Goal: Task Accomplishment & Management: Use online tool/utility

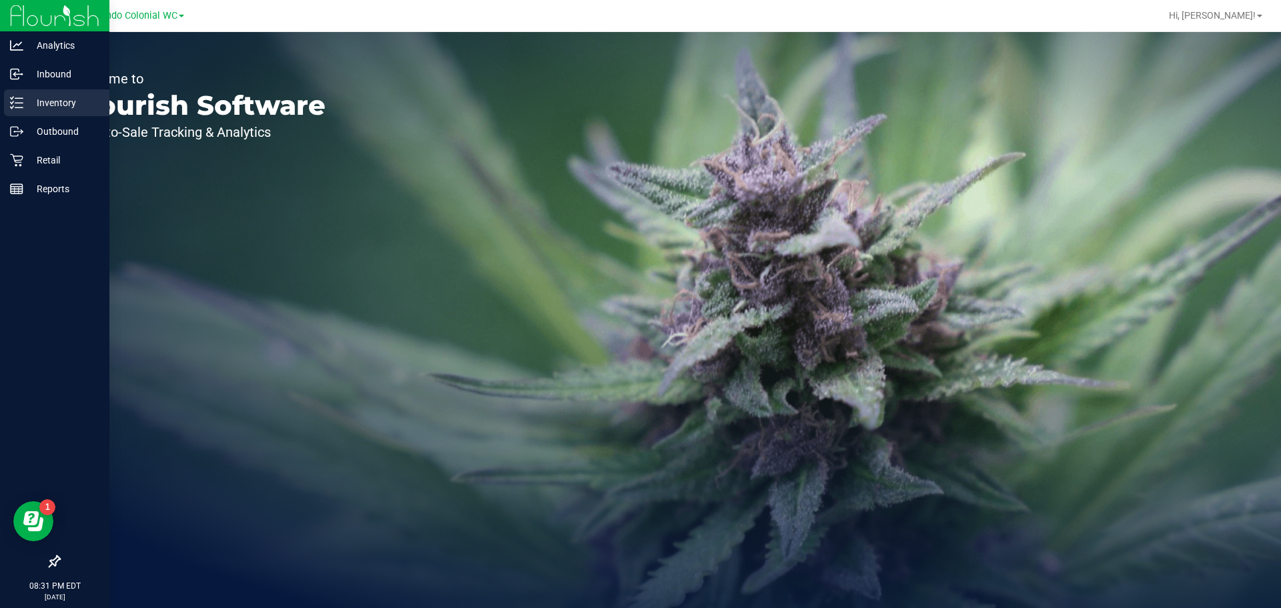
click at [57, 105] on p "Inventory" at bounding box center [63, 103] width 80 height 16
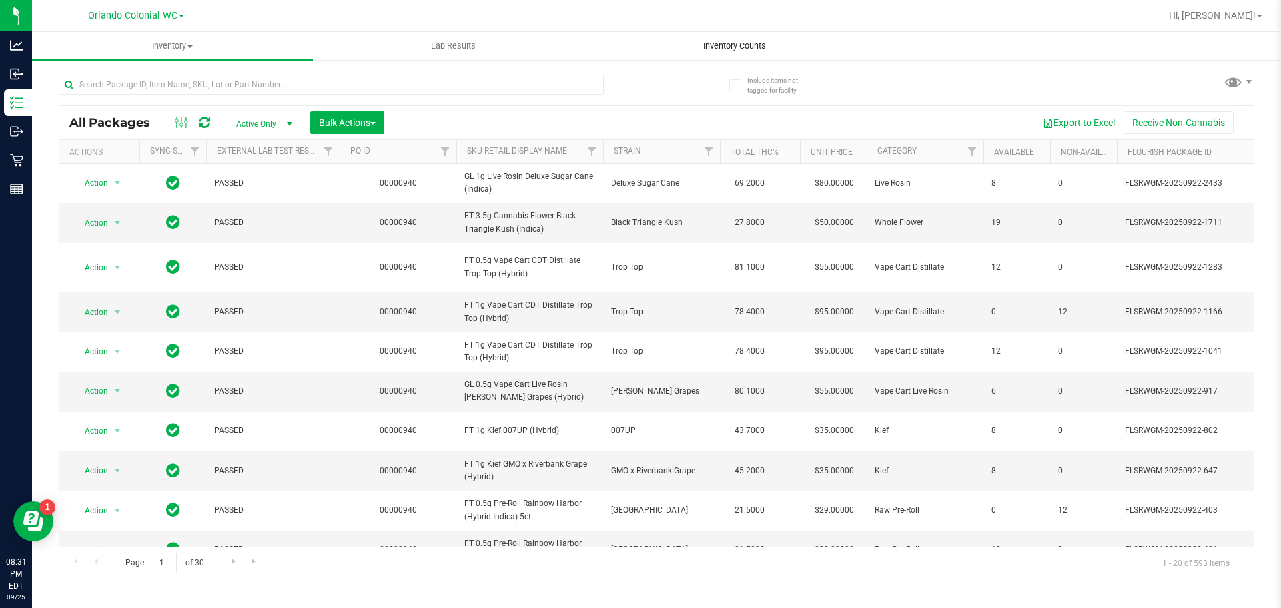
click at [746, 44] on span "Inventory Counts" at bounding box center [734, 46] width 99 height 12
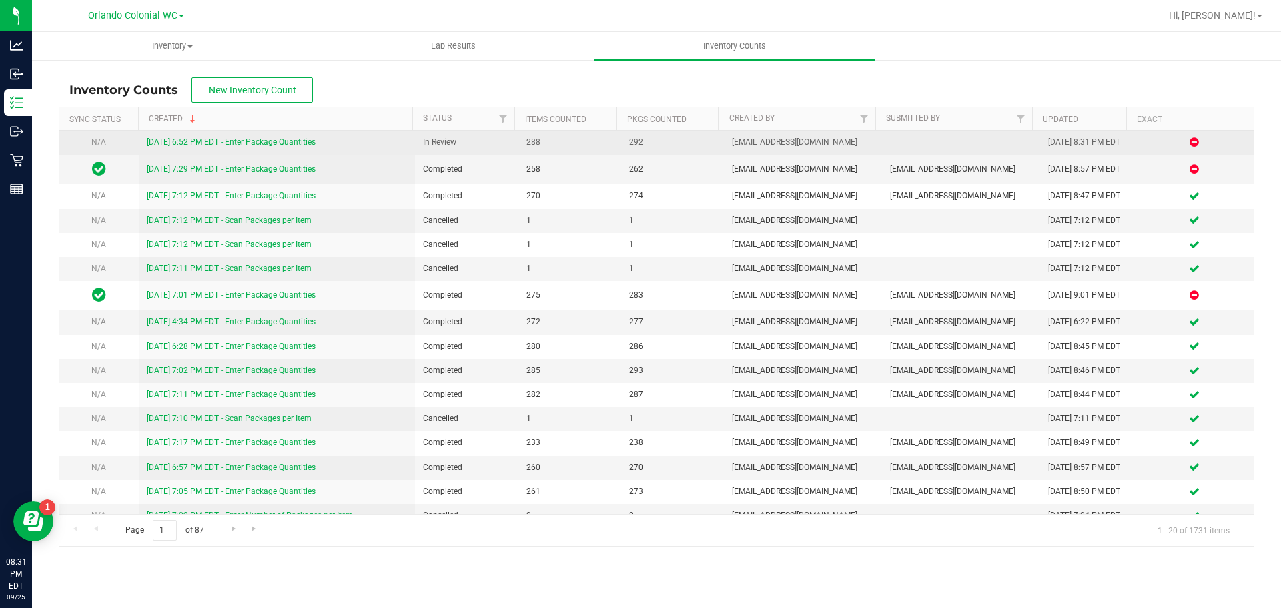
click at [260, 141] on link "[DATE] 6:52 PM EDT - Enter Package Quantities" at bounding box center [231, 141] width 169 height 9
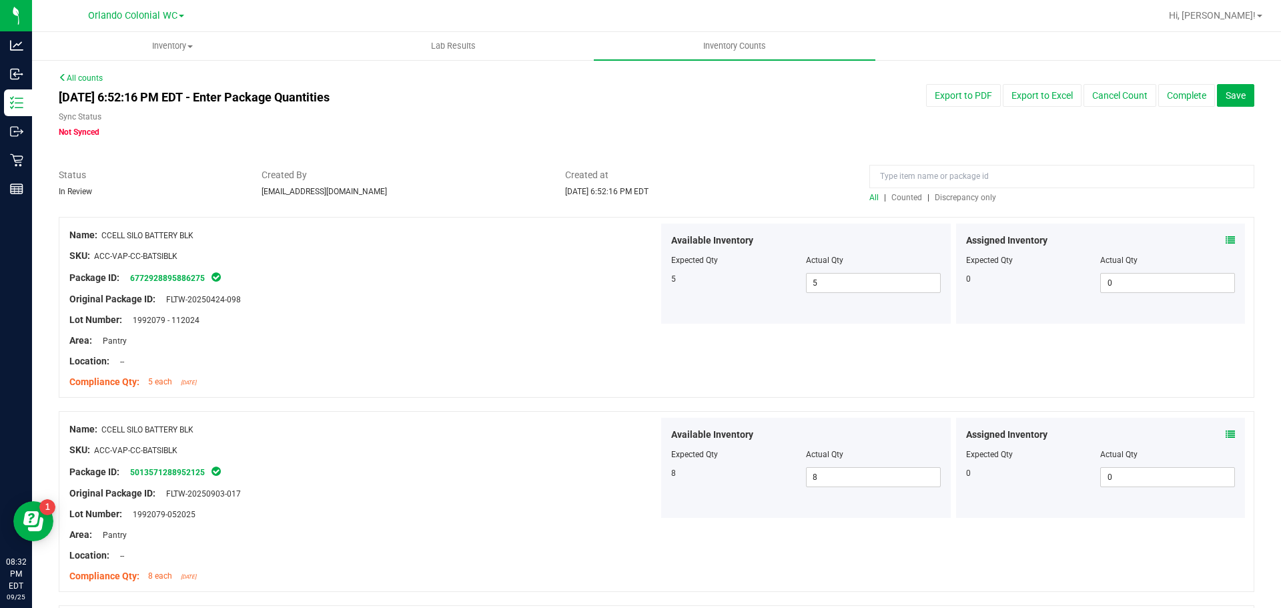
click at [955, 196] on span "Discrepancy only" at bounding box center [964, 197] width 61 height 9
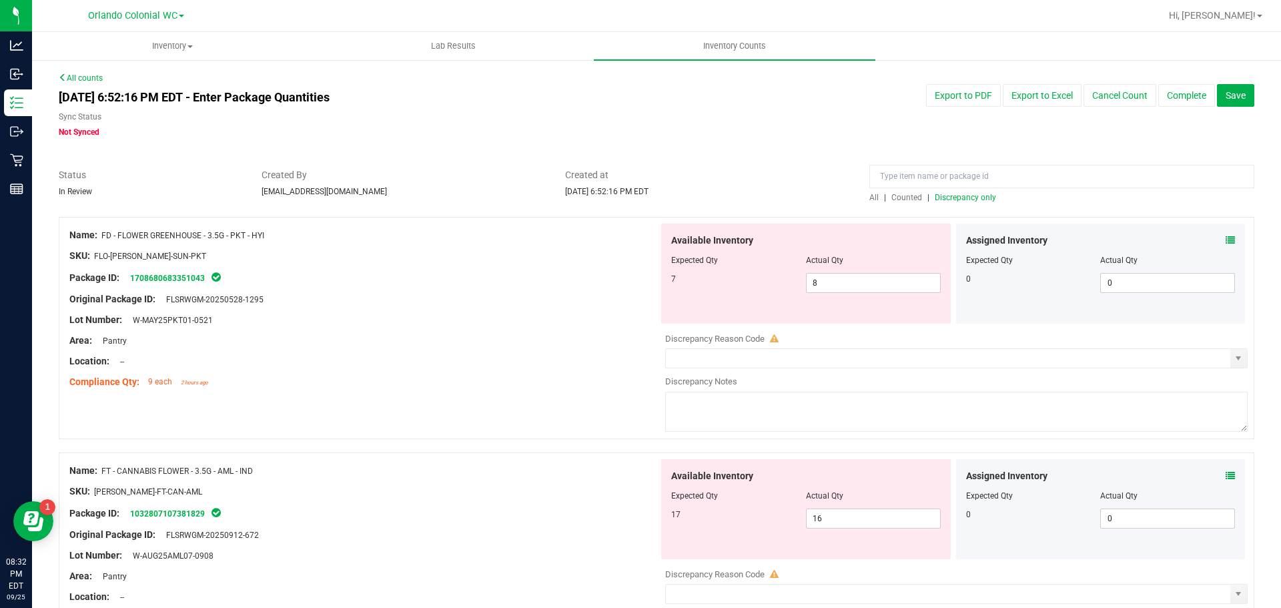
click at [1225, 239] on icon at bounding box center [1229, 239] width 9 height 9
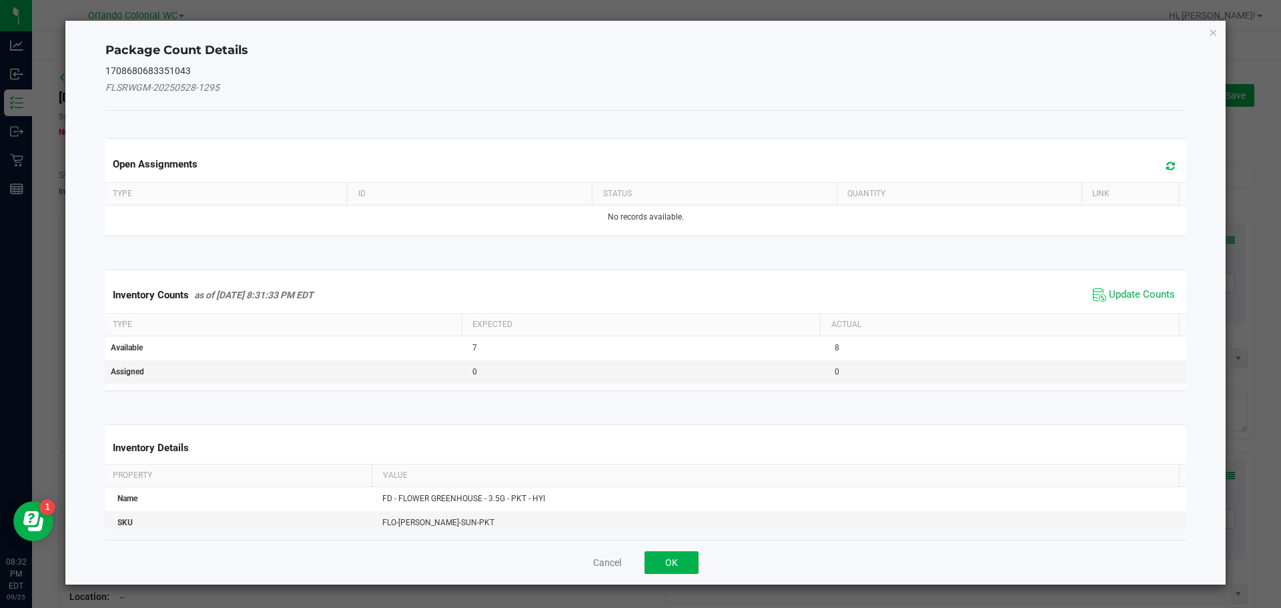
click at [1107, 277] on div "Inventory Counts as of [DATE] 8:31:33 PM EDT Update Counts" at bounding box center [646, 295] width 1086 height 36
click at [1115, 293] on span "Update Counts" at bounding box center [1142, 294] width 66 height 13
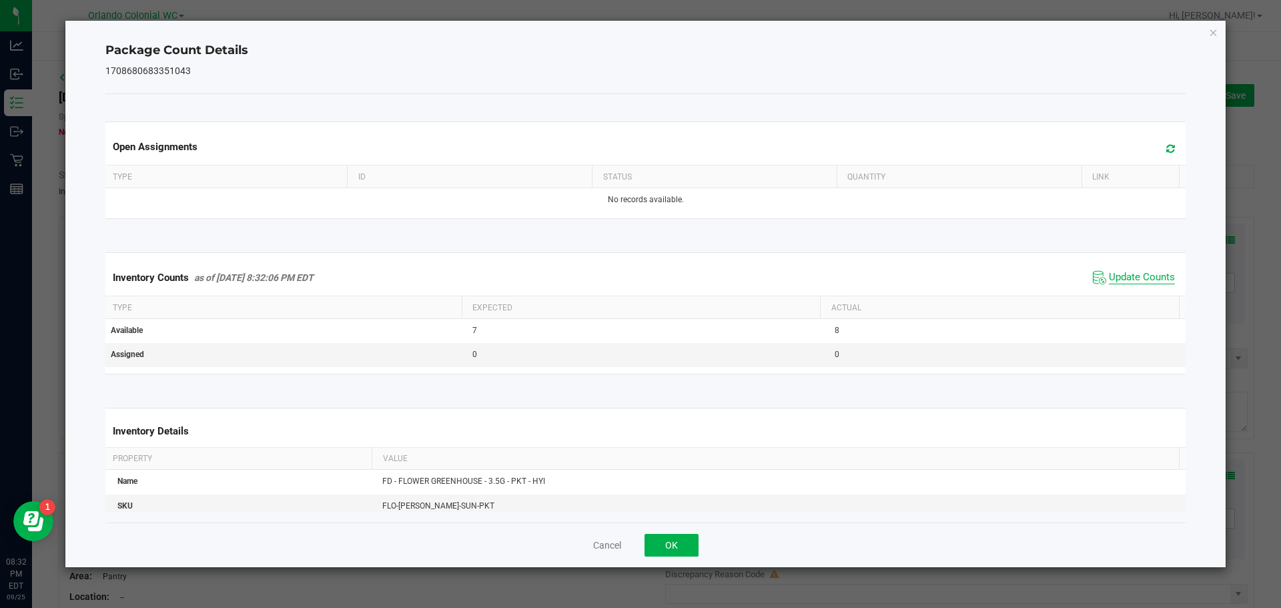
click at [1124, 278] on span "Update Counts" at bounding box center [1142, 277] width 66 height 13
click at [1217, 30] on icon "Close" at bounding box center [1213, 32] width 9 height 16
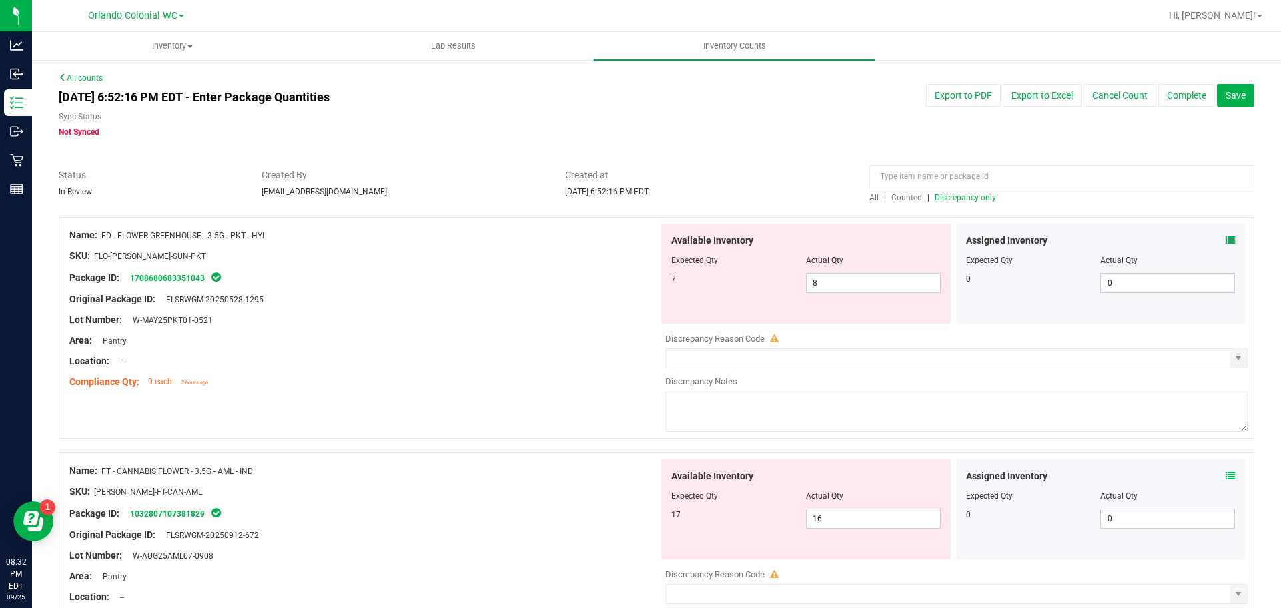
click at [1225, 472] on icon at bounding box center [1229, 475] width 9 height 9
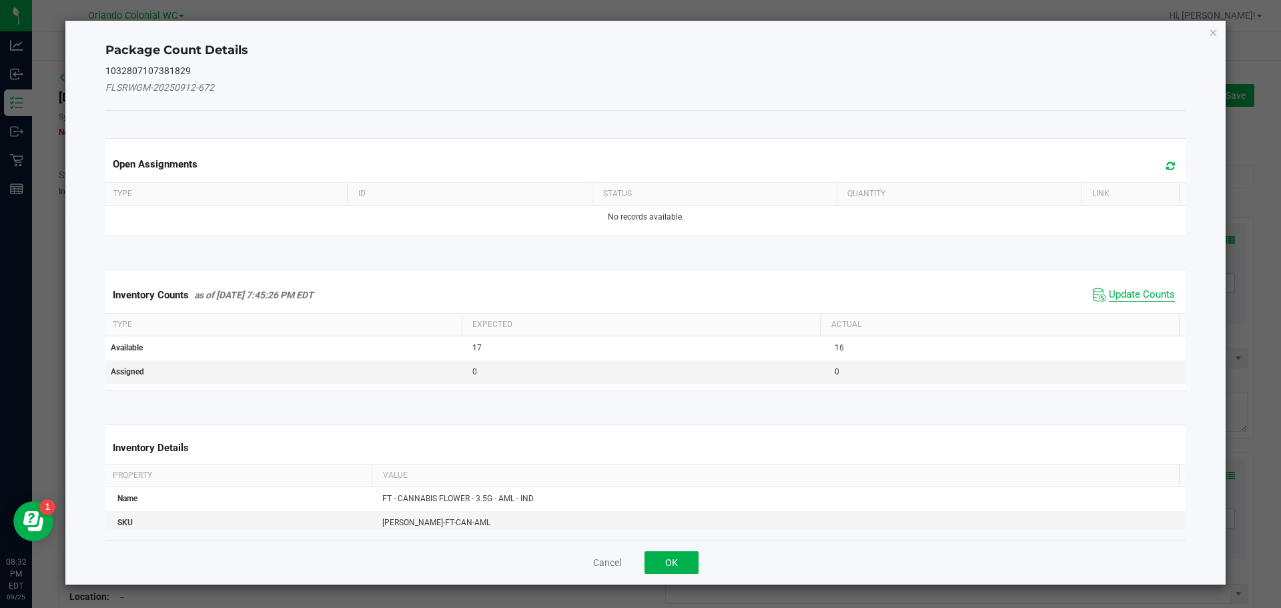
click at [1143, 291] on span "Update Counts" at bounding box center [1142, 294] width 66 height 13
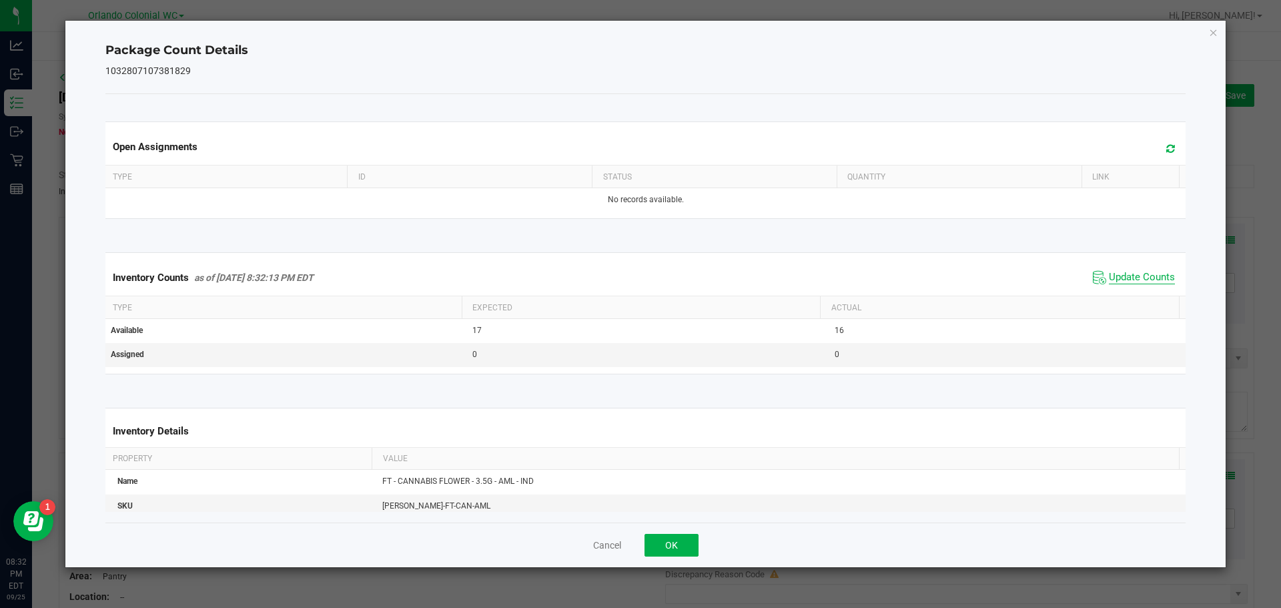
click at [1149, 273] on span "Update Counts" at bounding box center [1142, 277] width 66 height 13
click at [1214, 31] on icon "Close" at bounding box center [1213, 32] width 9 height 16
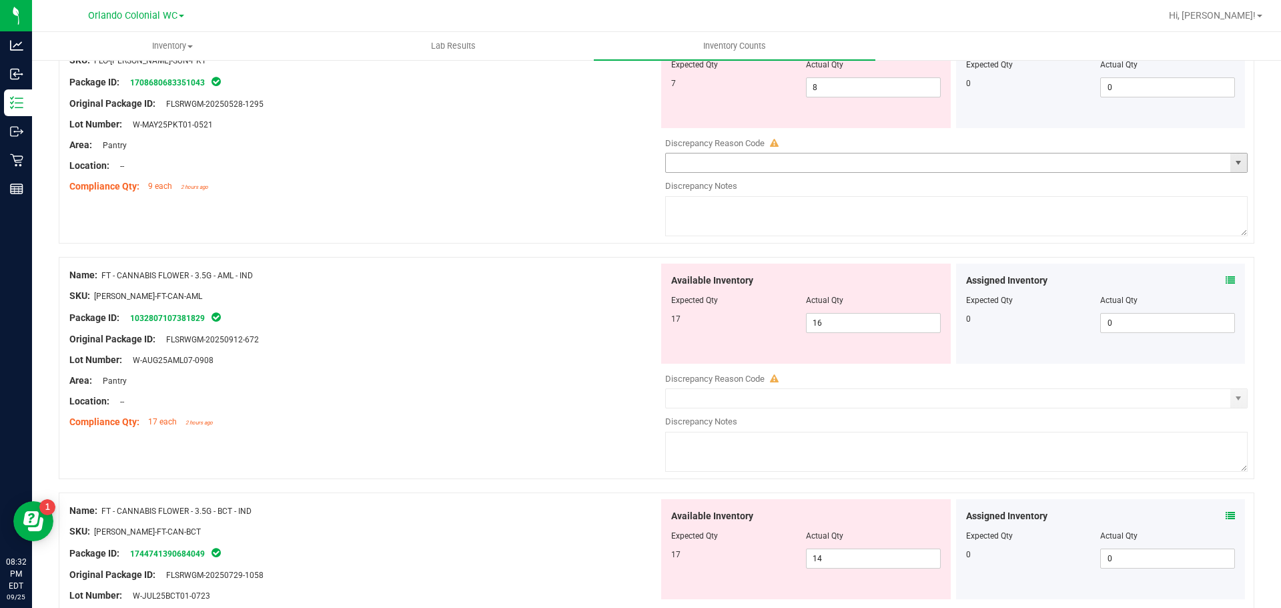
scroll to position [200, 0]
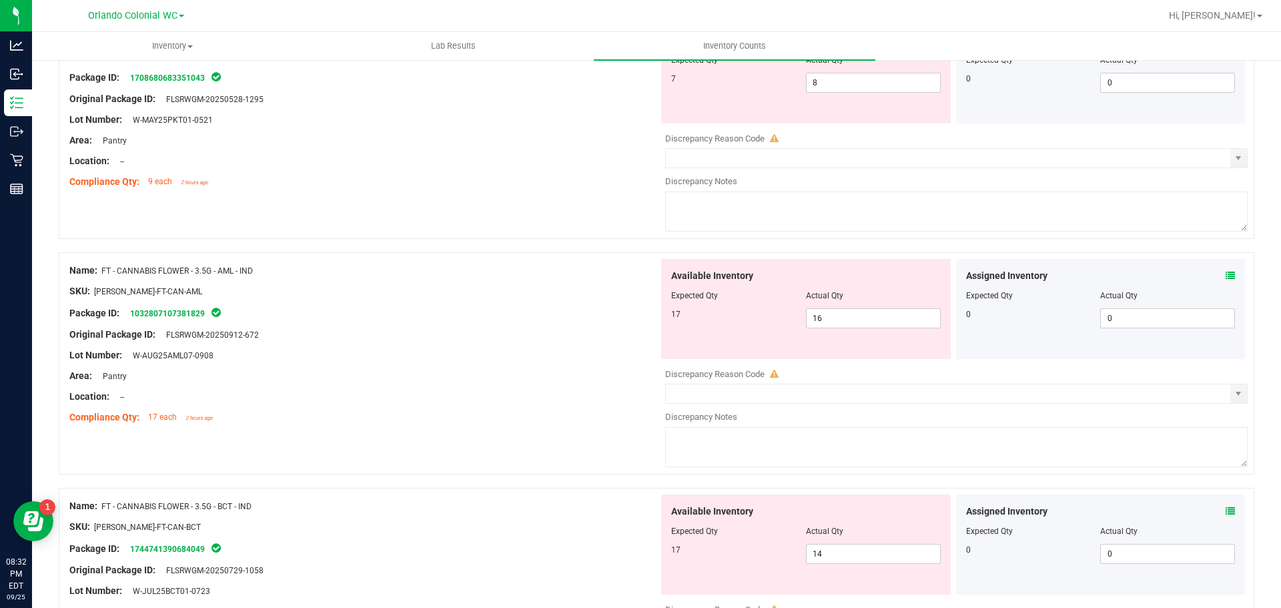
click at [1225, 514] on icon at bounding box center [1229, 510] width 9 height 9
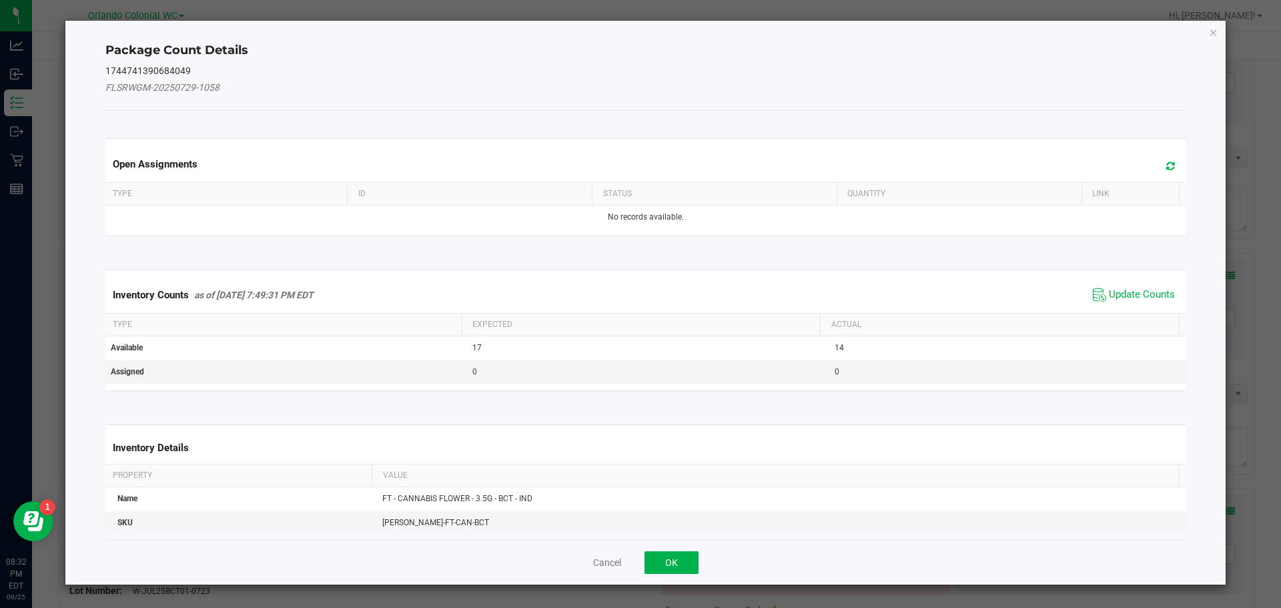
click at [1125, 283] on div "Inventory Counts as of [DATE] 7:49:31 PM EDT Update Counts" at bounding box center [646, 295] width 1086 height 36
click at [1127, 294] on span "Update Counts" at bounding box center [1142, 294] width 66 height 13
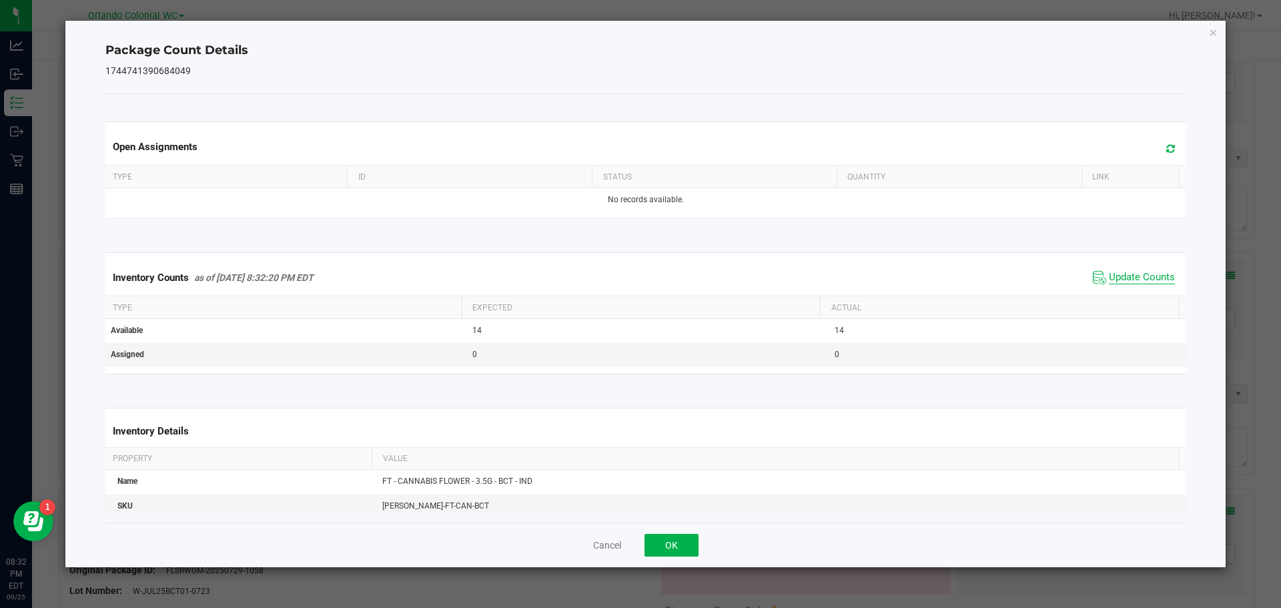
click at [1147, 274] on span "Update Counts" at bounding box center [1142, 277] width 66 height 13
click at [1215, 33] on icon "Close" at bounding box center [1213, 32] width 9 height 16
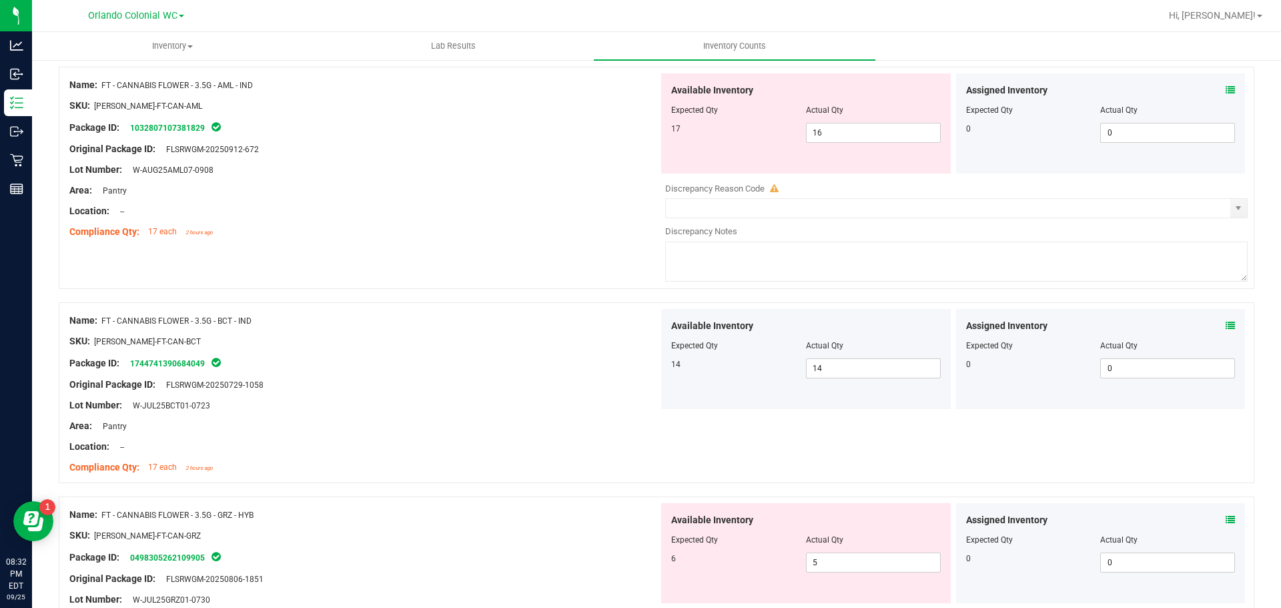
scroll to position [400, 0]
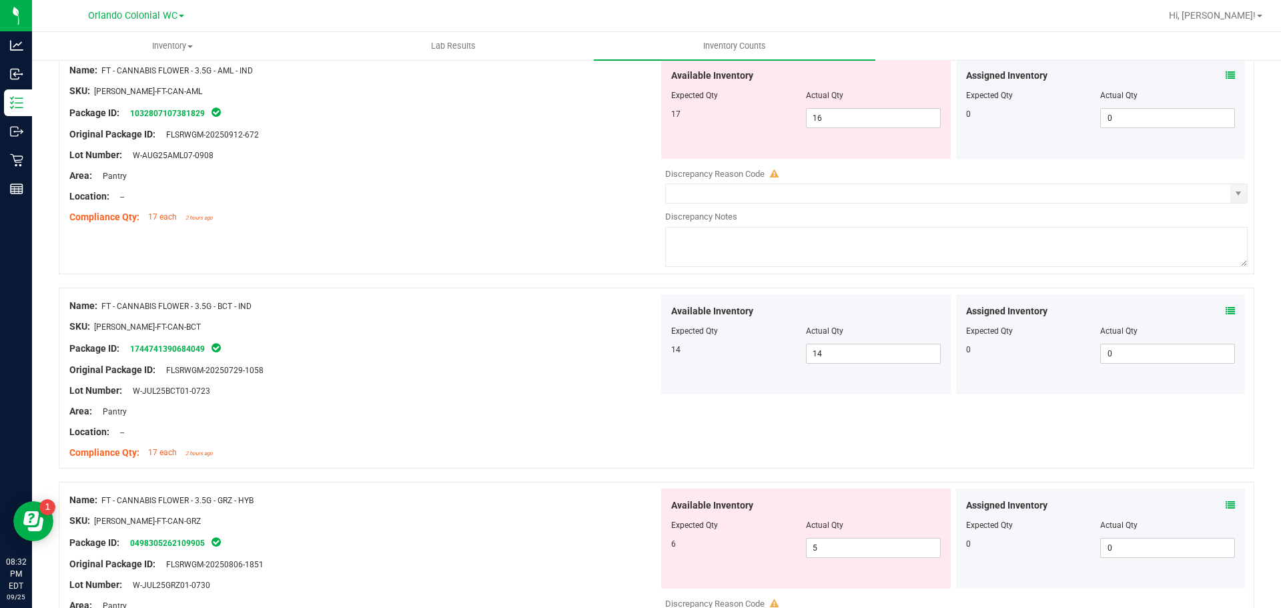
click at [1225, 502] on icon at bounding box center [1229, 504] width 9 height 9
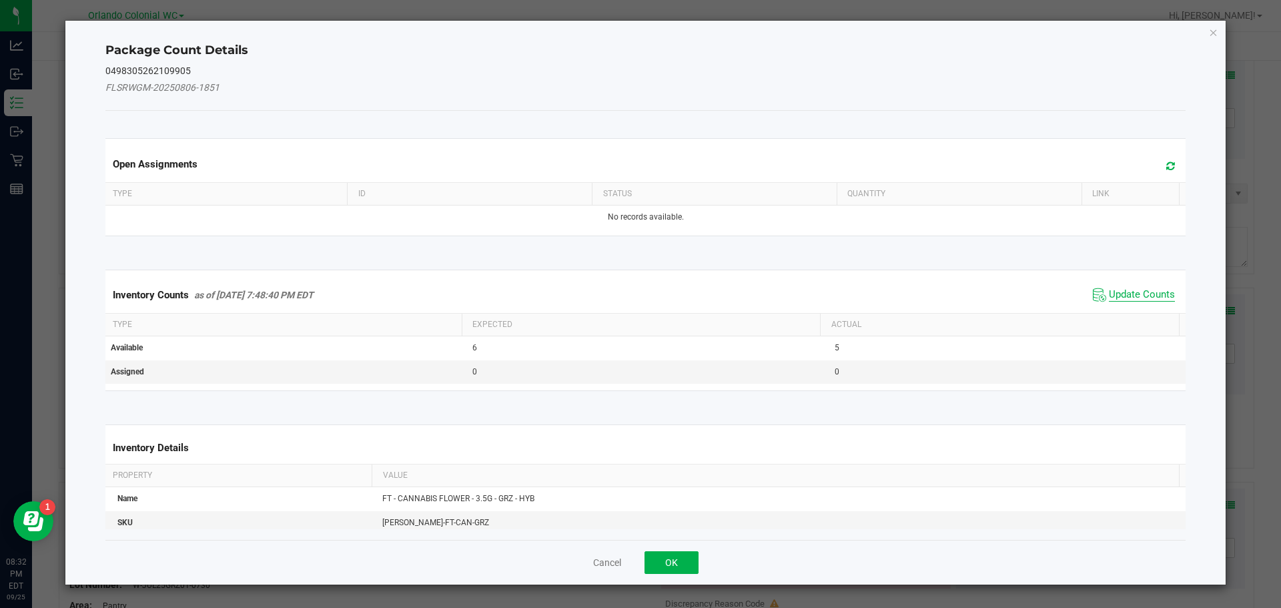
click at [1137, 296] on span "Update Counts" at bounding box center [1142, 294] width 66 height 13
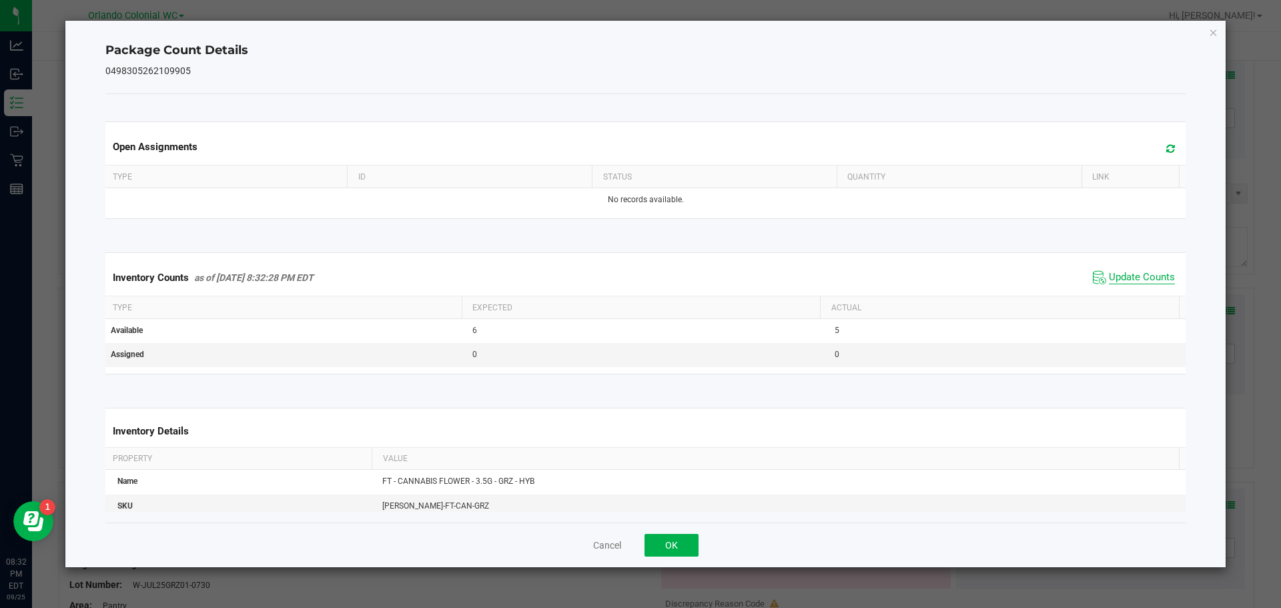
click at [1137, 289] on div "Inventory Counts as of [DATE] 8:32:28 PM EDT Update Counts" at bounding box center [646, 277] width 1086 height 36
click at [1145, 267] on span "Update Counts" at bounding box center [1133, 277] width 89 height 20
click at [1148, 269] on span "Update Counts" at bounding box center [1133, 277] width 89 height 20
click at [1213, 30] on icon "Close" at bounding box center [1213, 32] width 9 height 16
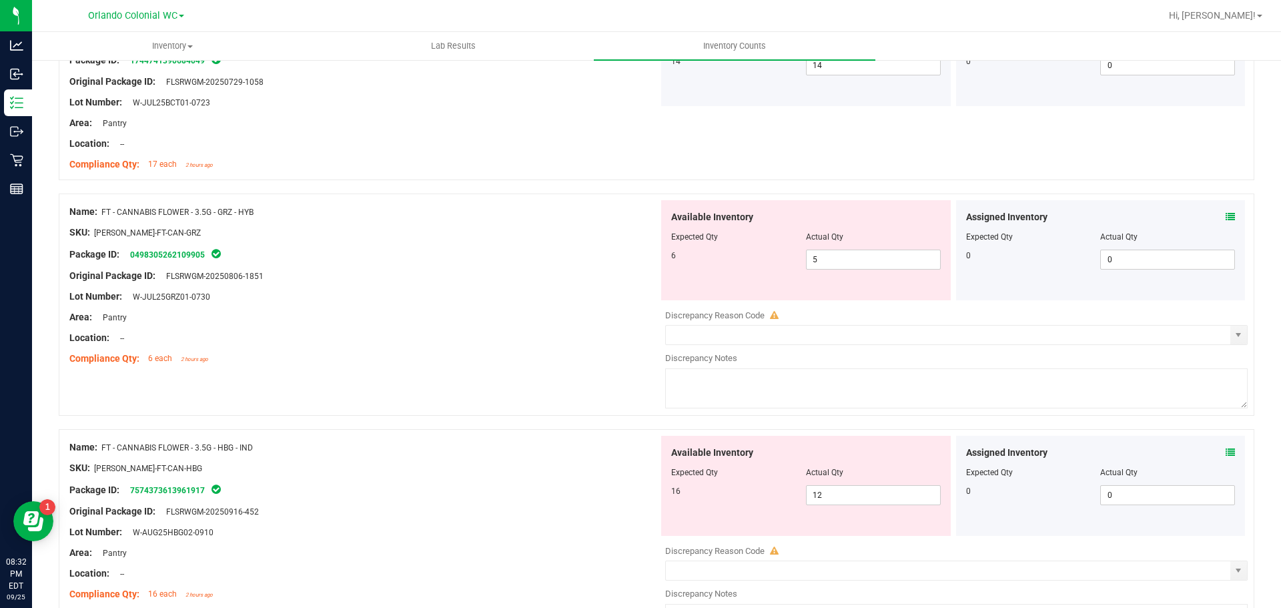
scroll to position [734, 0]
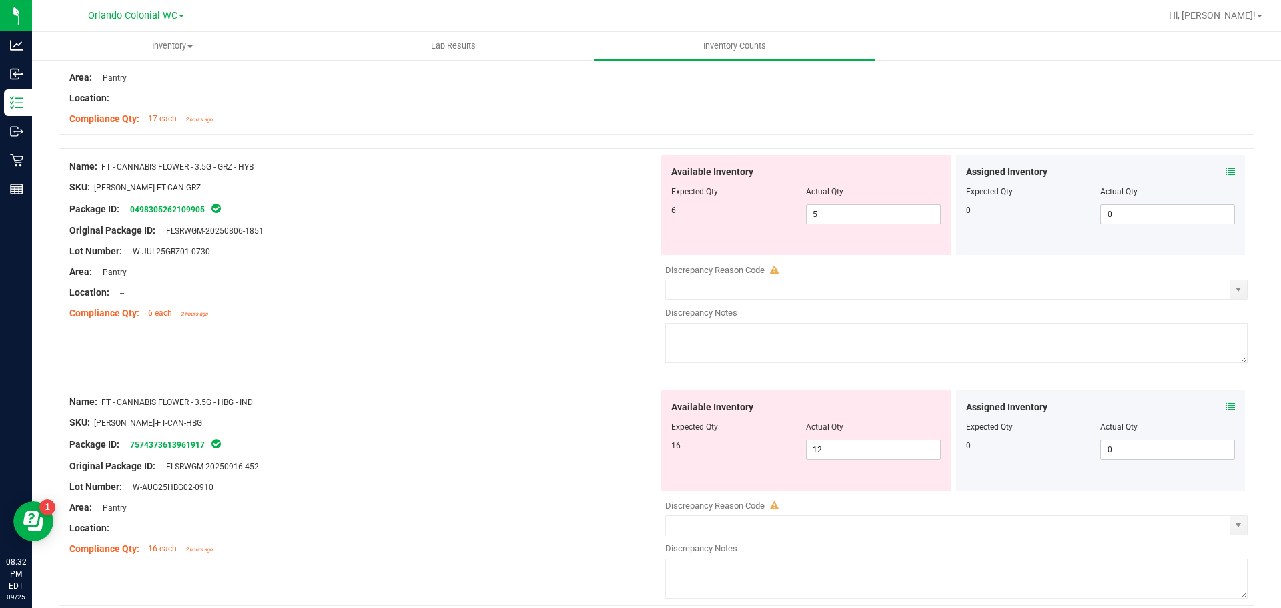
click at [1225, 406] on icon at bounding box center [1229, 406] width 9 height 9
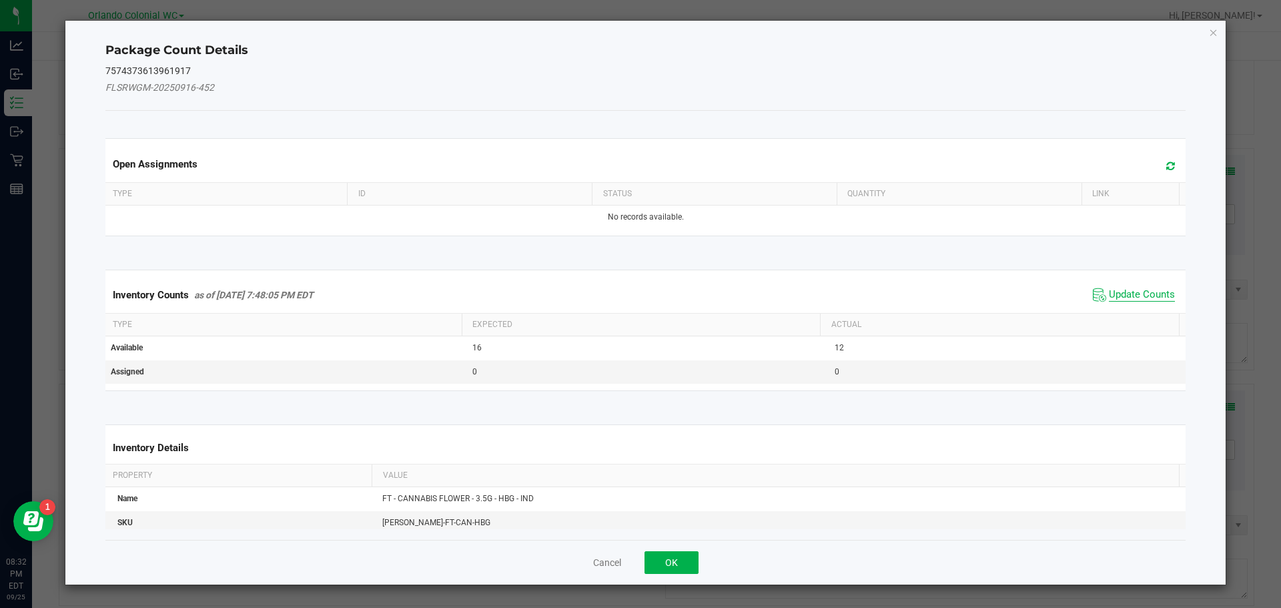
click at [1148, 290] on span "Update Counts" at bounding box center [1142, 294] width 66 height 13
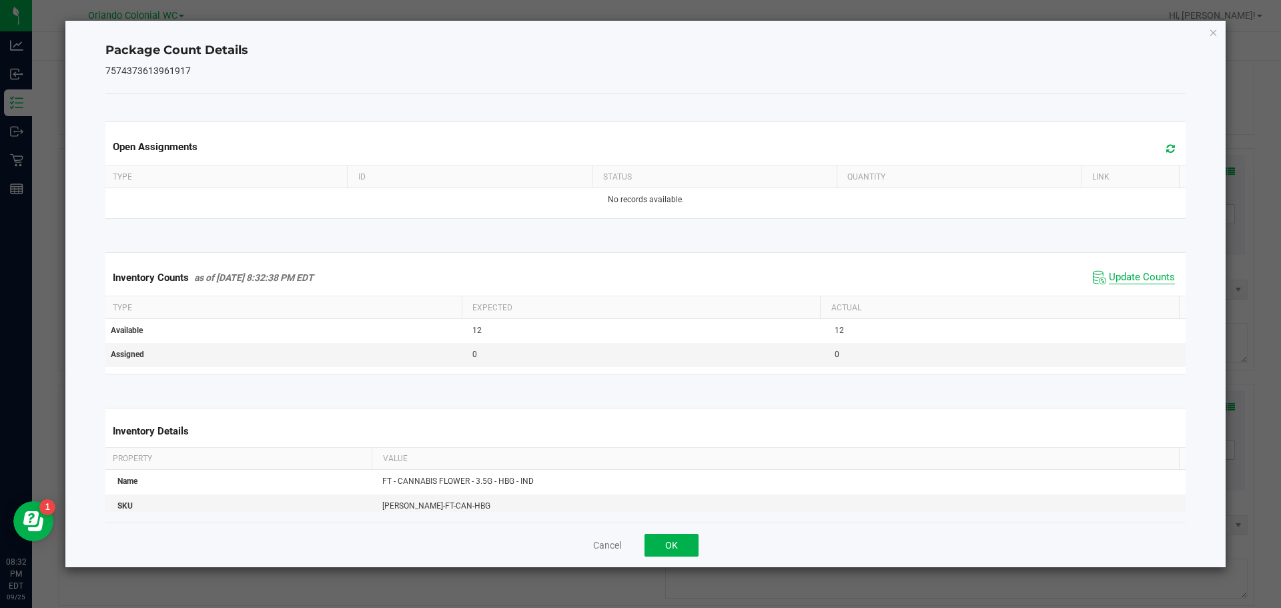
click at [1148, 279] on span "Update Counts" at bounding box center [1142, 277] width 66 height 13
click at [1148, 274] on span "Update Counts" at bounding box center [1142, 277] width 66 height 13
click at [1215, 32] on icon "Close" at bounding box center [1213, 32] width 9 height 16
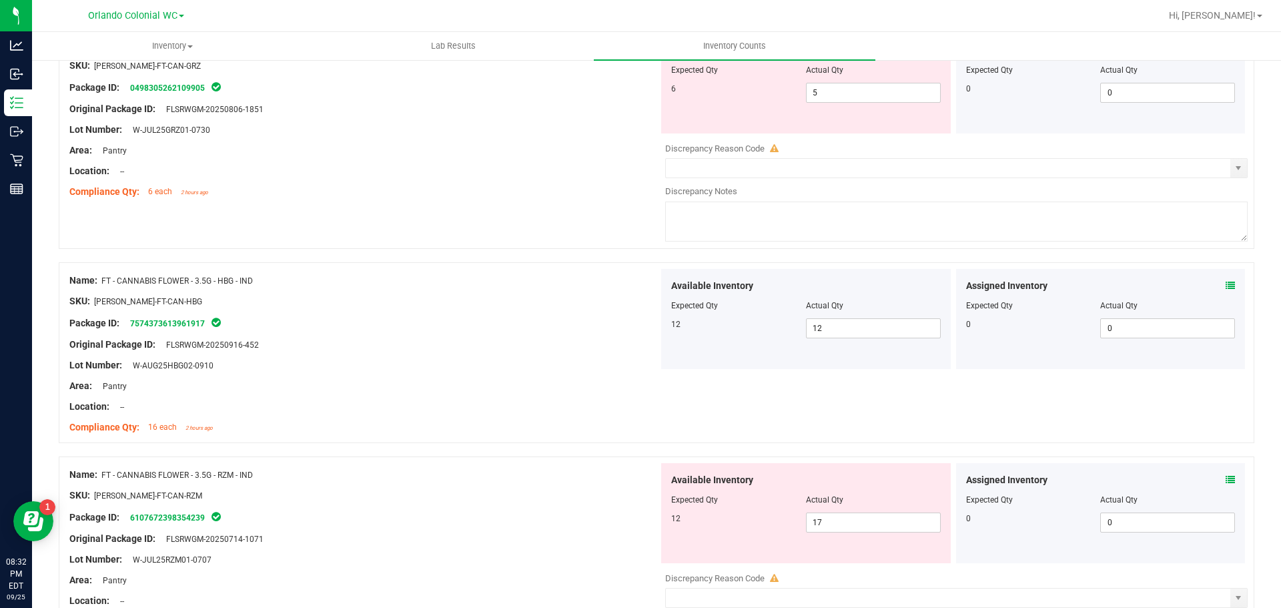
scroll to position [1000, 0]
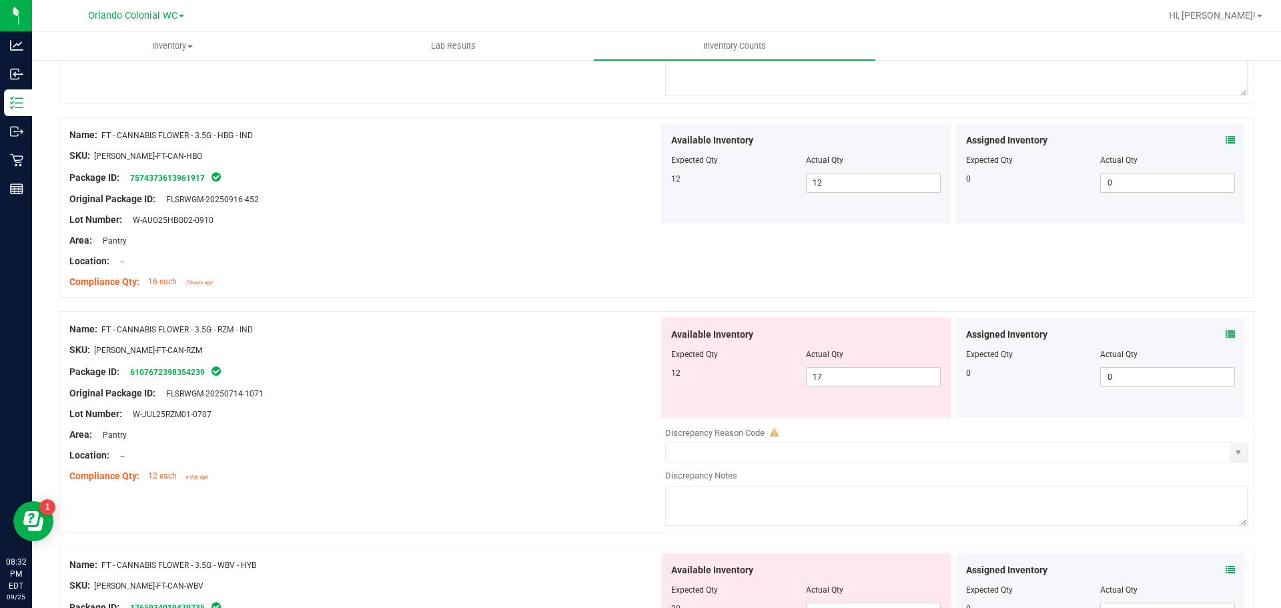
click at [1225, 333] on icon at bounding box center [1229, 333] width 9 height 9
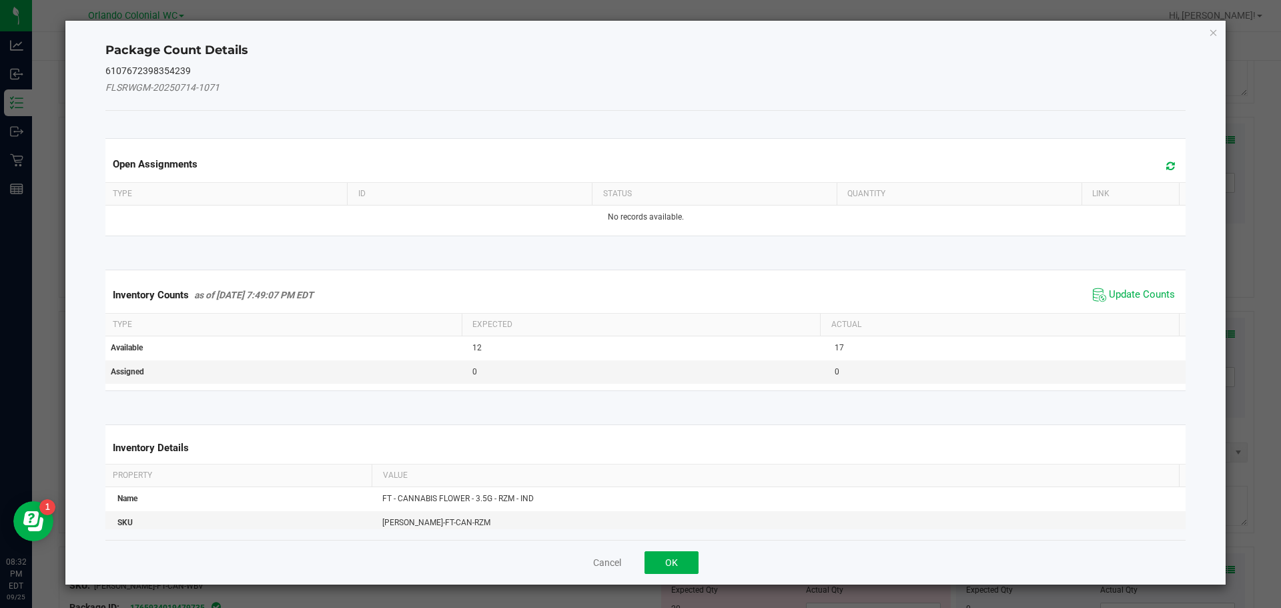
click at [1112, 283] on div "Inventory Counts as of [DATE] 7:49:07 PM EDT Update Counts" at bounding box center [646, 295] width 1086 height 36
click at [1123, 288] on span "Update Counts" at bounding box center [1142, 294] width 66 height 13
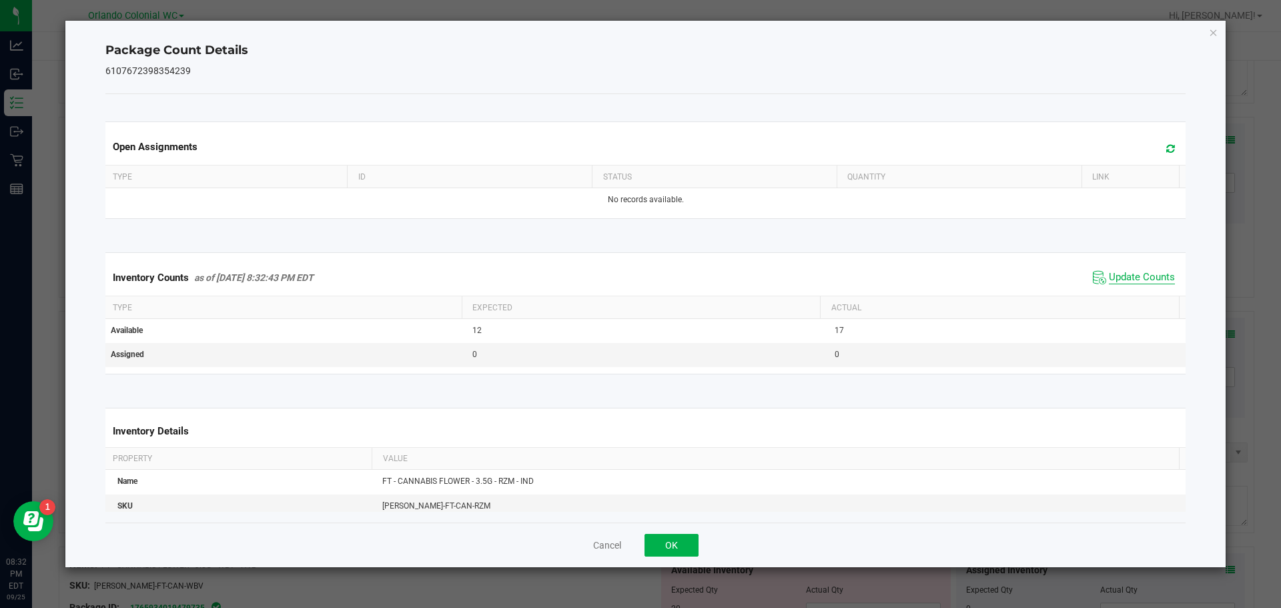
click at [1140, 277] on span "Update Counts" at bounding box center [1142, 277] width 66 height 13
click at [1213, 33] on icon "Close" at bounding box center [1213, 32] width 9 height 16
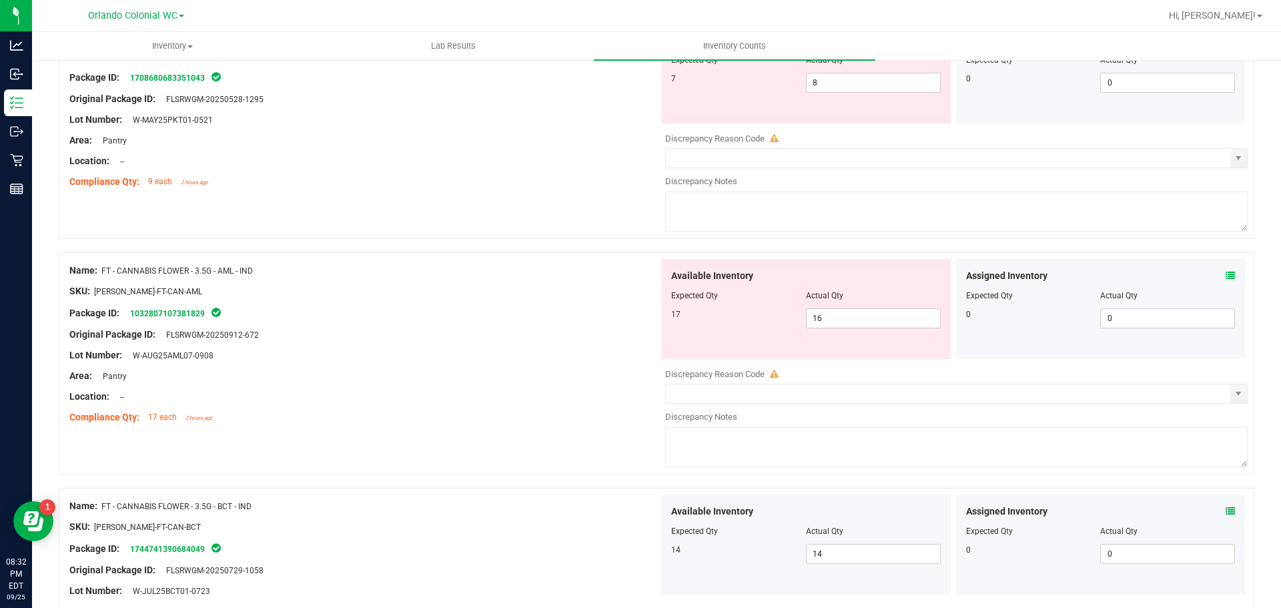
scroll to position [0, 0]
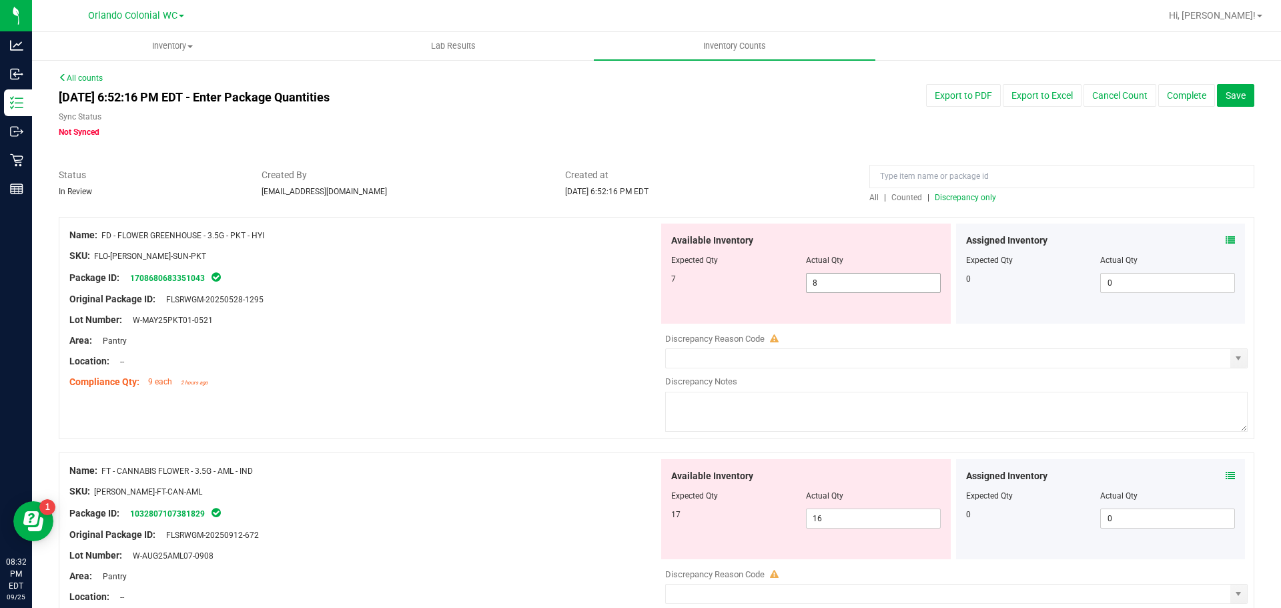
click at [825, 283] on span "8 8" at bounding box center [873, 283] width 135 height 20
type input "7"
click at [467, 341] on div "Area: Pantry" at bounding box center [363, 340] width 589 height 14
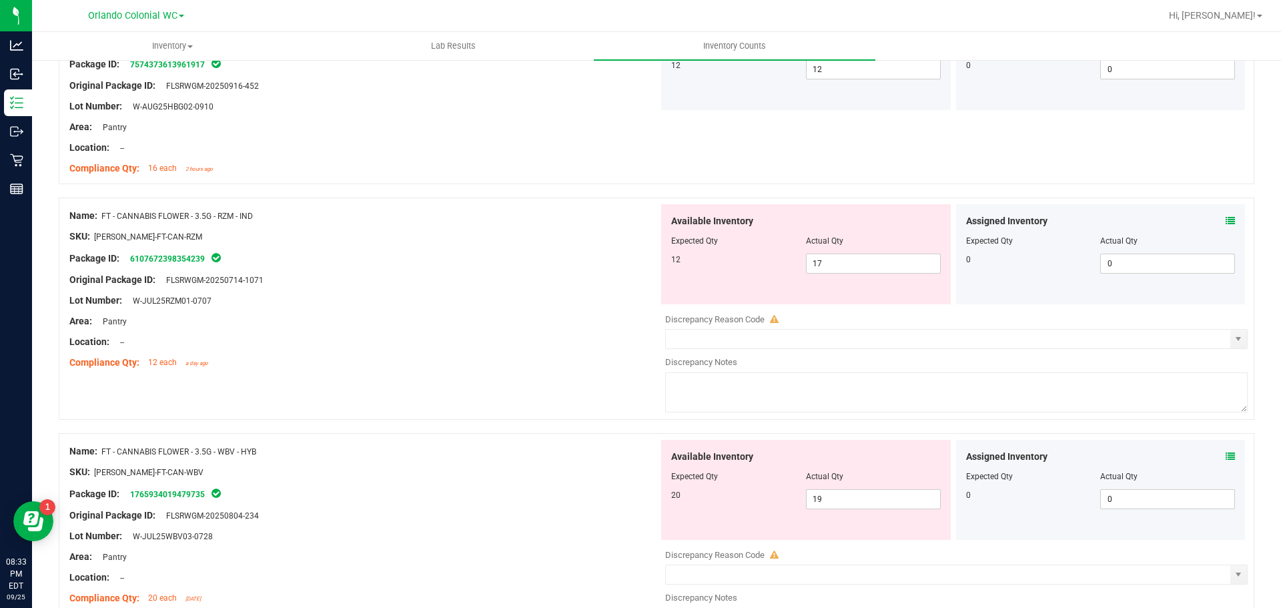
scroll to position [1000, 0]
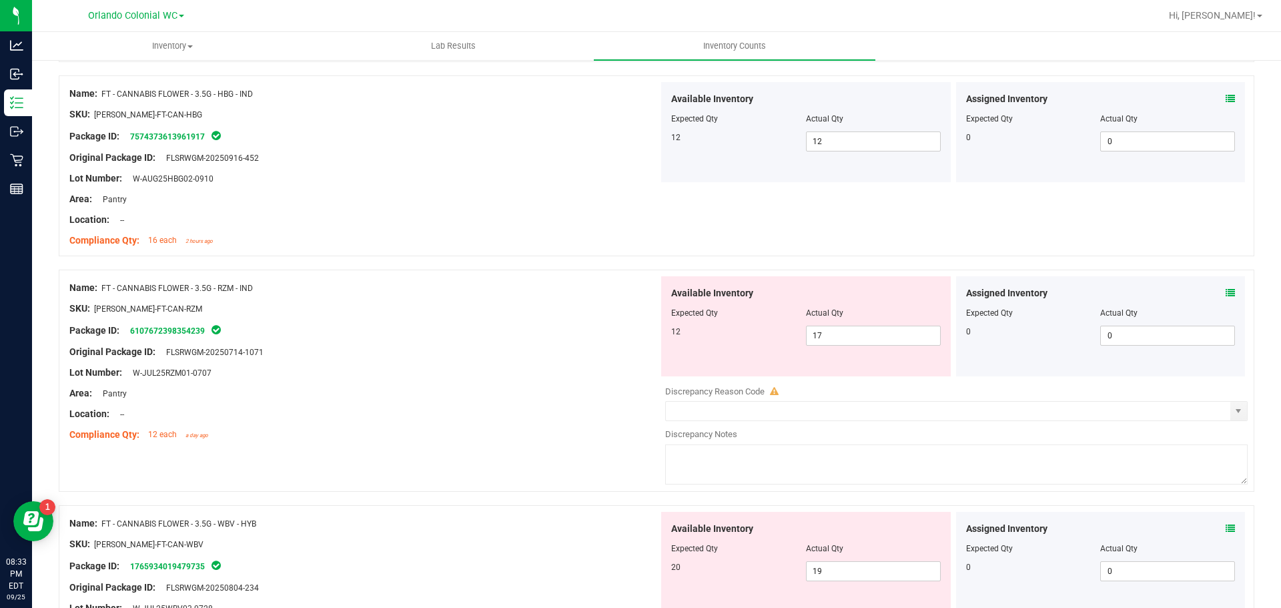
click at [1225, 294] on icon at bounding box center [1229, 292] width 9 height 9
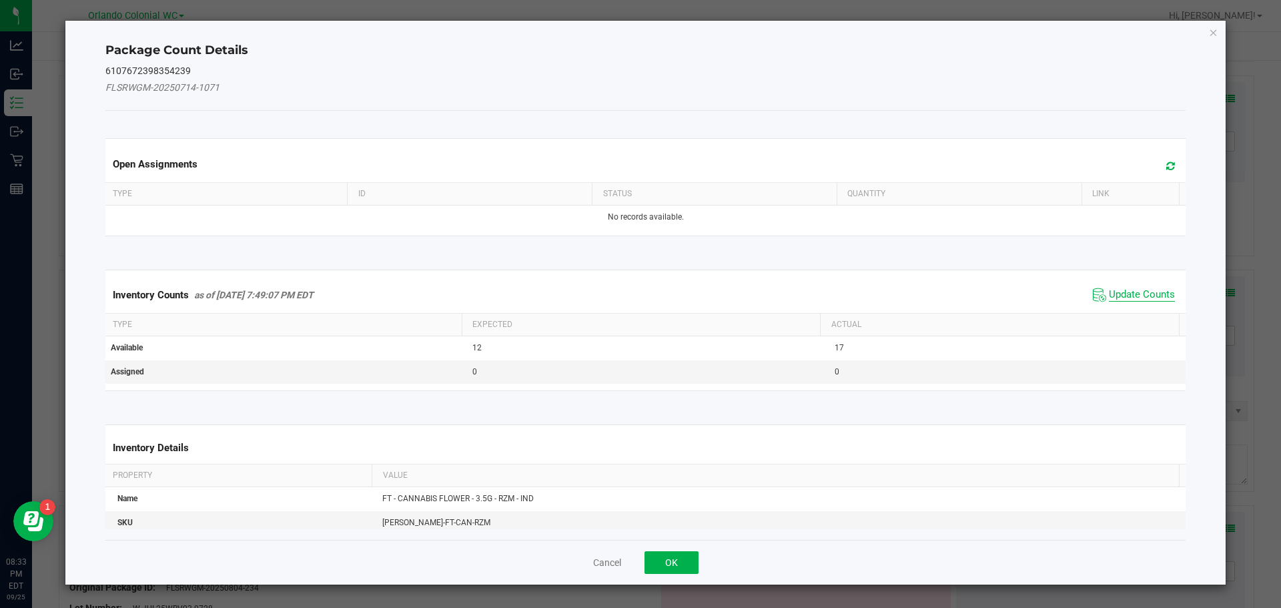
click at [1119, 289] on span "Update Counts" at bounding box center [1142, 294] width 66 height 13
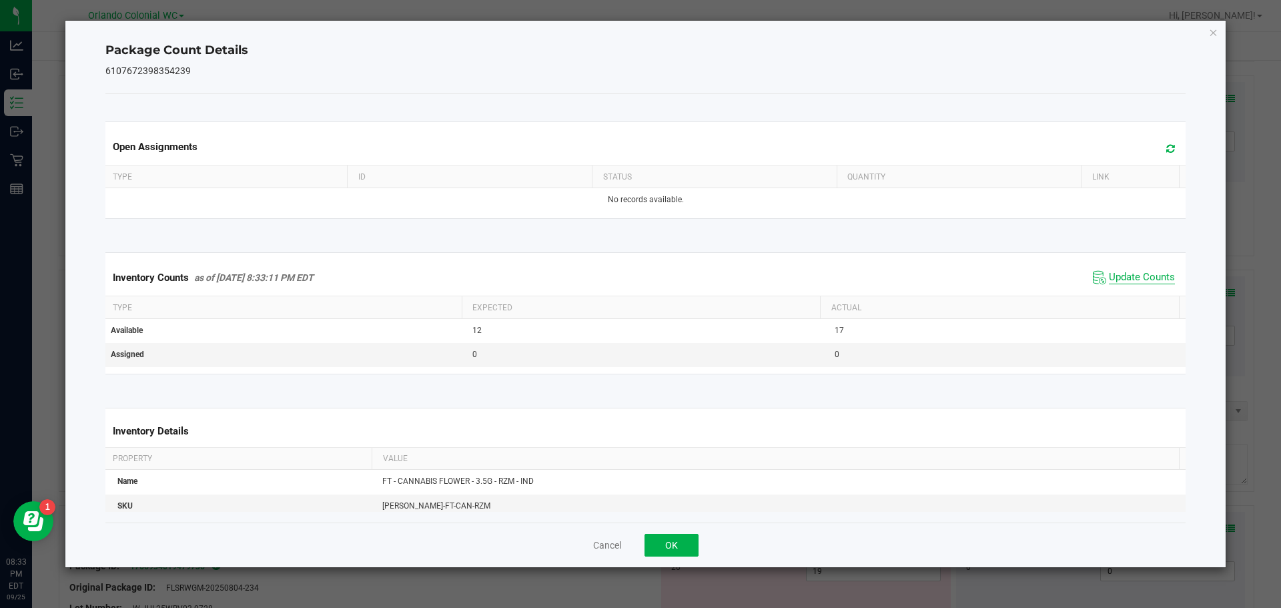
click at [1142, 272] on span "Update Counts" at bounding box center [1142, 277] width 66 height 13
click at [1213, 32] on icon "Close" at bounding box center [1213, 32] width 9 height 16
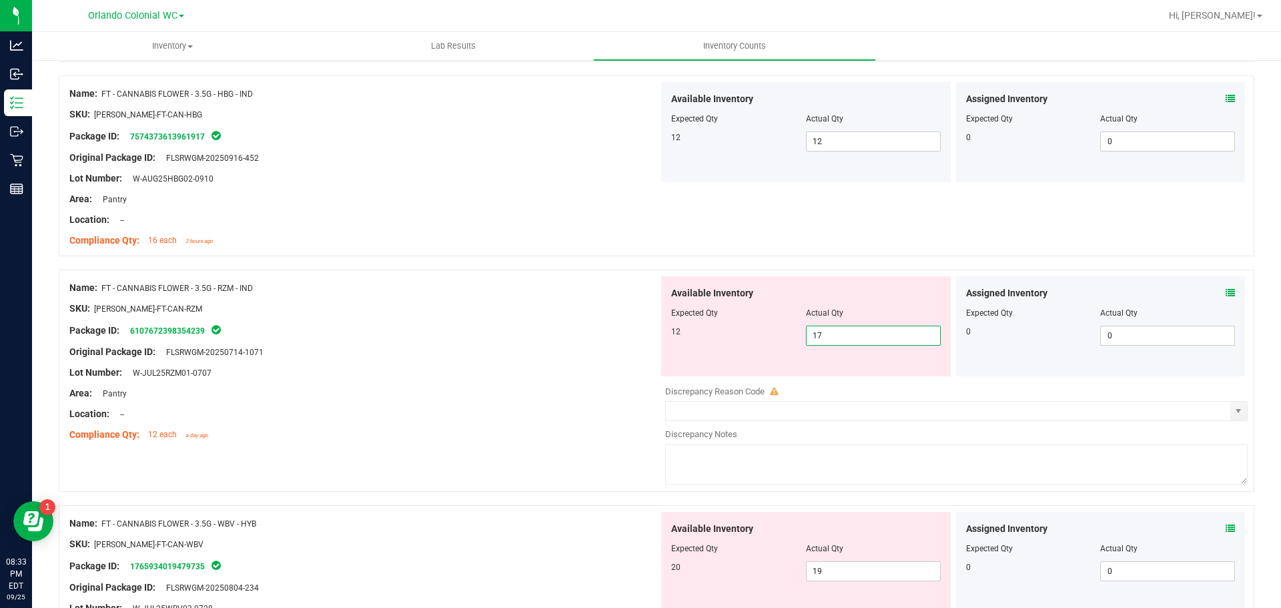
click at [844, 335] on span "17 17" at bounding box center [873, 335] width 135 height 20
type input "12"
click at [499, 388] on div "Area: Pantry" at bounding box center [363, 393] width 589 height 14
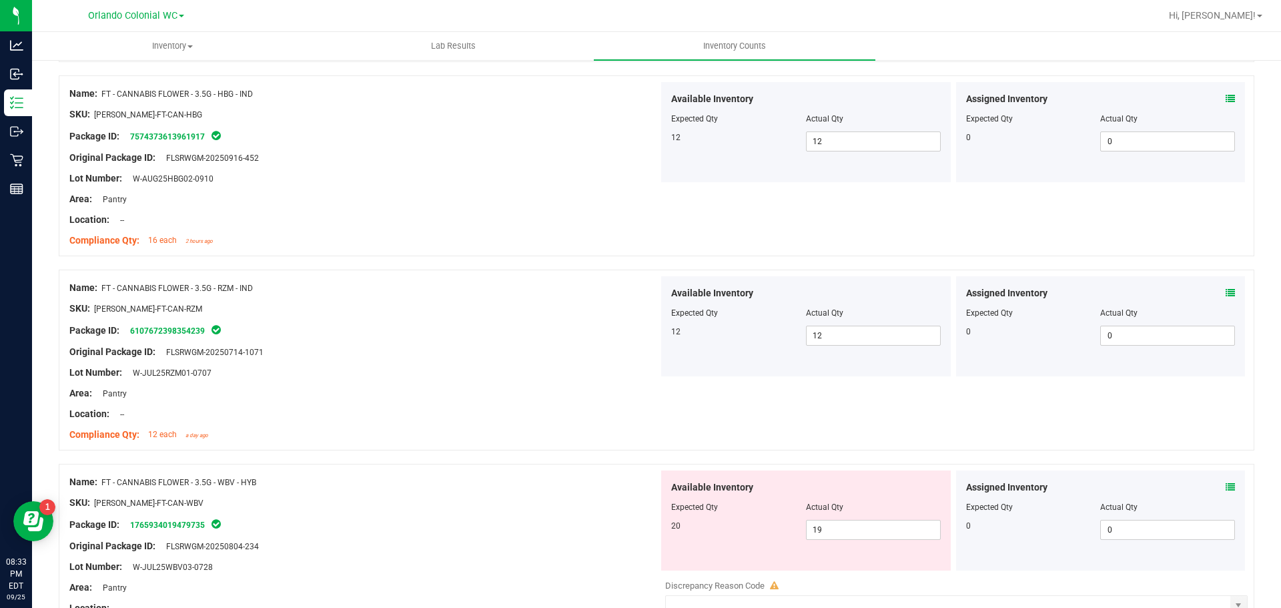
click at [1225, 486] on icon at bounding box center [1229, 486] width 9 height 9
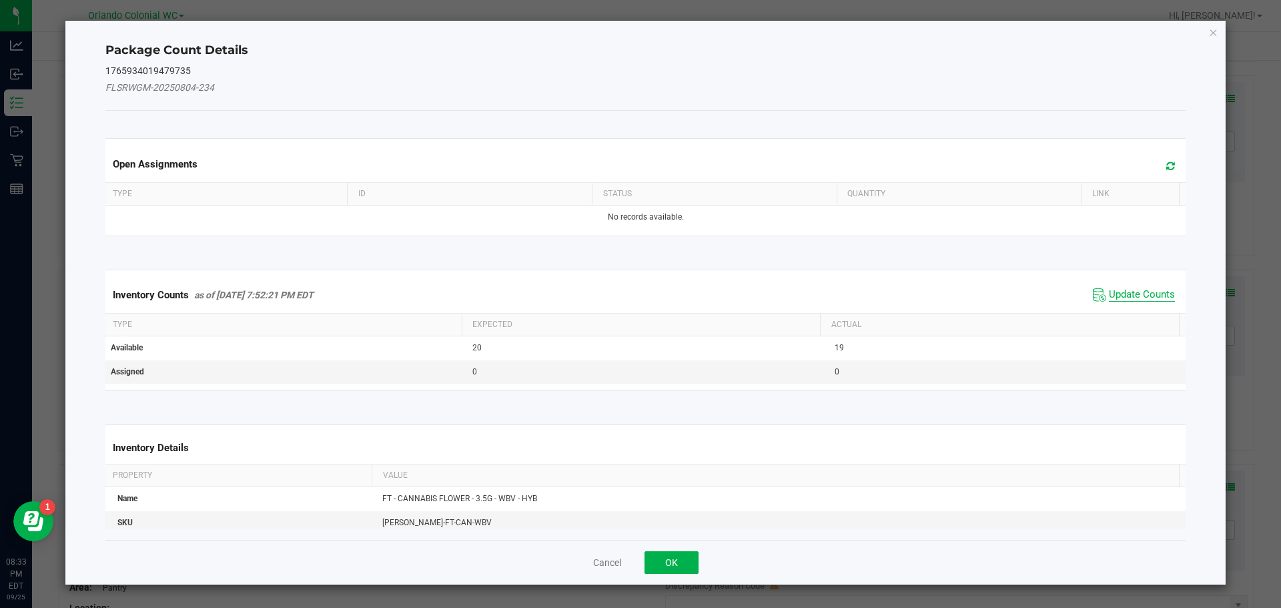
click at [1141, 289] on span "Update Counts" at bounding box center [1142, 294] width 66 height 13
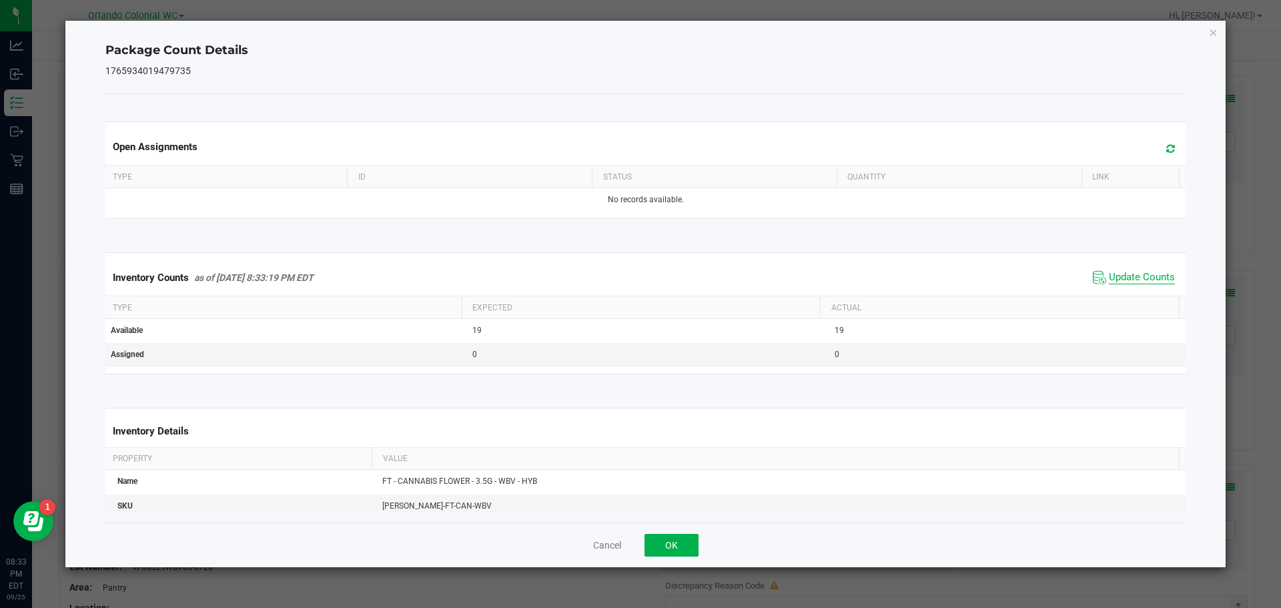
click at [1153, 273] on span "Update Counts" at bounding box center [1142, 277] width 66 height 13
click at [1216, 29] on icon "Close" at bounding box center [1213, 32] width 9 height 16
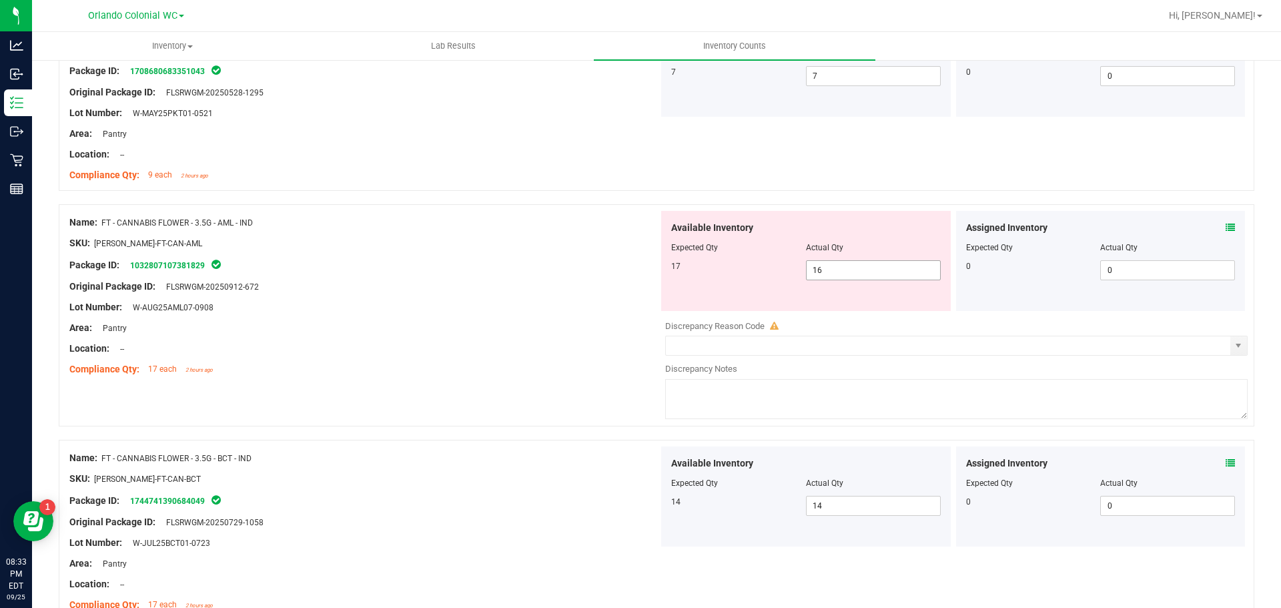
scroll to position [200, 0]
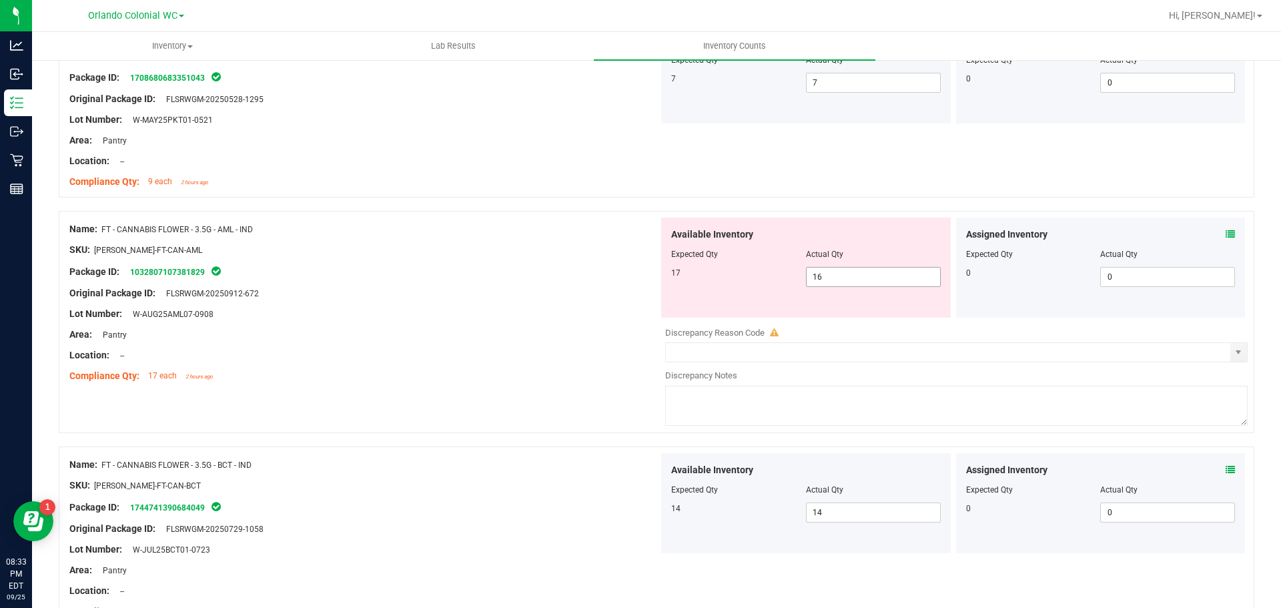
click at [847, 279] on span "16 16" at bounding box center [873, 277] width 135 height 20
type input "17"
click at [542, 279] on div at bounding box center [363, 282] width 589 height 7
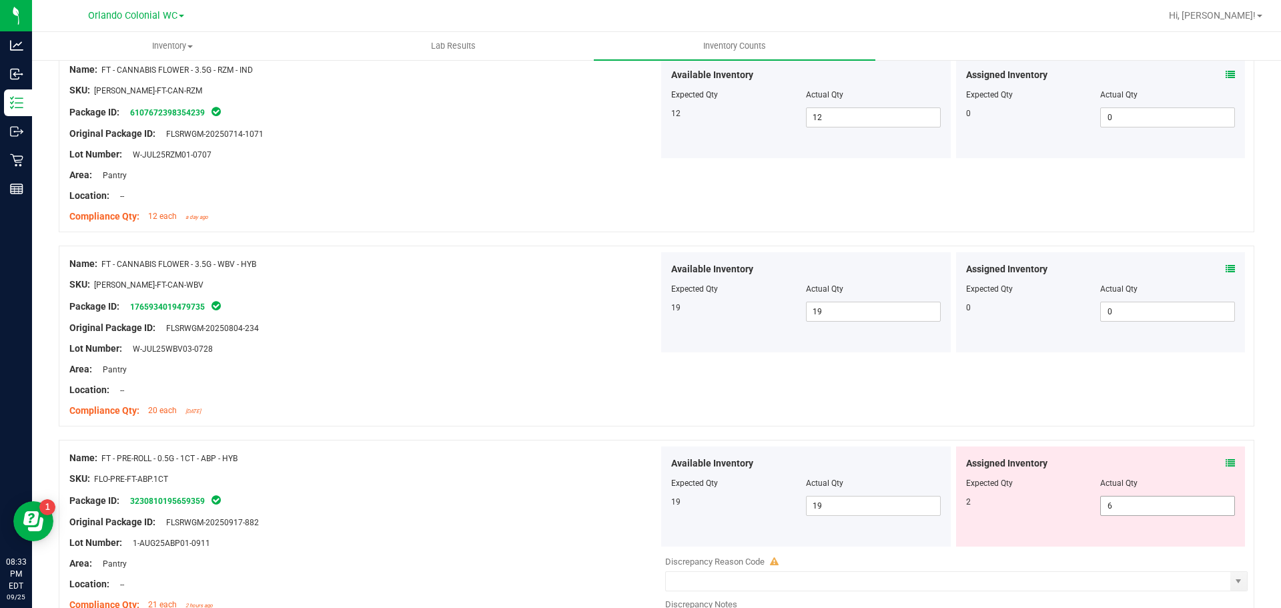
scroll to position [1201, 0]
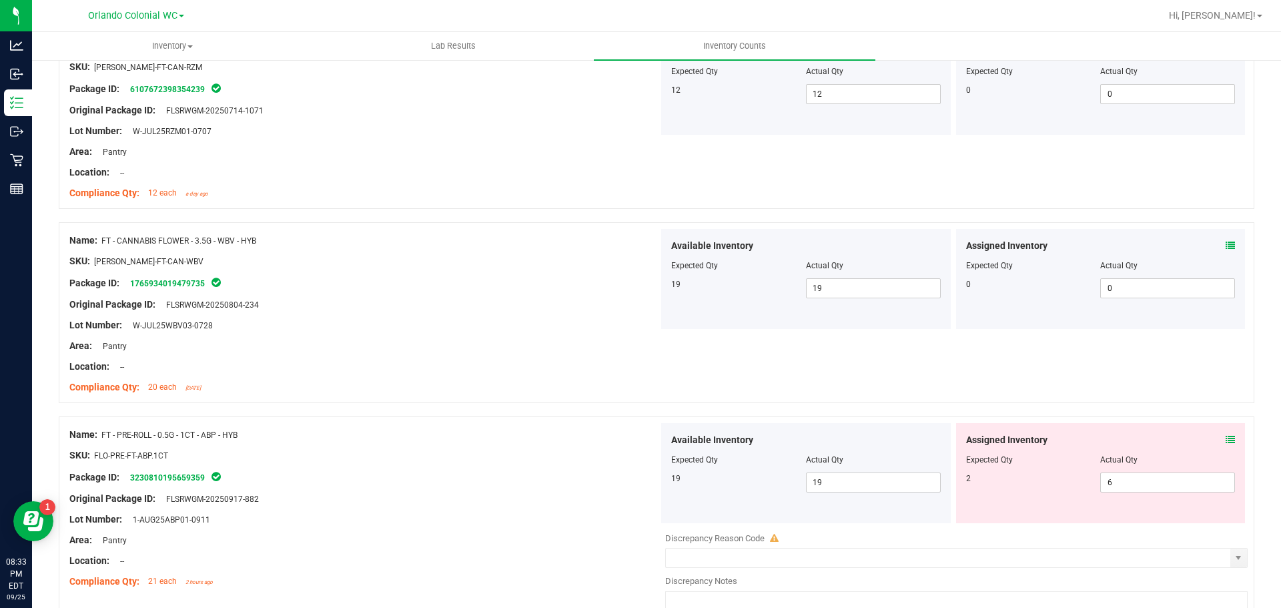
click at [1225, 438] on icon at bounding box center [1229, 439] width 9 height 9
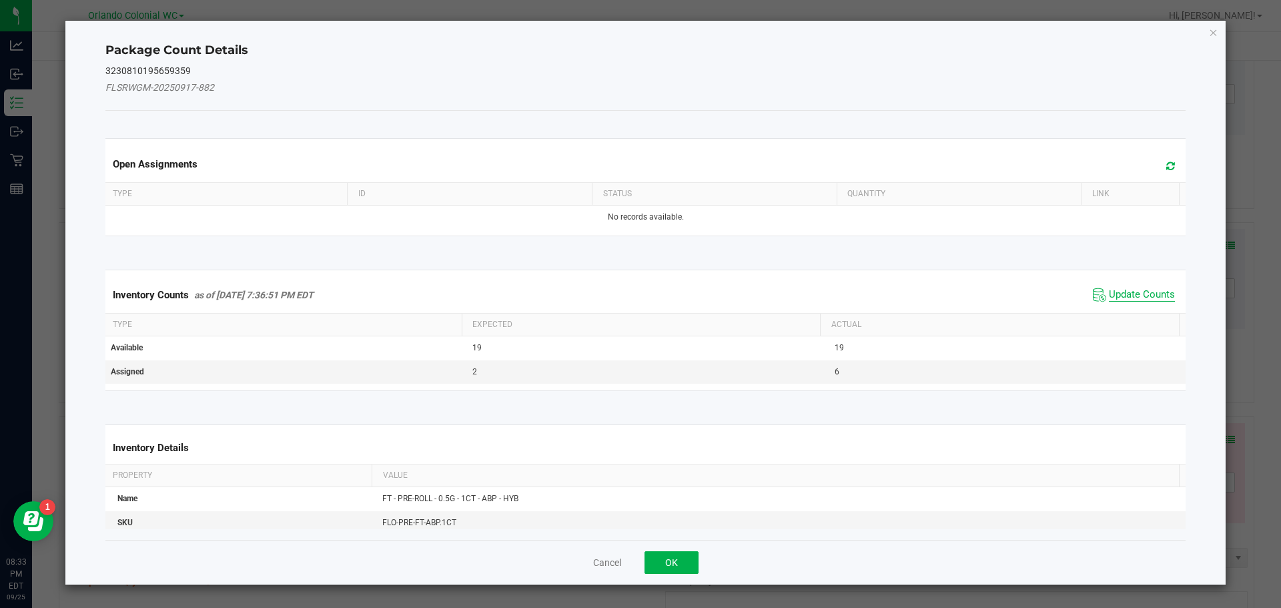
click at [1154, 295] on span "Update Counts" at bounding box center [1142, 294] width 66 height 13
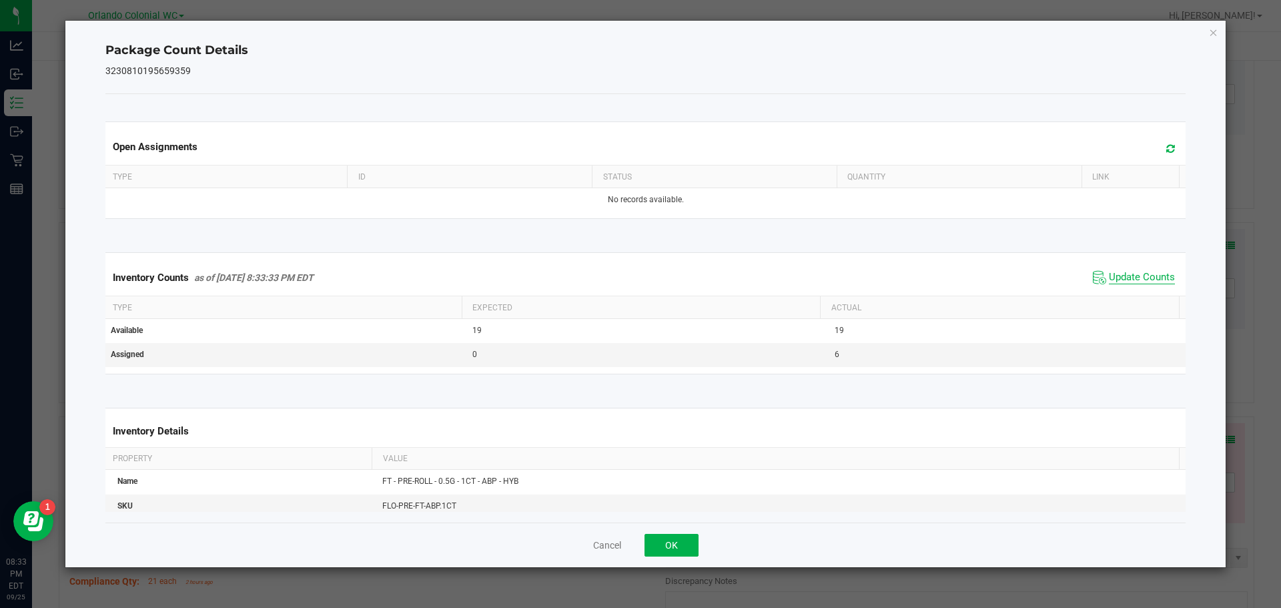
click at [1148, 281] on span "Update Counts" at bounding box center [1142, 277] width 66 height 13
click at [1147, 276] on span "Update Counts" at bounding box center [1142, 277] width 66 height 13
click at [1214, 32] on icon "Close" at bounding box center [1213, 32] width 9 height 16
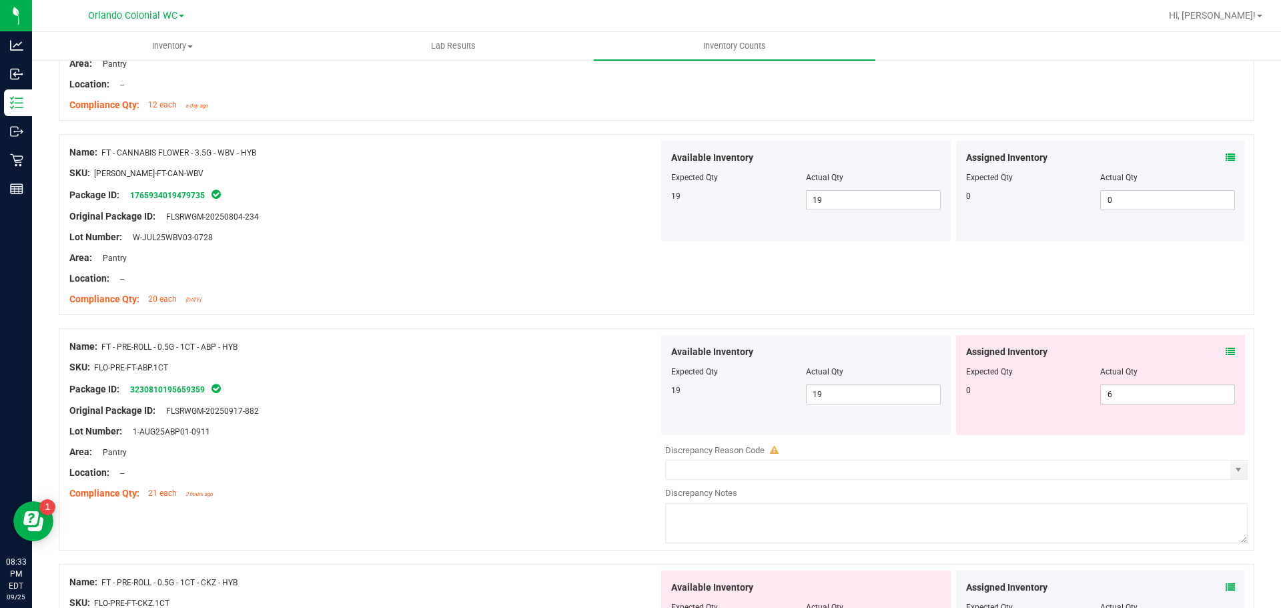
scroll to position [1467, 0]
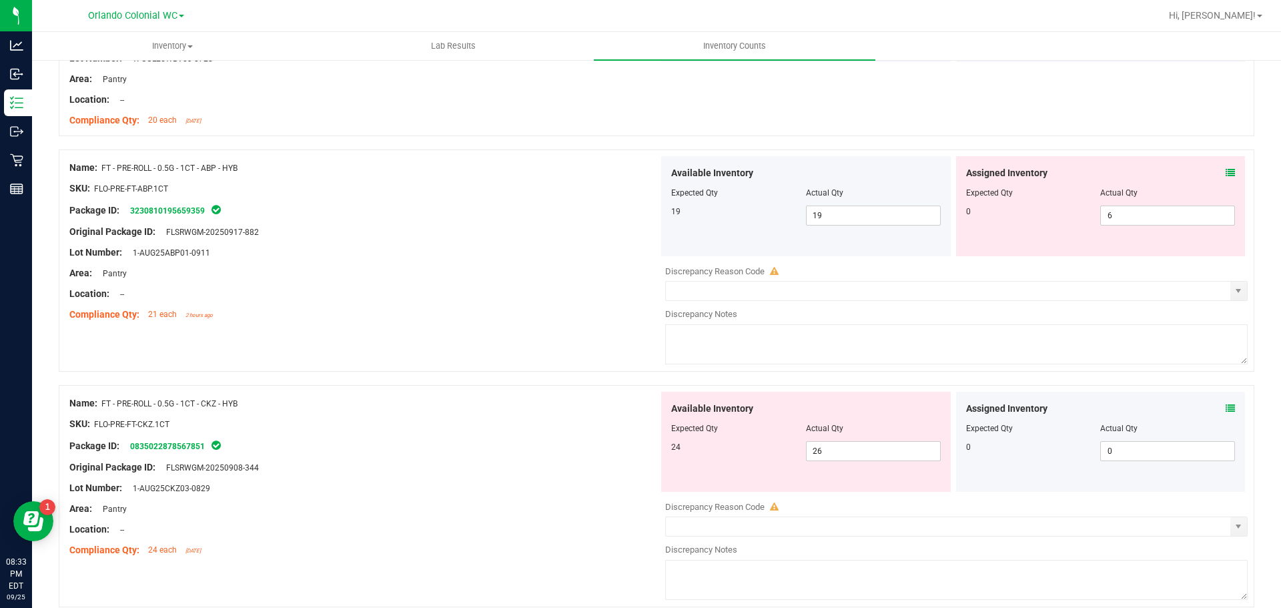
click at [1225, 406] on icon at bounding box center [1229, 408] width 9 height 9
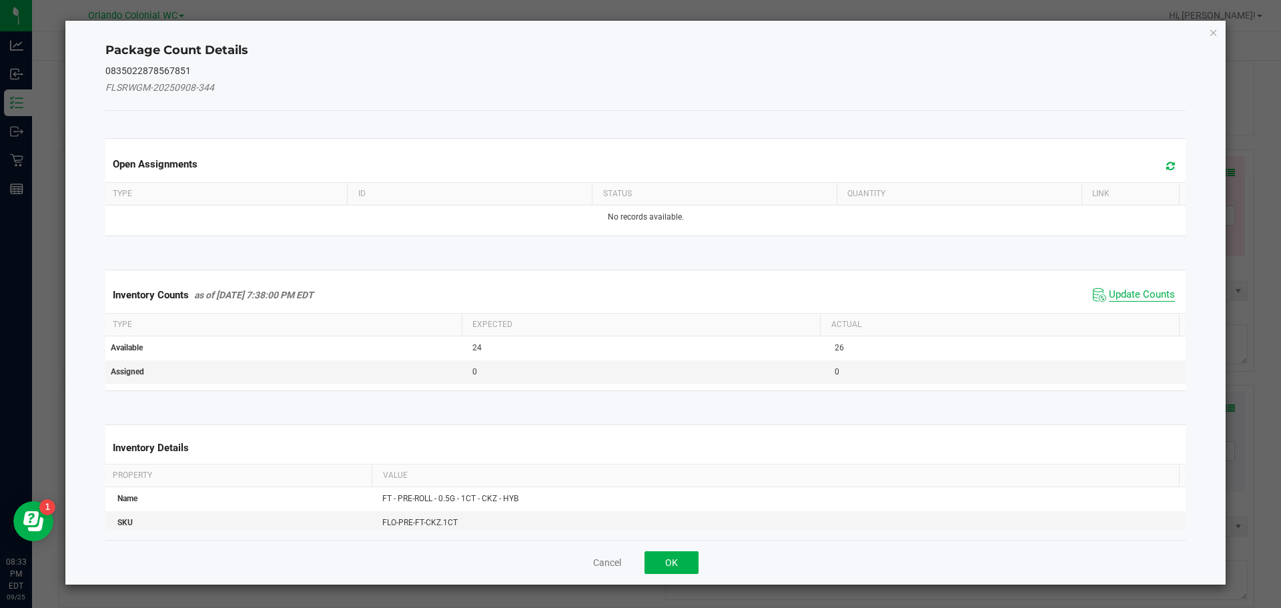
click at [1127, 292] on span "Update Counts" at bounding box center [1142, 294] width 66 height 13
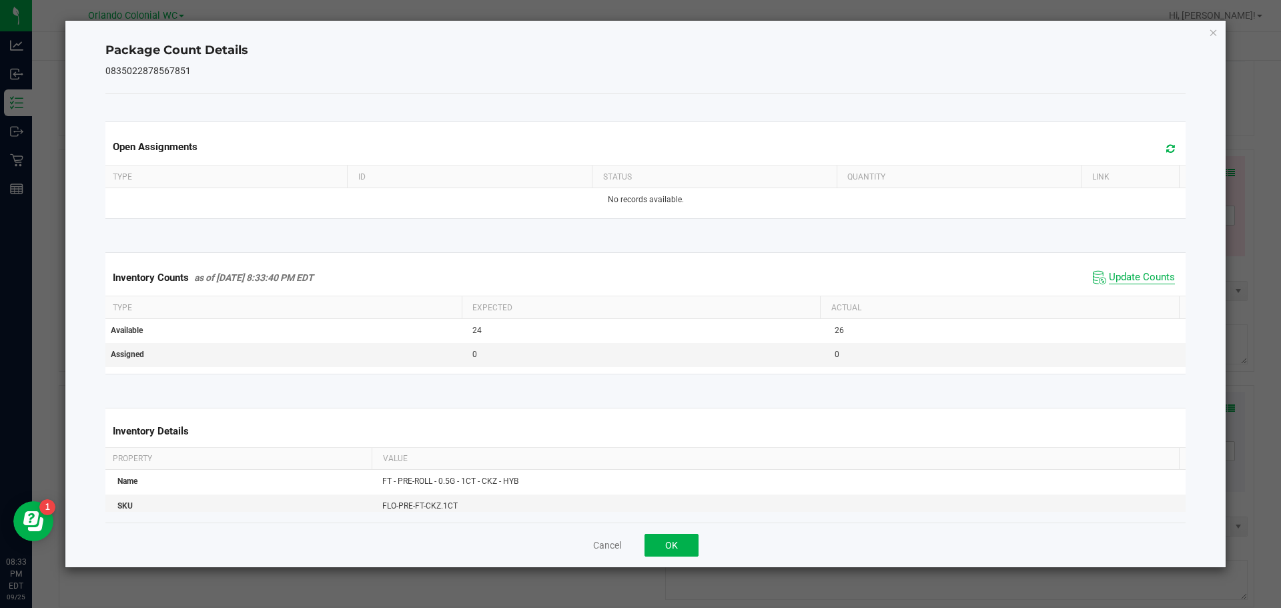
click at [1137, 275] on span "Update Counts" at bounding box center [1142, 277] width 66 height 13
click at [1214, 31] on icon "Close" at bounding box center [1213, 32] width 9 height 16
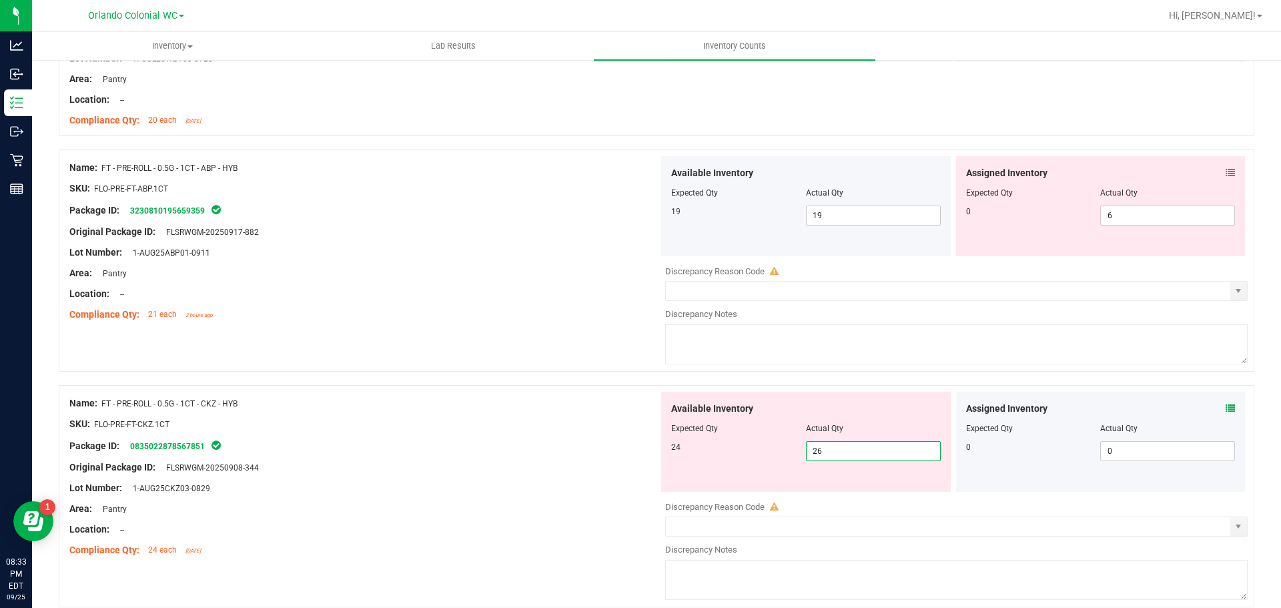
click at [846, 450] on span "26 26" at bounding box center [873, 451] width 135 height 20
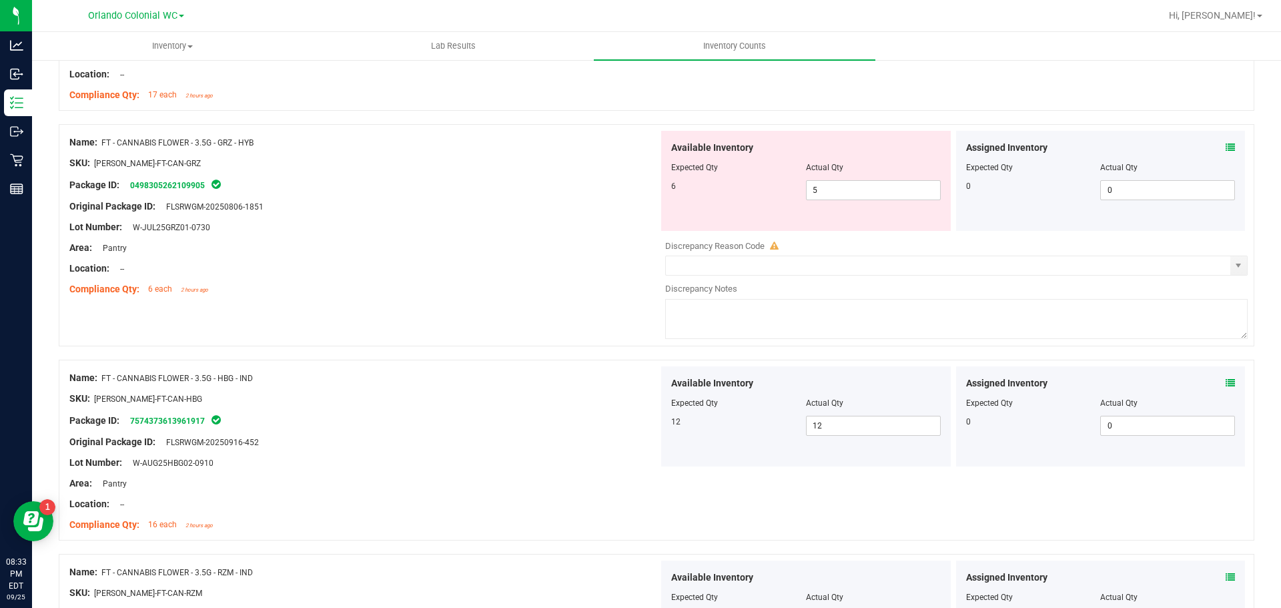
scroll to position [534, 0]
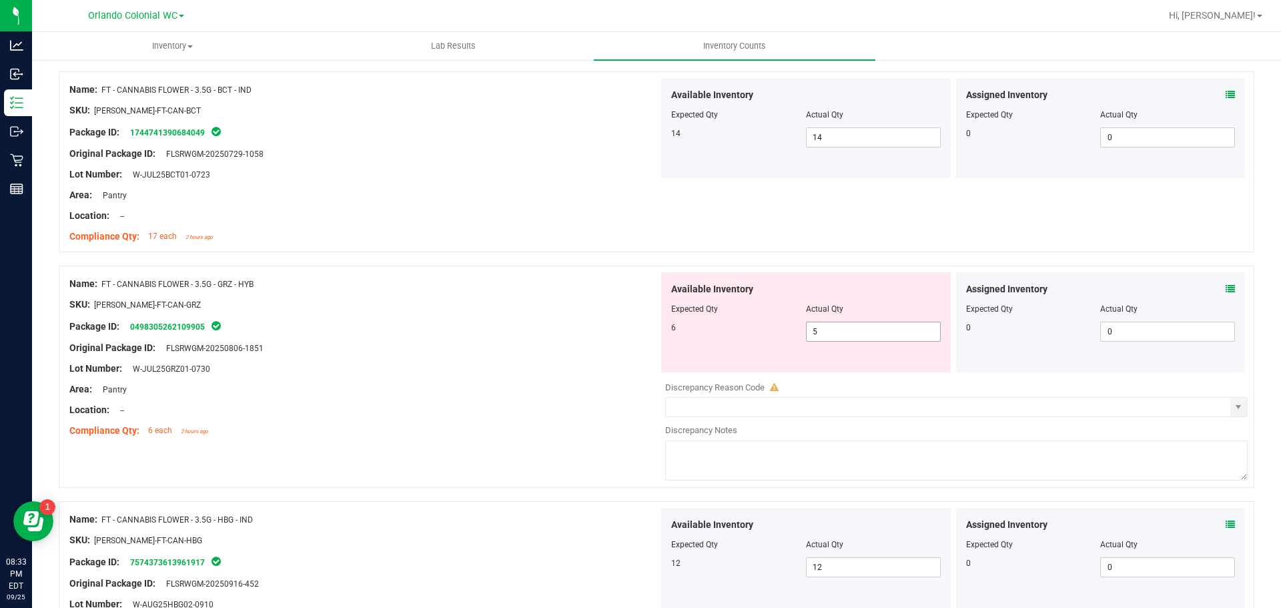
click at [824, 323] on span "5 5" at bounding box center [873, 331] width 135 height 20
type input "6"
click at [476, 368] on div "Lot Number: W-JUL25GRZ01-0730" at bounding box center [363, 369] width 589 height 14
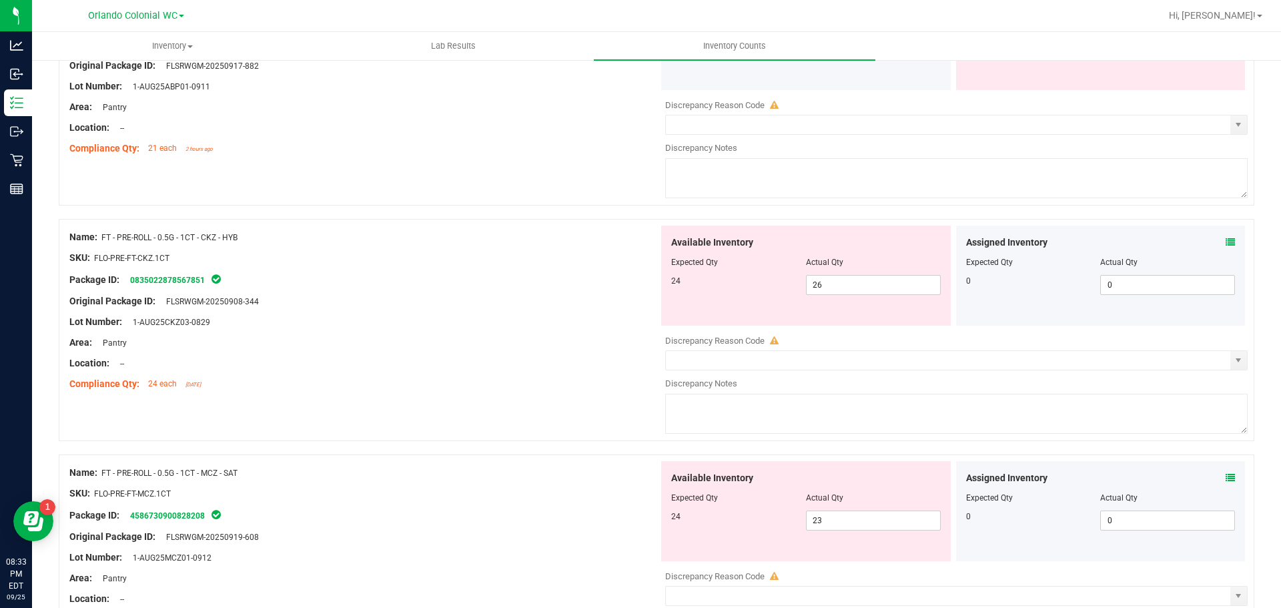
scroll to position [1601, 0]
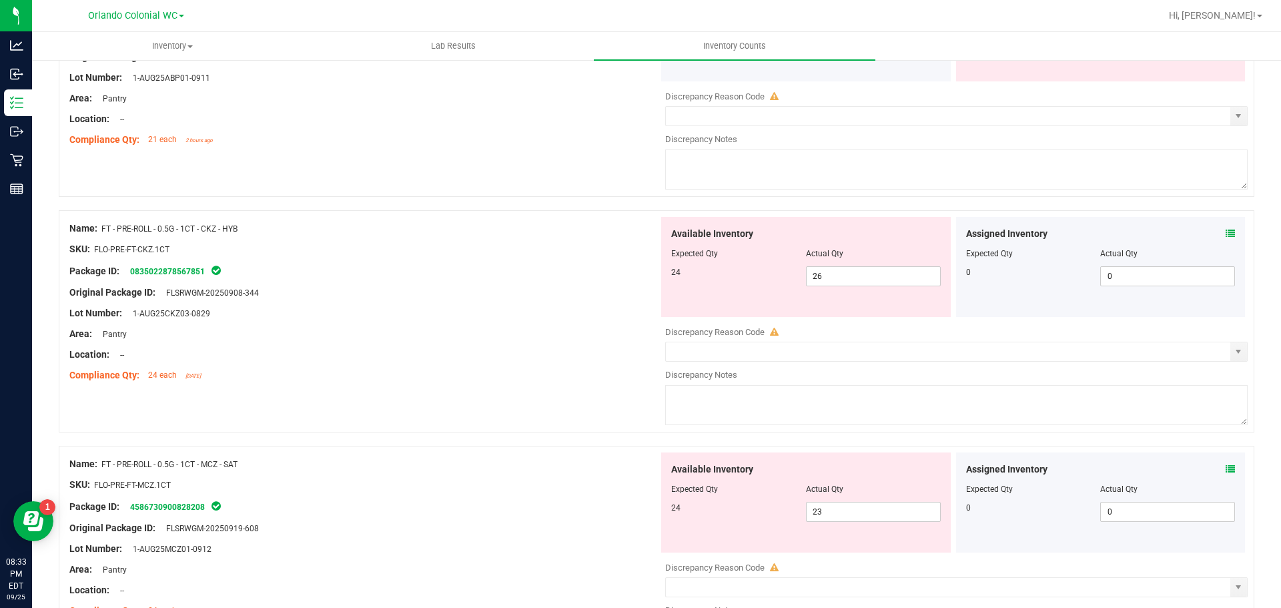
click at [1225, 468] on icon at bounding box center [1229, 468] width 9 height 9
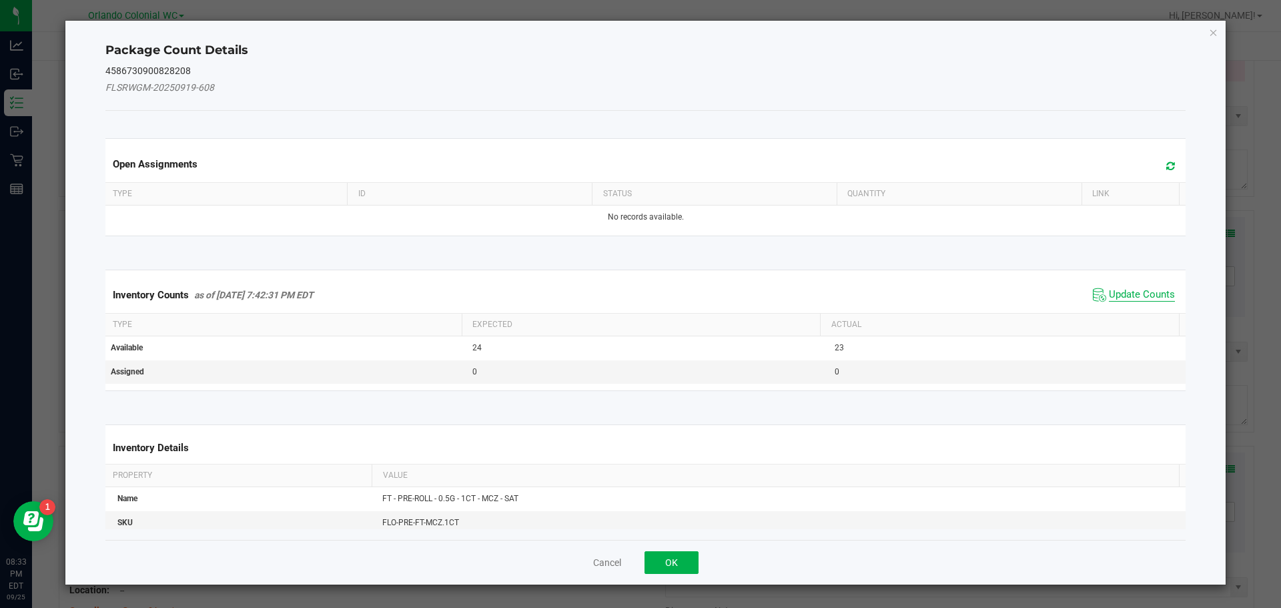
click at [1129, 295] on span "Update Counts" at bounding box center [1142, 294] width 66 height 13
click at [1132, 299] on span "Update Counts" at bounding box center [1142, 294] width 66 height 13
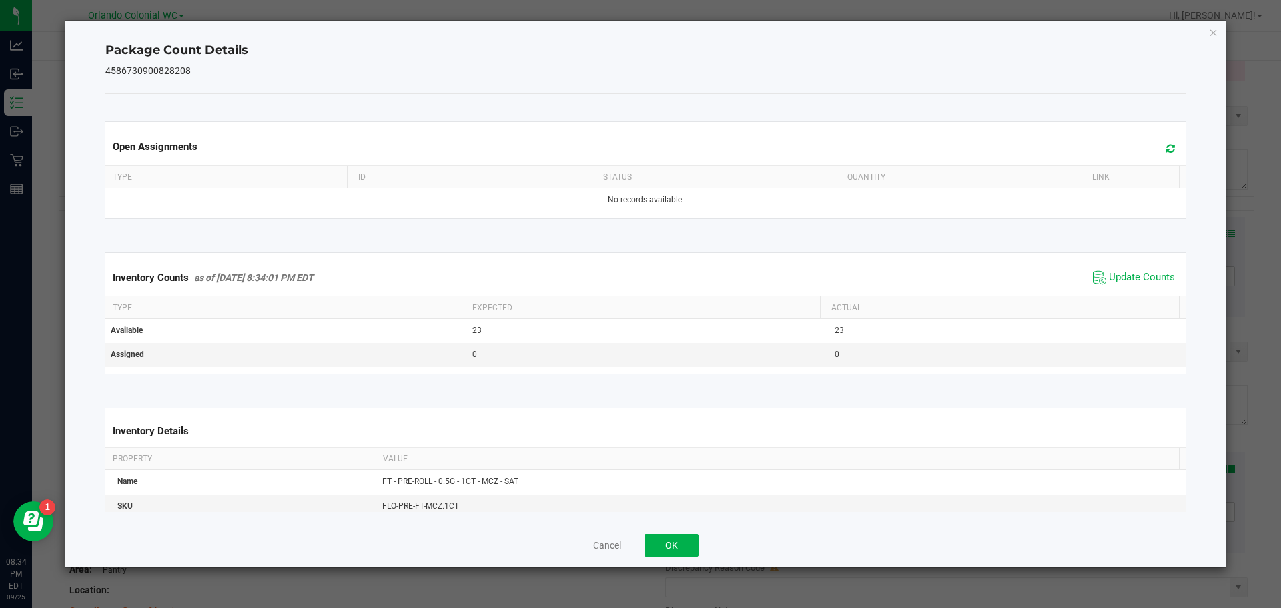
click at [1138, 301] on th "Actual" at bounding box center [999, 307] width 359 height 23
click at [1145, 299] on th "Actual" at bounding box center [999, 307] width 359 height 23
click at [1151, 272] on span "Update Counts" at bounding box center [1142, 277] width 66 height 13
click at [1233, 33] on ngb-modal-window "Package Count Details 4586730900828208 Open Assignments Type ID Status Quantity…" at bounding box center [645, 304] width 1291 height 608
click at [1209, 33] on icon "Close" at bounding box center [1213, 32] width 9 height 16
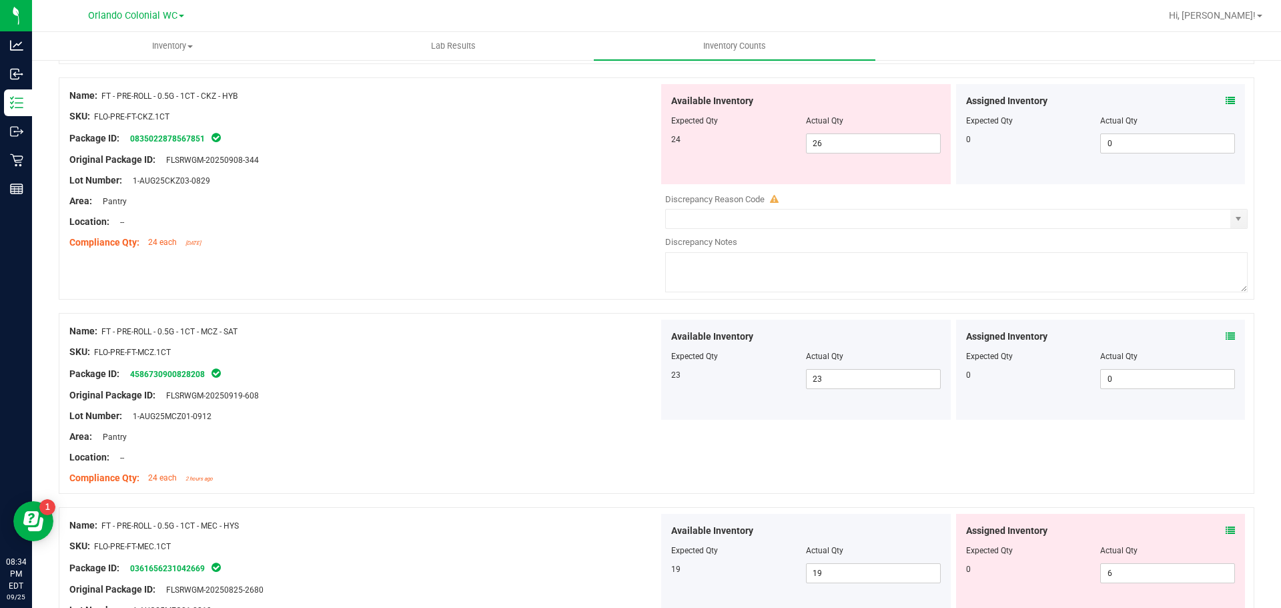
scroll to position [1786, 0]
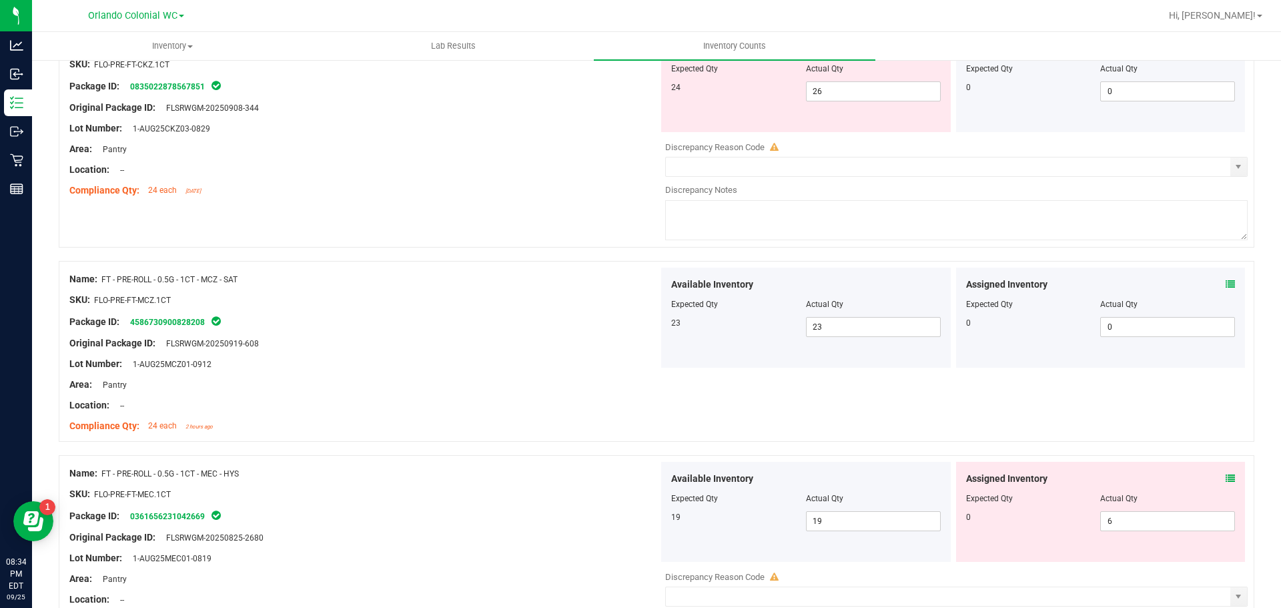
click at [1225, 478] on icon at bounding box center [1229, 478] width 9 height 9
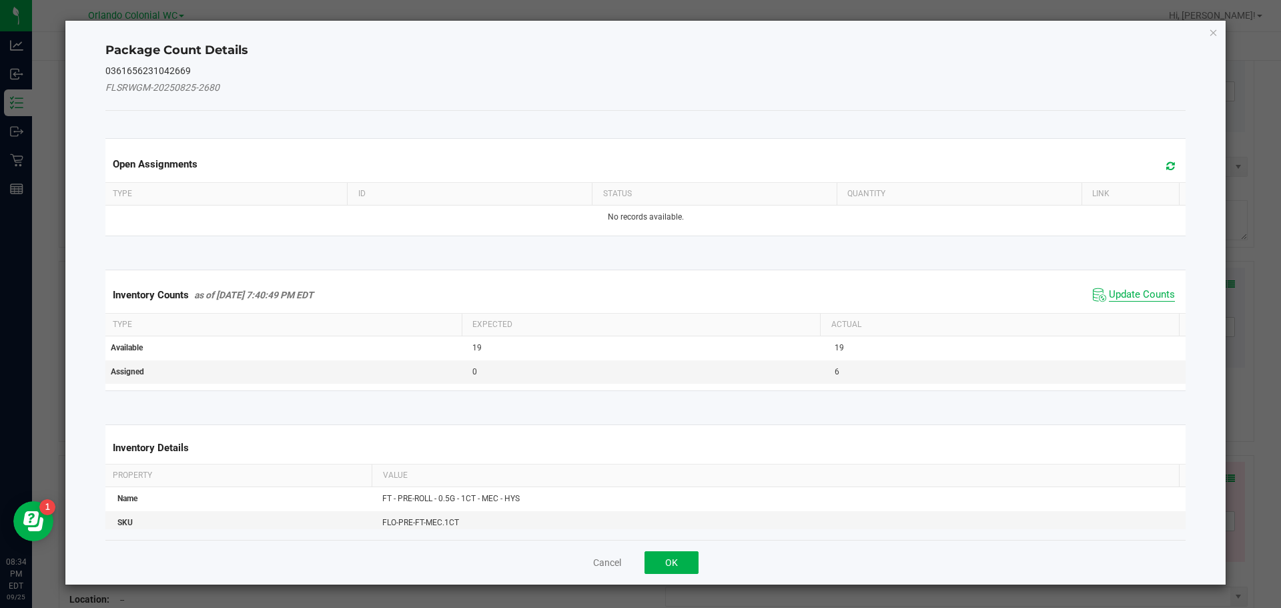
click at [1151, 289] on span "Update Counts" at bounding box center [1142, 294] width 66 height 13
click at [1151, 287] on span "Update Counts" at bounding box center [1135, 294] width 85 height 19
click at [1149, 288] on span "Update Counts" at bounding box center [1142, 294] width 66 height 12
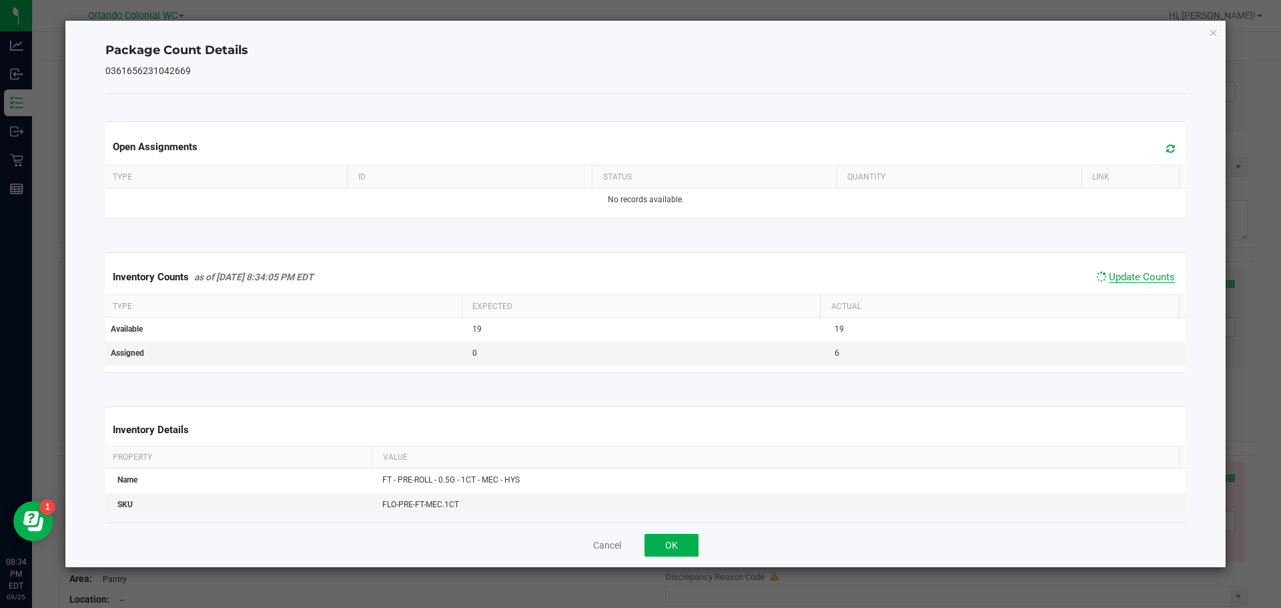
click at [1155, 283] on span "Update Counts" at bounding box center [1142, 277] width 66 height 12
click at [1216, 35] on icon "Close" at bounding box center [1213, 32] width 9 height 16
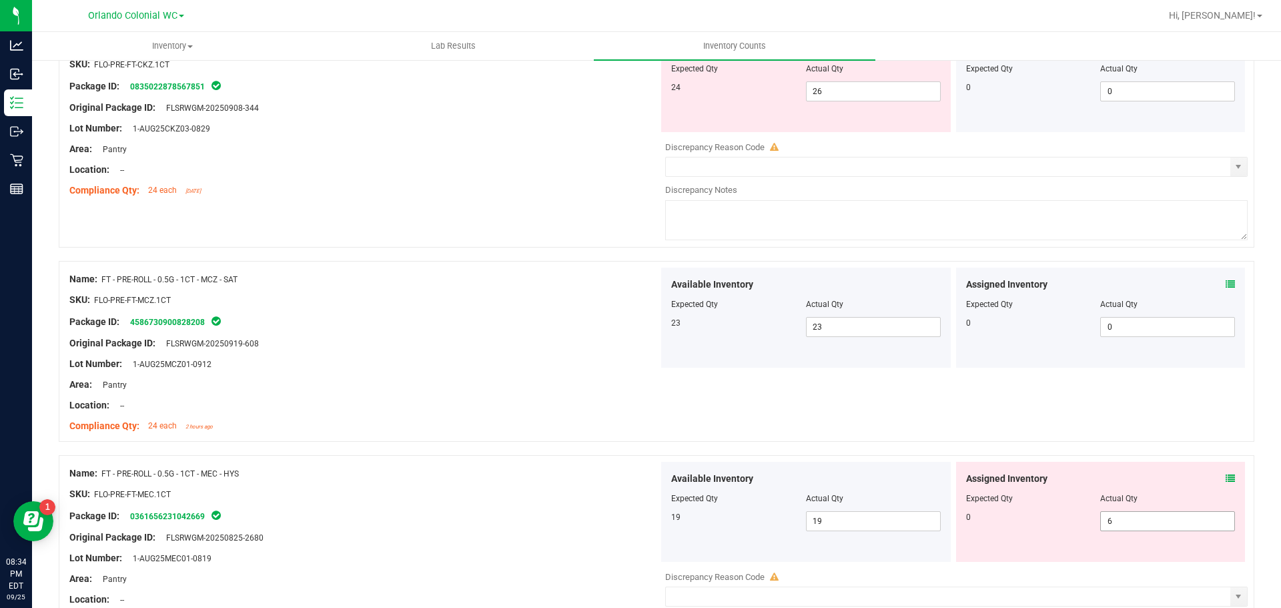
click at [1163, 520] on input "6" at bounding box center [1167, 521] width 133 height 19
type input "0"
click at [496, 510] on div "Package ID: 0361656231042669" at bounding box center [363, 516] width 589 height 16
type input "0"
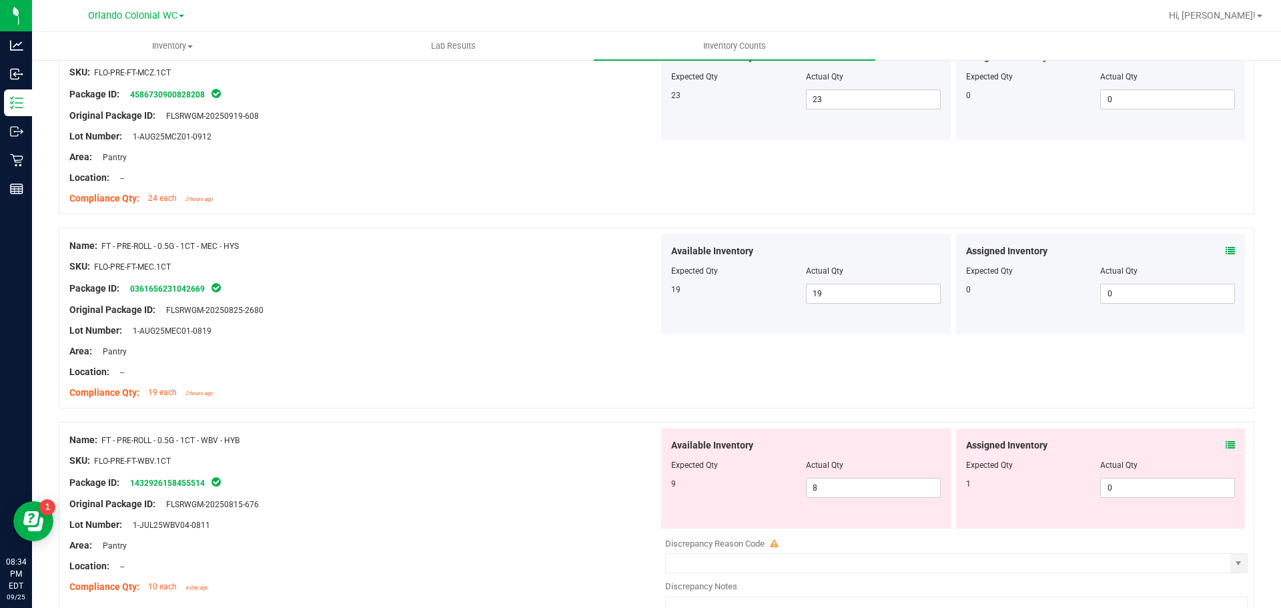
scroll to position [2038, 0]
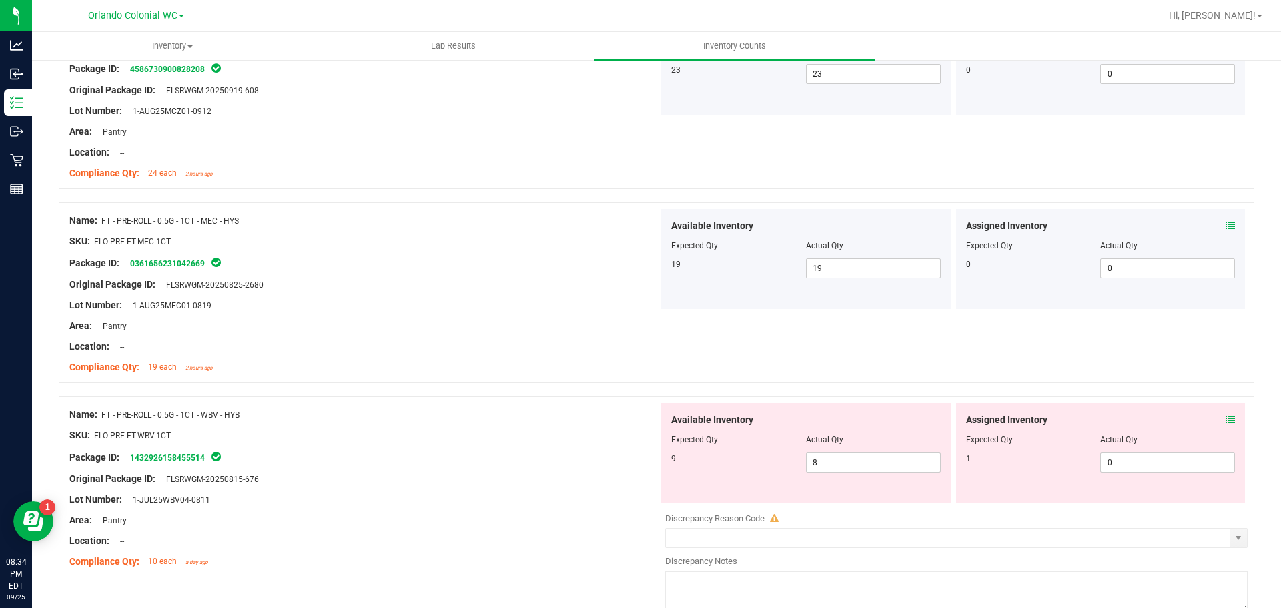
click at [1225, 419] on icon at bounding box center [1229, 419] width 9 height 9
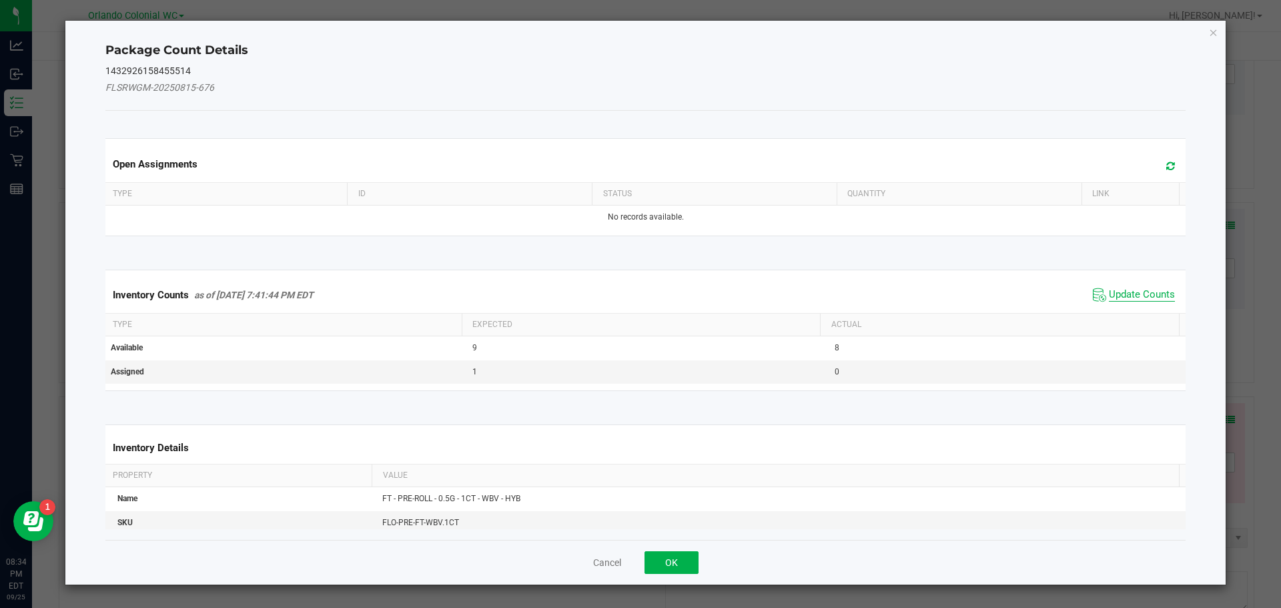
click at [1142, 295] on span "Update Counts" at bounding box center [1142, 294] width 66 height 13
click at [1139, 299] on span "Update Counts" at bounding box center [1142, 294] width 66 height 12
click at [1143, 299] on span "Update Counts" at bounding box center [1142, 294] width 66 height 12
click at [1149, 299] on span "Update Counts" at bounding box center [1142, 294] width 66 height 12
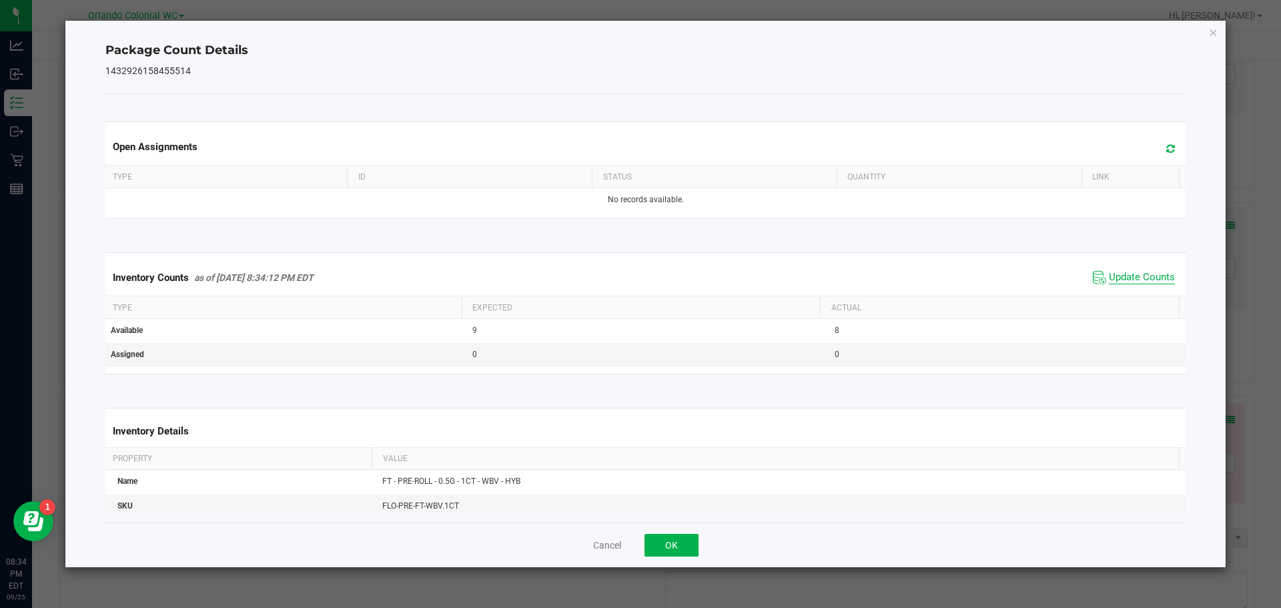
click at [1150, 284] on span "Update Counts" at bounding box center [1142, 277] width 66 height 13
click at [1214, 36] on icon "Close" at bounding box center [1213, 32] width 9 height 16
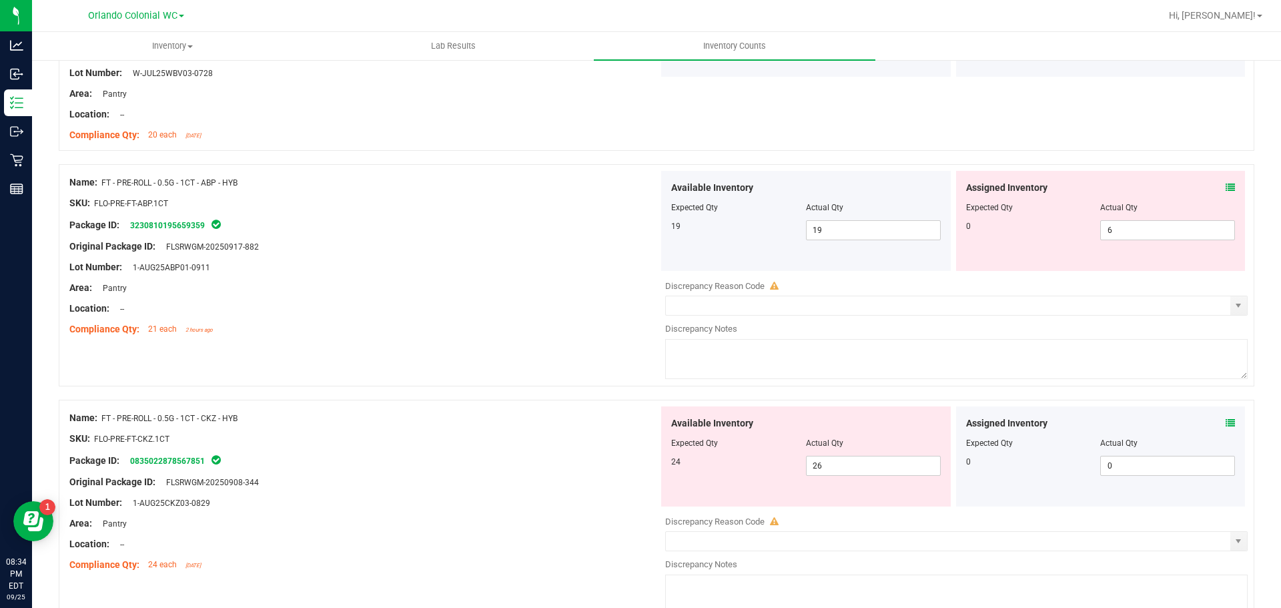
scroll to position [1409, 0]
click at [859, 468] on input "26" at bounding box center [872, 467] width 133 height 19
type input "24"
click at [476, 424] on div "Name: FT - PRE-ROLL - 0.5G - 1CT - CKZ - HYB" at bounding box center [363, 420] width 589 height 14
type input "24"
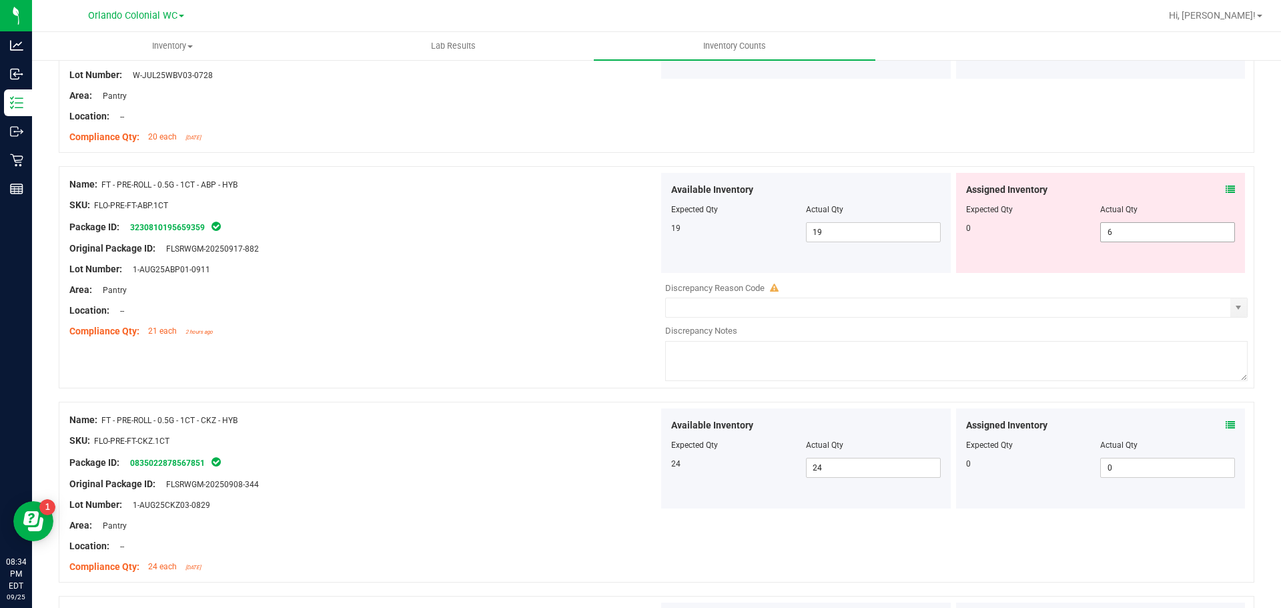
click at [1135, 233] on input "6" at bounding box center [1167, 232] width 133 height 19
click at [499, 259] on div at bounding box center [363, 258] width 589 height 7
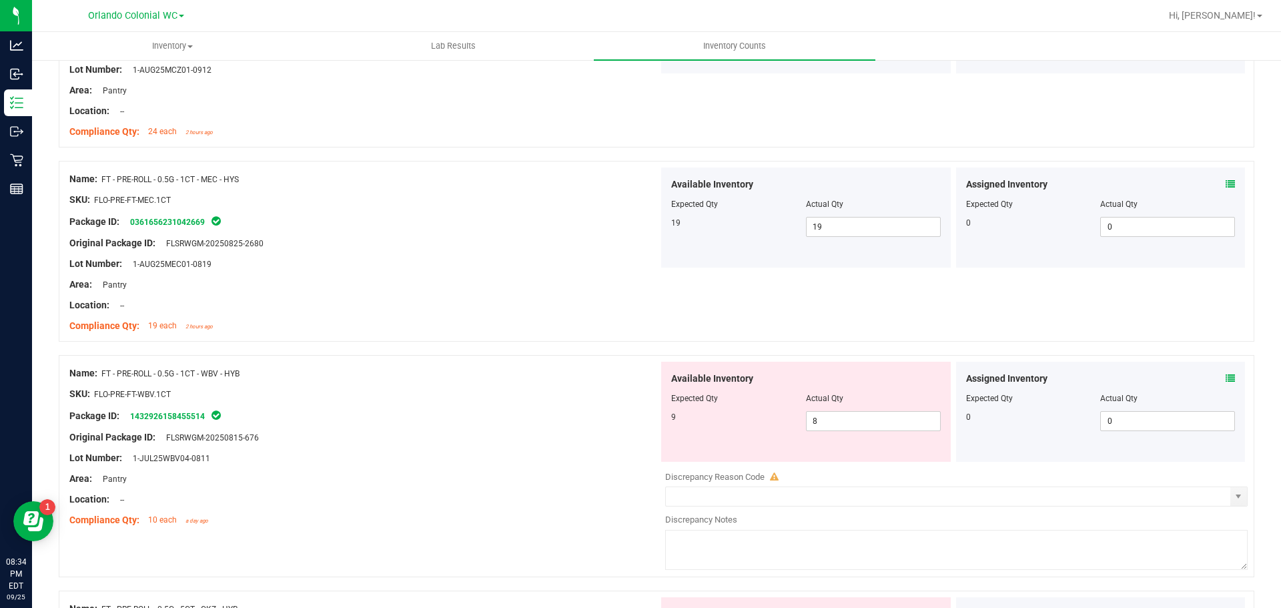
scroll to position [2002, 0]
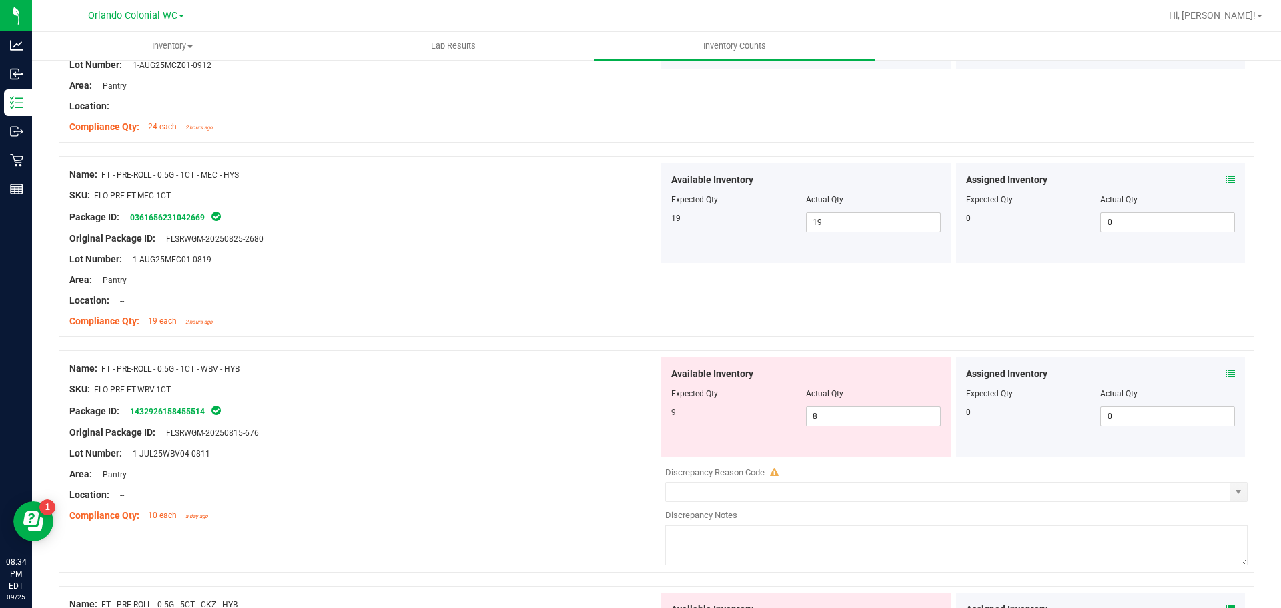
click at [1225, 374] on icon at bounding box center [1229, 373] width 9 height 9
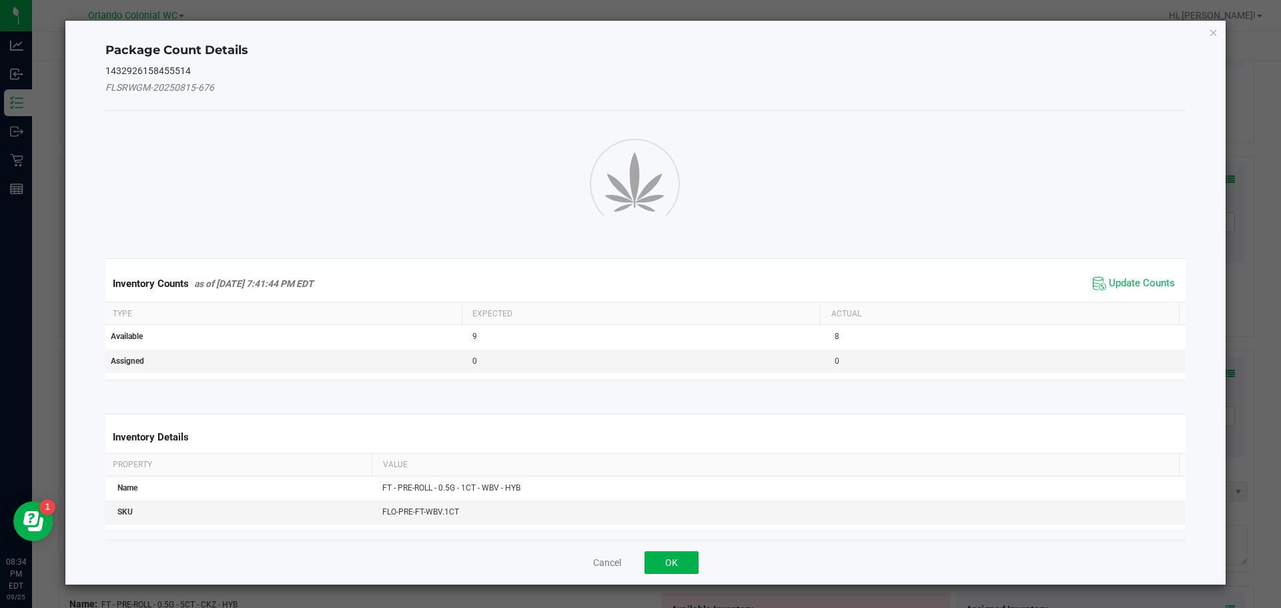
click at [1257, 470] on ngb-modal-window "Package Count Details 1432926158455514 FLSRWGM-20250815-676 Inventory Counts as…" at bounding box center [645, 304] width 1291 height 608
click at [1129, 283] on span "Update Counts" at bounding box center [1142, 283] width 66 height 13
click at [1135, 301] on th "Actual" at bounding box center [999, 312] width 359 height 23
click at [1131, 301] on th "Actual" at bounding box center [999, 312] width 359 height 23
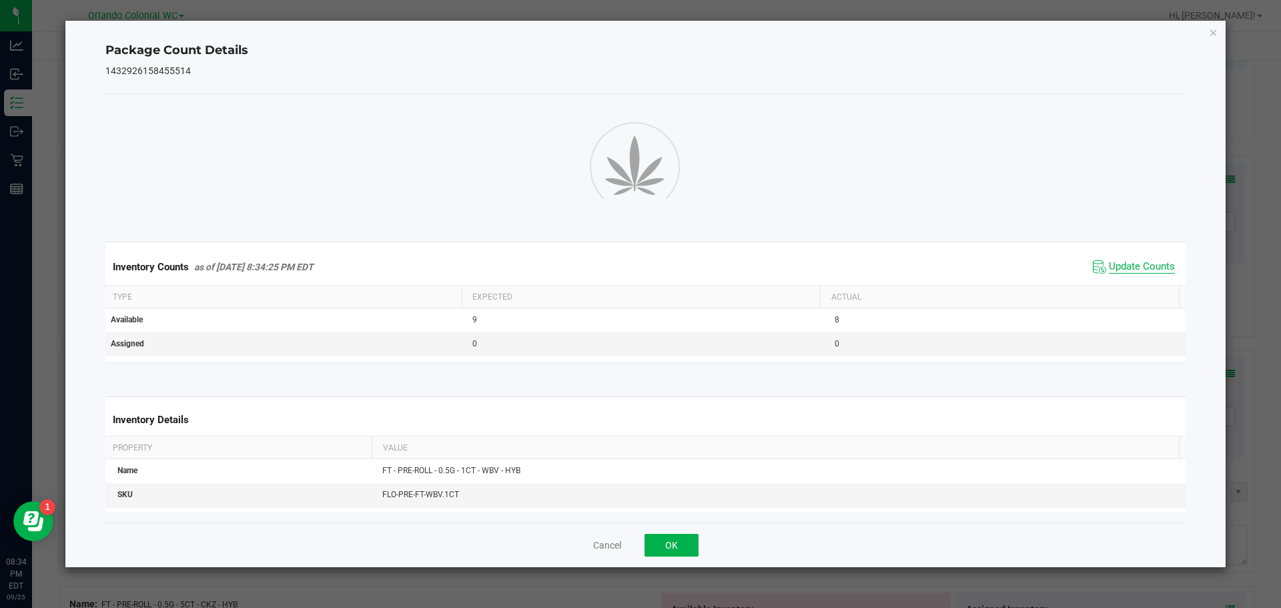
click at [1135, 262] on span "Update Counts" at bounding box center [1142, 266] width 66 height 13
click at [1216, 35] on icon "Close" at bounding box center [1213, 32] width 9 height 16
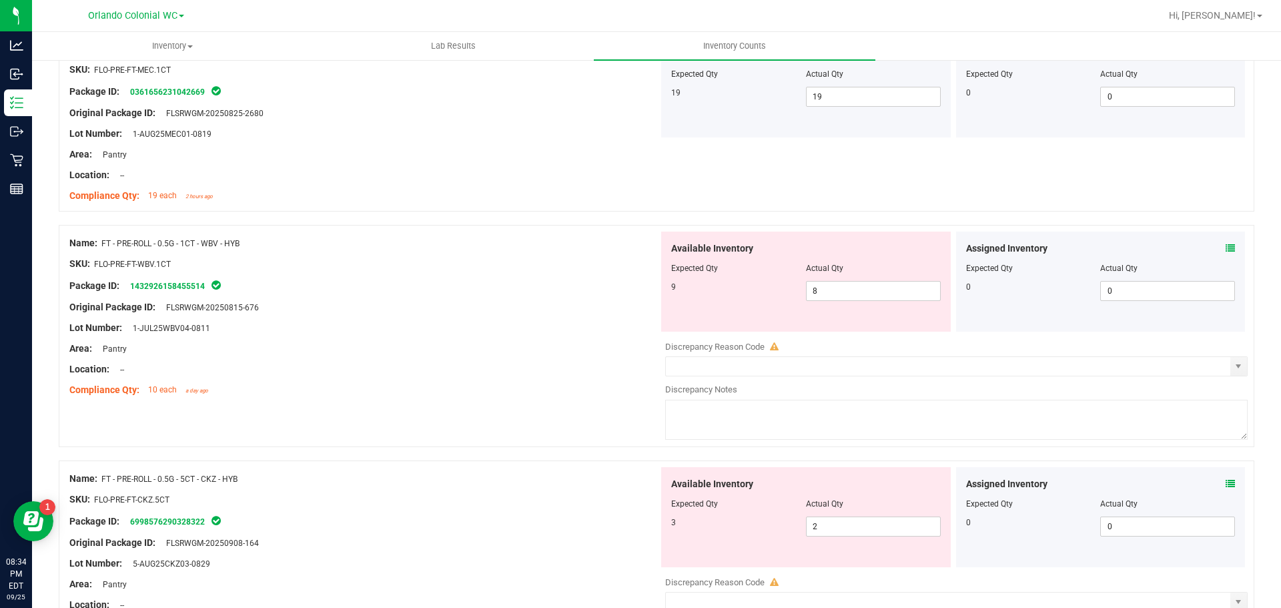
scroll to position [2155, 0]
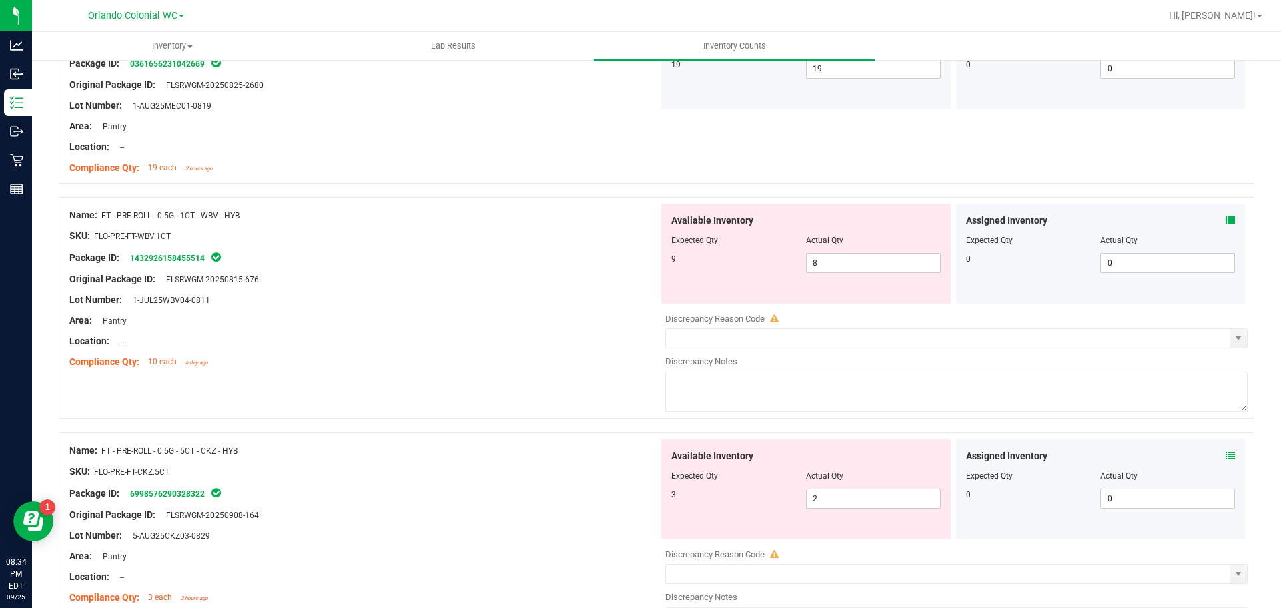
click at [1225, 462] on span at bounding box center [1229, 456] width 9 height 14
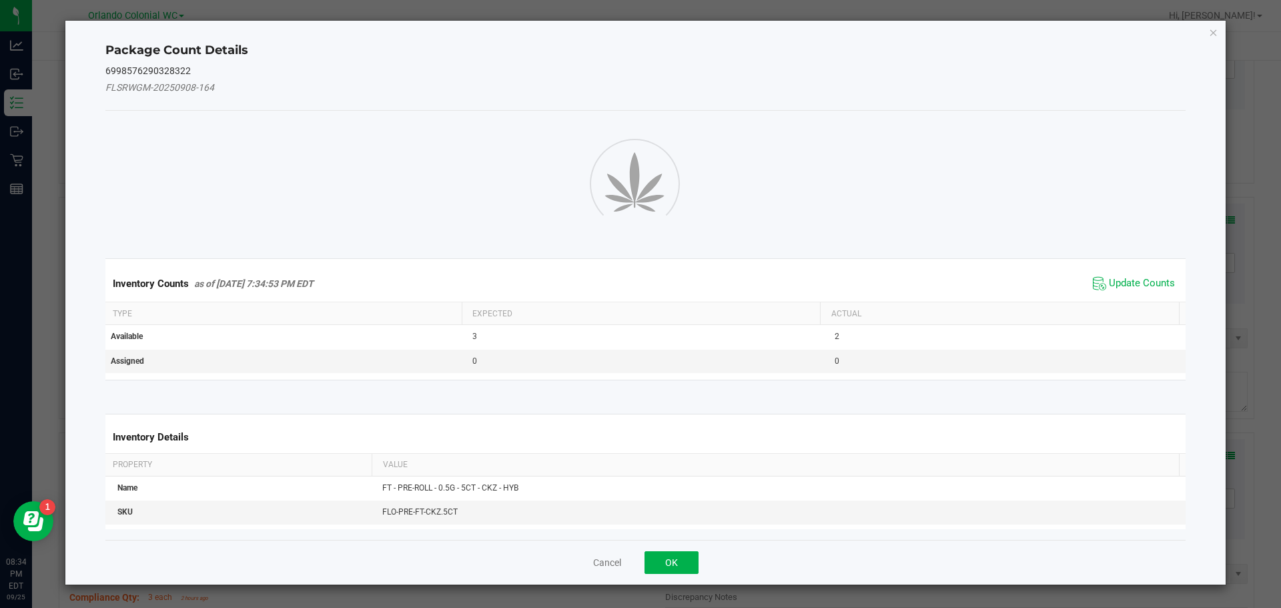
click at [1216, 456] on div "Package Count Details 6998576290328322 FLSRWGM-20250908-164 Inventory Counts as…" at bounding box center [645, 303] width 1161 height 564
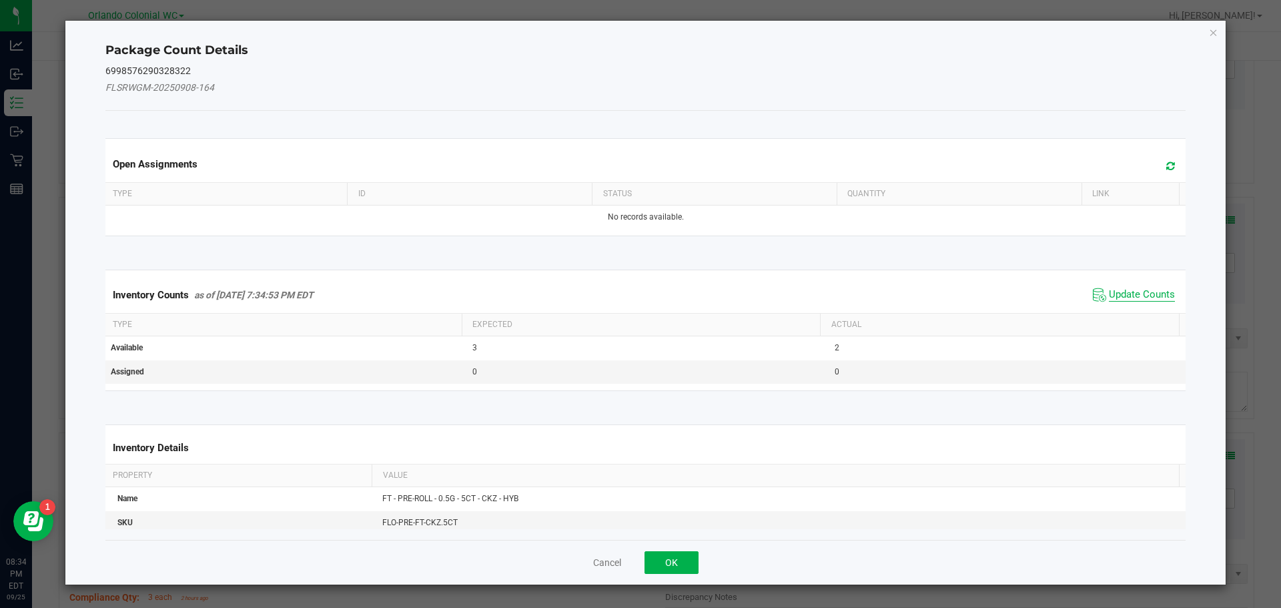
click at [1146, 297] on span "Update Counts" at bounding box center [1142, 294] width 66 height 13
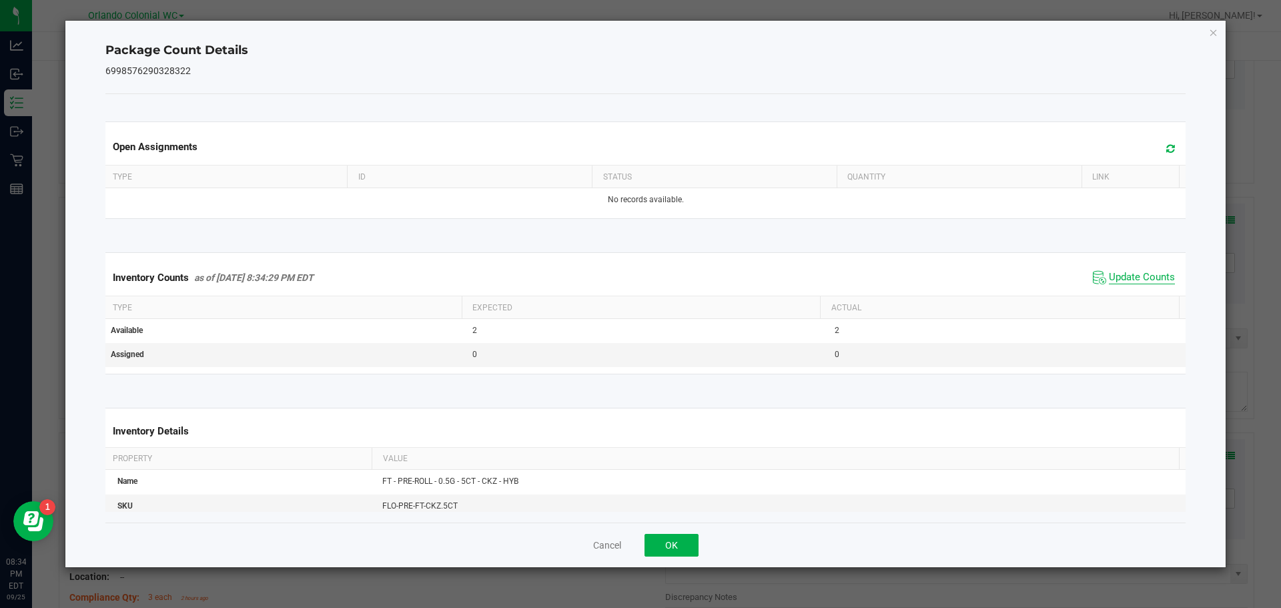
click at [1140, 284] on span "Update Counts" at bounding box center [1142, 277] width 66 height 13
click at [1149, 283] on span "Update Counts" at bounding box center [1142, 277] width 66 height 13
click at [1145, 283] on span "Update Counts" at bounding box center [1142, 277] width 66 height 12
click at [1140, 275] on span "Update Counts" at bounding box center [1142, 277] width 66 height 12
click at [1213, 27] on icon "Close" at bounding box center [1213, 32] width 9 height 16
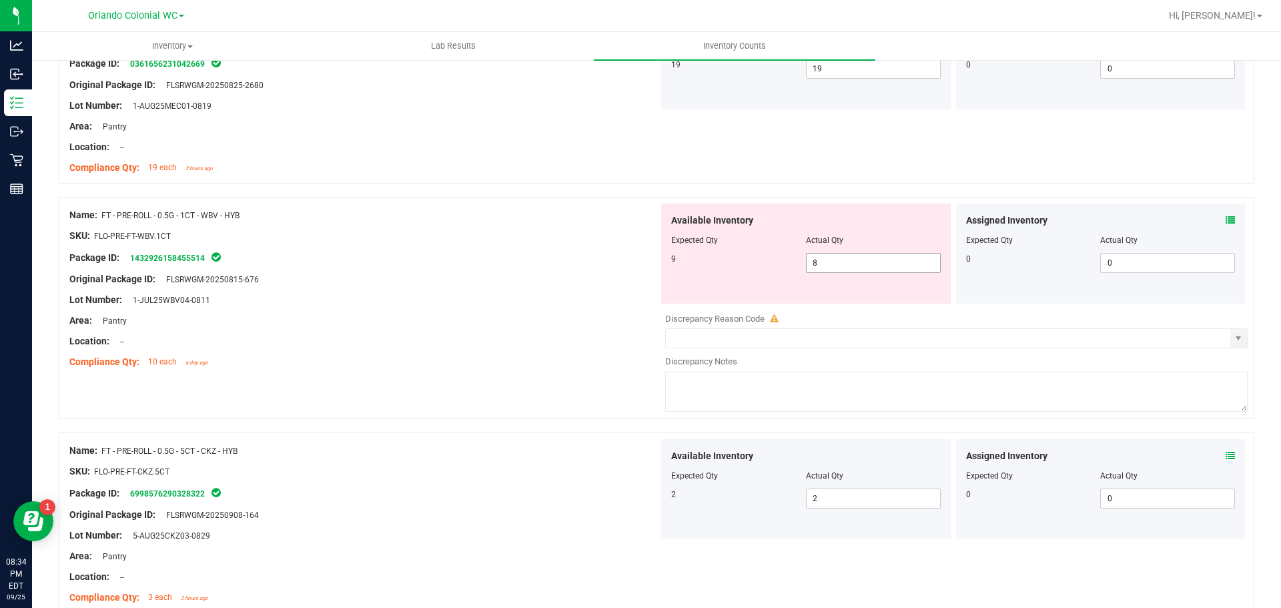
click at [860, 266] on input "8" at bounding box center [872, 262] width 133 height 19
type input "9"
click at [439, 338] on div "Location: --" at bounding box center [363, 341] width 589 height 14
type input "9"
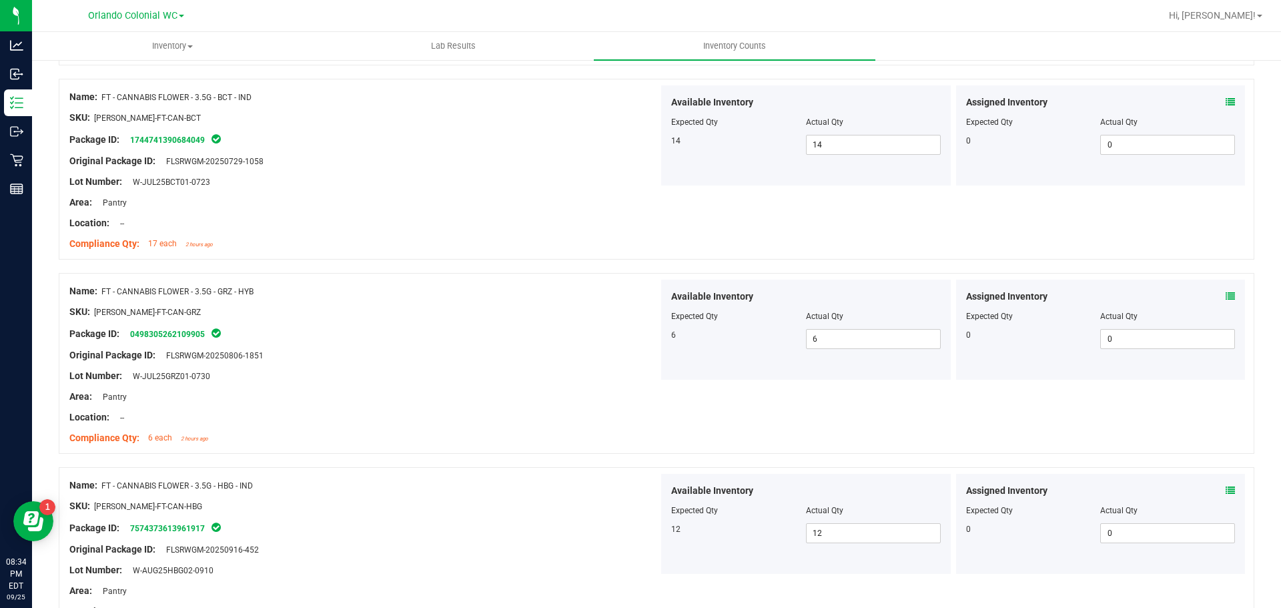
scroll to position [0, 0]
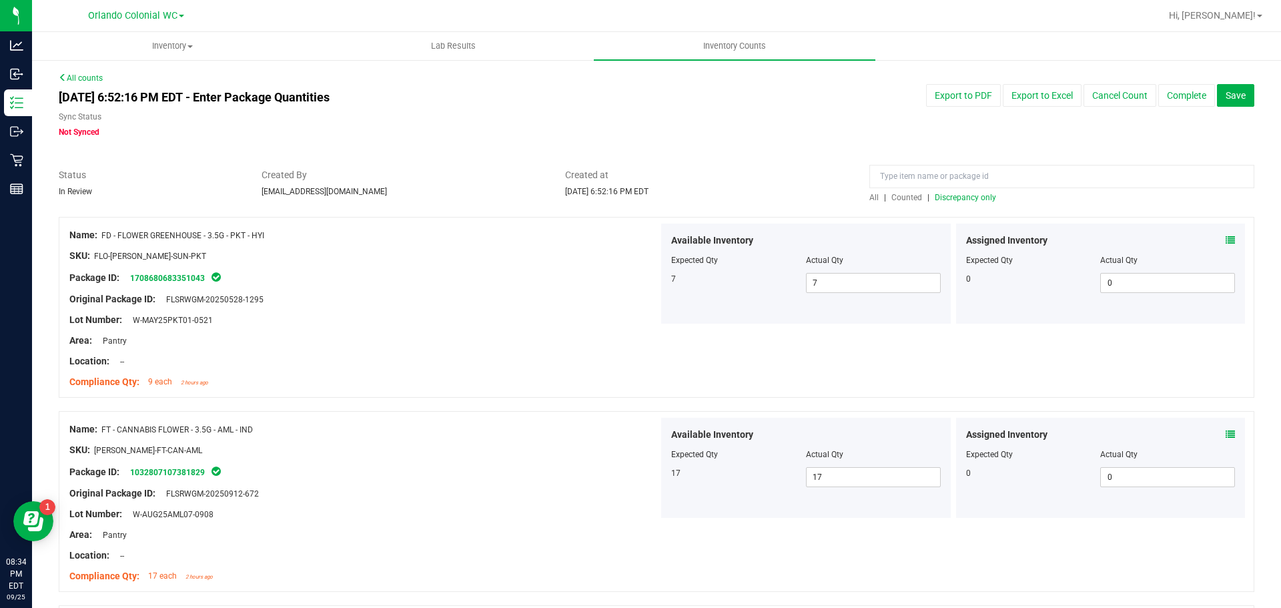
click at [964, 193] on span "Discrepancy only" at bounding box center [964, 197] width 61 height 9
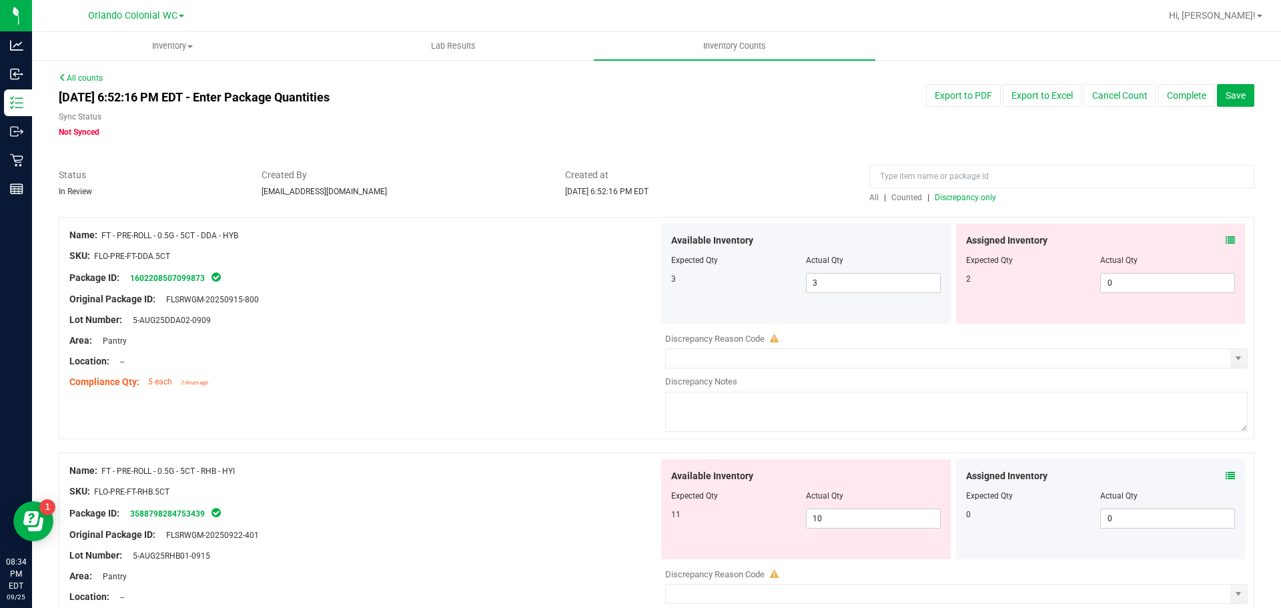
click at [1225, 238] on icon at bounding box center [1229, 239] width 9 height 9
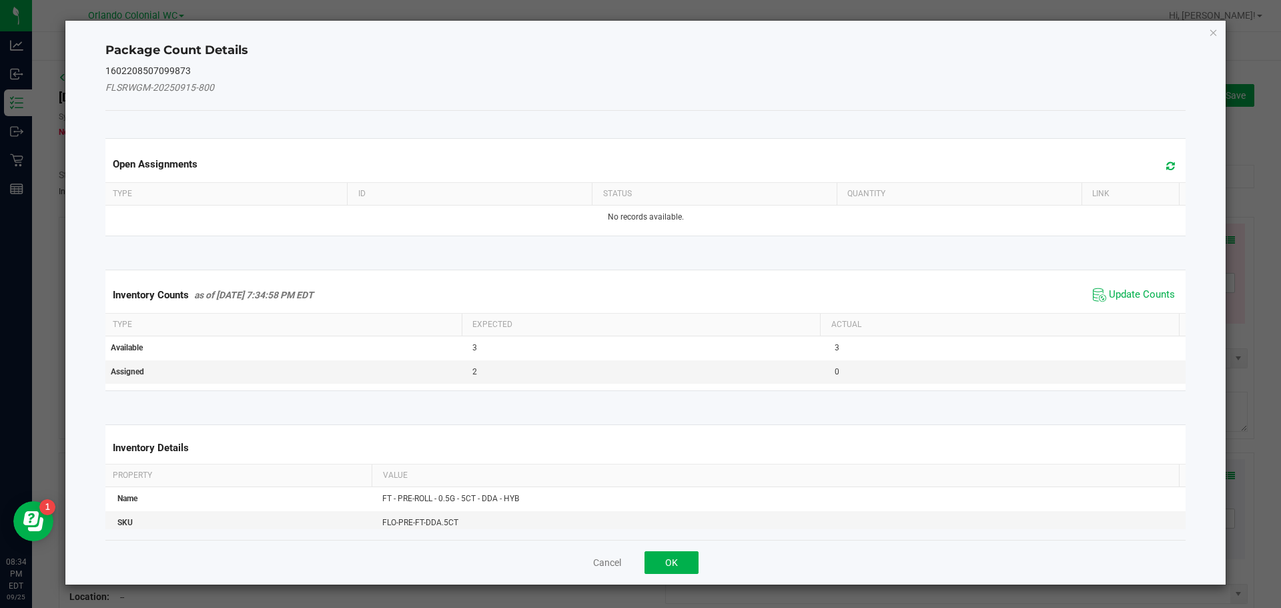
click at [1134, 285] on span "Update Counts" at bounding box center [1133, 295] width 89 height 20
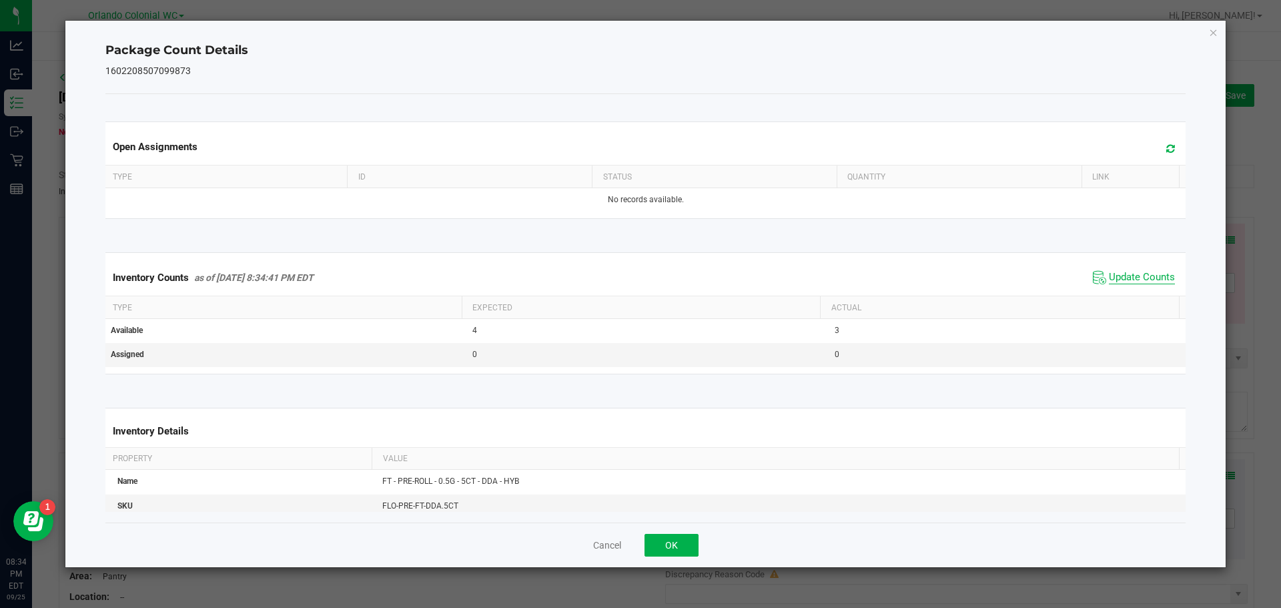
click at [1138, 271] on span "Update Counts" at bounding box center [1142, 277] width 66 height 13
click at [1216, 26] on icon "Close" at bounding box center [1213, 32] width 9 height 16
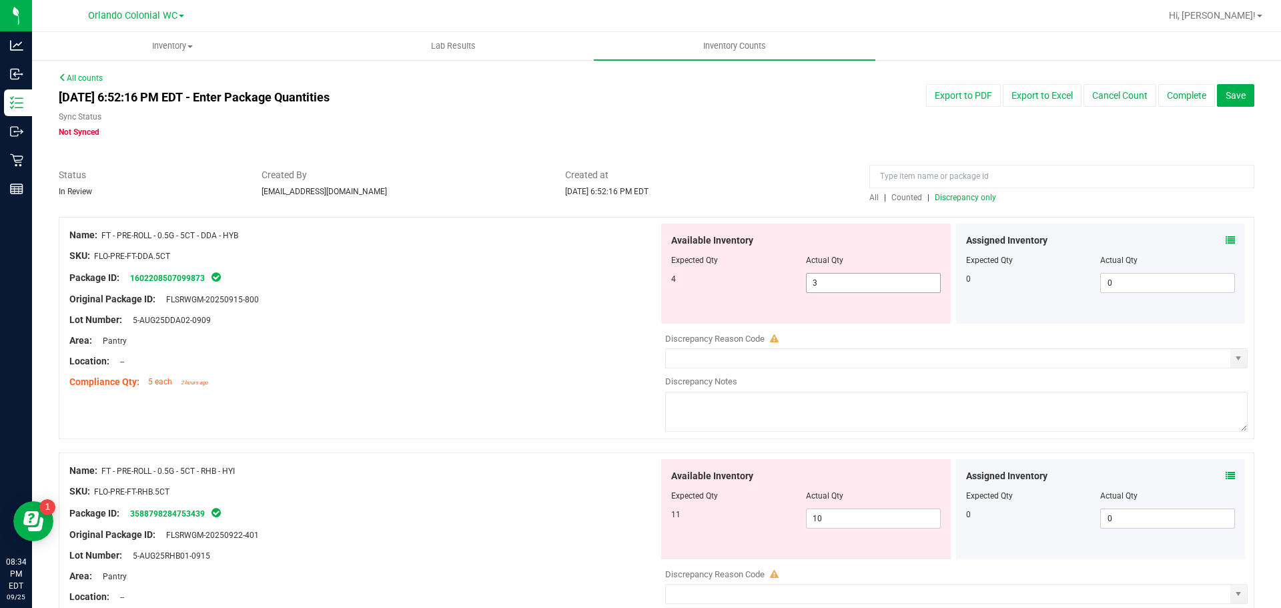
click at [847, 277] on span "3 3" at bounding box center [873, 283] width 135 height 20
type input "7"
type input "4"
click at [468, 335] on div "Area: Pantry" at bounding box center [363, 340] width 589 height 14
type input "4"
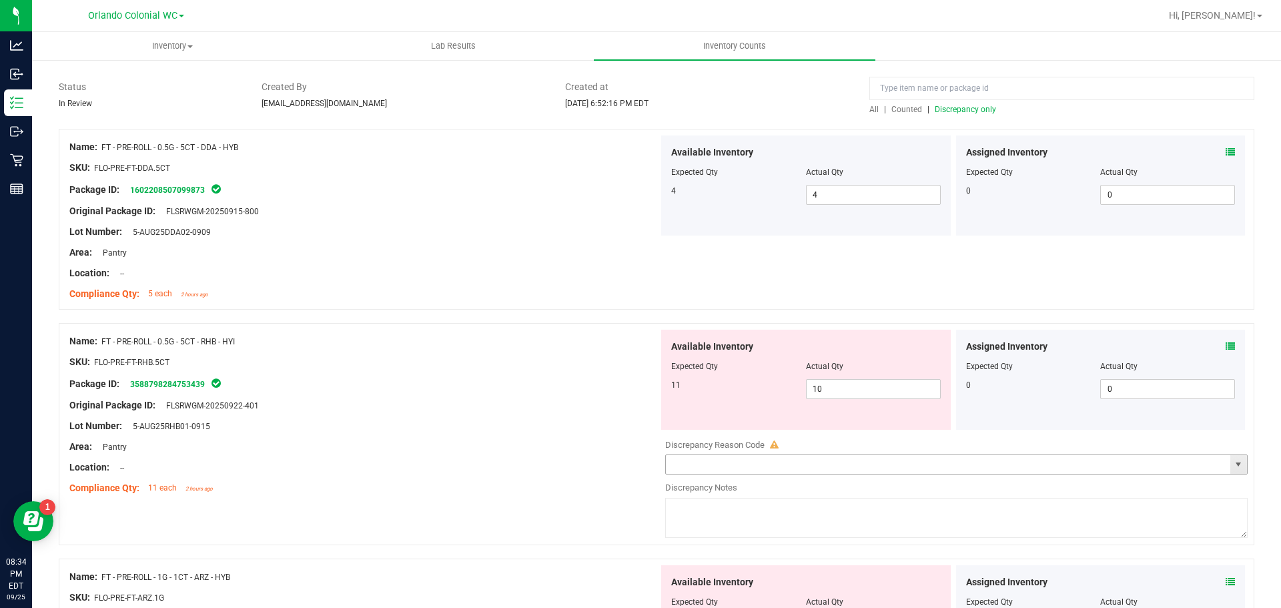
scroll to position [267, 0]
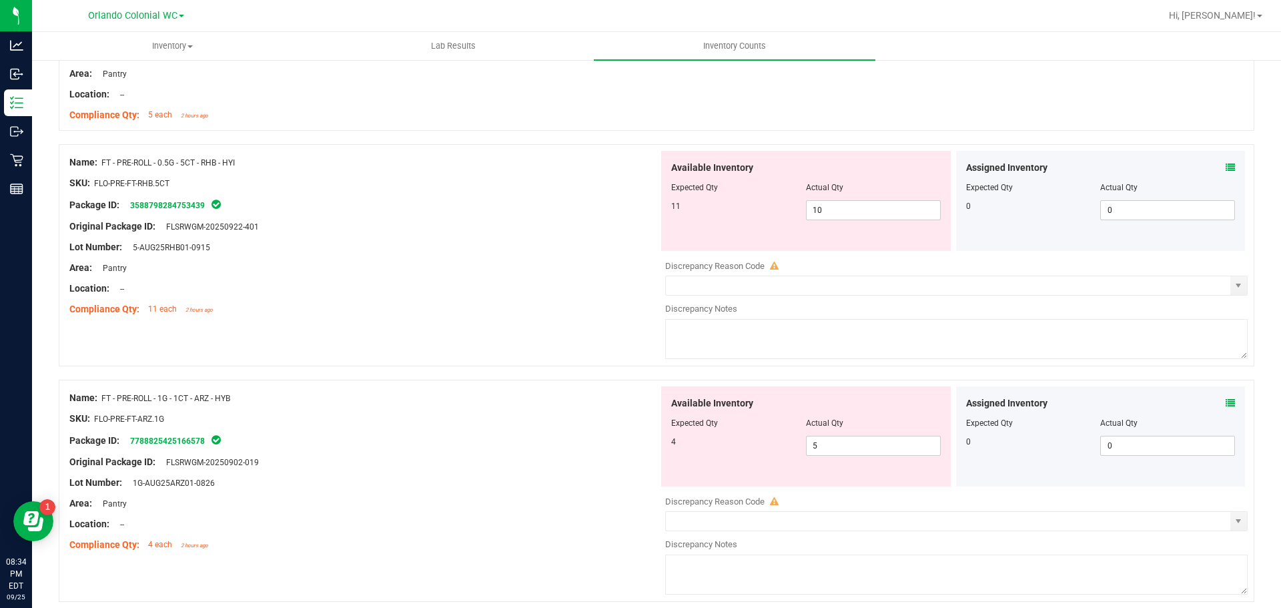
click at [1225, 166] on icon at bounding box center [1229, 167] width 9 height 9
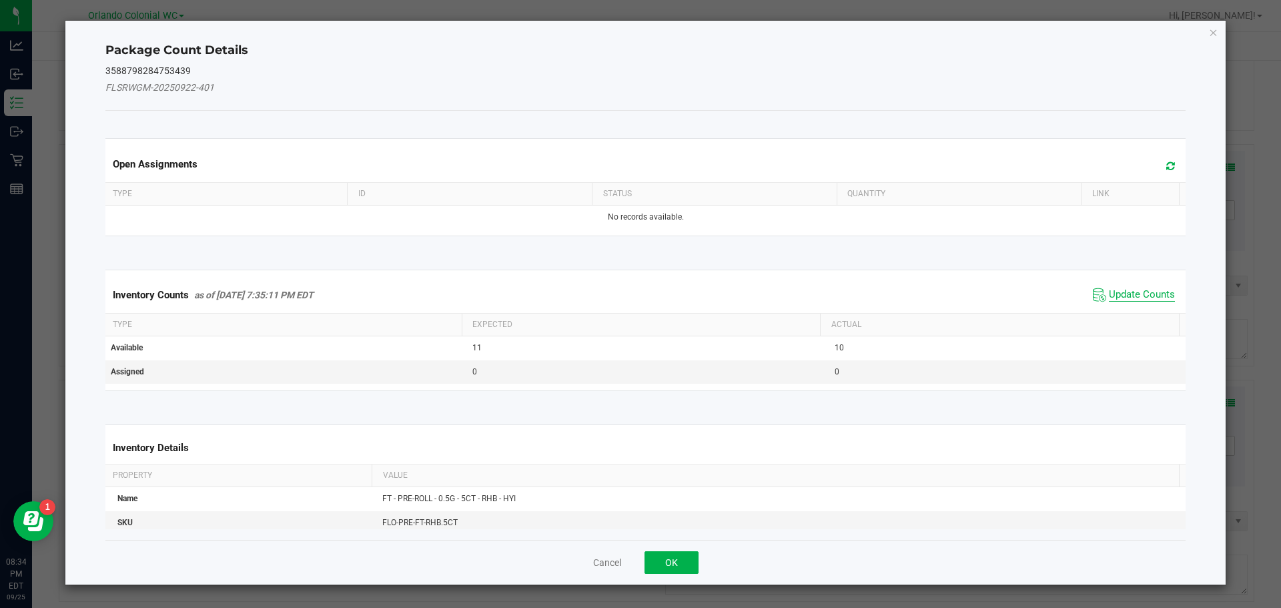
click at [1141, 294] on span "Update Counts" at bounding box center [1142, 294] width 66 height 13
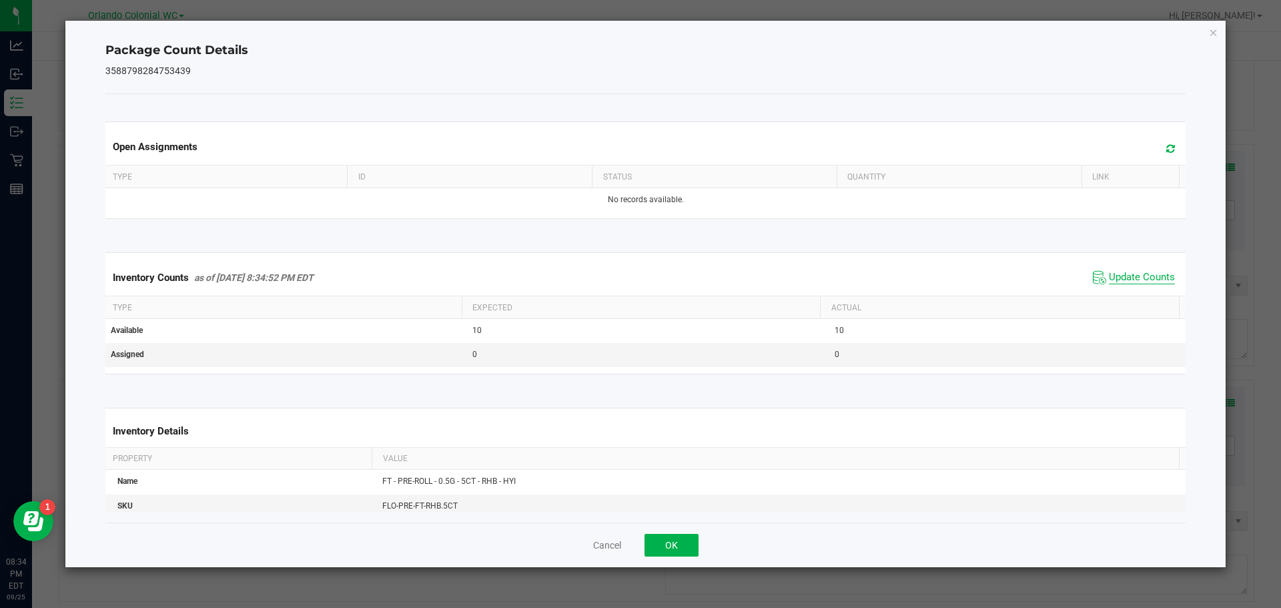
click at [1145, 271] on span "Update Counts" at bounding box center [1142, 277] width 66 height 13
click at [1215, 32] on icon "Close" at bounding box center [1213, 32] width 9 height 16
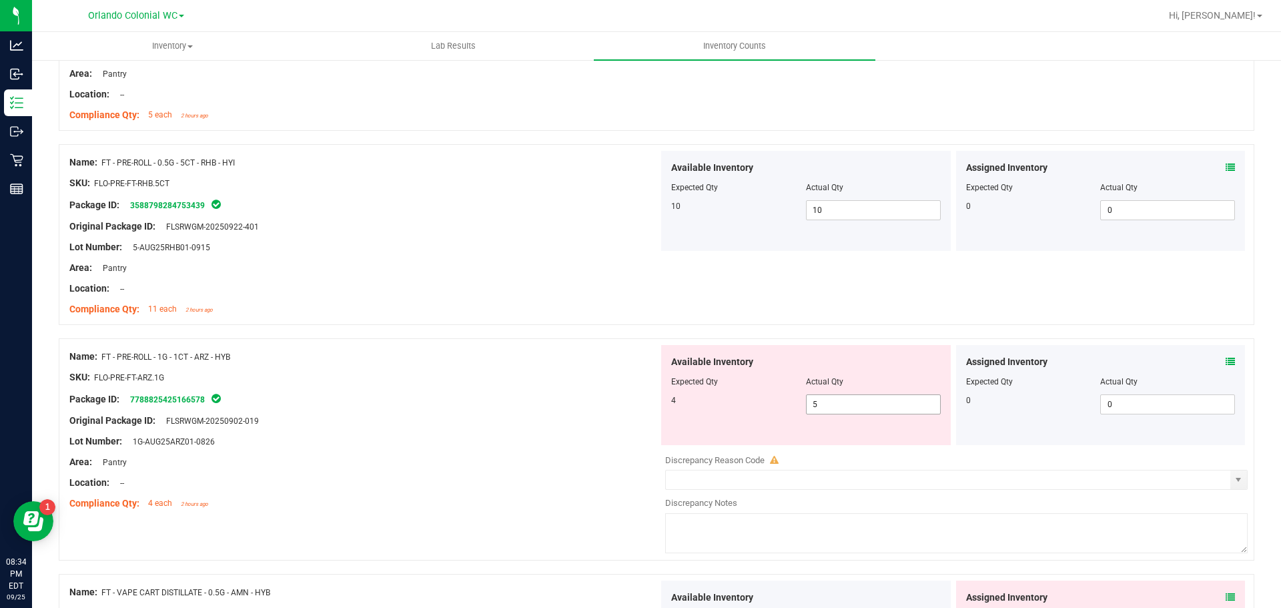
click at [836, 406] on span "5 5" at bounding box center [873, 404] width 135 height 20
click at [1225, 357] on icon at bounding box center [1229, 361] width 9 height 9
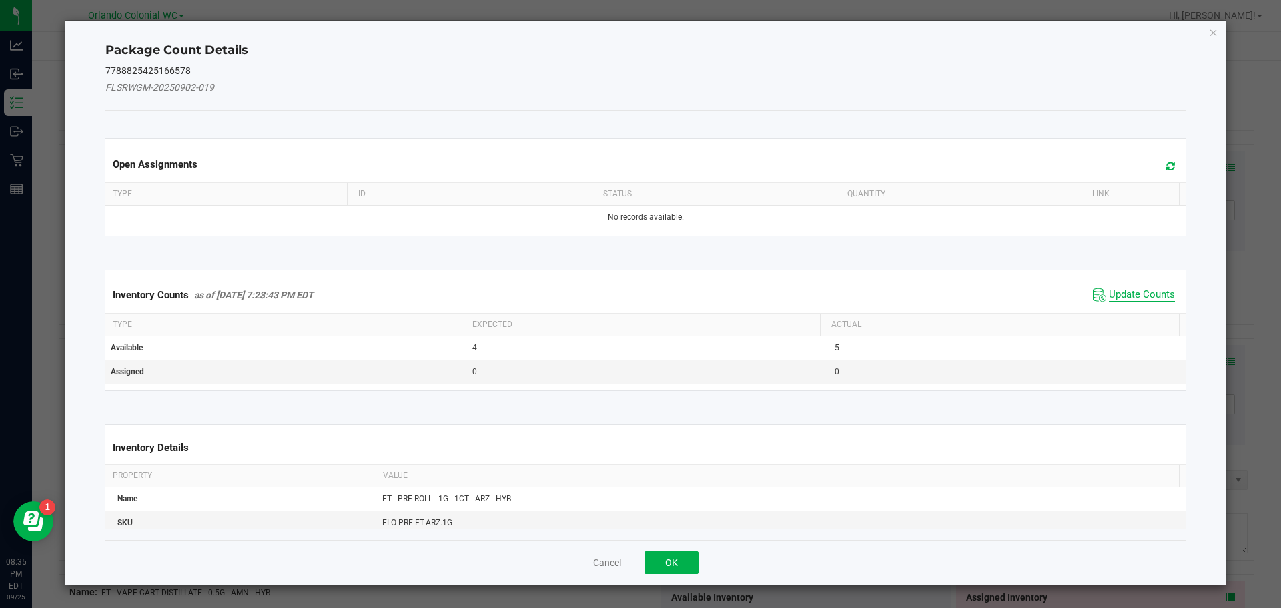
click at [1109, 293] on span "Update Counts" at bounding box center [1142, 294] width 66 height 13
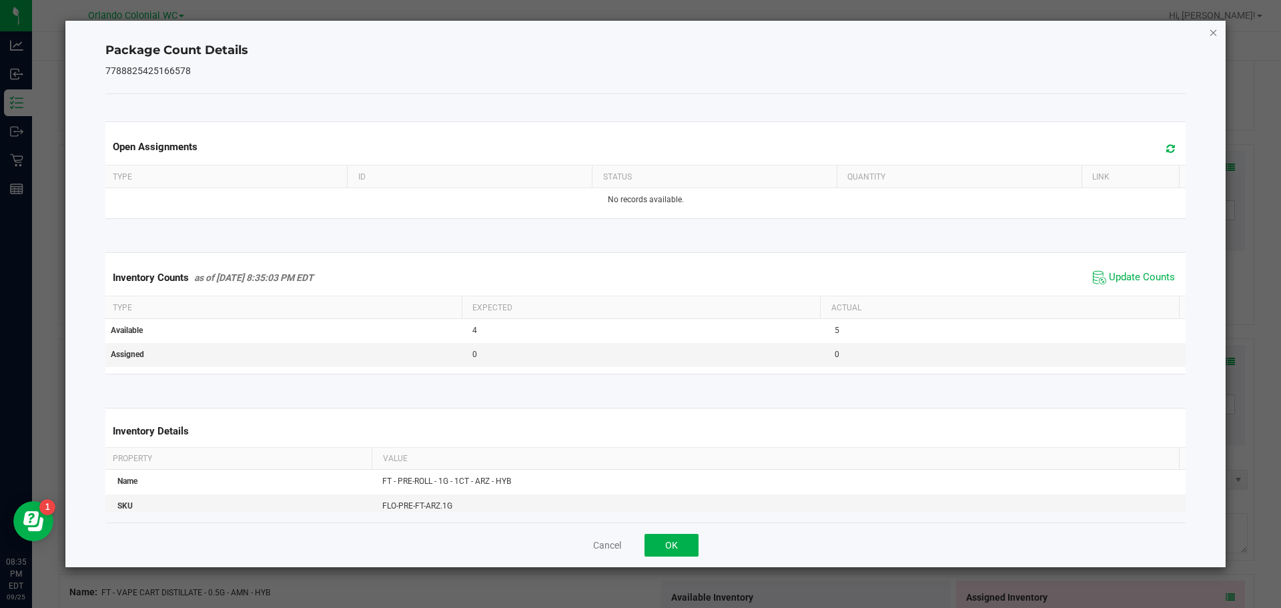
click at [1215, 33] on icon "Close" at bounding box center [1213, 32] width 9 height 16
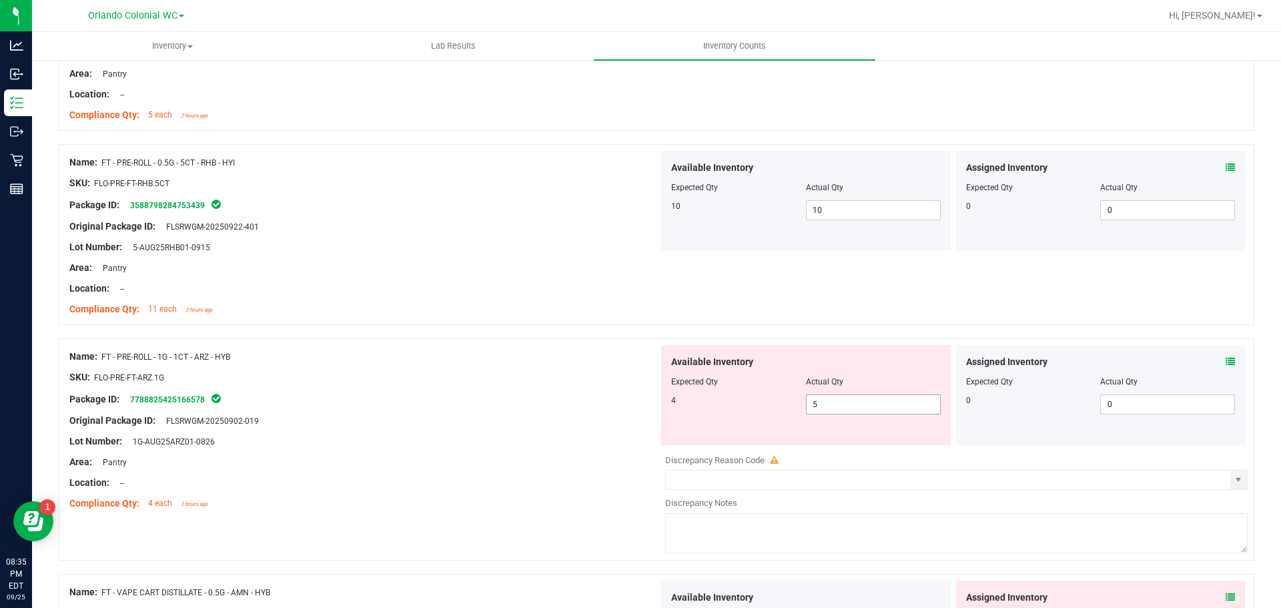
scroll to position [333, 0]
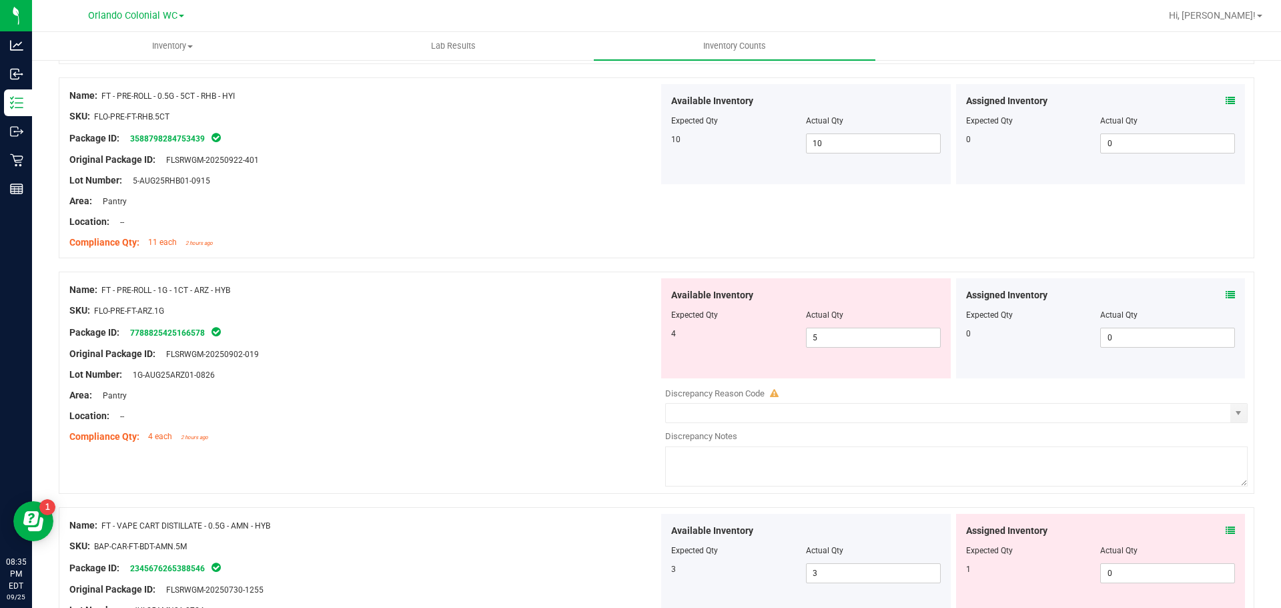
click at [1225, 531] on icon at bounding box center [1229, 530] width 9 height 9
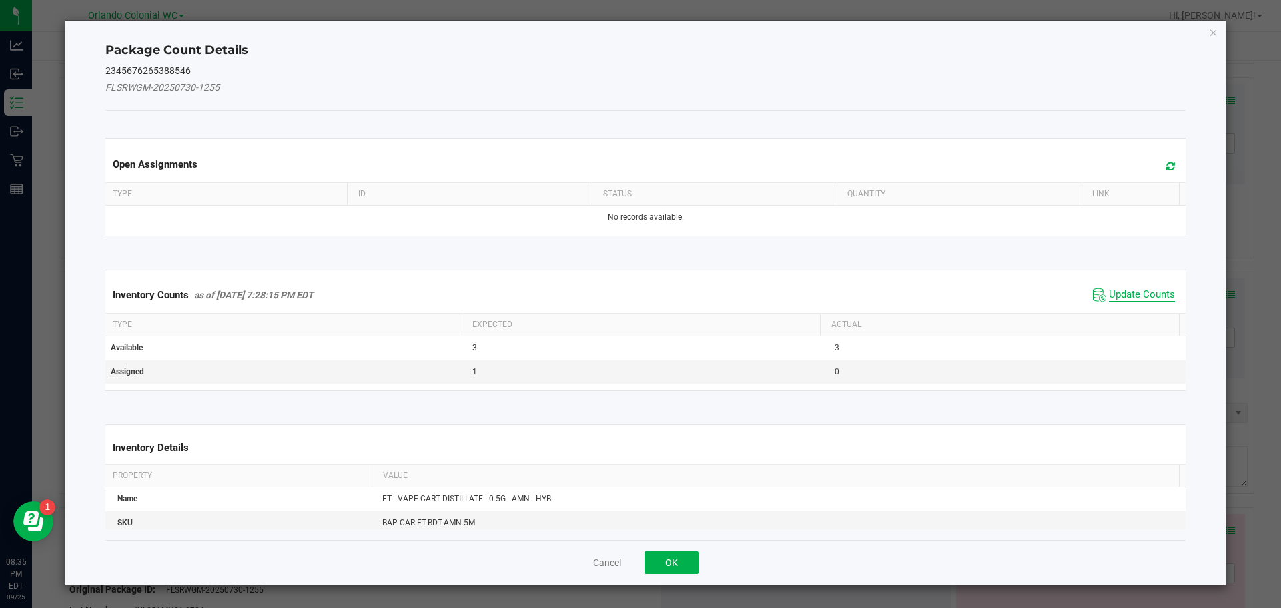
click at [1156, 295] on span "Update Counts" at bounding box center [1142, 294] width 66 height 13
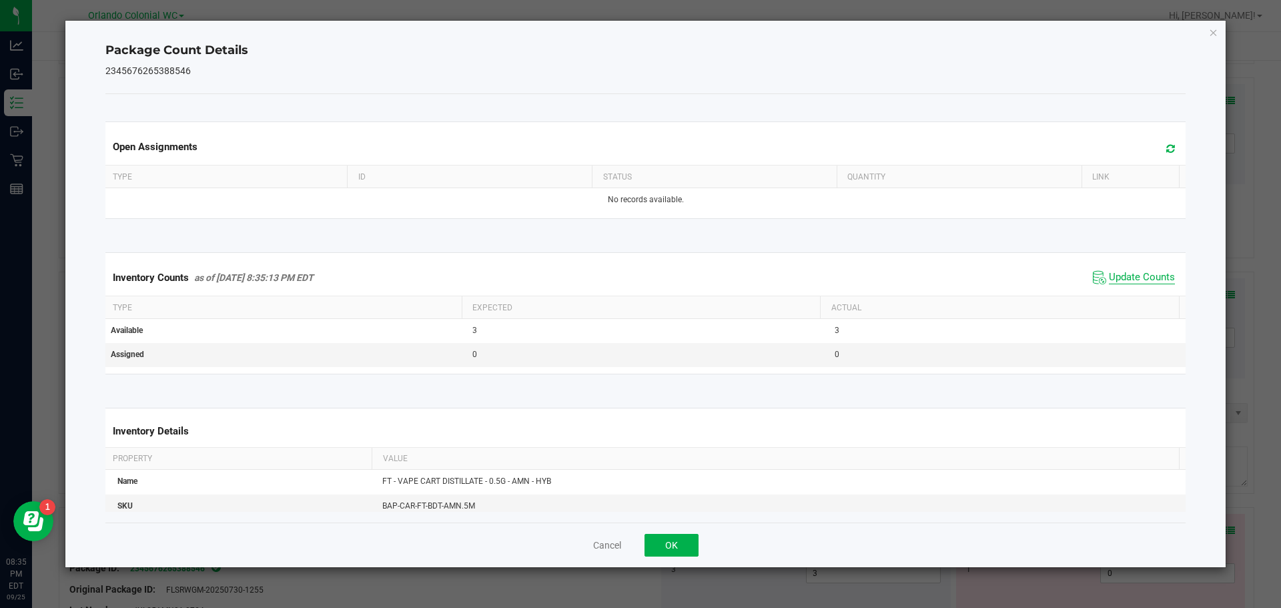
click at [1154, 273] on span "Update Counts" at bounding box center [1142, 277] width 66 height 13
click at [1214, 29] on icon "Close" at bounding box center [1213, 32] width 9 height 16
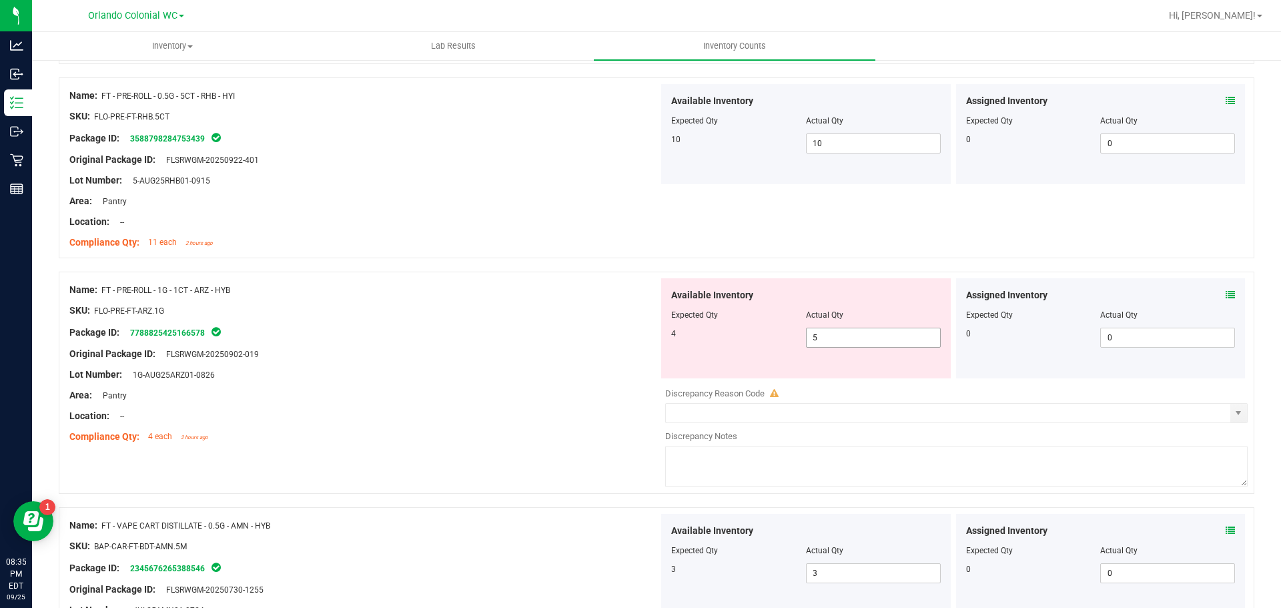
click at [857, 333] on span "5 5" at bounding box center [873, 337] width 135 height 20
type input "4"
click at [410, 364] on div at bounding box center [363, 364] width 589 height 7
type input "4"
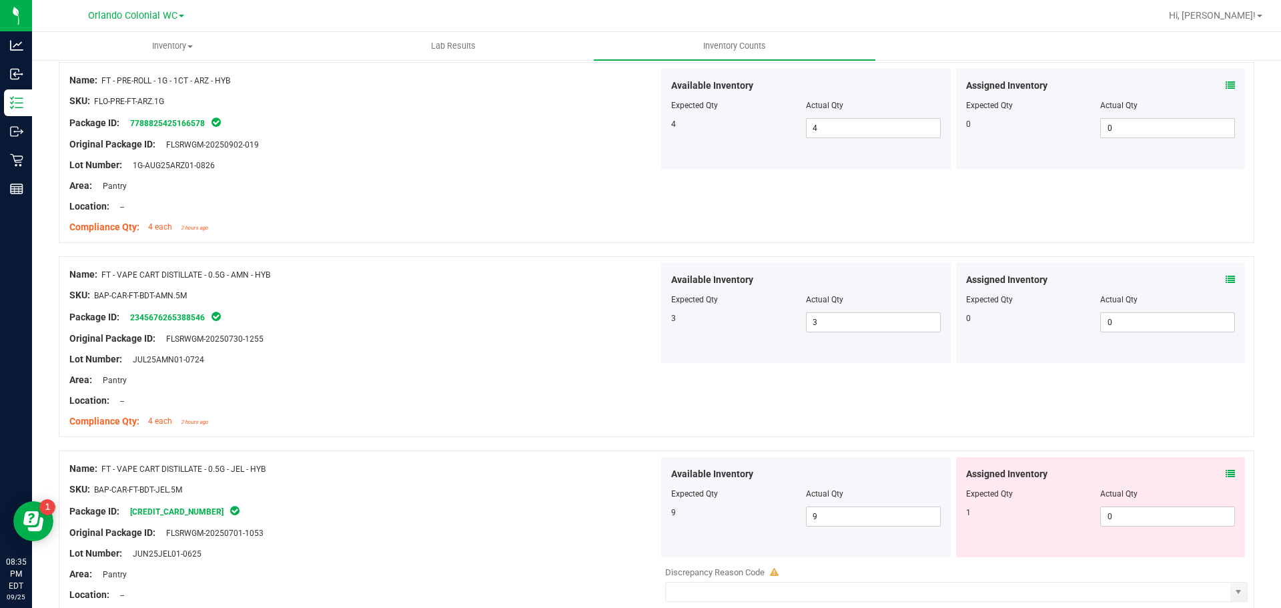
scroll to position [667, 0]
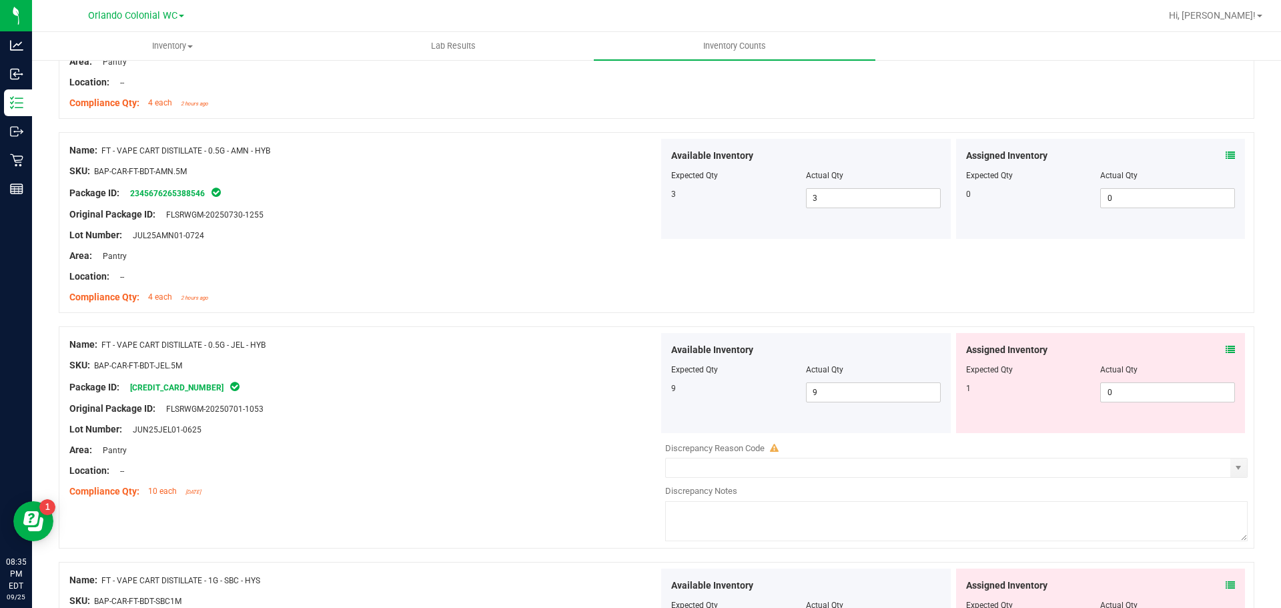
click at [1225, 348] on icon at bounding box center [1229, 349] width 9 height 9
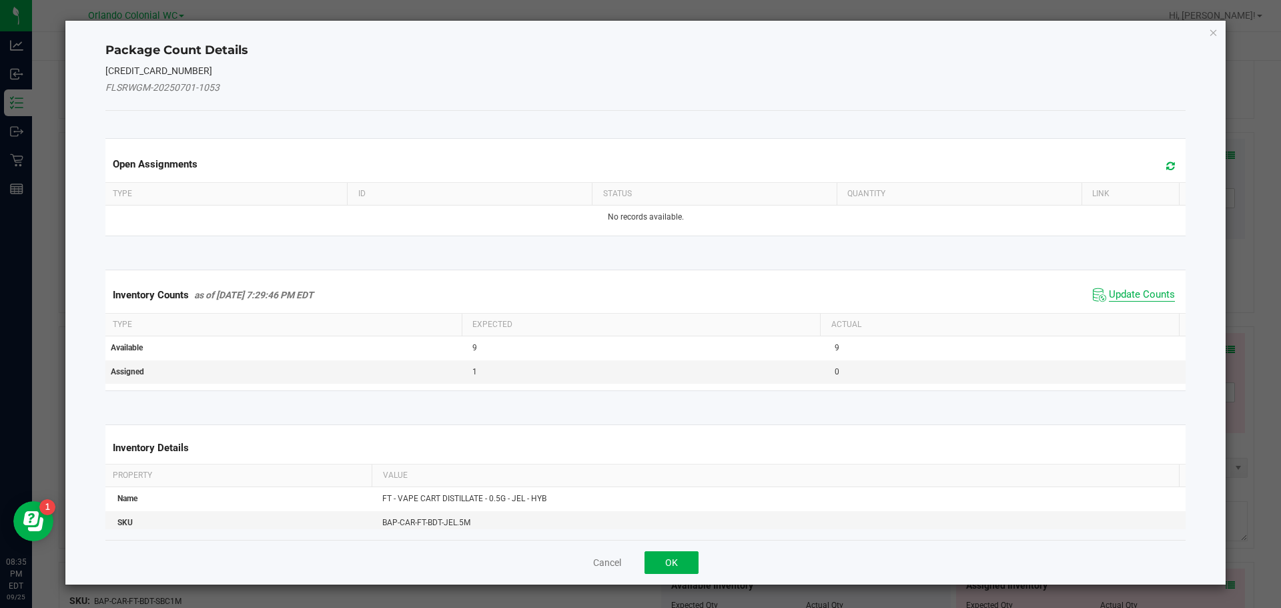
click at [1138, 293] on span "Update Counts" at bounding box center [1142, 294] width 66 height 13
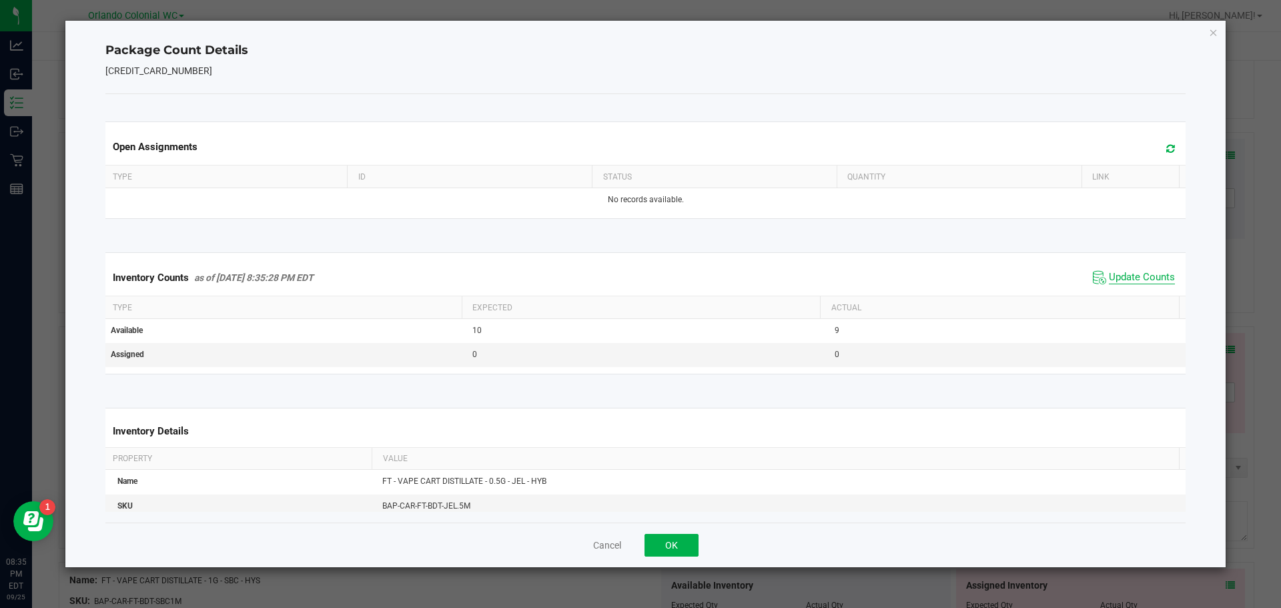
click at [1137, 278] on span "Update Counts" at bounding box center [1142, 277] width 66 height 13
click at [1213, 34] on icon "Close" at bounding box center [1213, 32] width 9 height 16
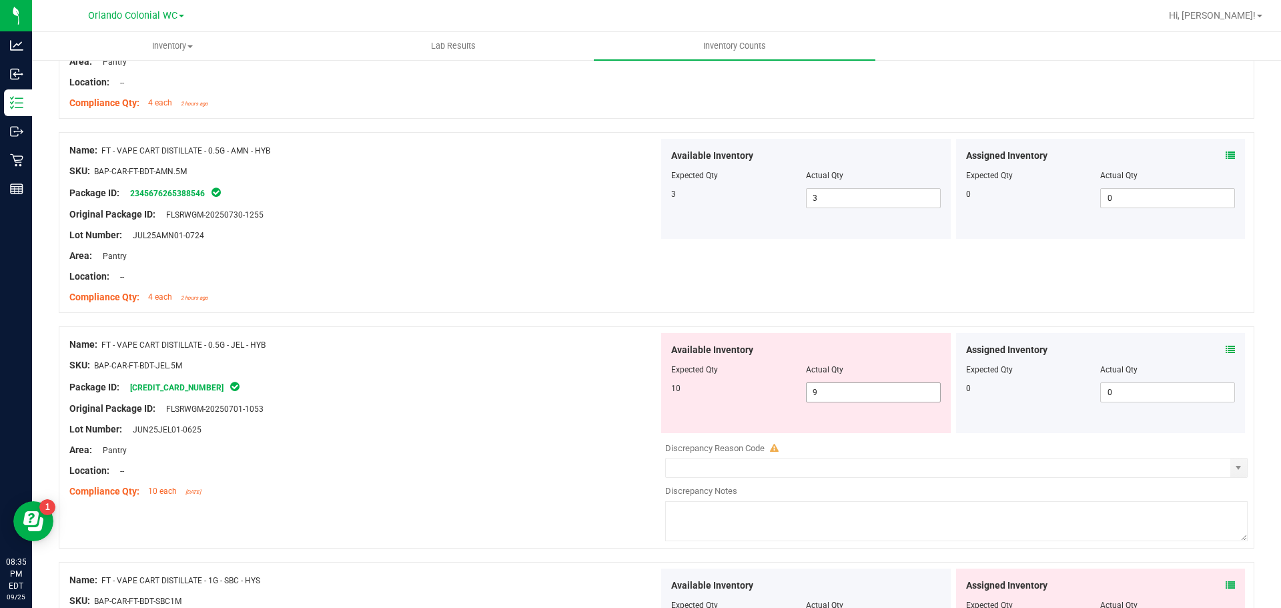
click at [896, 390] on span "9 9" at bounding box center [873, 392] width 135 height 20
type input "10"
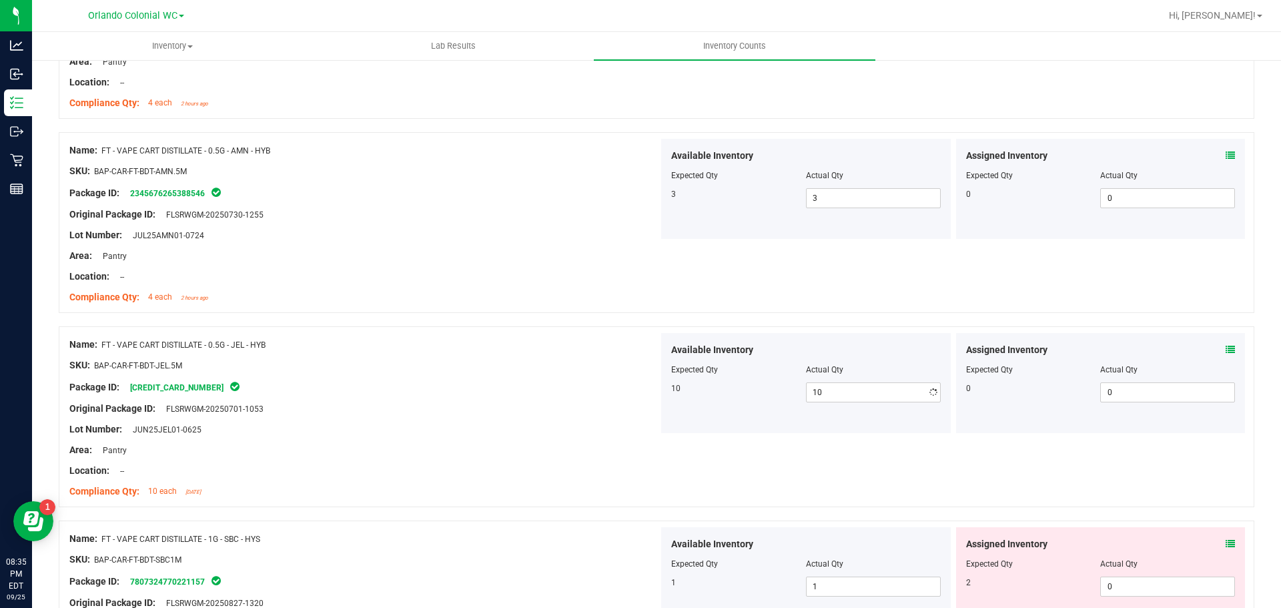
drag, startPoint x: 475, startPoint y: 443, endPoint x: 528, endPoint y: 453, distance: 53.6
click at [478, 444] on div "Area: Pantry" at bounding box center [363, 450] width 589 height 14
click at [1225, 540] on icon at bounding box center [1229, 543] width 9 height 9
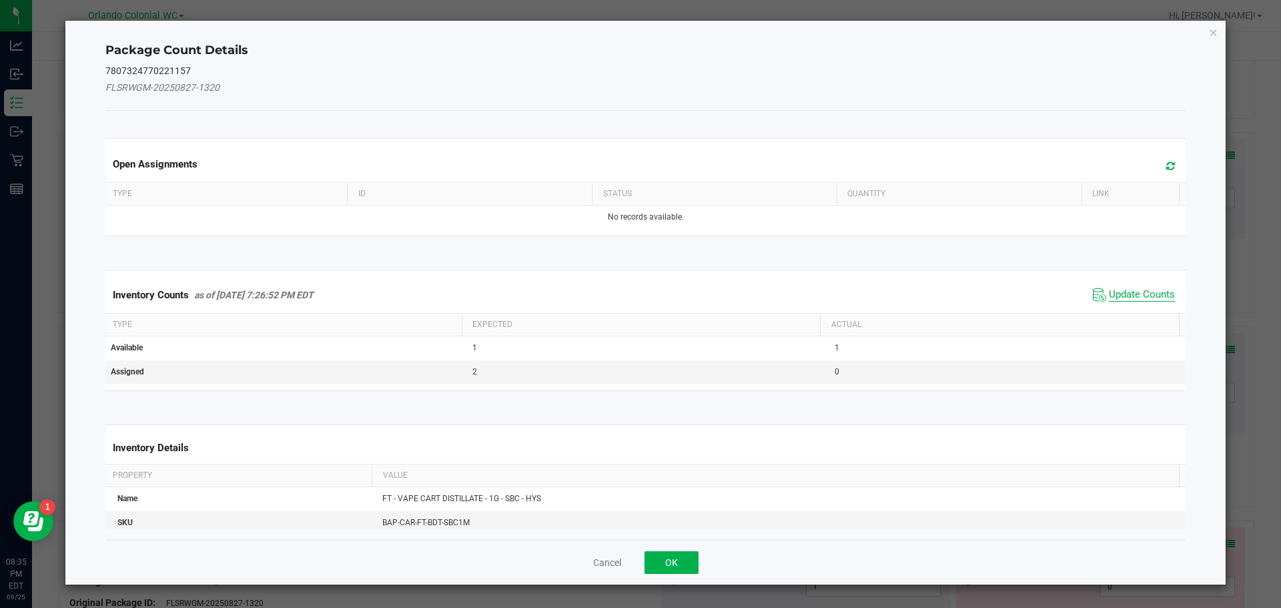
click at [1139, 301] on span "Update Counts" at bounding box center [1142, 294] width 66 height 13
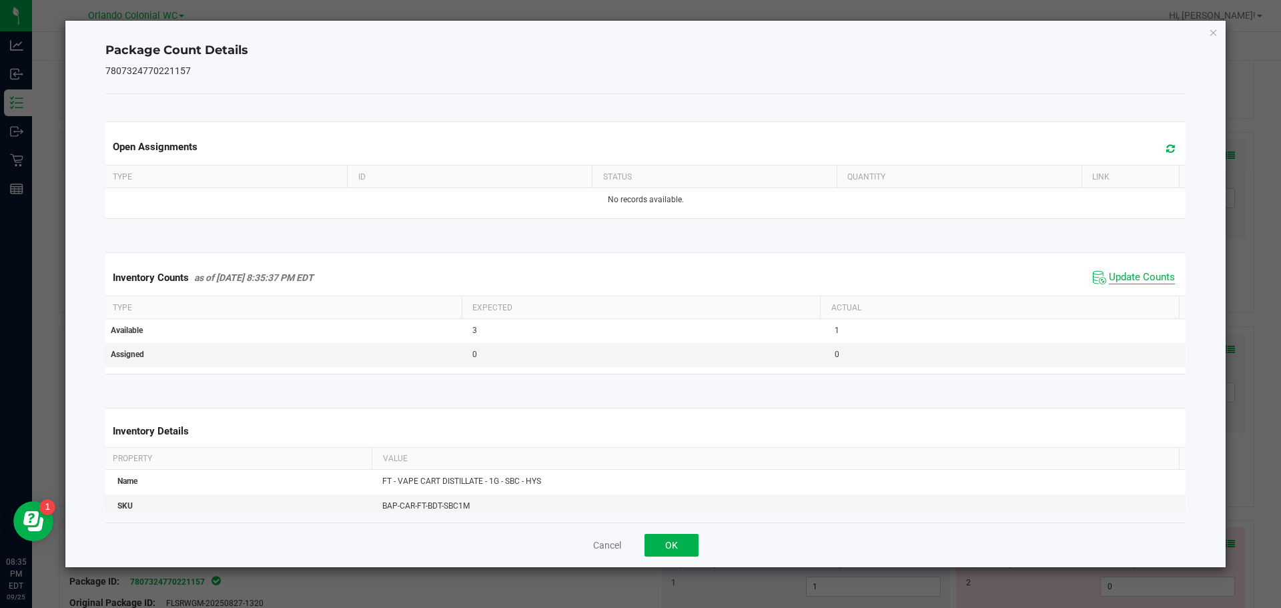
click at [1143, 281] on span "Update Counts" at bounding box center [1142, 277] width 66 height 13
click at [1146, 276] on span "Update Counts" at bounding box center [1142, 277] width 66 height 13
click at [1213, 30] on icon "Close" at bounding box center [1213, 32] width 9 height 16
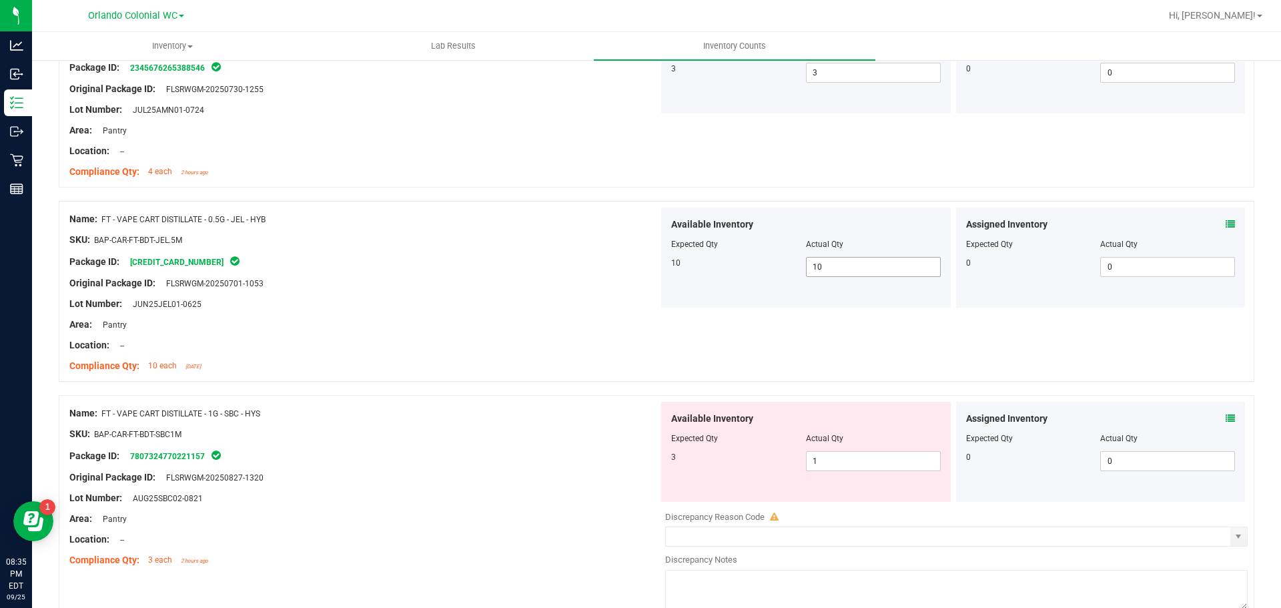
scroll to position [800, 0]
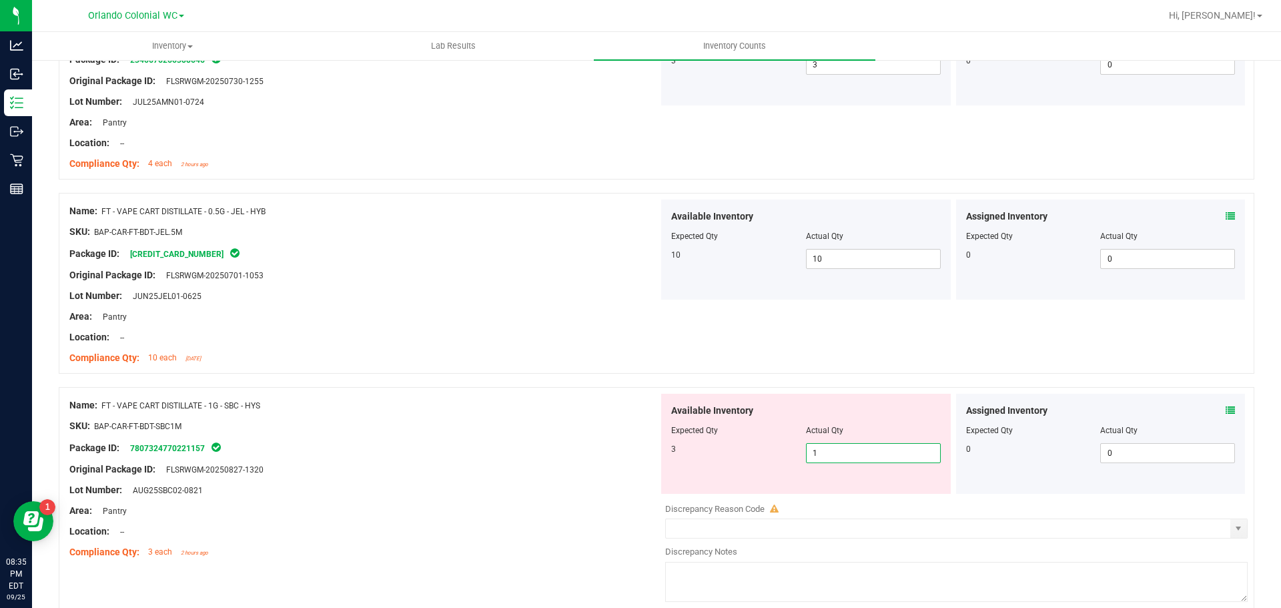
click at [867, 456] on span "1 1" at bounding box center [873, 453] width 135 height 20
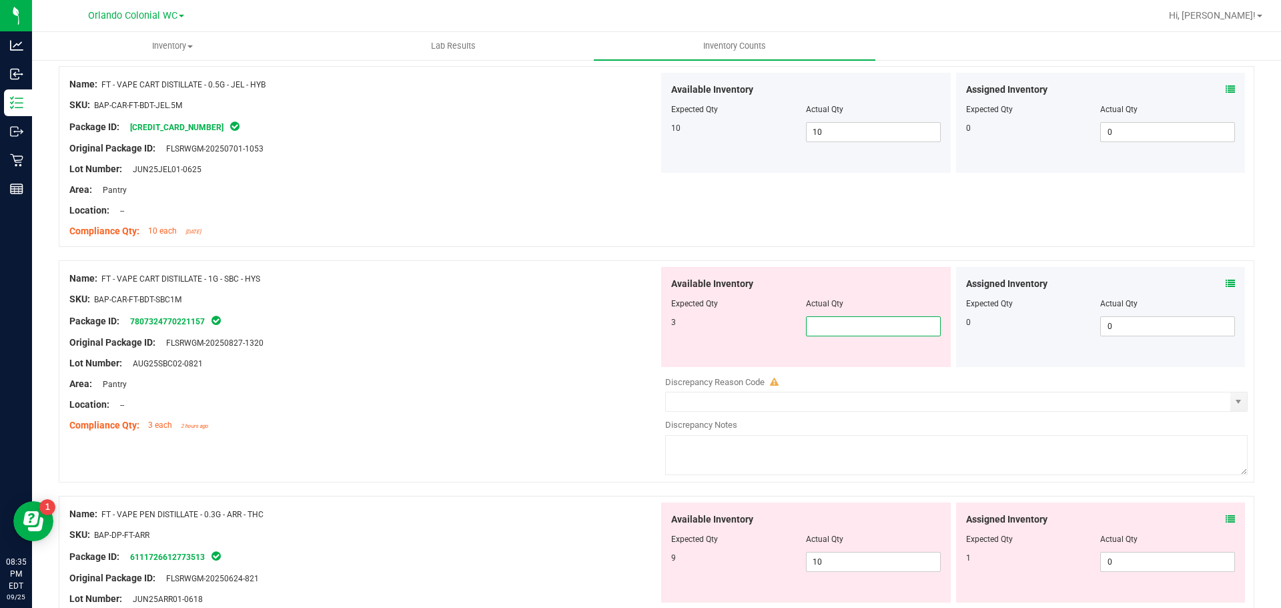
scroll to position [1000, 0]
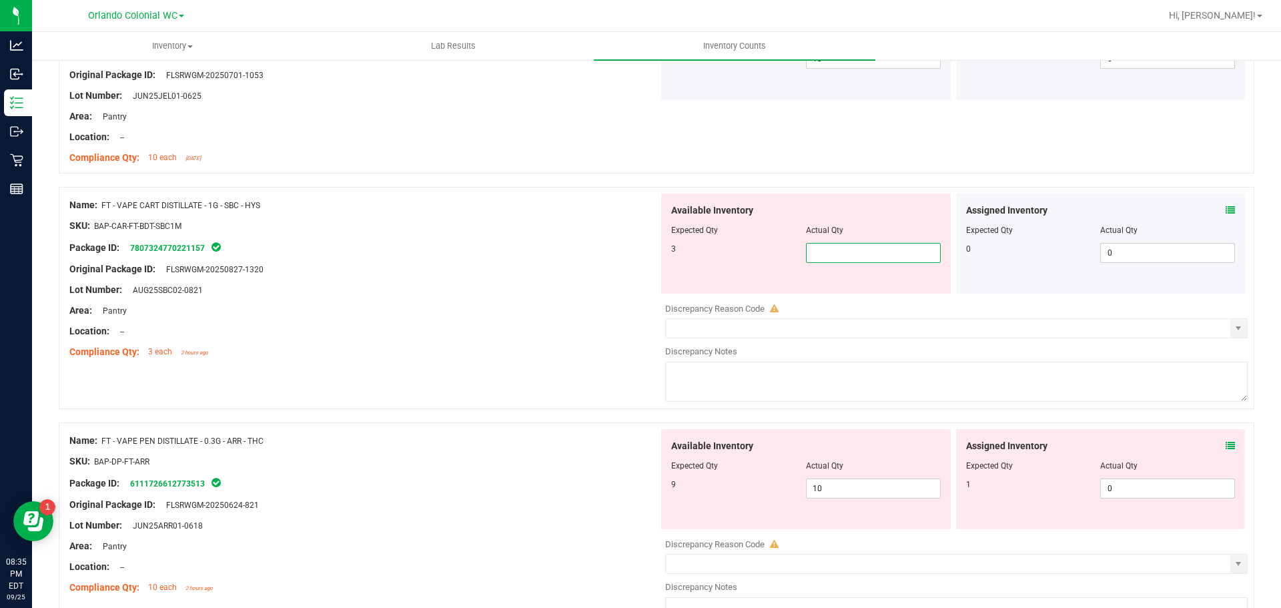
click at [1223, 444] on div "Assigned Inventory Expected Qty Actual Qty 1 0 0" at bounding box center [1100, 479] width 289 height 100
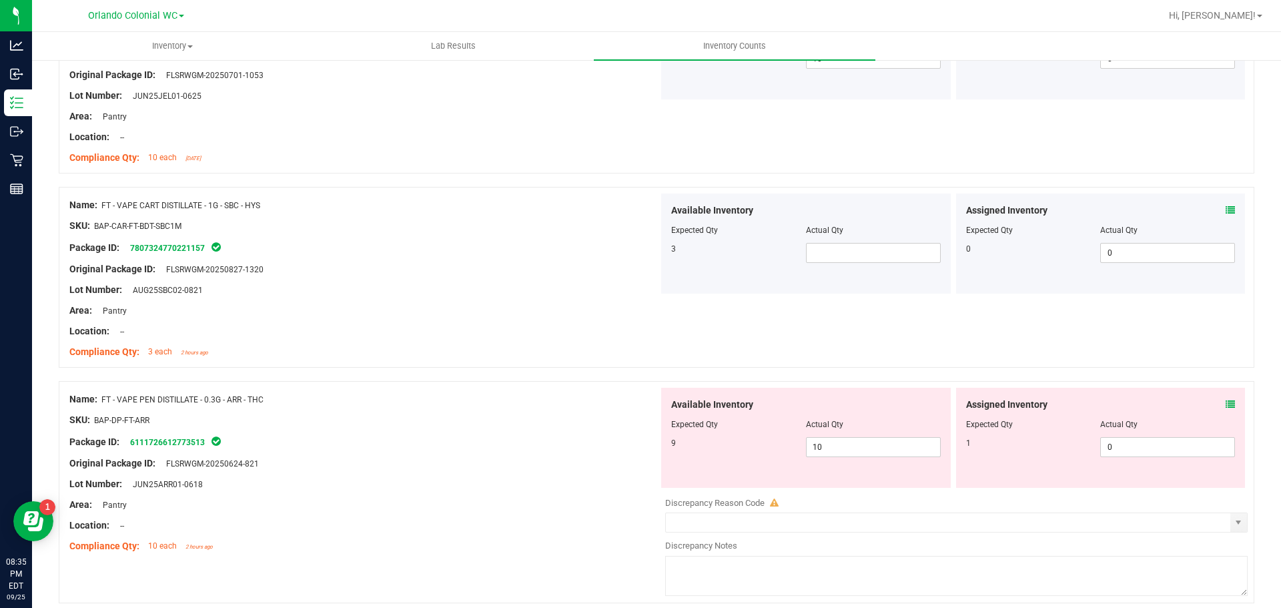
click at [1225, 404] on icon at bounding box center [1229, 404] width 9 height 9
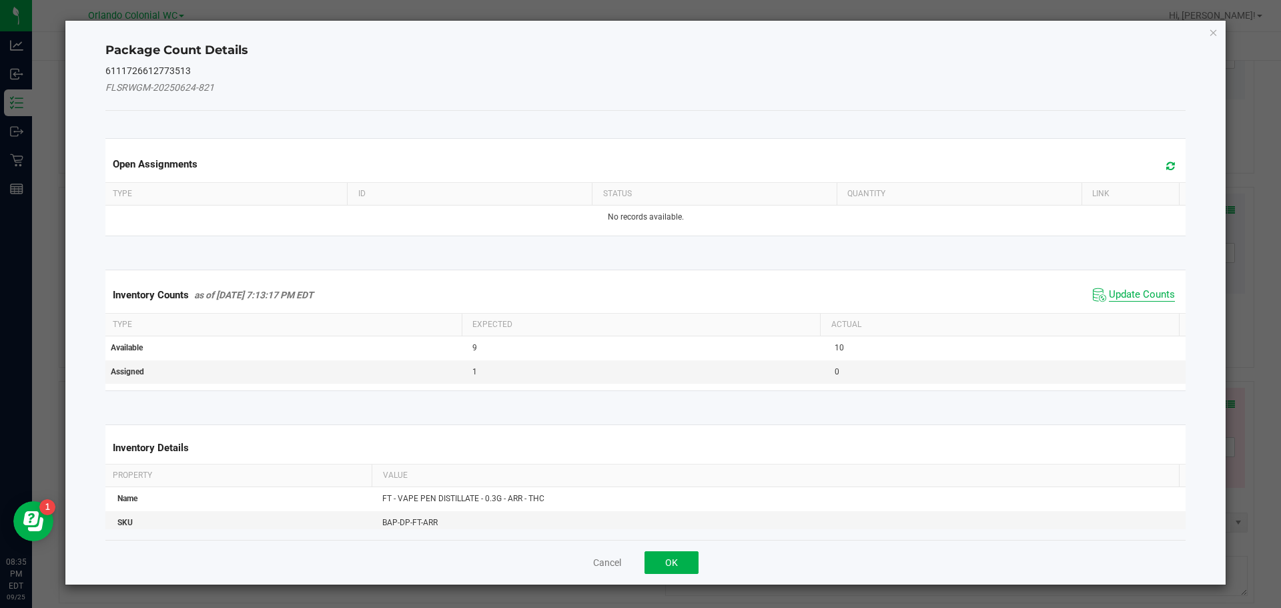
click at [1148, 299] on span "Update Counts" at bounding box center [1142, 294] width 66 height 13
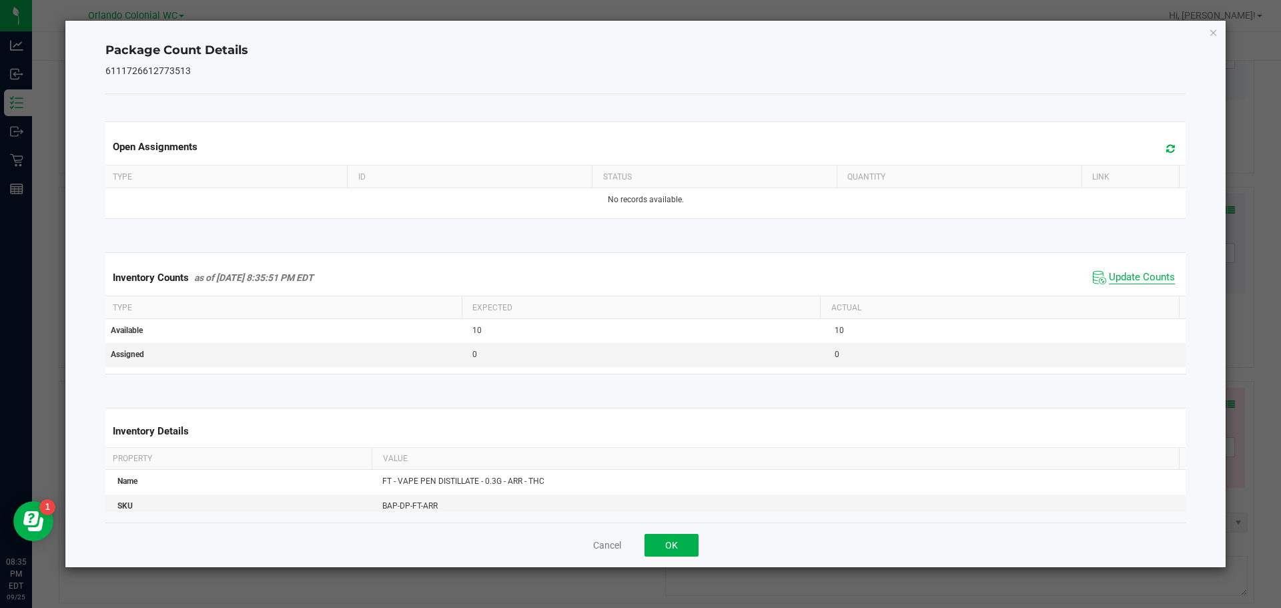
click at [1145, 290] on div "Inventory Counts as of [DATE] 8:35:51 PM EDT Update Counts" at bounding box center [646, 277] width 1086 height 36
click at [1138, 279] on span "Update Counts" at bounding box center [1142, 277] width 66 height 13
click at [1213, 32] on icon "Close" at bounding box center [1213, 32] width 9 height 16
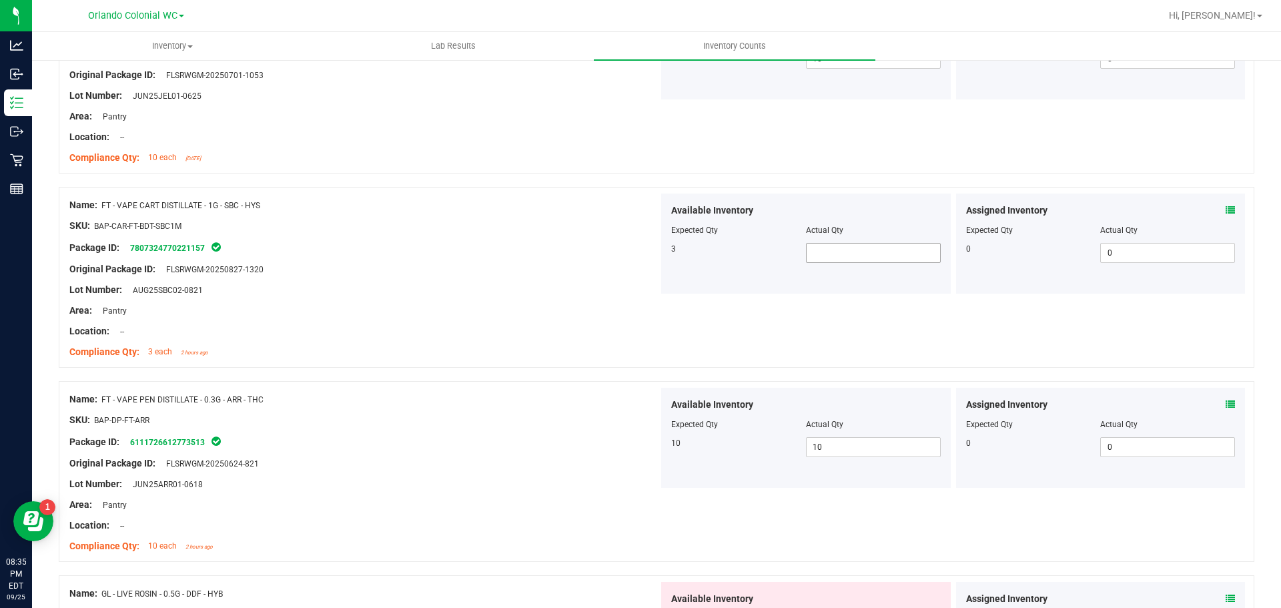
click at [857, 258] on span at bounding box center [873, 253] width 135 height 20
type input "3"
click at [475, 321] on div at bounding box center [363, 320] width 589 height 7
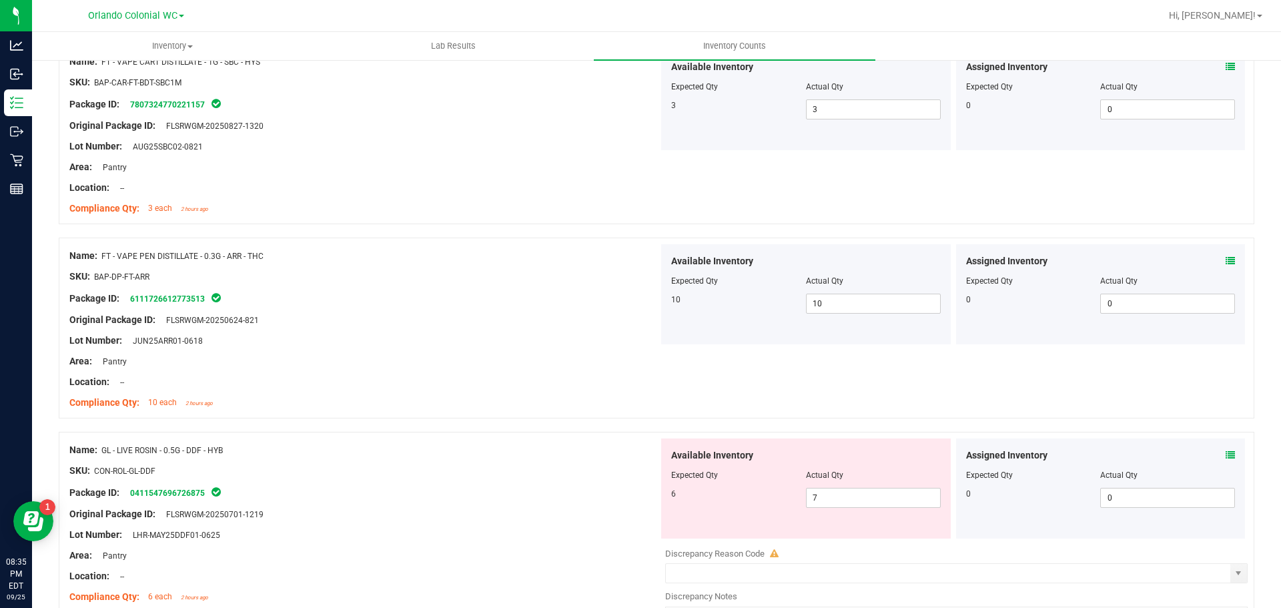
scroll to position [1267, 0]
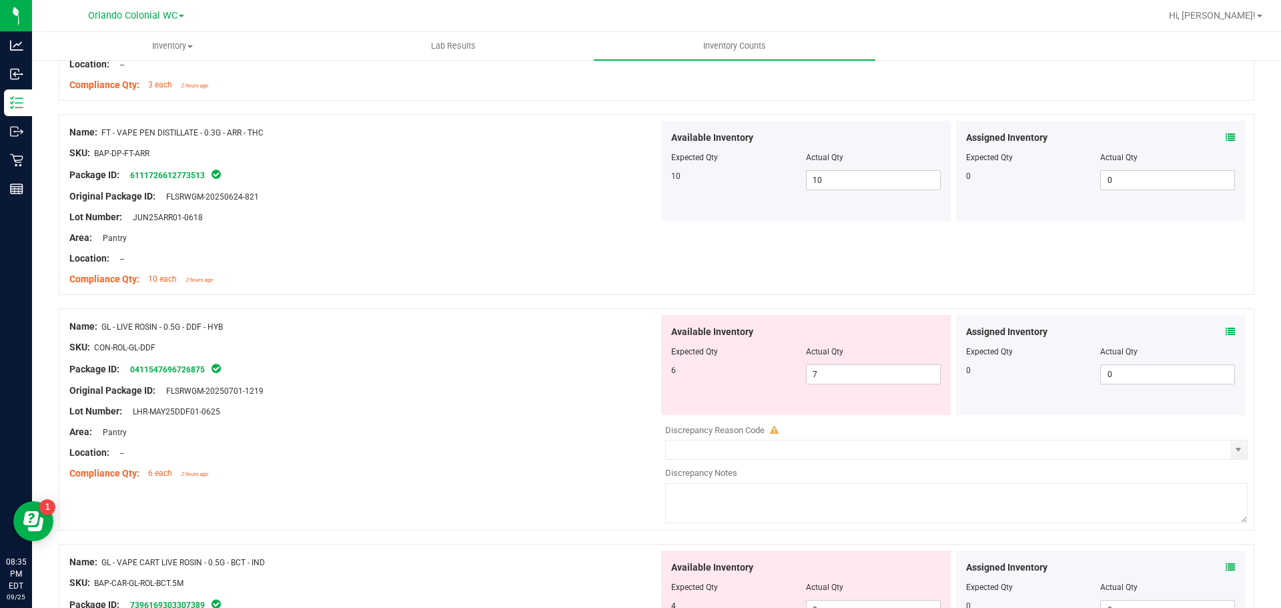
click at [1225, 330] on icon at bounding box center [1229, 331] width 9 height 9
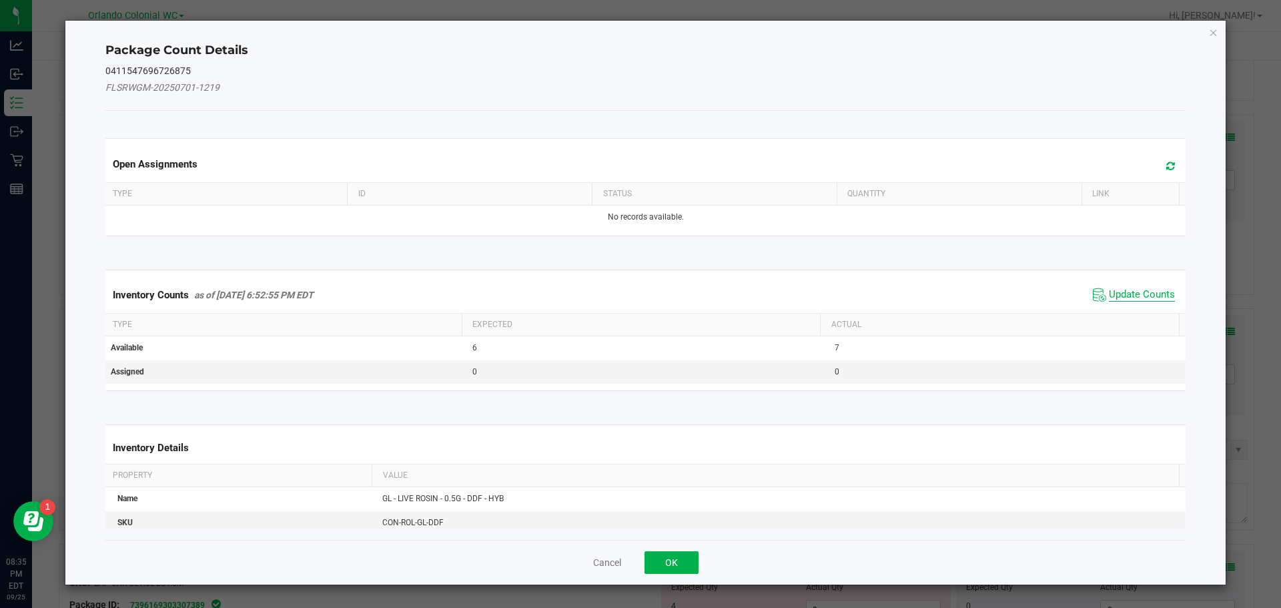
drag, startPoint x: 1147, startPoint y: 297, endPoint x: 1145, endPoint y: 288, distance: 9.5
click at [1146, 297] on span "Update Counts" at bounding box center [1142, 294] width 66 height 13
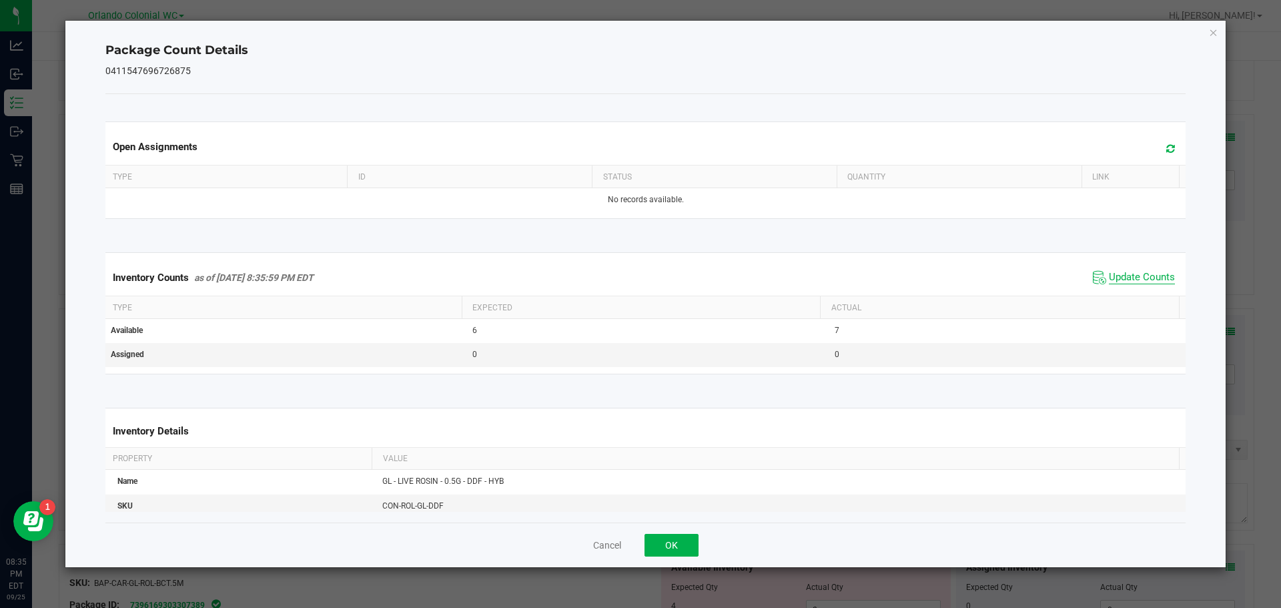
click at [1145, 288] on div "Inventory Counts as of [DATE] 8:35:59 PM EDT Update Counts" at bounding box center [646, 277] width 1086 height 36
click at [1145, 275] on span "Update Counts" at bounding box center [1142, 277] width 66 height 13
click at [1211, 33] on icon "Close" at bounding box center [1213, 32] width 9 height 16
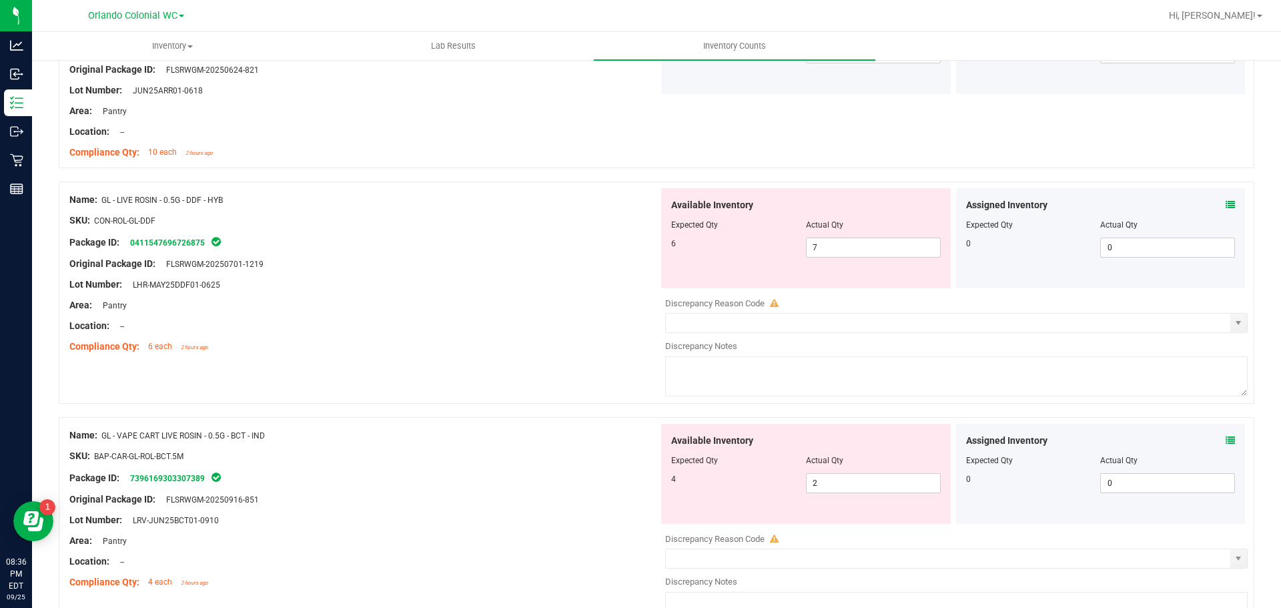
scroll to position [1534, 0]
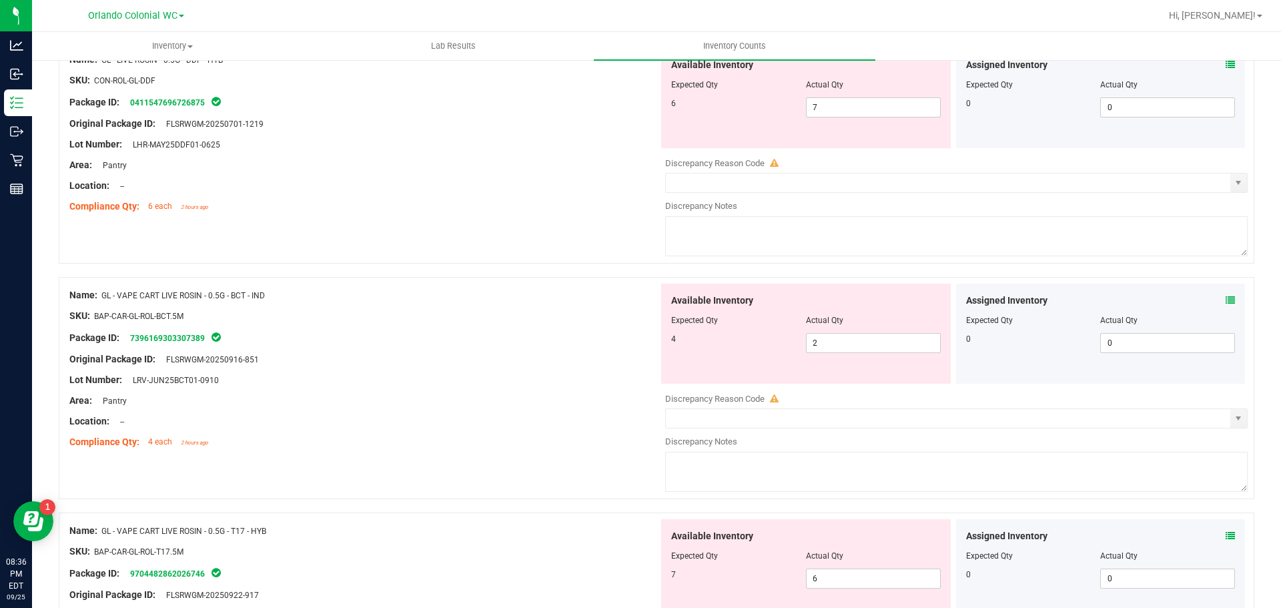
click at [1225, 298] on icon at bounding box center [1229, 299] width 9 height 9
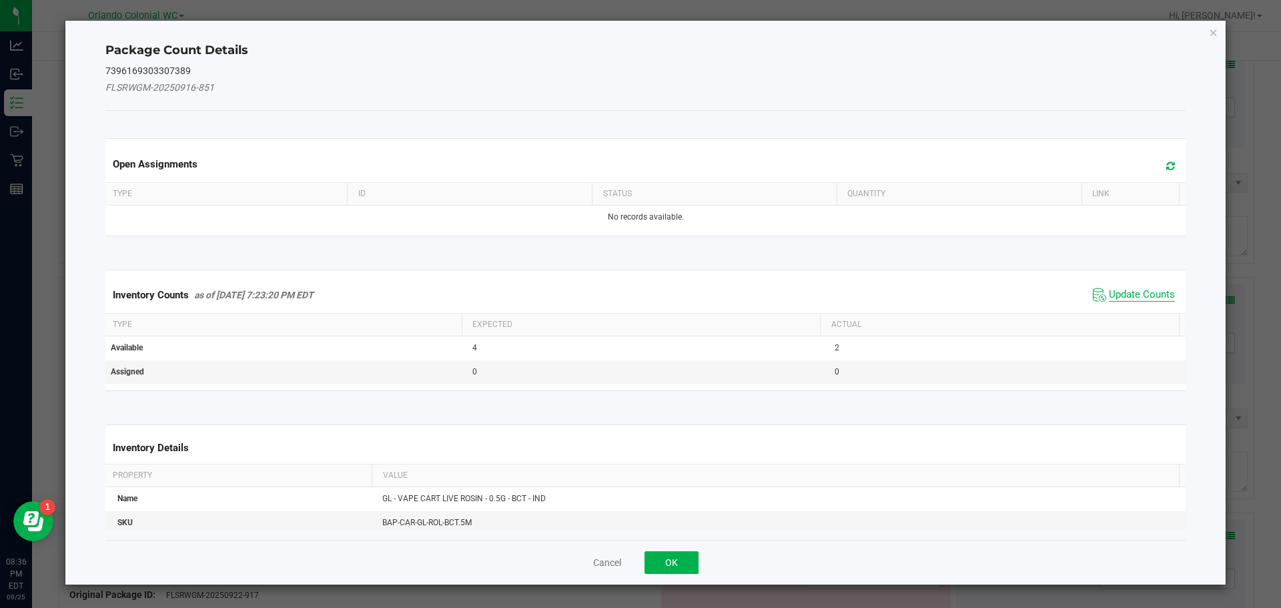
click at [1110, 297] on span "Update Counts" at bounding box center [1142, 294] width 66 height 13
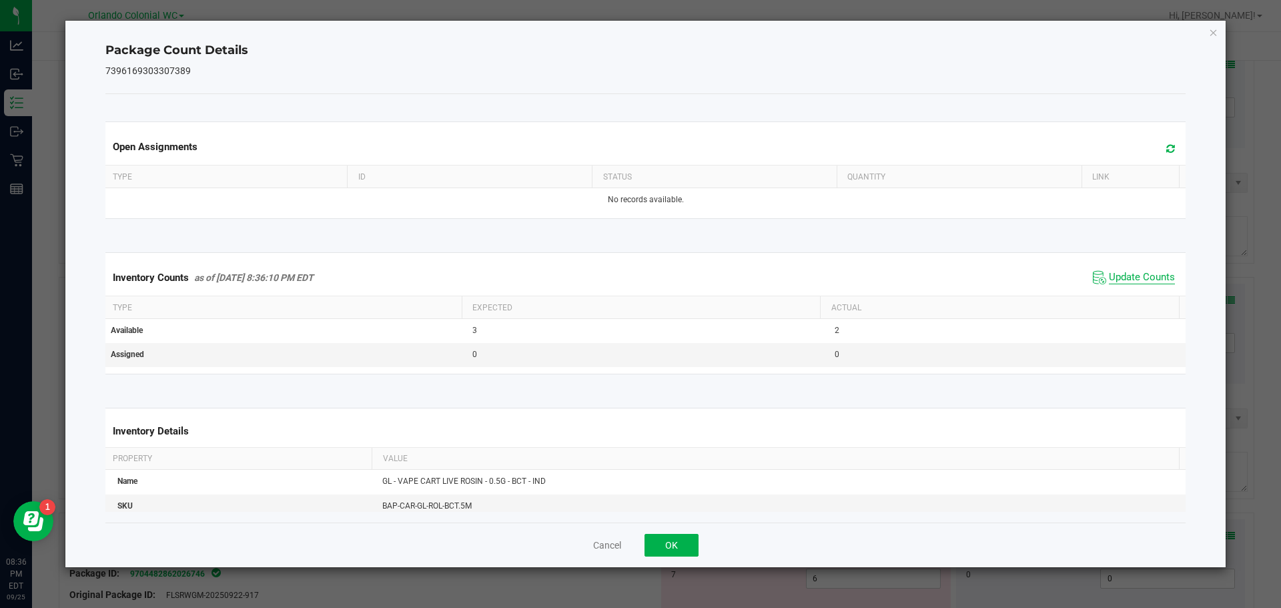
click at [1137, 277] on span "Update Counts" at bounding box center [1142, 277] width 66 height 13
click at [1219, 28] on div "Package Count Details 7396169303307389 Open Assignments Type ID Status Quantity…" at bounding box center [645, 294] width 1161 height 546
click at [1213, 31] on icon "Close" at bounding box center [1213, 32] width 9 height 16
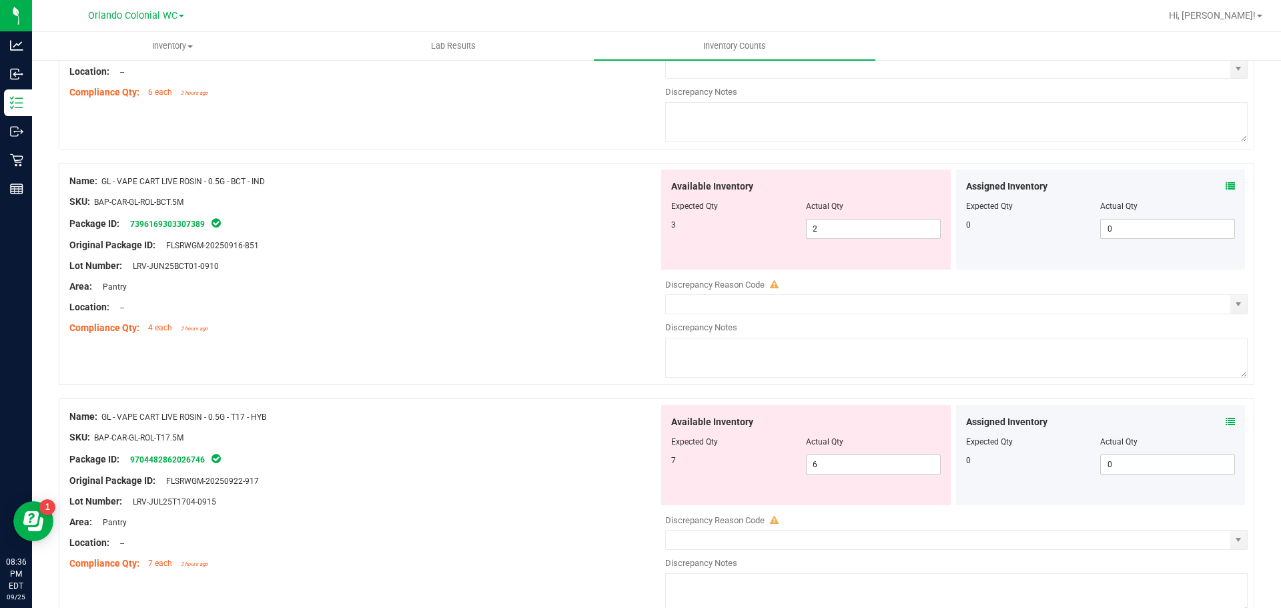
scroll to position [1667, 0]
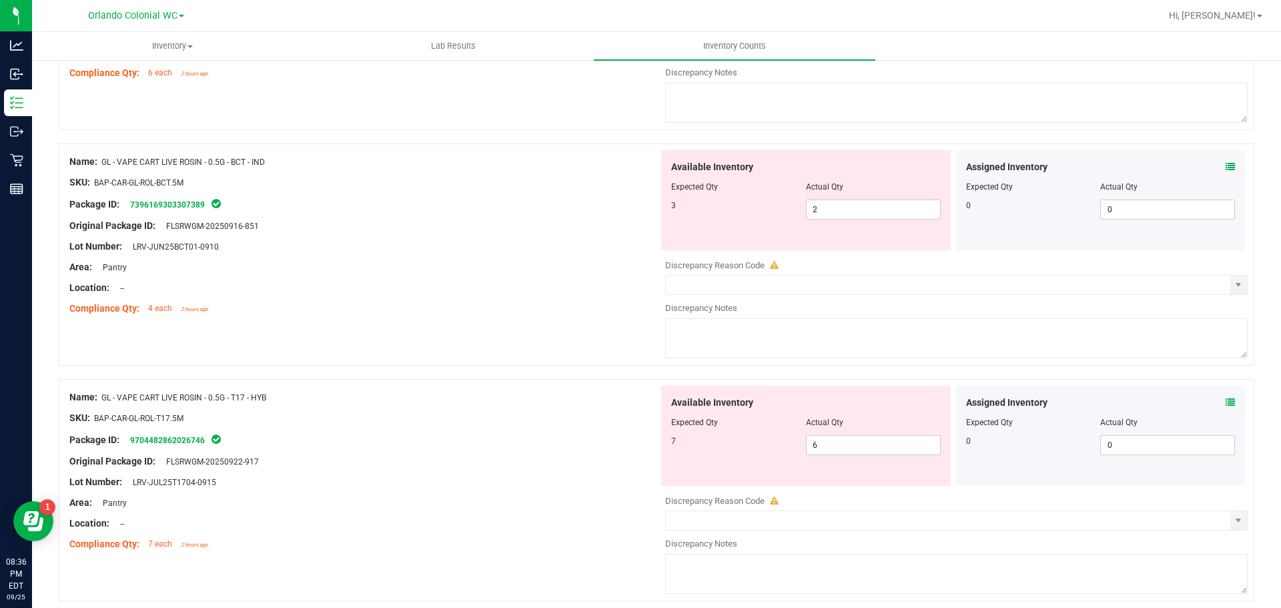
click at [1225, 400] on icon at bounding box center [1229, 402] width 9 height 9
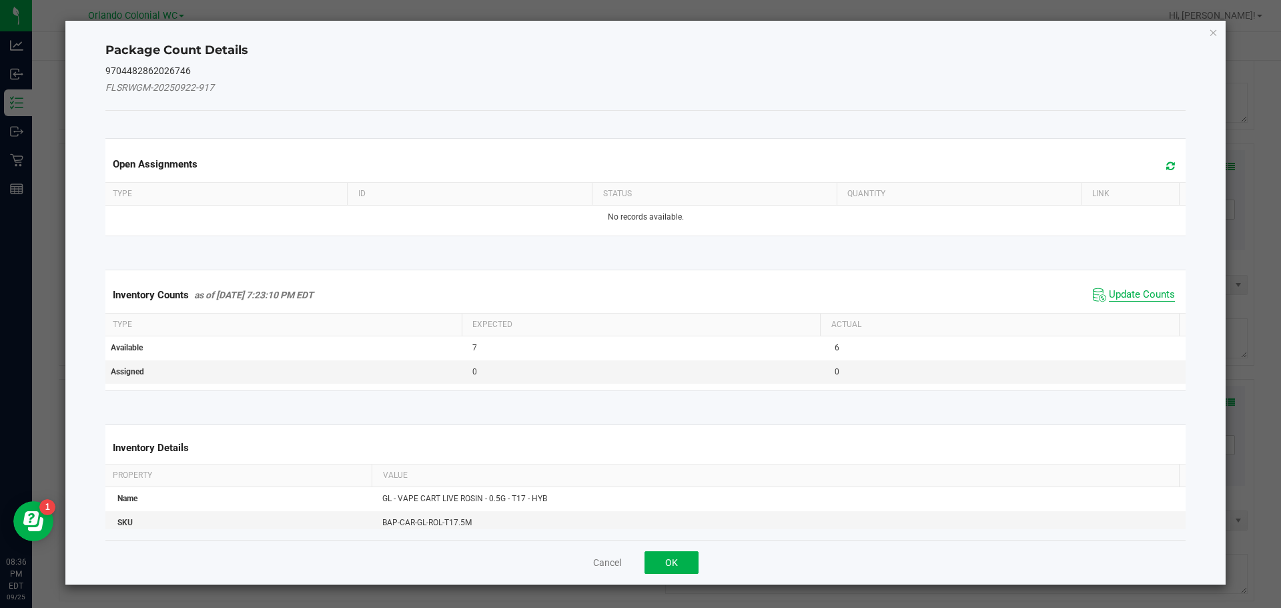
click at [1143, 297] on span "Update Counts" at bounding box center [1142, 294] width 66 height 13
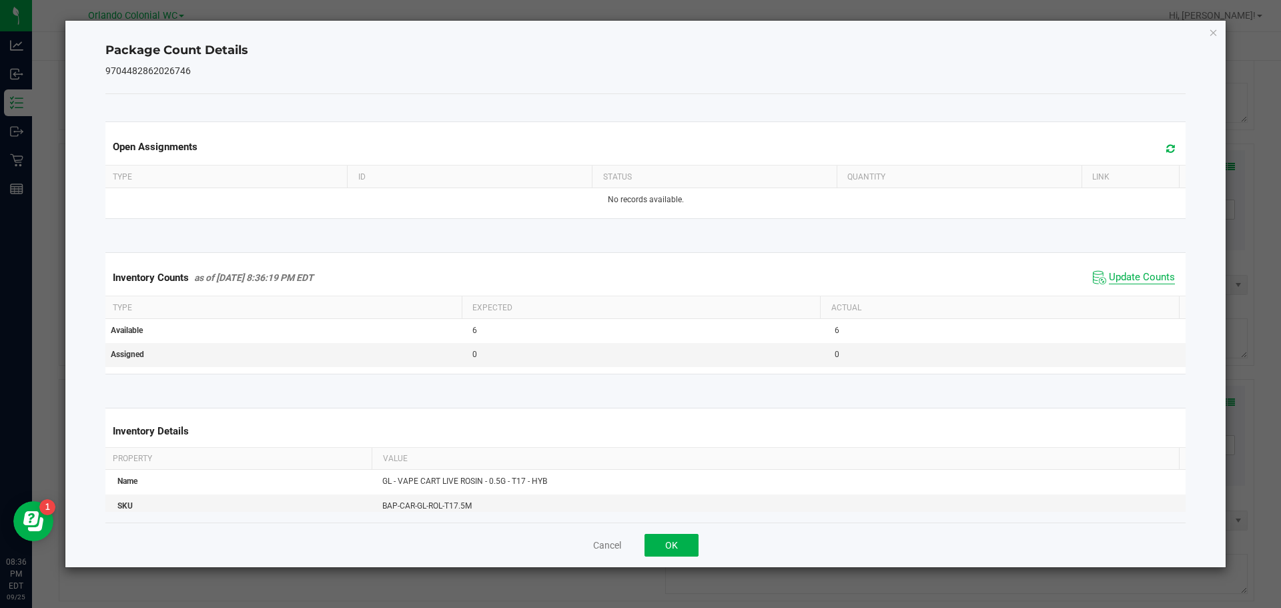
click at [1148, 281] on span "Update Counts" at bounding box center [1142, 277] width 66 height 13
click at [1151, 277] on span "Update Counts" at bounding box center [1142, 277] width 66 height 13
click at [1211, 33] on icon "Close" at bounding box center [1213, 32] width 9 height 16
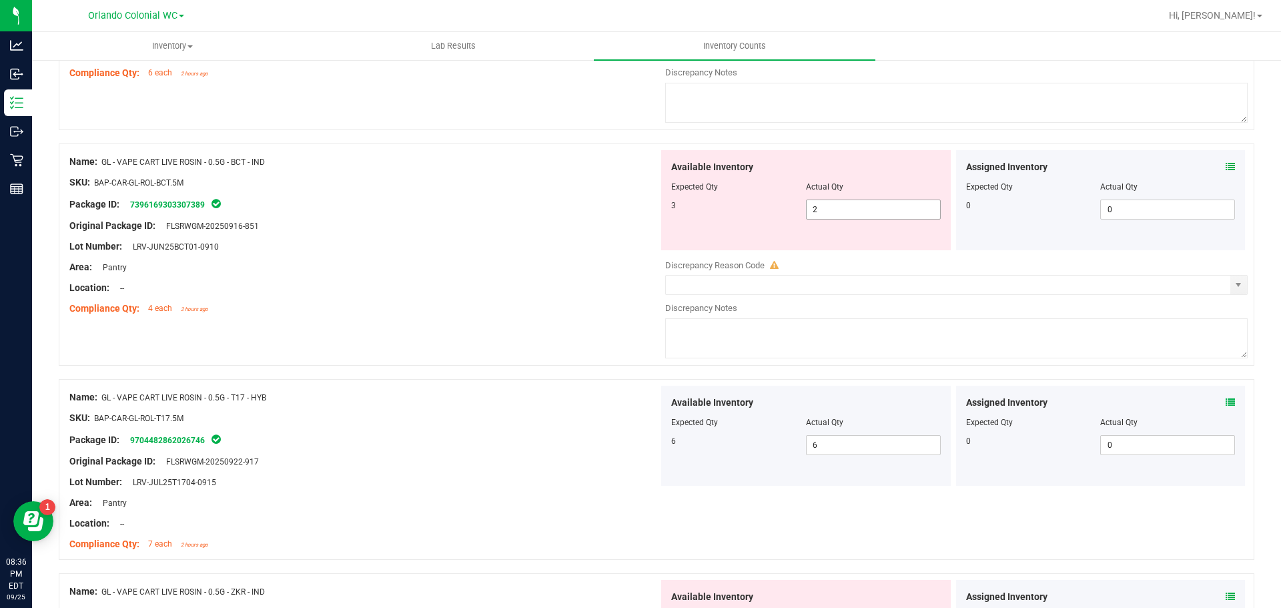
click at [826, 211] on span "2 2" at bounding box center [873, 209] width 135 height 20
type input "3"
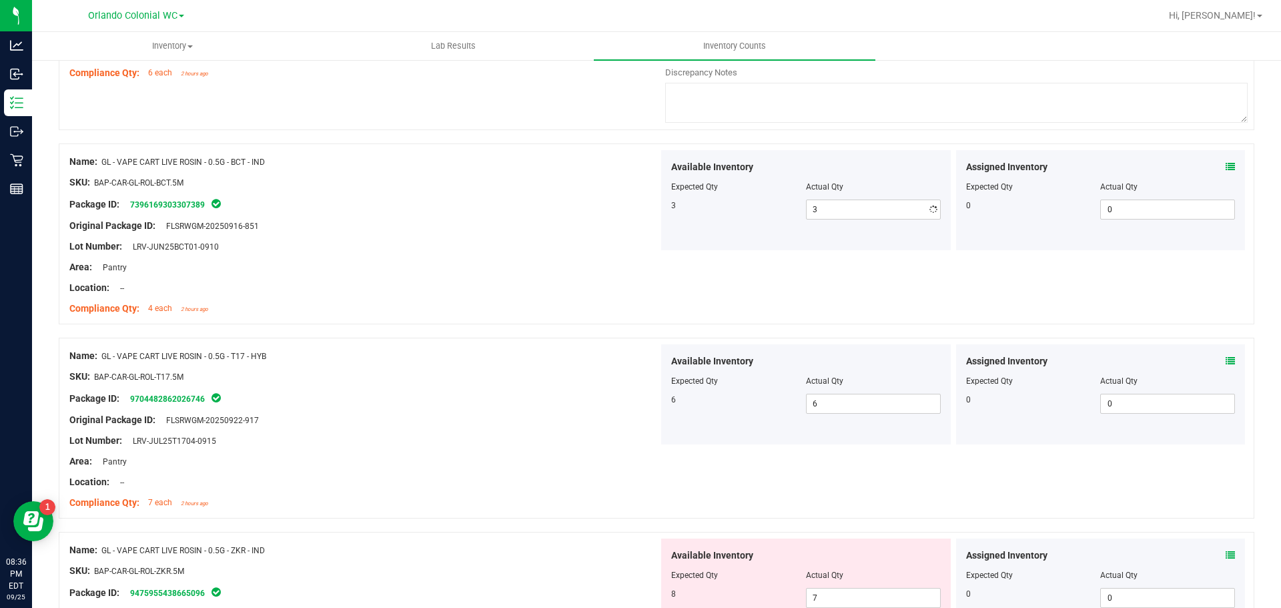
click at [496, 233] on div at bounding box center [363, 236] width 589 height 7
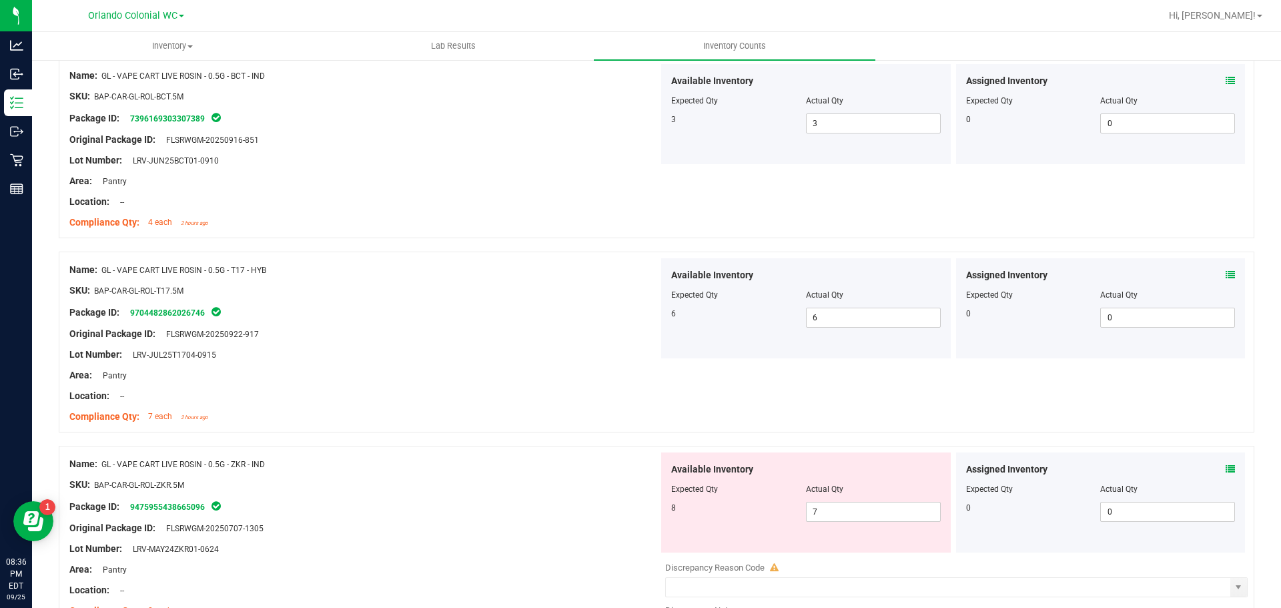
scroll to position [1801, 0]
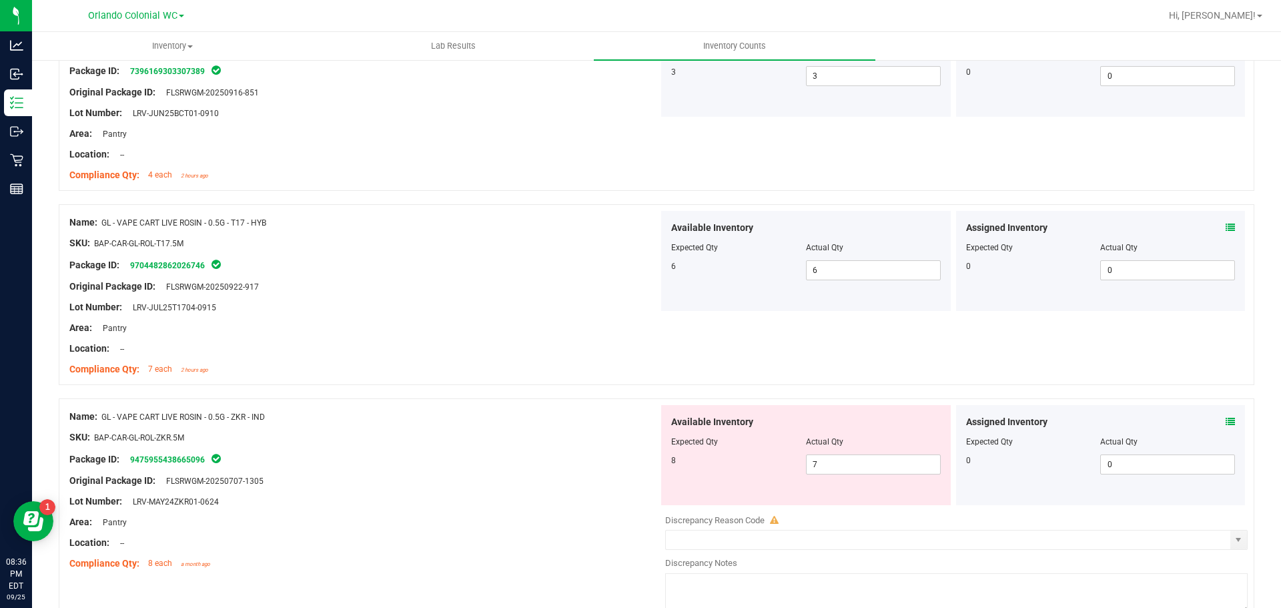
click at [1215, 416] on div "Assigned Inventory" at bounding box center [1100, 422] width 269 height 14
click at [1225, 421] on icon at bounding box center [1229, 421] width 9 height 9
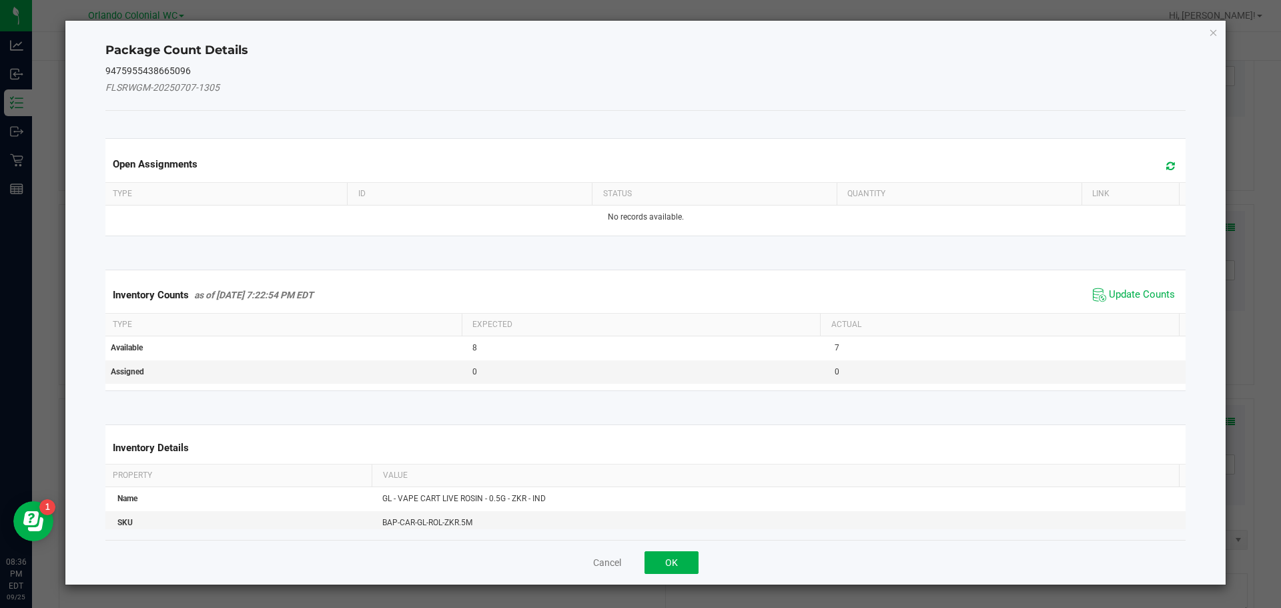
click at [1147, 282] on div "Inventory Counts as of [DATE] 7:22:54 PM EDT Update Counts" at bounding box center [646, 295] width 1086 height 36
click at [1147, 292] on span "Update Counts" at bounding box center [1142, 294] width 66 height 13
click at [1147, 289] on div "Inventory Counts as of [DATE] 7:22:54 PM EDT Update Counts" at bounding box center [646, 295] width 1086 height 36
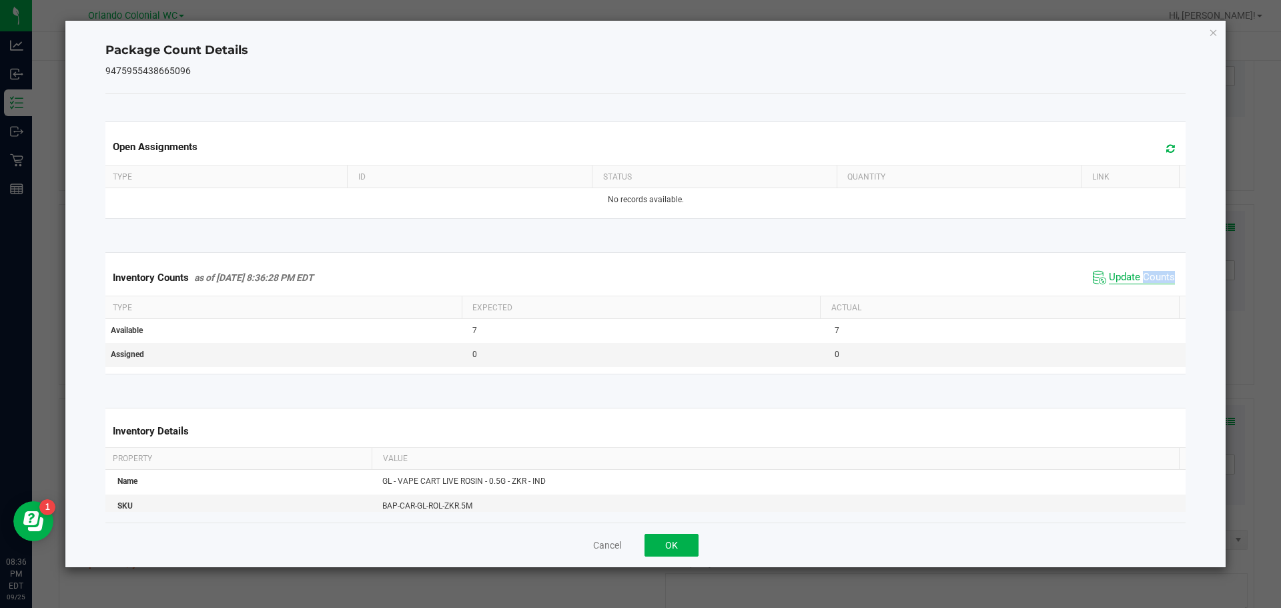
click at [1147, 289] on div "Inventory Counts as of [DATE] 8:36:28 PM EDT Update Counts" at bounding box center [646, 277] width 1086 height 36
click at [1214, 34] on icon "Close" at bounding box center [1213, 32] width 9 height 16
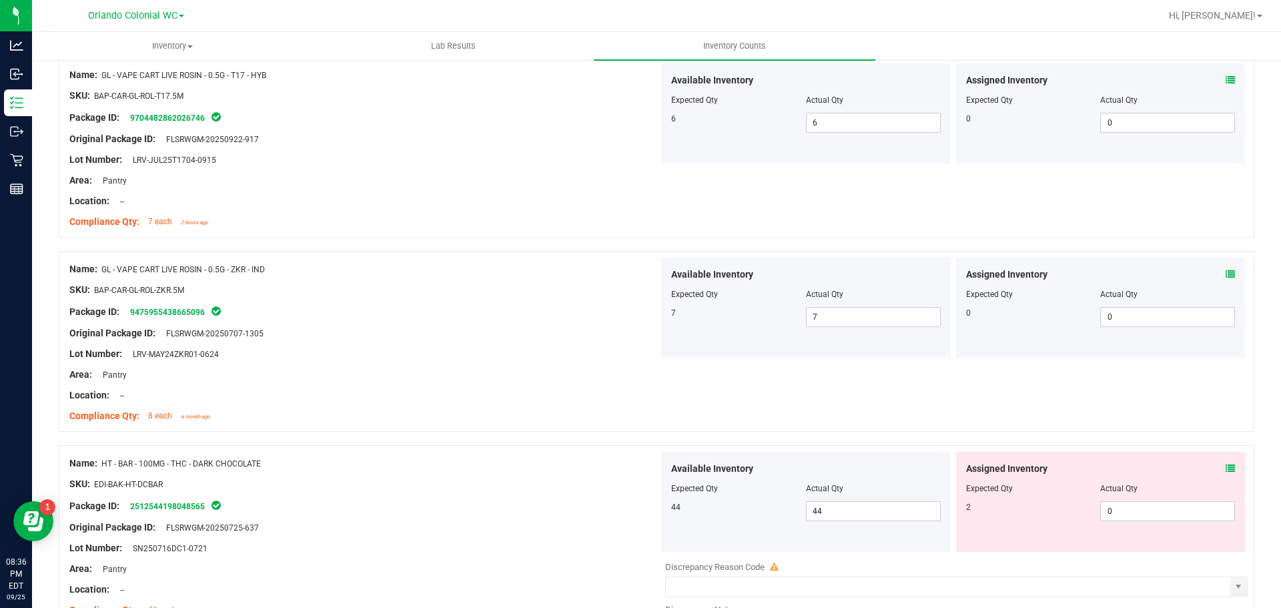
scroll to position [2068, 0]
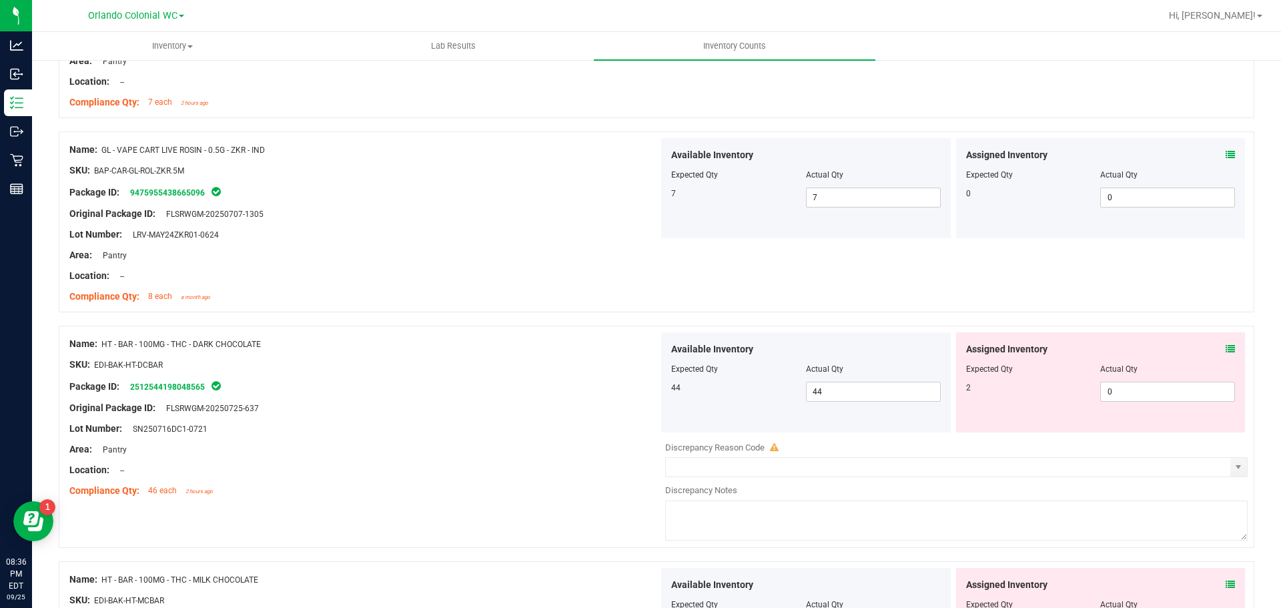
click at [1225, 348] on icon at bounding box center [1229, 348] width 9 height 9
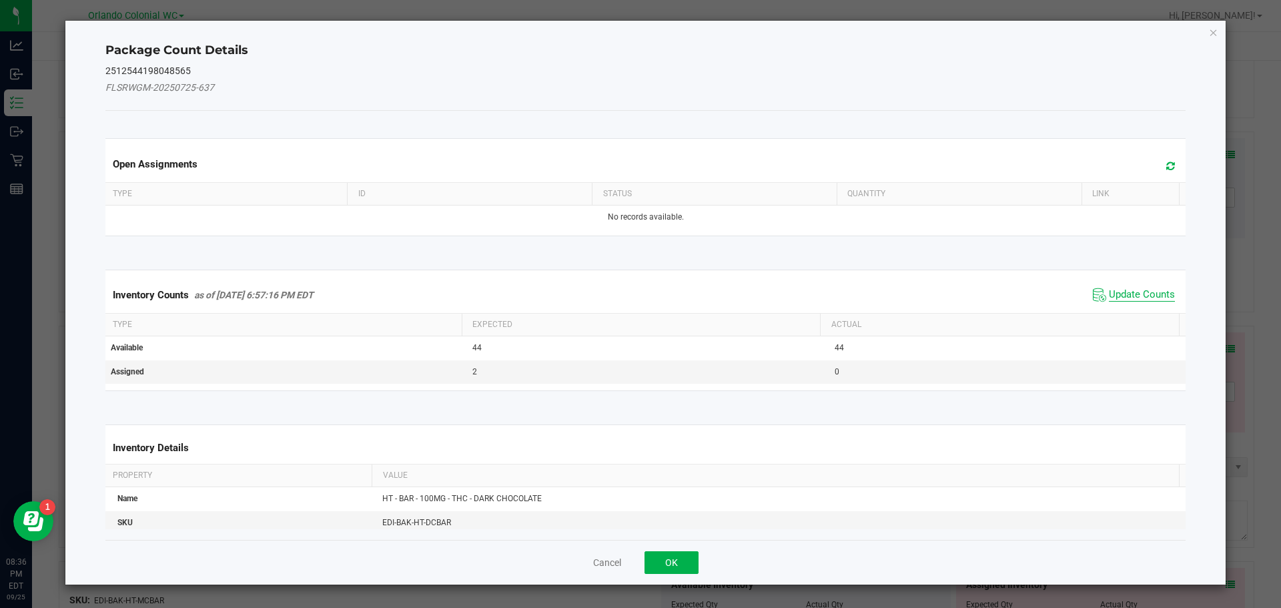
click at [1145, 292] on span "Update Counts" at bounding box center [1142, 294] width 66 height 13
click at [1145, 291] on div "Inventory Counts as of [DATE] 6:57:16 PM EDT Update Counts" at bounding box center [646, 294] width 1086 height 35
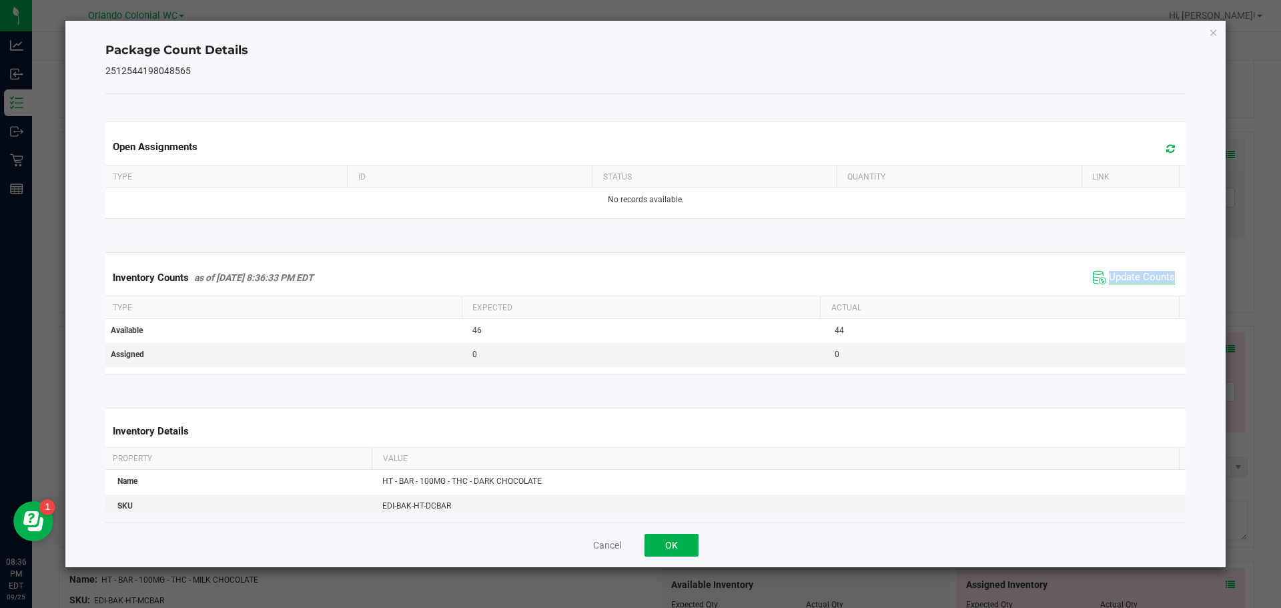
click at [1145, 291] on div "Inventory Counts as of [DATE] 8:36:33 PM EDT Update Counts" at bounding box center [646, 277] width 1086 height 36
click at [1146, 277] on span "Update Counts" at bounding box center [1142, 277] width 66 height 13
drag, startPoint x: 1146, startPoint y: 277, endPoint x: 1213, endPoint y: 97, distance: 192.0
click at [1147, 275] on span "Update Counts" at bounding box center [1142, 277] width 66 height 12
click at [1215, 30] on icon "Close" at bounding box center [1213, 32] width 9 height 16
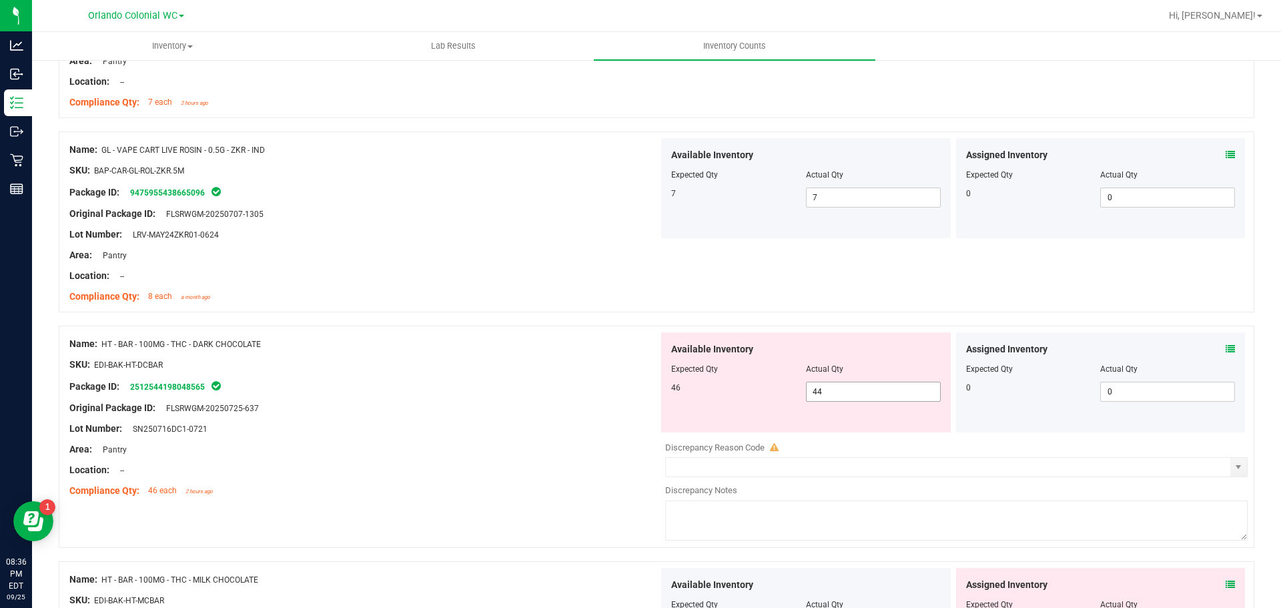
click at [838, 380] on div at bounding box center [805, 378] width 269 height 7
click at [823, 393] on span "44 44" at bounding box center [873, 392] width 135 height 20
type input "46"
click at [554, 406] on div "Original Package ID: FLSRWGM-20250725-637" at bounding box center [363, 408] width 589 height 14
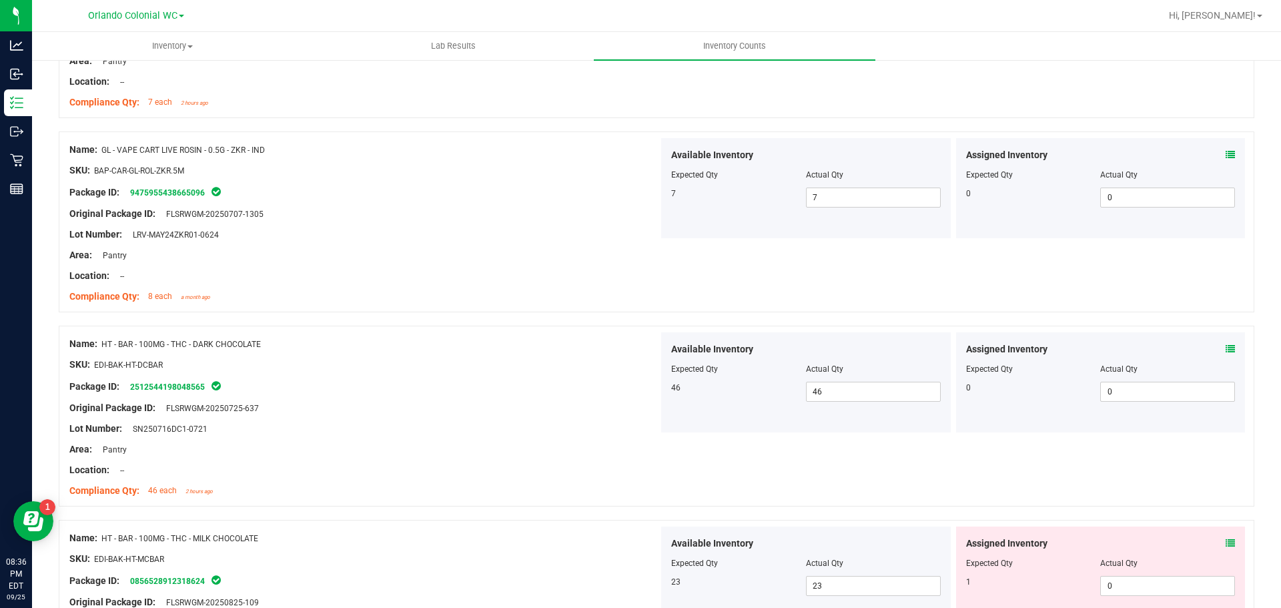
click at [1225, 543] on icon at bounding box center [1229, 542] width 9 height 9
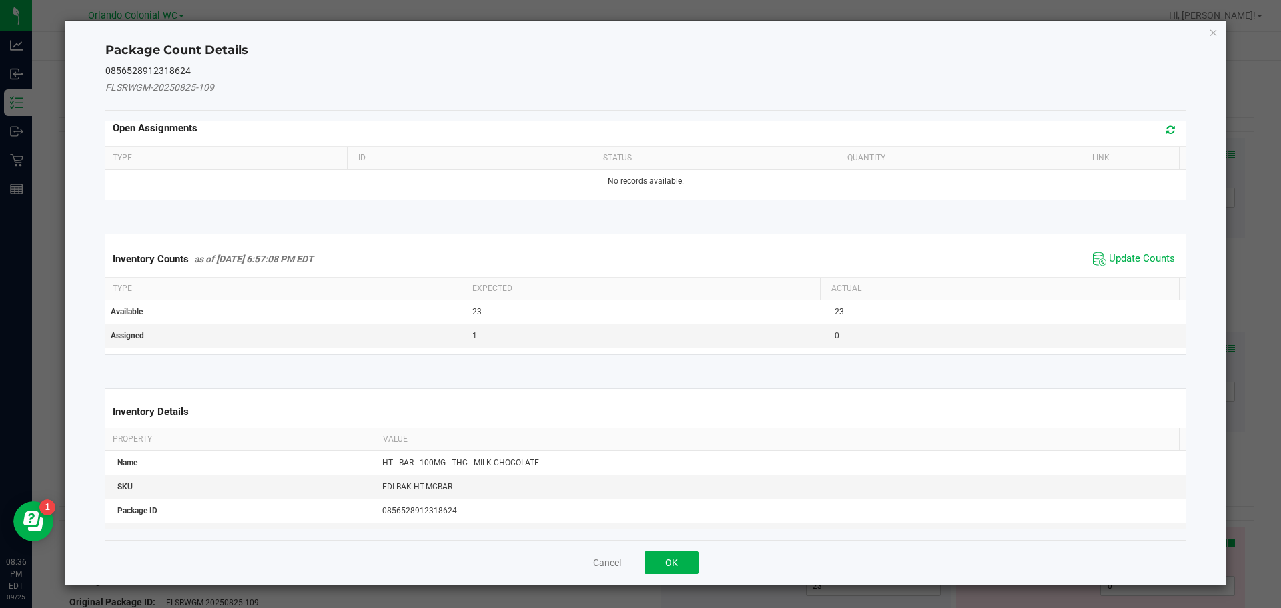
scroll to position [0, 0]
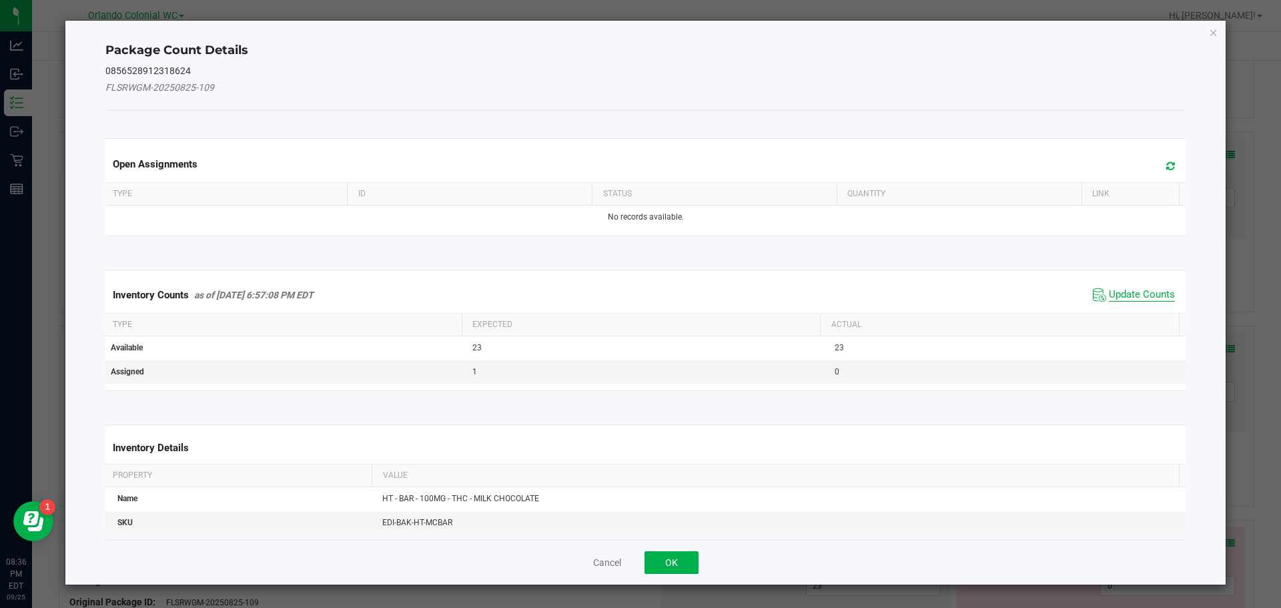
click at [1121, 294] on span "Update Counts" at bounding box center [1142, 294] width 66 height 13
click at [1129, 312] on th "Actual" at bounding box center [999, 323] width 359 height 23
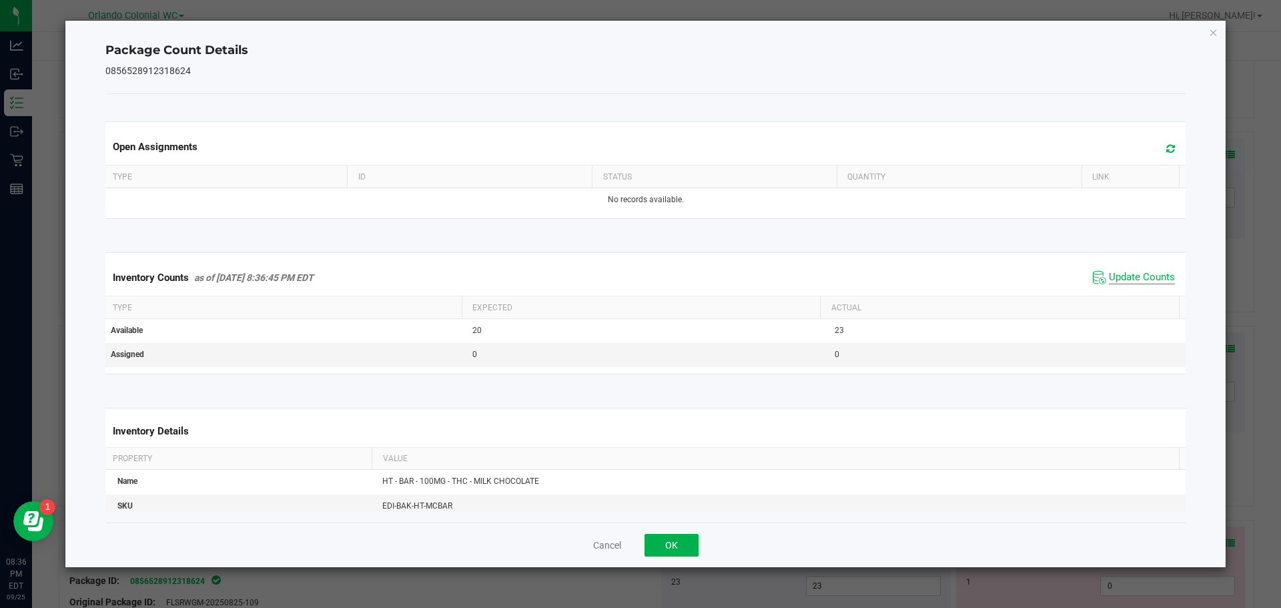
click at [1131, 284] on span "Update Counts" at bounding box center [1142, 277] width 66 height 13
click at [1141, 256] on kendo-grid "Inventory Counts as of [DATE] 8:36:45 PM EDT Update Counts Type Expected Actual…" at bounding box center [645, 312] width 1101 height 121
click at [1213, 32] on icon "Close" at bounding box center [1213, 32] width 9 height 16
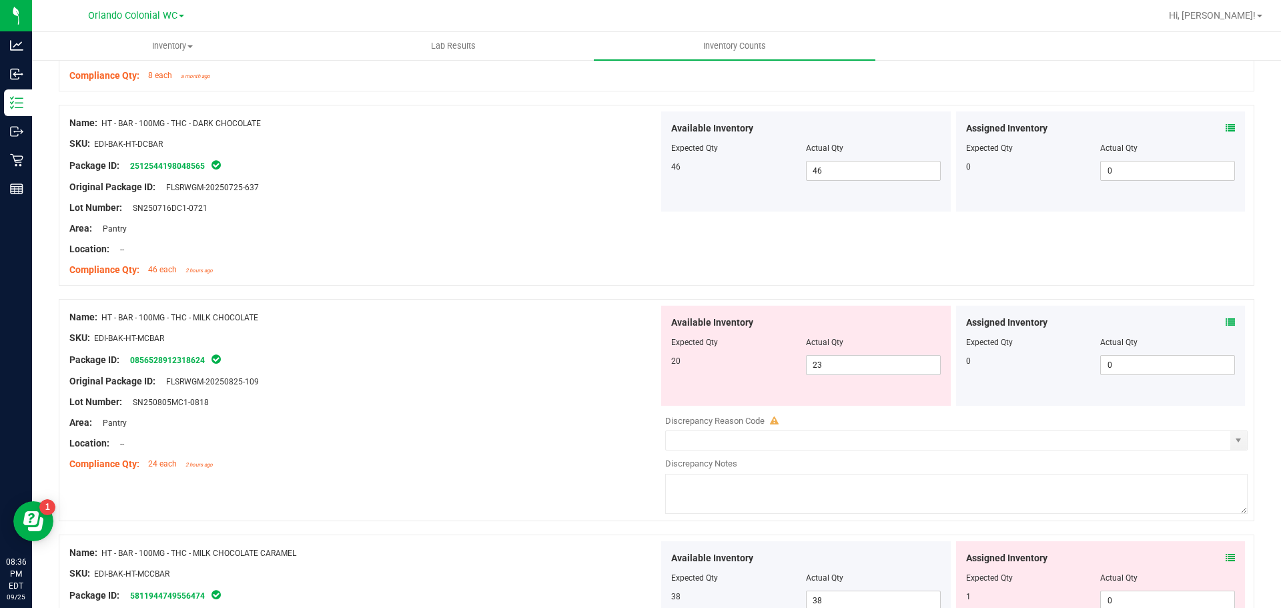
scroll to position [2355, 0]
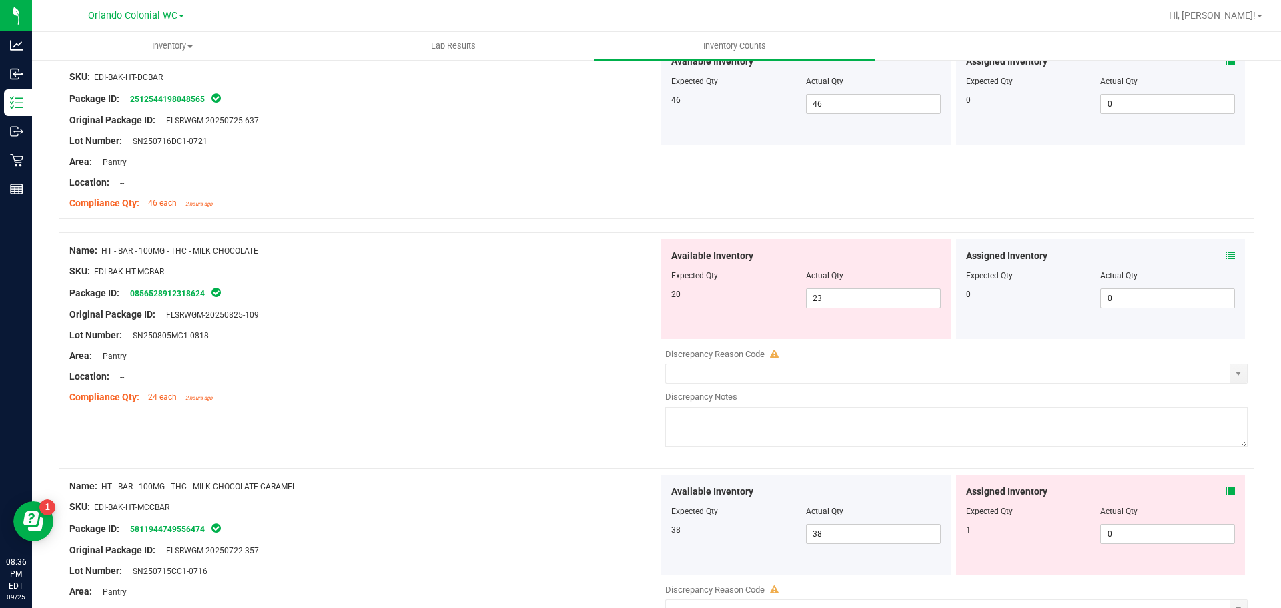
click at [1225, 254] on icon at bounding box center [1229, 255] width 9 height 9
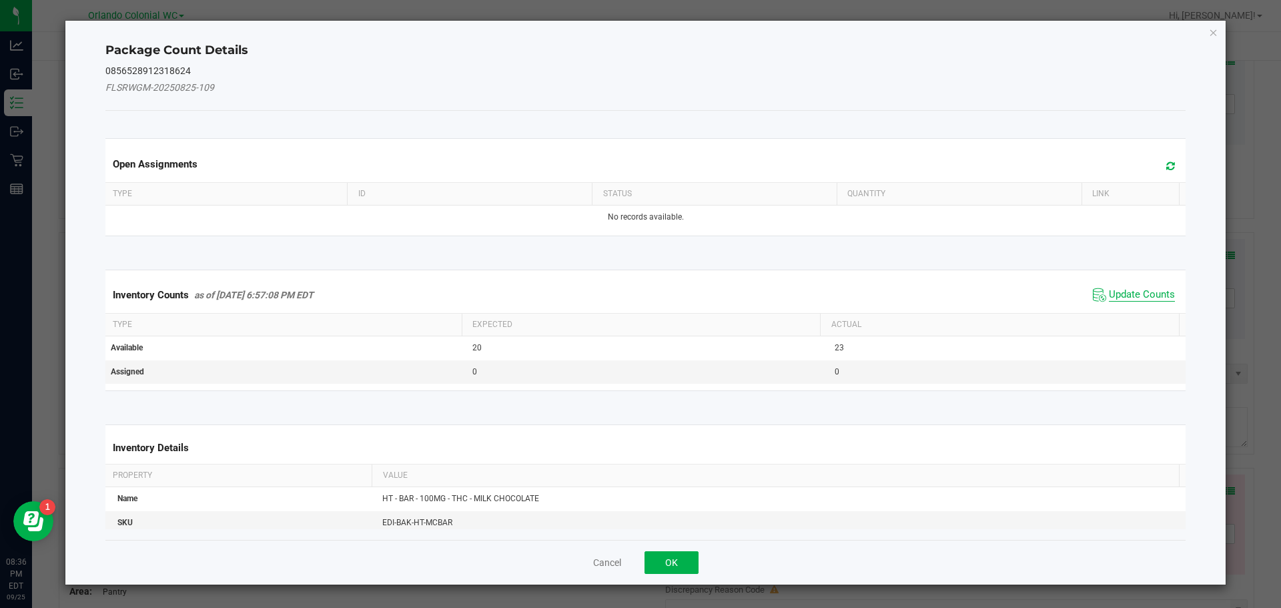
click at [1145, 292] on span "Update Counts" at bounding box center [1142, 294] width 66 height 13
click at [1140, 299] on span "Update Counts" at bounding box center [1142, 294] width 66 height 12
click at [1149, 288] on span "Update Counts" at bounding box center [1142, 294] width 66 height 12
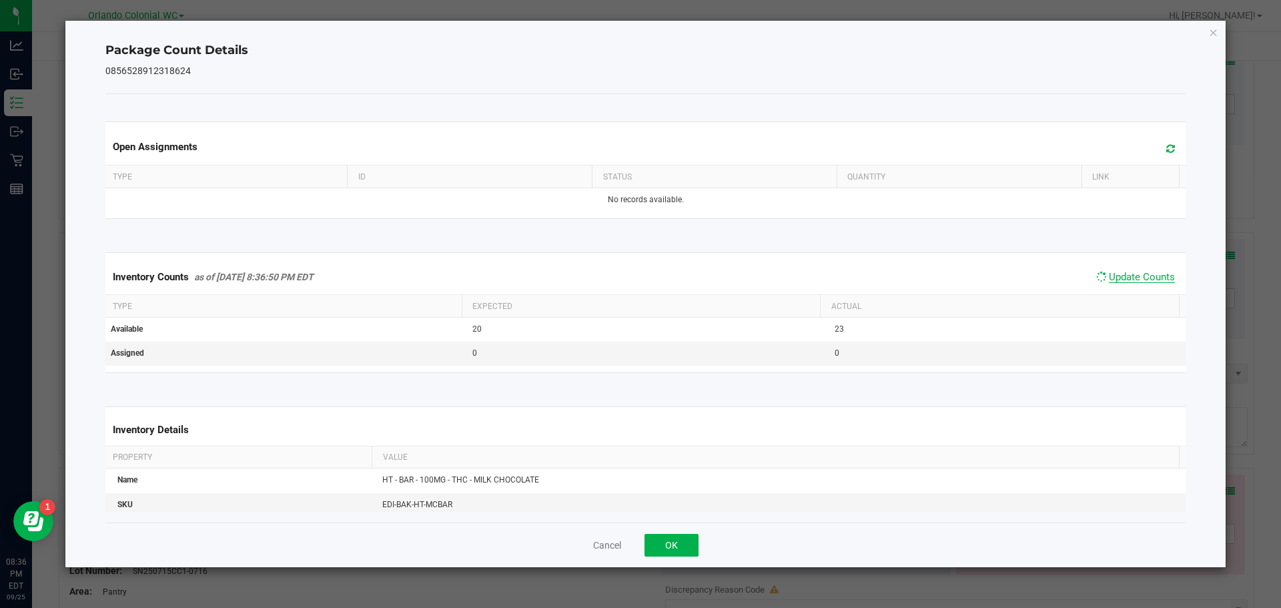
click at [1141, 283] on span "Update Counts" at bounding box center [1142, 277] width 66 height 12
click at [1149, 284] on span "Update Counts" at bounding box center [1142, 277] width 66 height 13
click at [1211, 31] on icon "Close" at bounding box center [1213, 32] width 9 height 16
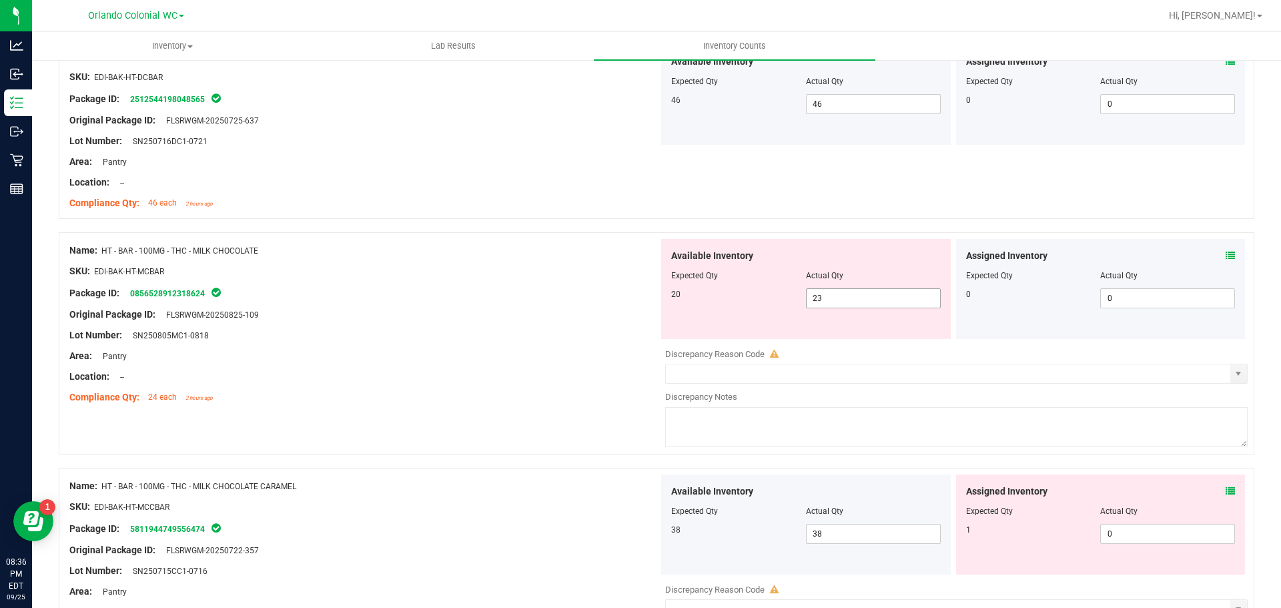
click at [852, 297] on input "23" at bounding box center [872, 298] width 133 height 19
type input "20"
click at [514, 340] on div "Lot Number: SN250805MC1-0818" at bounding box center [363, 335] width 589 height 14
type input "20"
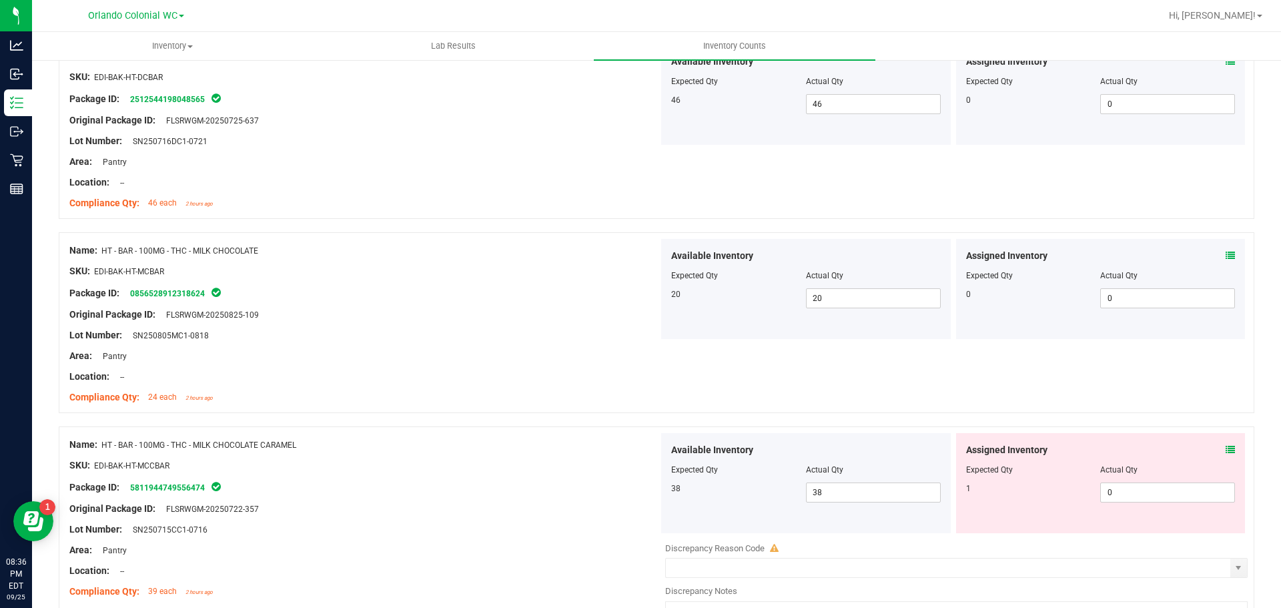
click at [1225, 451] on icon at bounding box center [1229, 449] width 9 height 9
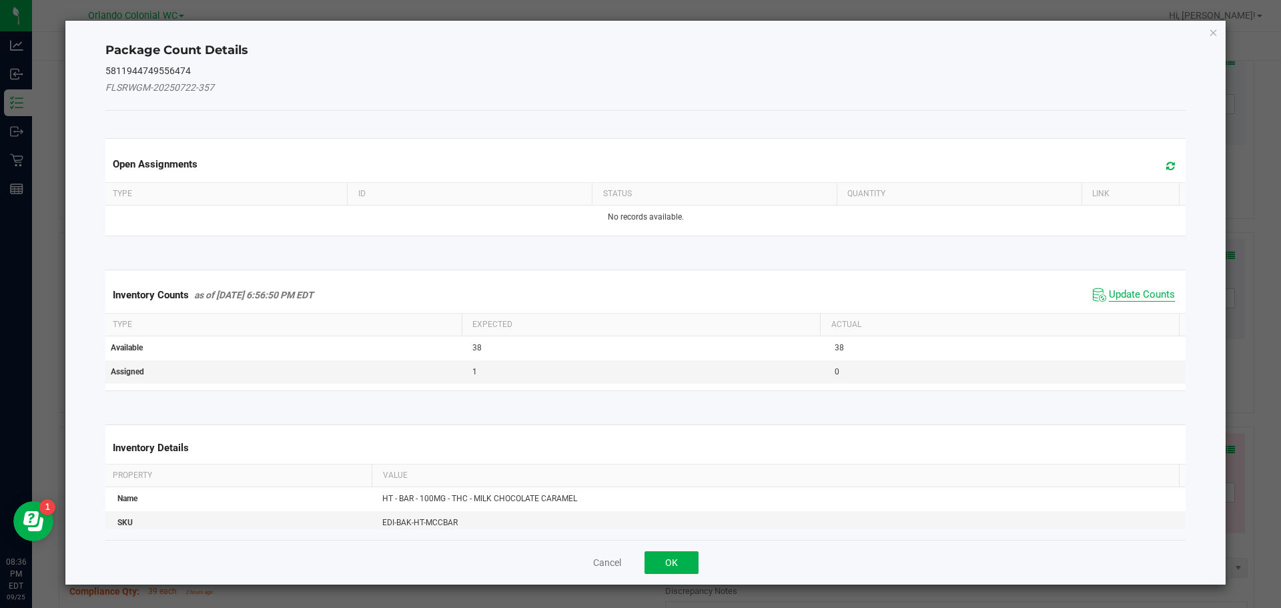
click at [1141, 292] on span "Update Counts" at bounding box center [1142, 294] width 66 height 13
click at [1150, 288] on span "Update Counts" at bounding box center [1142, 294] width 66 height 13
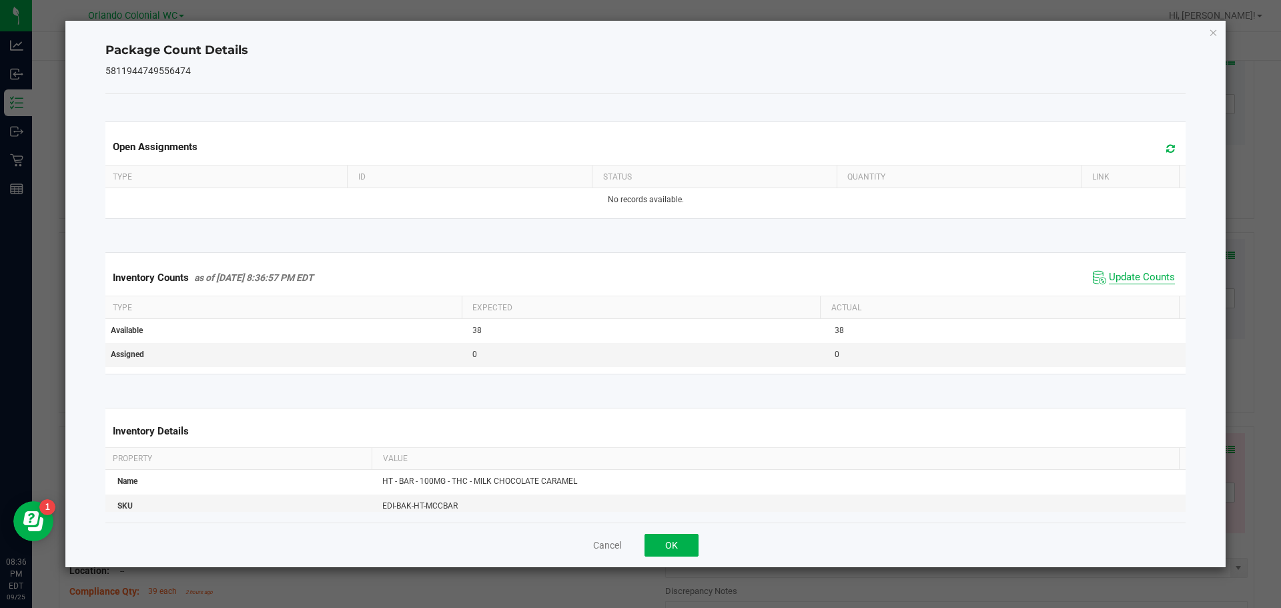
click at [1148, 284] on span "Update Counts" at bounding box center [1142, 277] width 66 height 13
click at [1213, 27] on icon "Close" at bounding box center [1213, 32] width 9 height 16
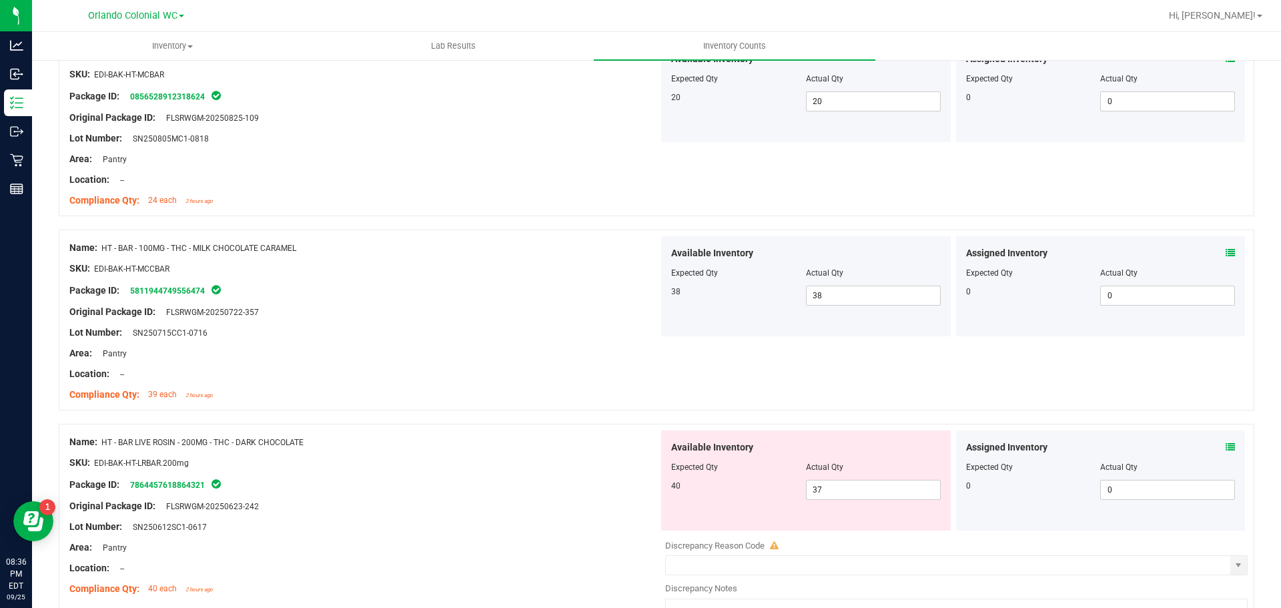
scroll to position [2662, 0]
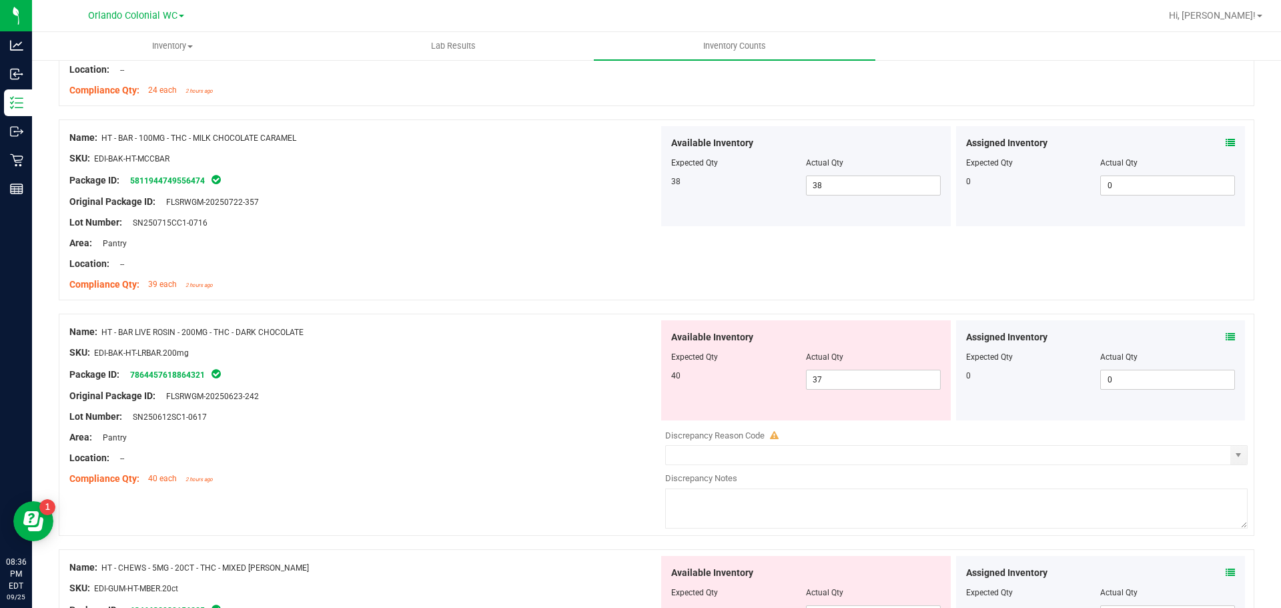
click at [1225, 335] on icon at bounding box center [1229, 336] width 9 height 9
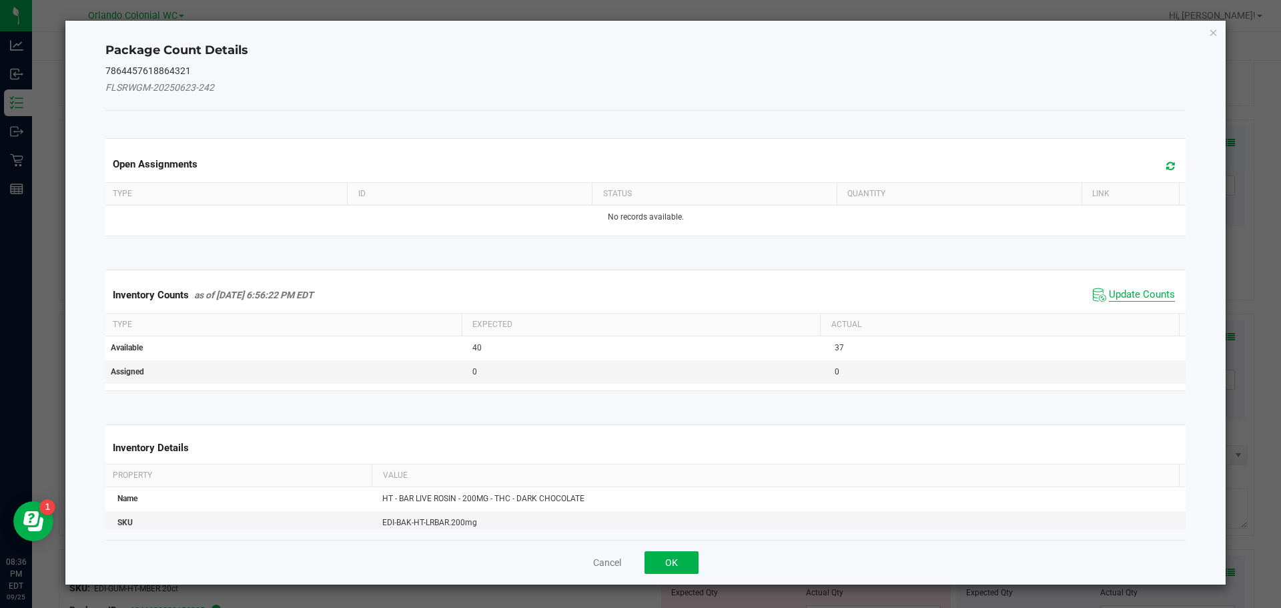
click at [1133, 289] on span "Update Counts" at bounding box center [1142, 294] width 66 height 13
click at [1135, 299] on span "Update Counts" at bounding box center [1142, 294] width 66 height 12
click at [1144, 288] on span "Update Counts" at bounding box center [1142, 294] width 66 height 12
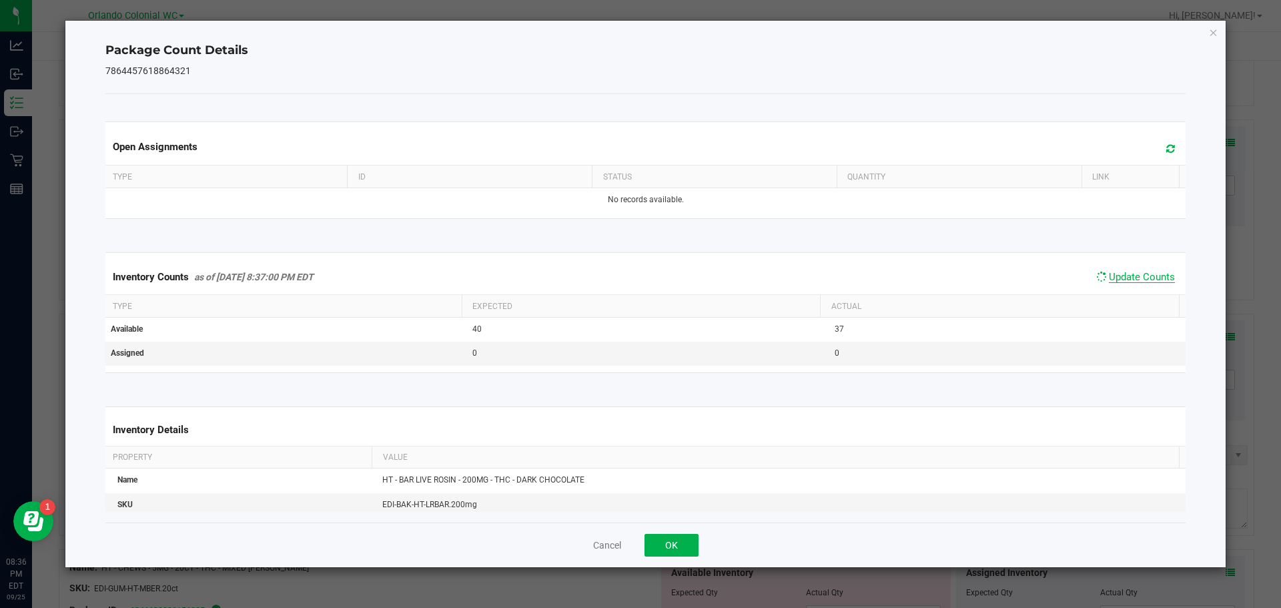
click at [1139, 283] on span "Update Counts" at bounding box center [1142, 277] width 66 height 12
click at [1145, 255] on kendo-grid "Inventory Counts as of [DATE] 8:37:01 PM EDT Update Counts Type Expected Actual…" at bounding box center [645, 312] width 1101 height 121
click at [1209, 31] on icon "Close" at bounding box center [1213, 32] width 9 height 16
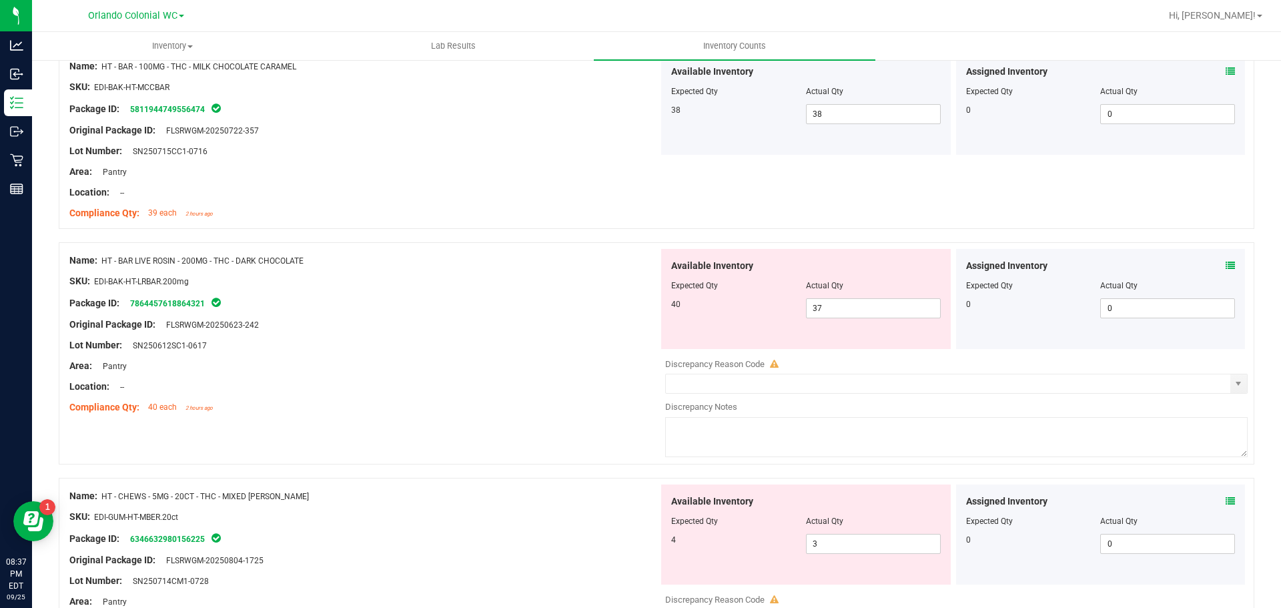
scroll to position [2736, 0]
click at [896, 307] on input "37" at bounding box center [872, 305] width 133 height 19
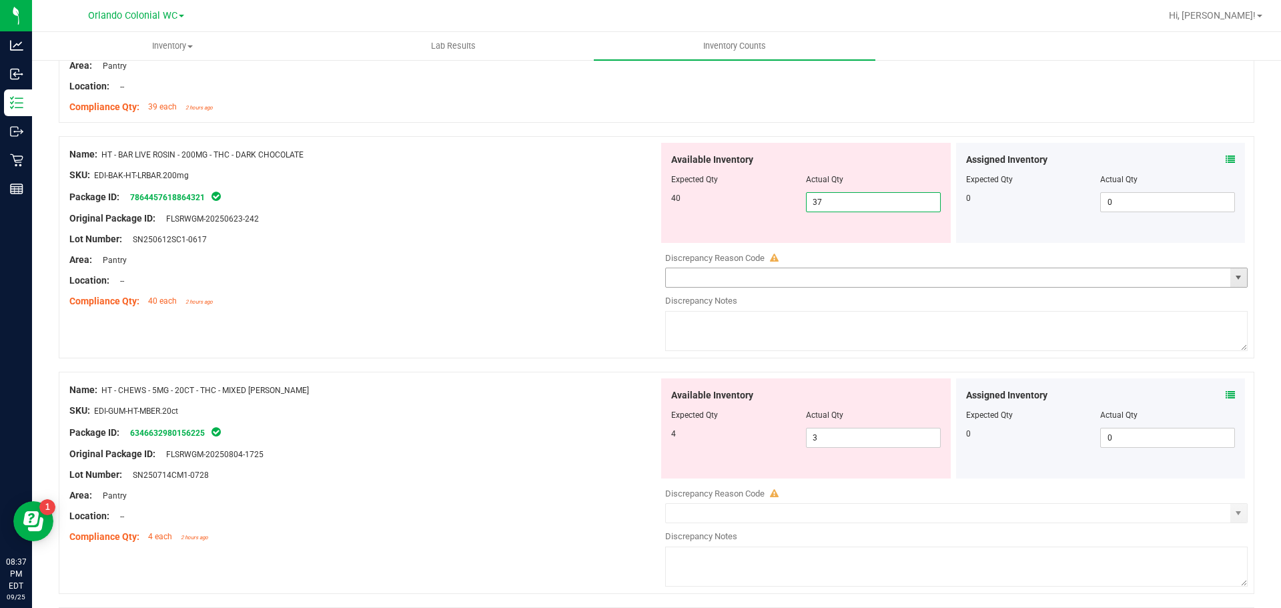
scroll to position [2869, 0]
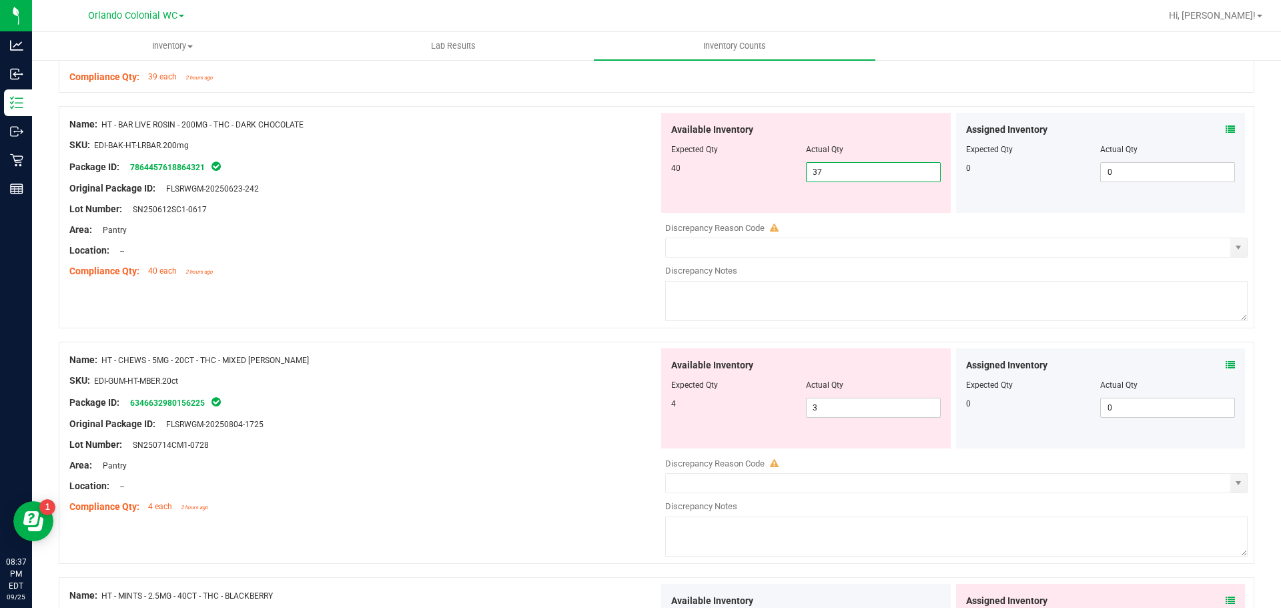
click at [1225, 366] on icon at bounding box center [1229, 364] width 9 height 9
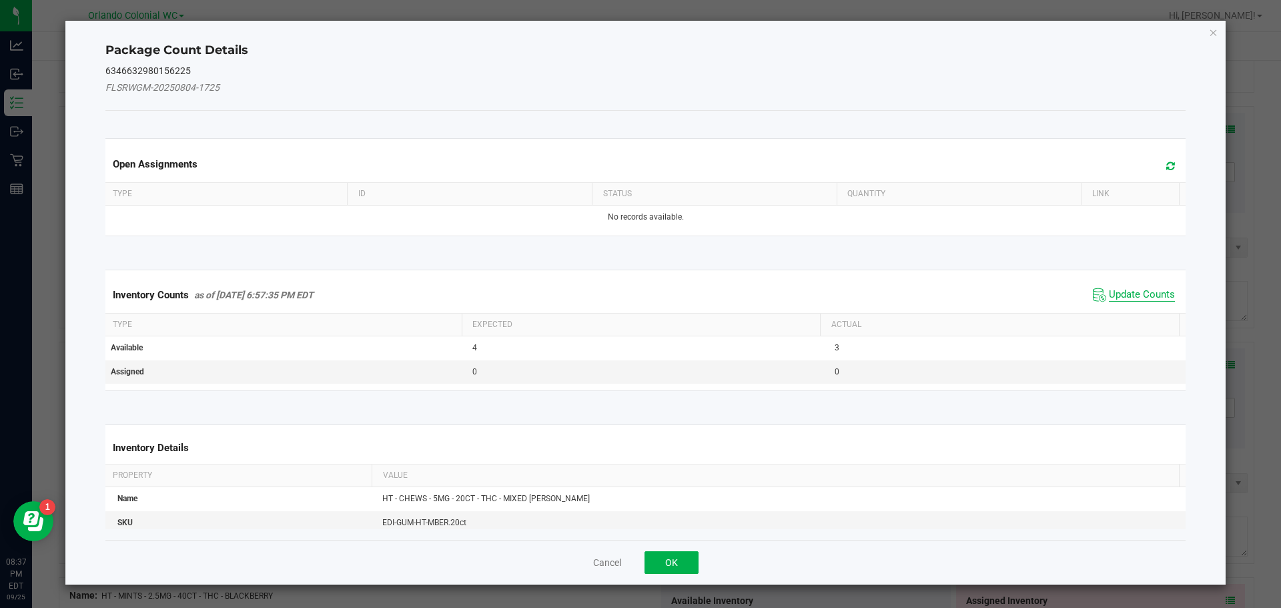
click at [1119, 297] on span "Update Counts" at bounding box center [1142, 294] width 66 height 13
click at [1129, 299] on span "Update Counts" at bounding box center [1142, 294] width 66 height 13
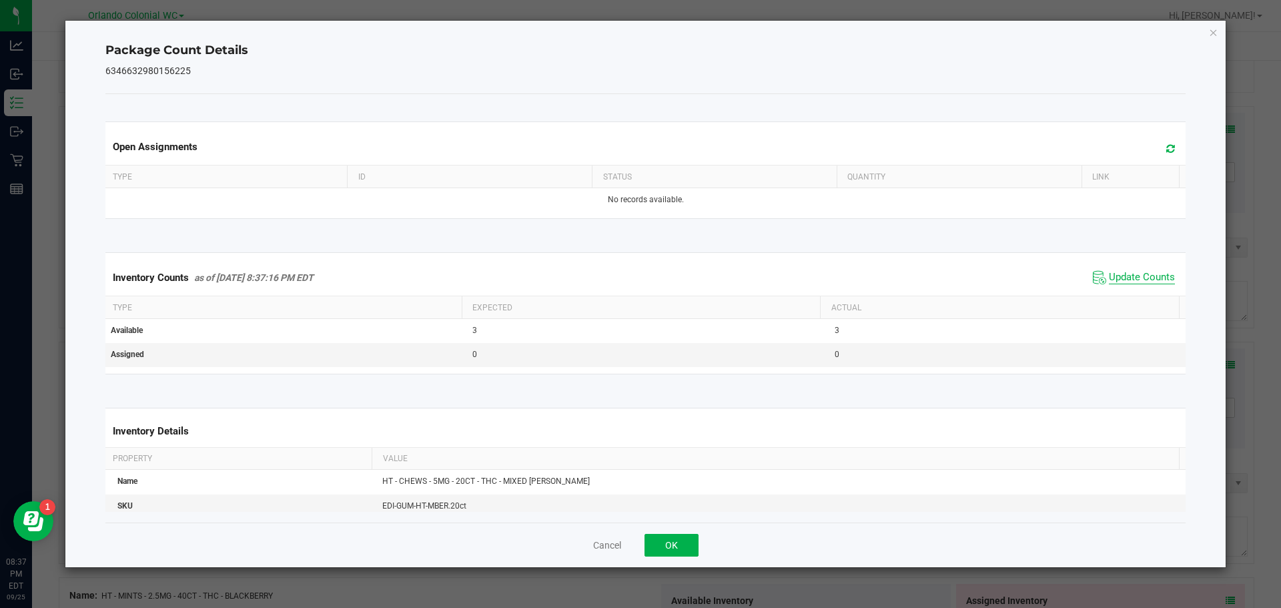
click at [1133, 284] on span "Update Counts" at bounding box center [1142, 277] width 66 height 13
click at [1139, 283] on span "Update Counts" at bounding box center [1142, 277] width 66 height 12
click at [1152, 284] on span "Update Counts" at bounding box center [1142, 277] width 66 height 13
click at [1215, 39] on icon "Close" at bounding box center [1213, 32] width 9 height 16
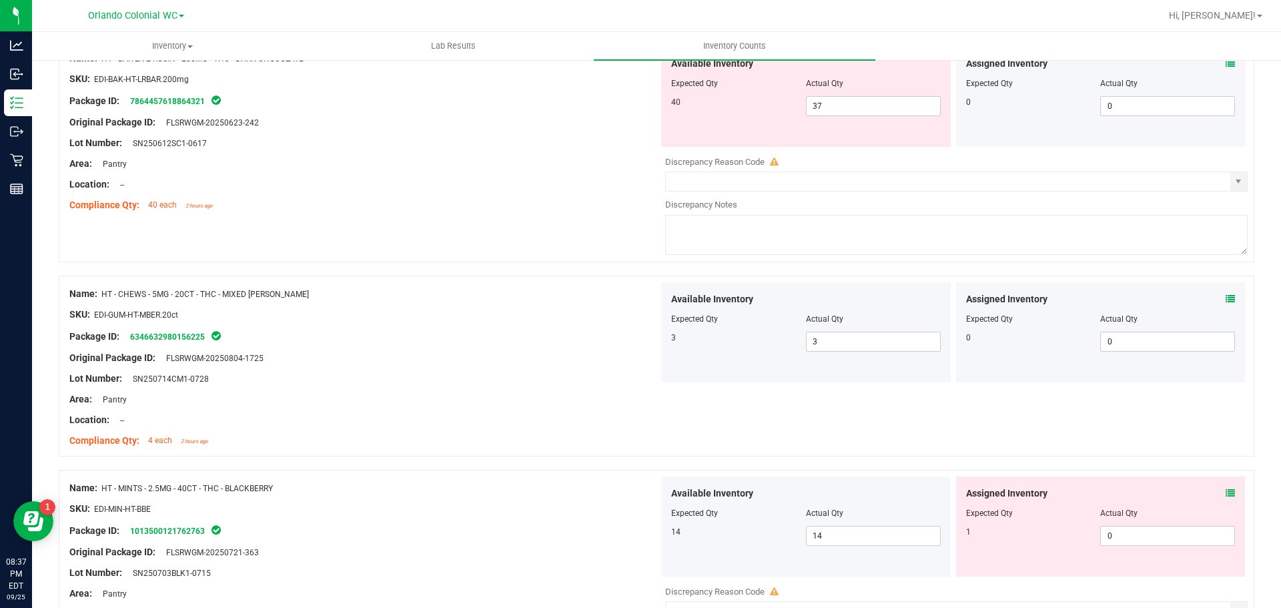
scroll to position [3032, 0]
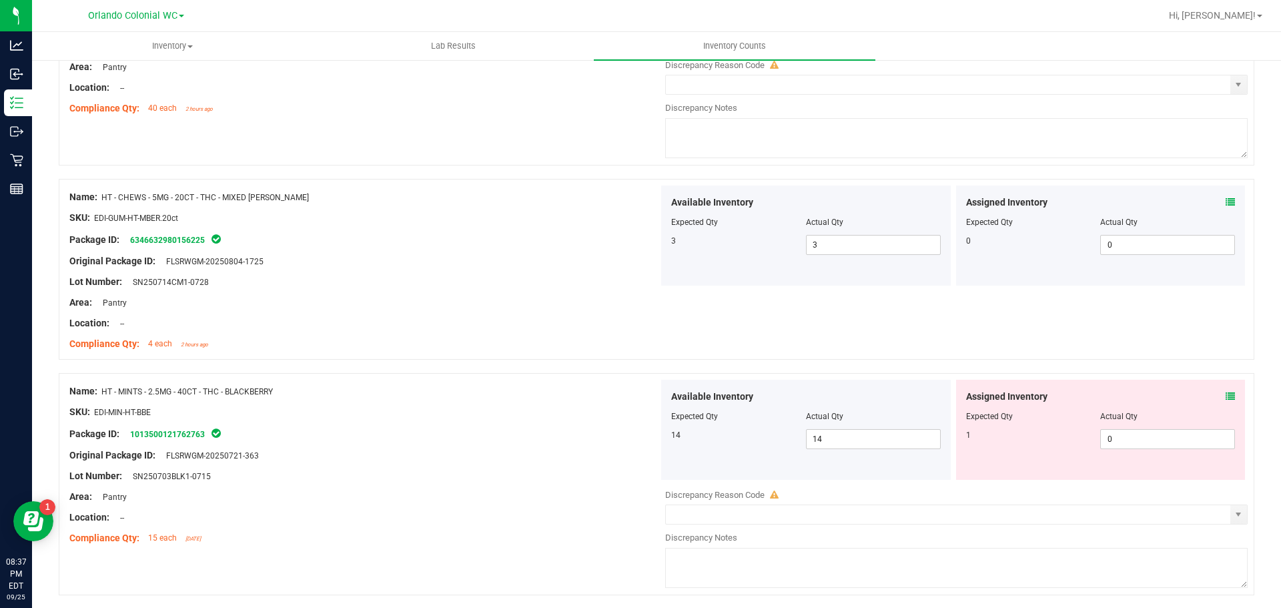
click at [1225, 396] on icon at bounding box center [1229, 396] width 9 height 9
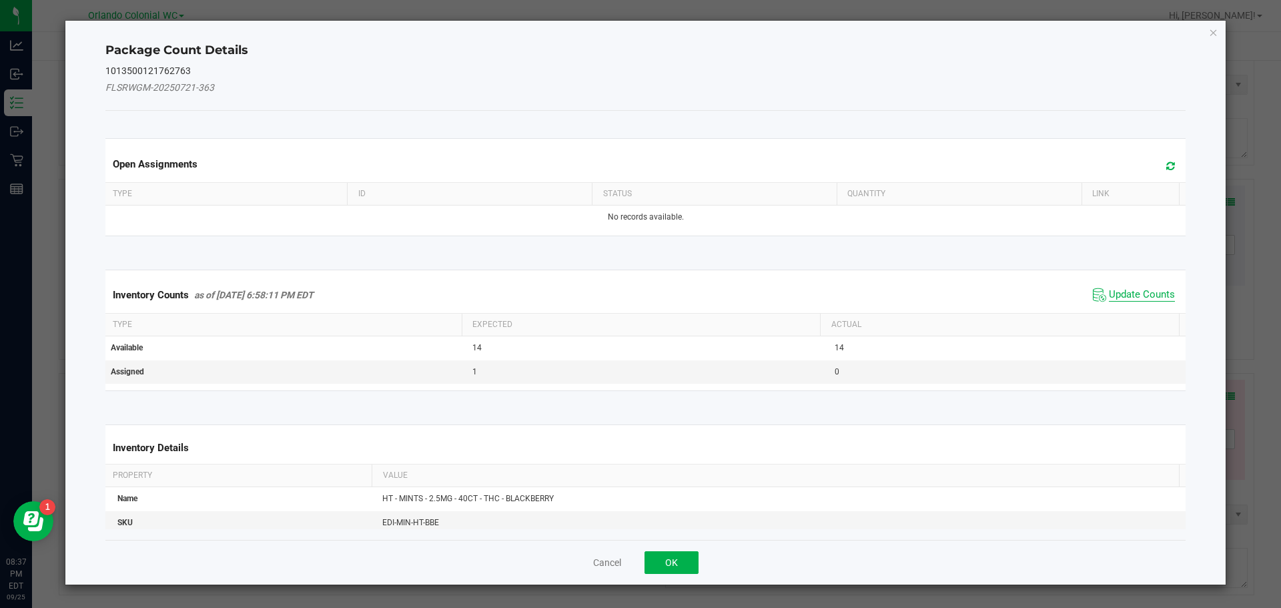
click at [1134, 297] on span "Update Counts" at bounding box center [1142, 294] width 66 height 13
click at [1139, 299] on span "Update Counts" at bounding box center [1142, 294] width 66 height 12
click at [1153, 312] on th "Actual" at bounding box center [999, 323] width 359 height 23
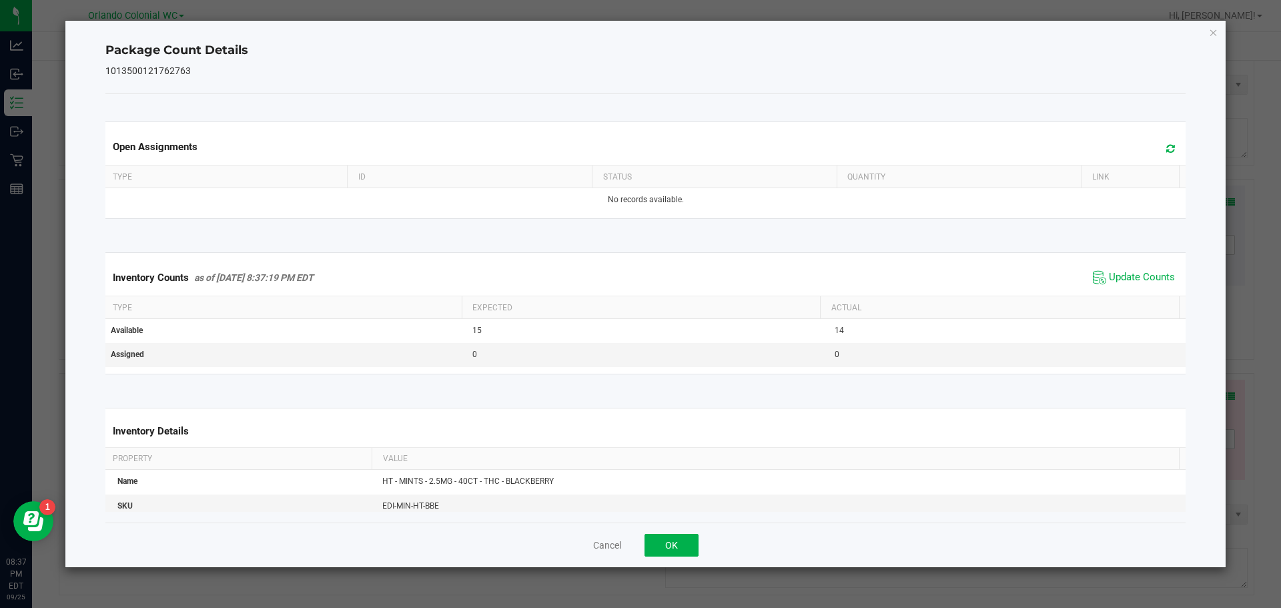
click at [1154, 300] on th "Actual" at bounding box center [999, 307] width 359 height 23
click at [1157, 275] on span "Update Counts" at bounding box center [1142, 277] width 66 height 13
click at [1213, 32] on icon "Close" at bounding box center [1213, 32] width 9 height 16
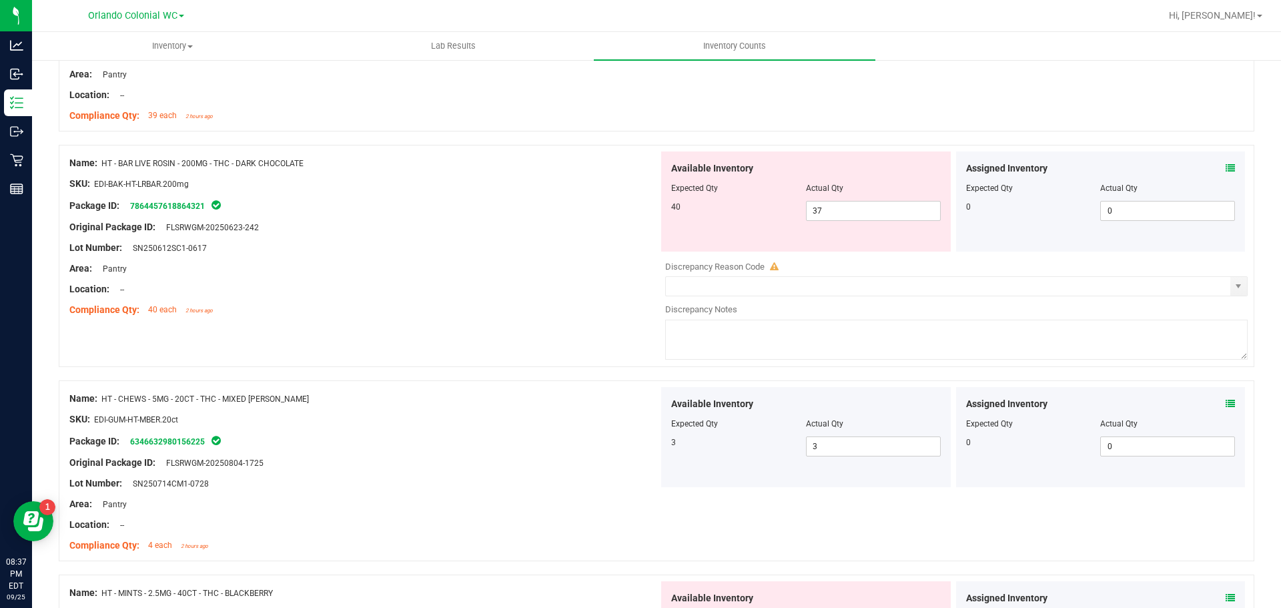
scroll to position [2830, 0]
click at [856, 207] on input "37" at bounding box center [872, 211] width 133 height 19
type input "3"
click at [1225, 171] on icon at bounding box center [1229, 168] width 9 height 9
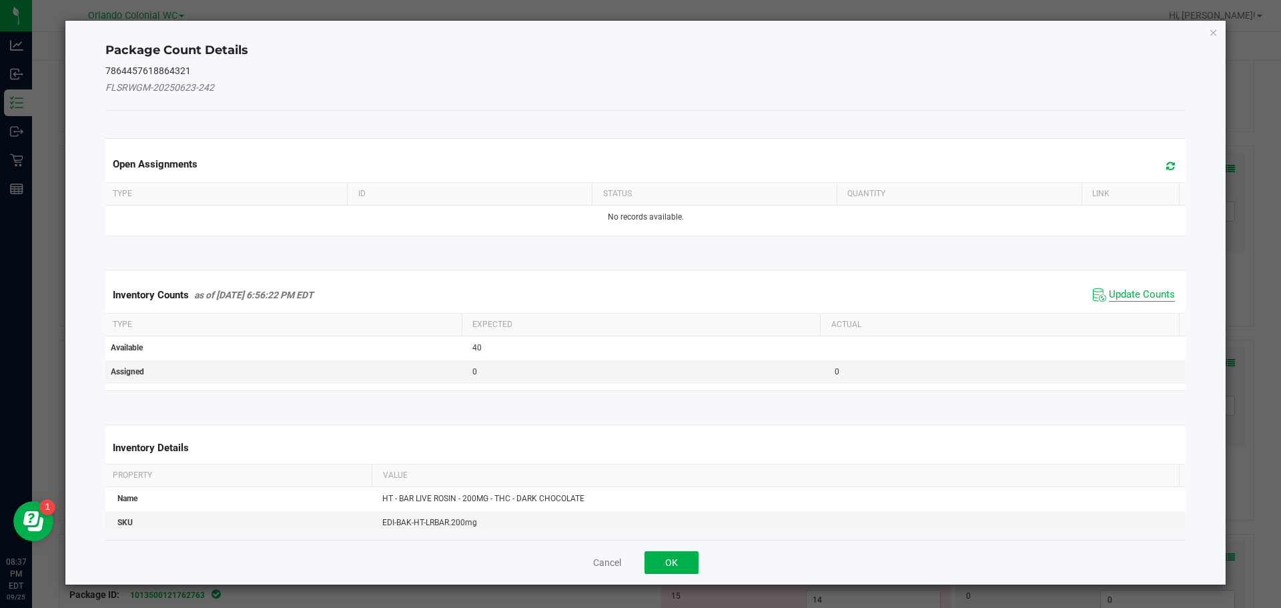
click at [1124, 297] on span "Update Counts" at bounding box center [1142, 294] width 66 height 13
click at [1126, 312] on th "Actual" at bounding box center [999, 323] width 359 height 23
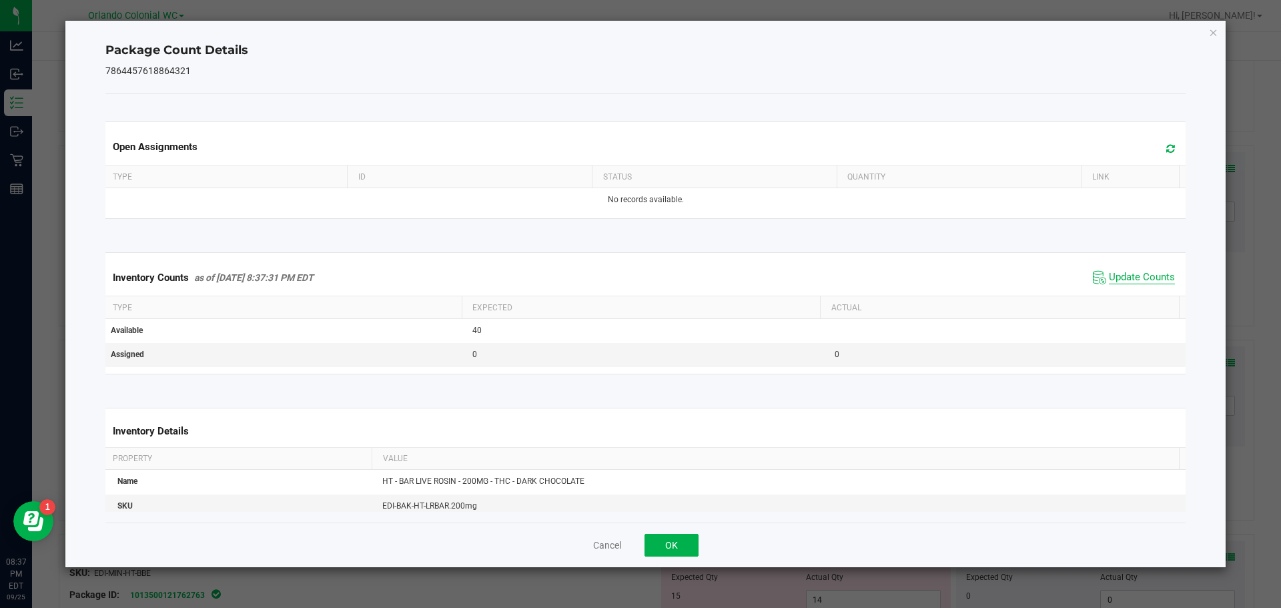
click at [1135, 280] on span "Update Counts" at bounding box center [1142, 277] width 66 height 13
click at [1127, 283] on span "Update Counts" at bounding box center [1142, 277] width 66 height 13
click at [1150, 275] on span "Update Counts" at bounding box center [1142, 277] width 66 height 13
click at [1216, 24] on icon "Close" at bounding box center [1213, 32] width 9 height 16
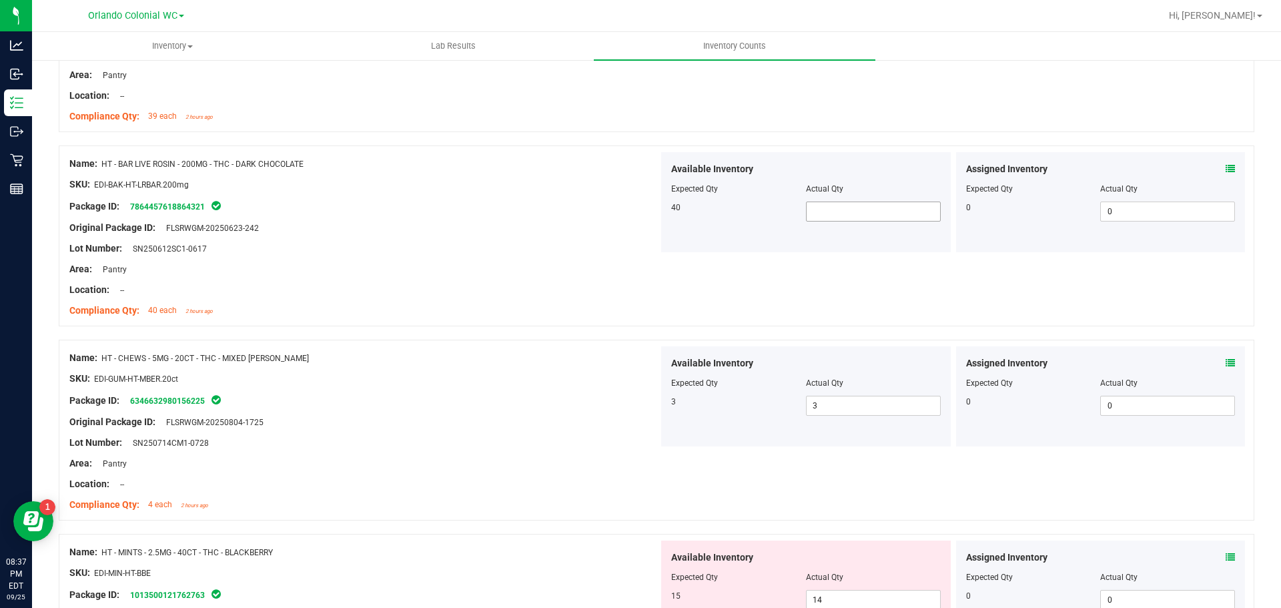
click at [864, 213] on input "text" at bounding box center [872, 211] width 133 height 19
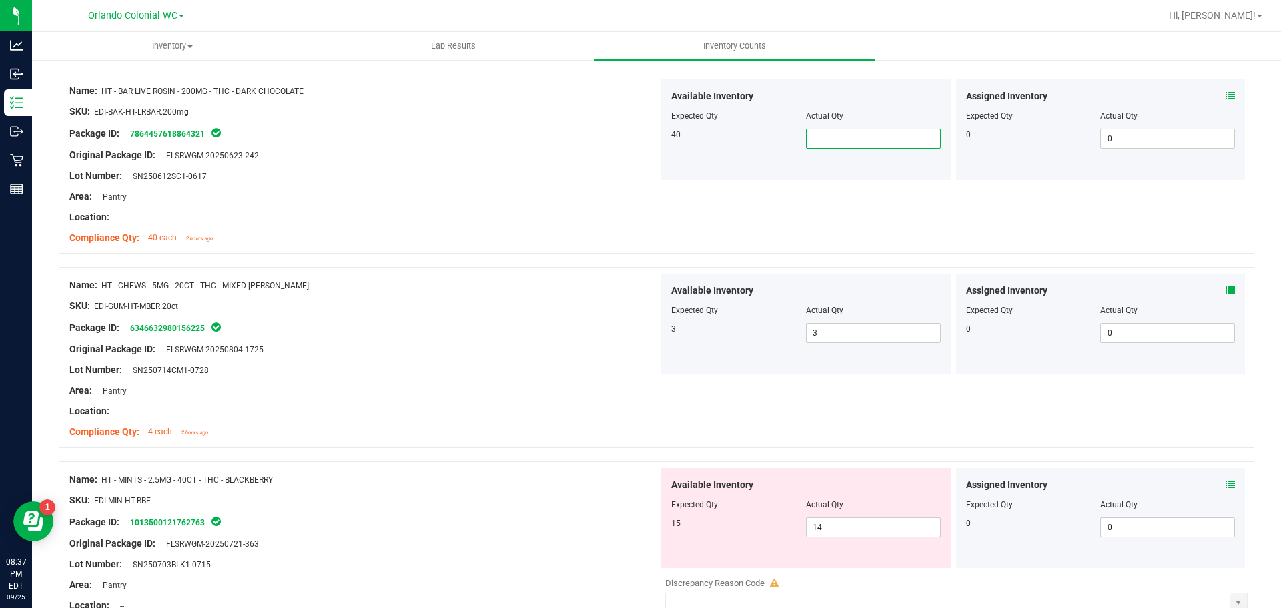
scroll to position [3030, 0]
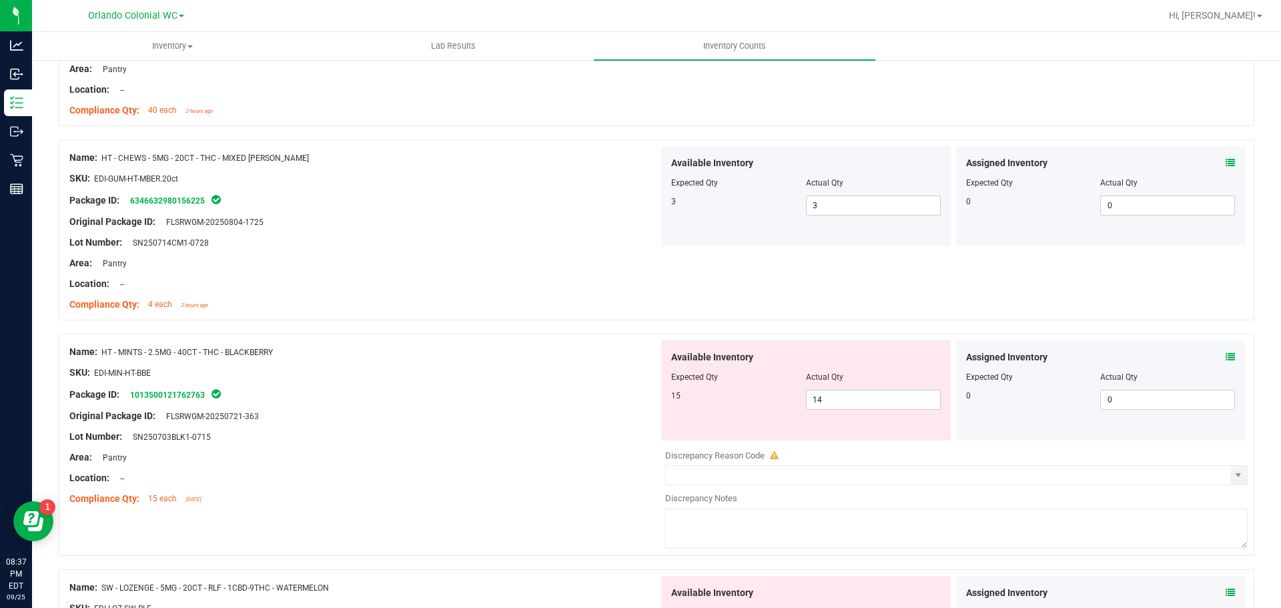
click at [1225, 353] on icon at bounding box center [1229, 356] width 9 height 9
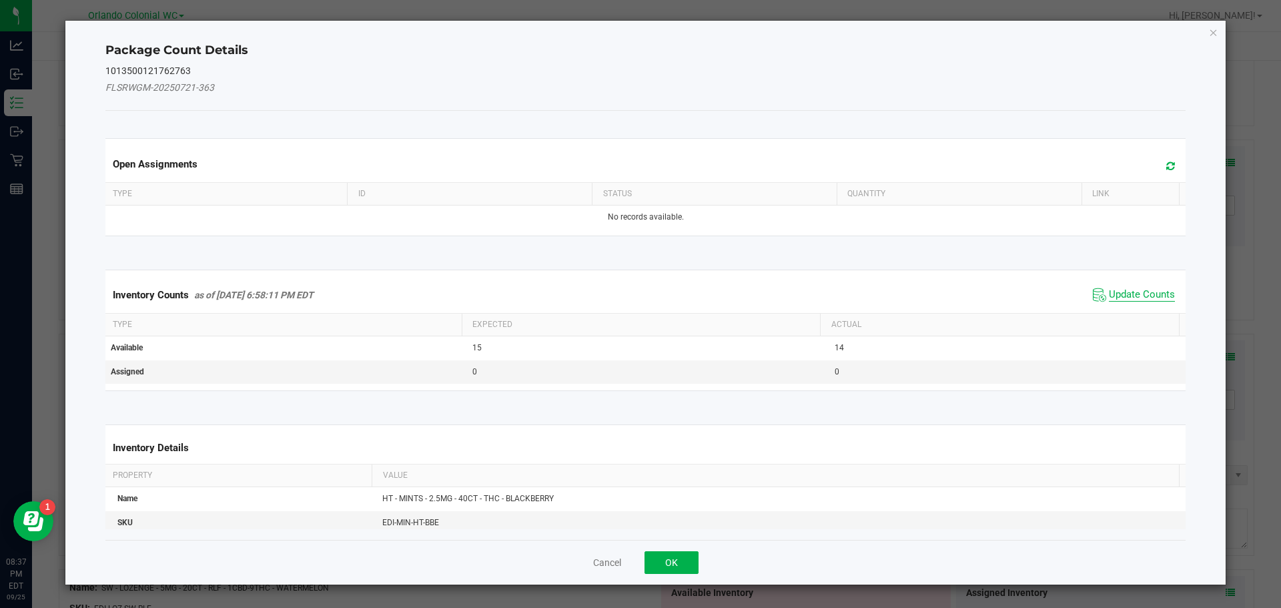
click at [1136, 291] on span "Update Counts" at bounding box center [1142, 294] width 66 height 13
click at [1143, 299] on span "Update Counts" at bounding box center [1142, 294] width 66 height 12
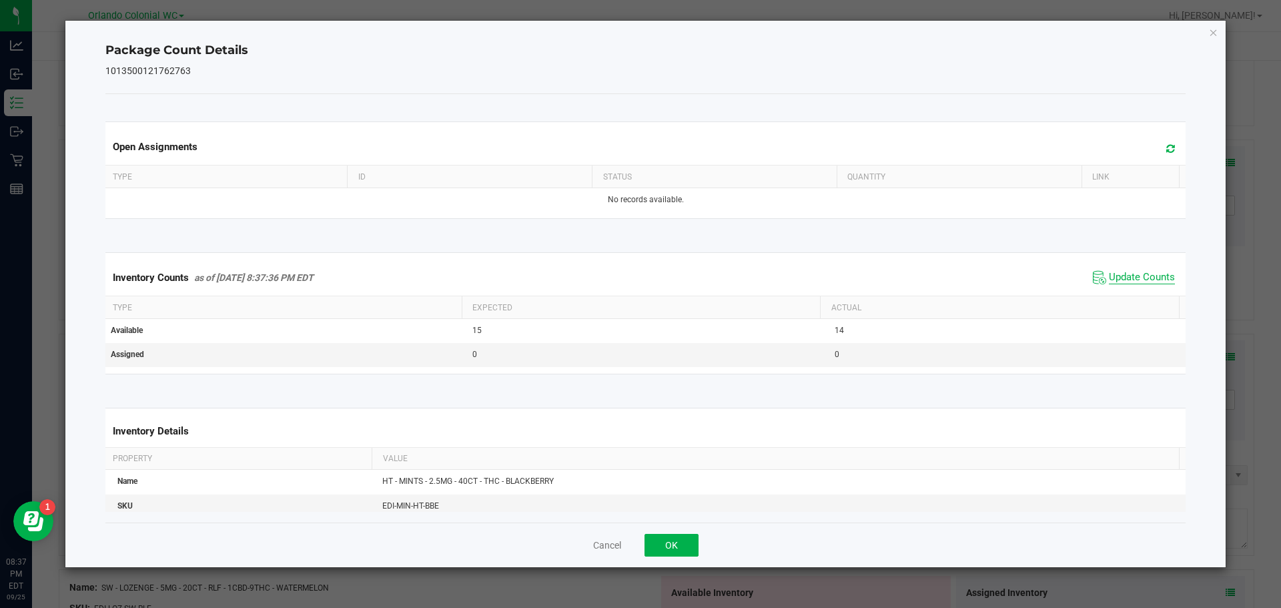
click at [1144, 284] on span "Update Counts" at bounding box center [1142, 277] width 66 height 13
click at [1139, 283] on span "Update Counts" at bounding box center [1142, 277] width 66 height 13
click at [1213, 31] on icon "Close" at bounding box center [1213, 32] width 9 height 16
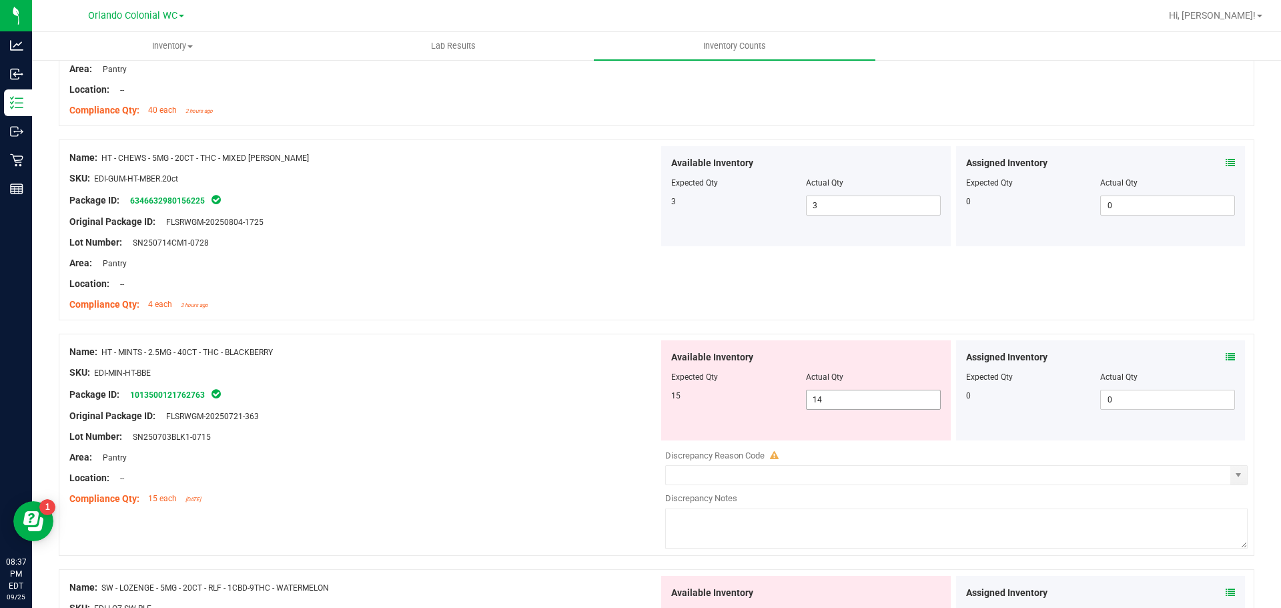
click at [884, 394] on input "14" at bounding box center [872, 399] width 133 height 19
type input "15"
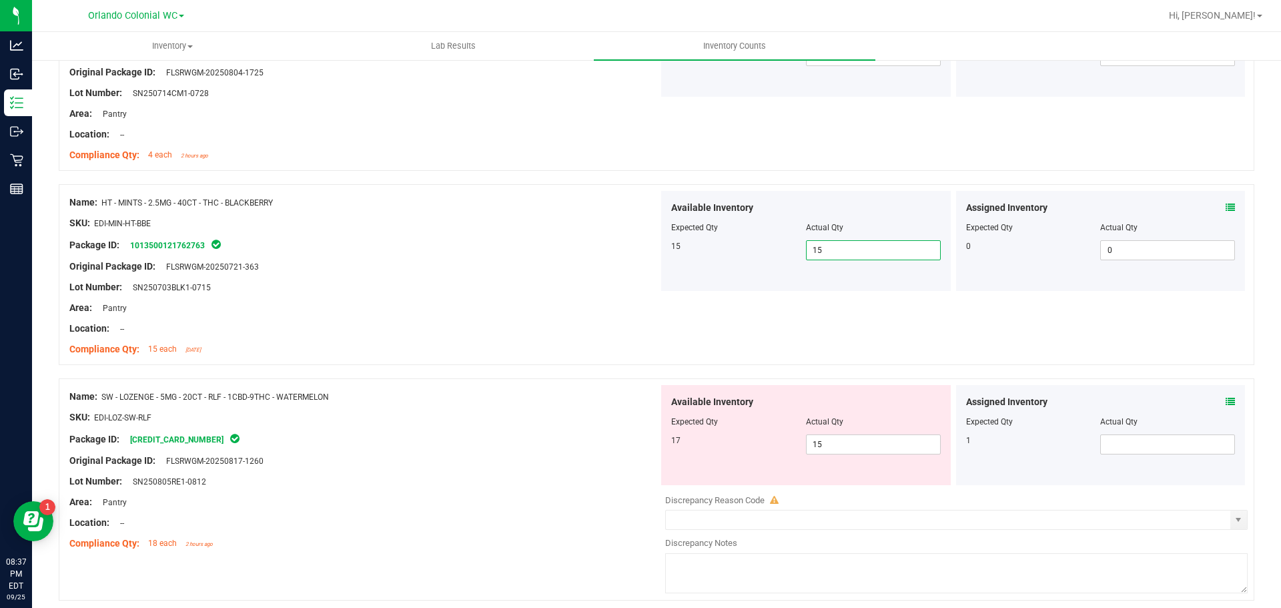
scroll to position [3176, 0]
click at [1225, 408] on icon at bounding box center [1229, 404] width 9 height 9
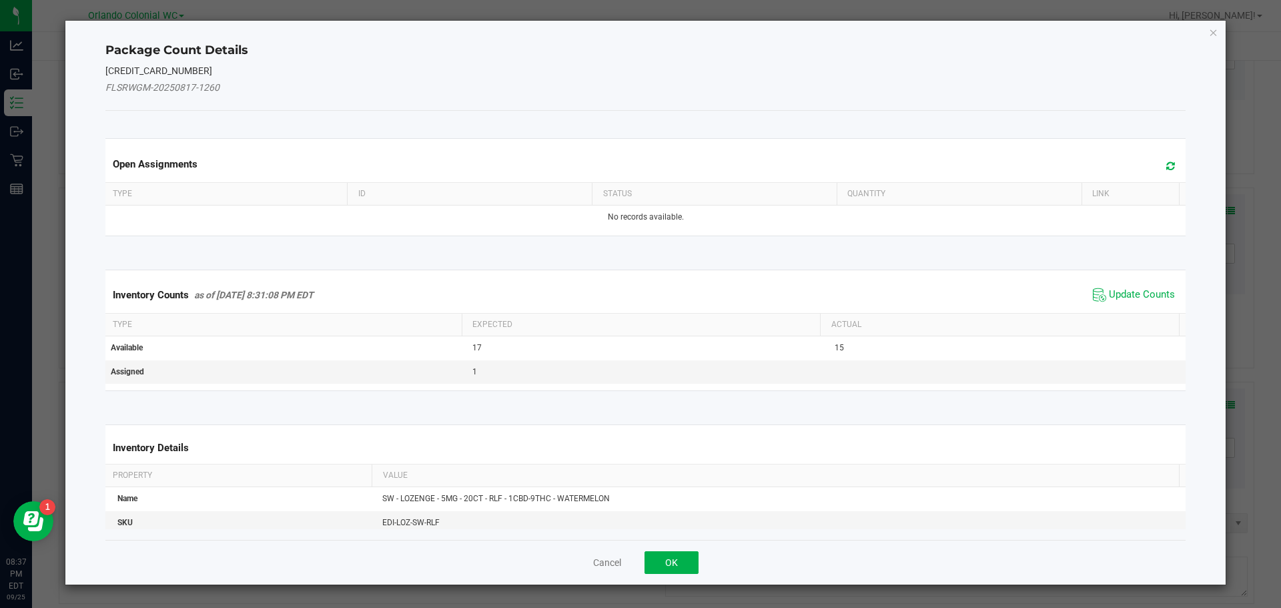
click at [1123, 317] on th "Actual" at bounding box center [999, 324] width 359 height 23
click at [1144, 297] on span "Update Counts" at bounding box center [1142, 294] width 66 height 13
click at [1129, 288] on span "Update Counts" at bounding box center [1142, 294] width 66 height 13
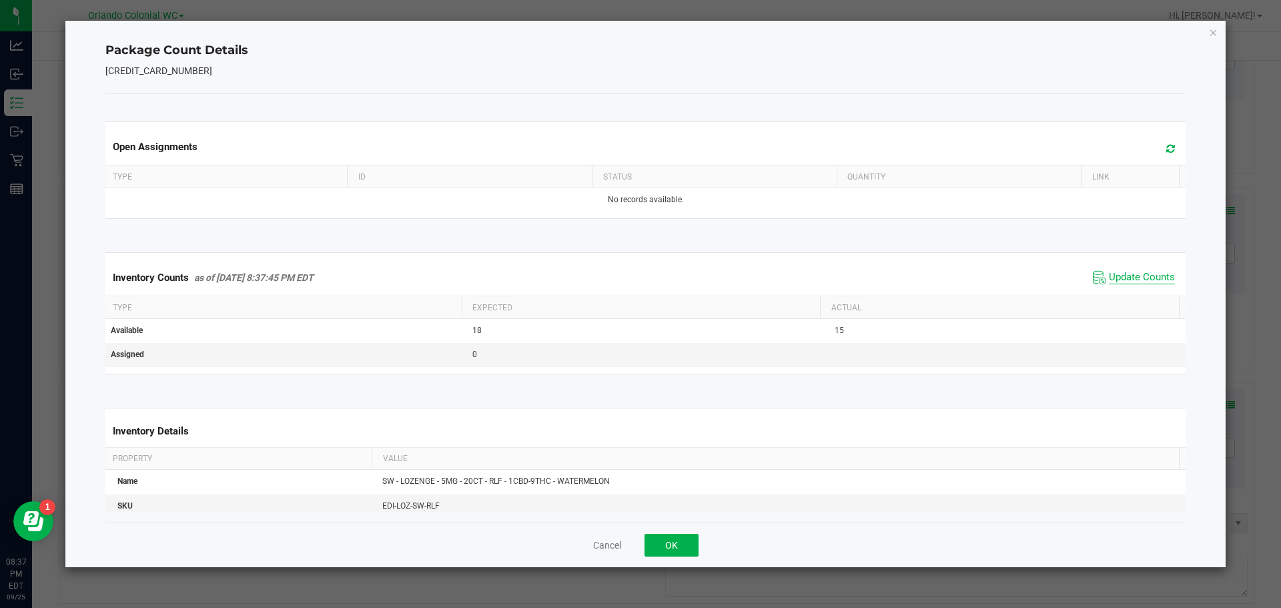
click at [1135, 284] on span "Update Counts" at bounding box center [1142, 277] width 66 height 13
click at [1139, 272] on span "Update Counts" at bounding box center [1142, 277] width 66 height 12
click at [1213, 35] on icon "Close" at bounding box center [1213, 32] width 9 height 16
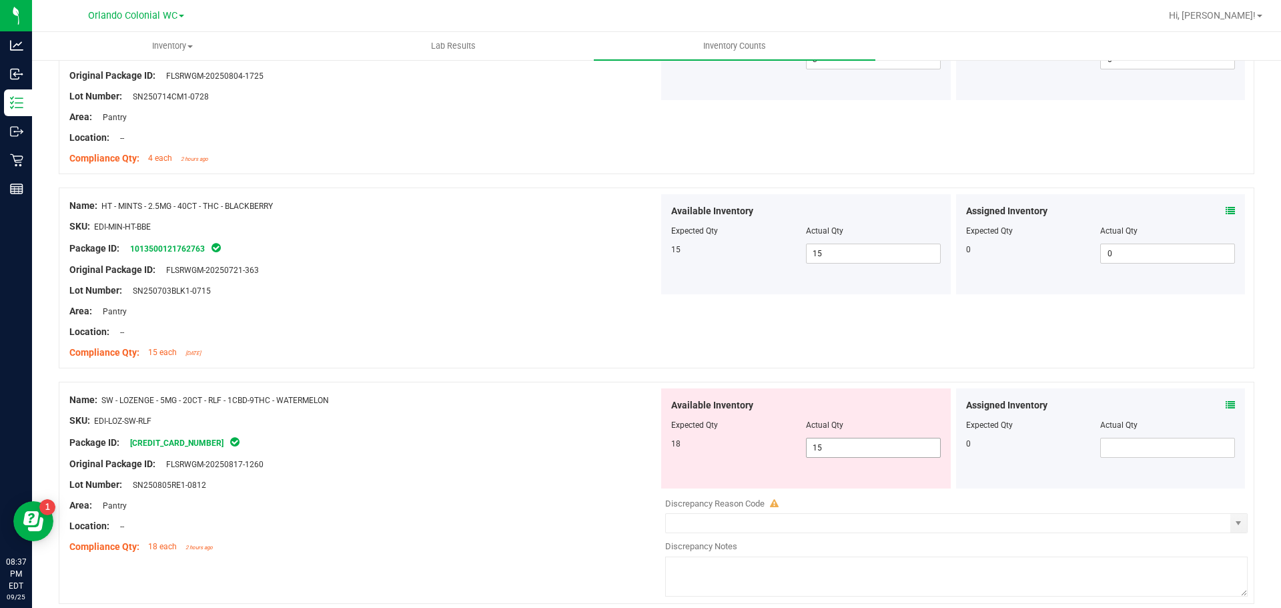
click at [867, 452] on input "15" at bounding box center [872, 447] width 133 height 19
type input "1"
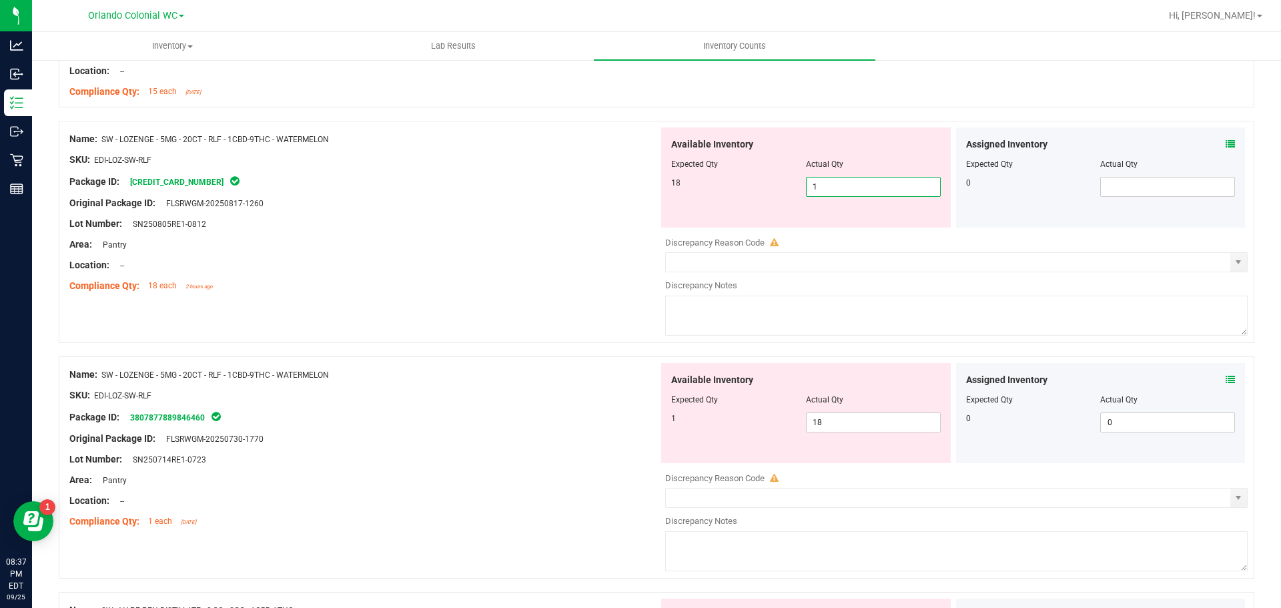
scroll to position [3443, 0]
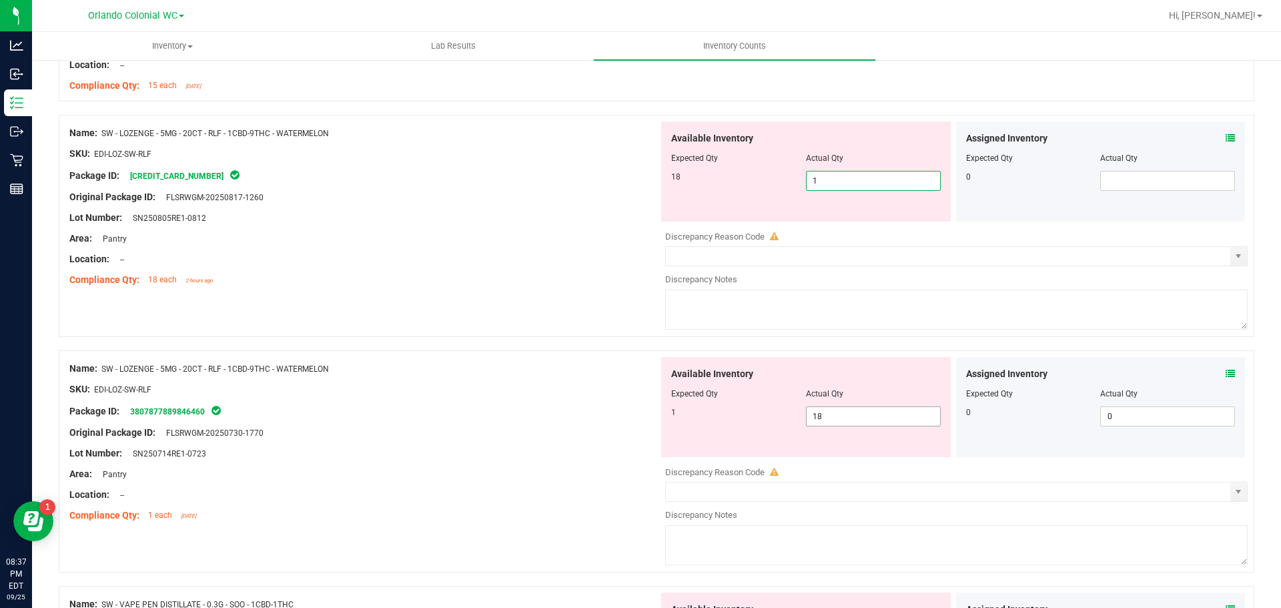
type input "1"
click at [828, 420] on span "18 18" at bounding box center [873, 416] width 135 height 20
type input "1"
click at [546, 456] on div "Lot Number: SN250714RE1-0723" at bounding box center [363, 453] width 589 height 14
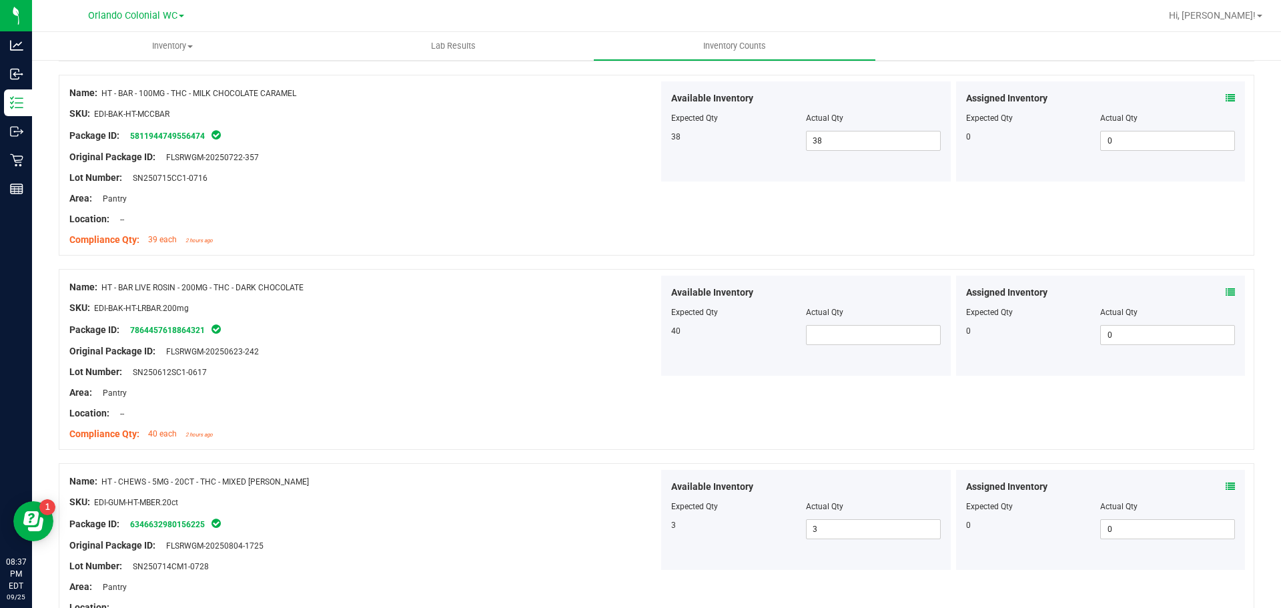
scroll to position [2509, 0]
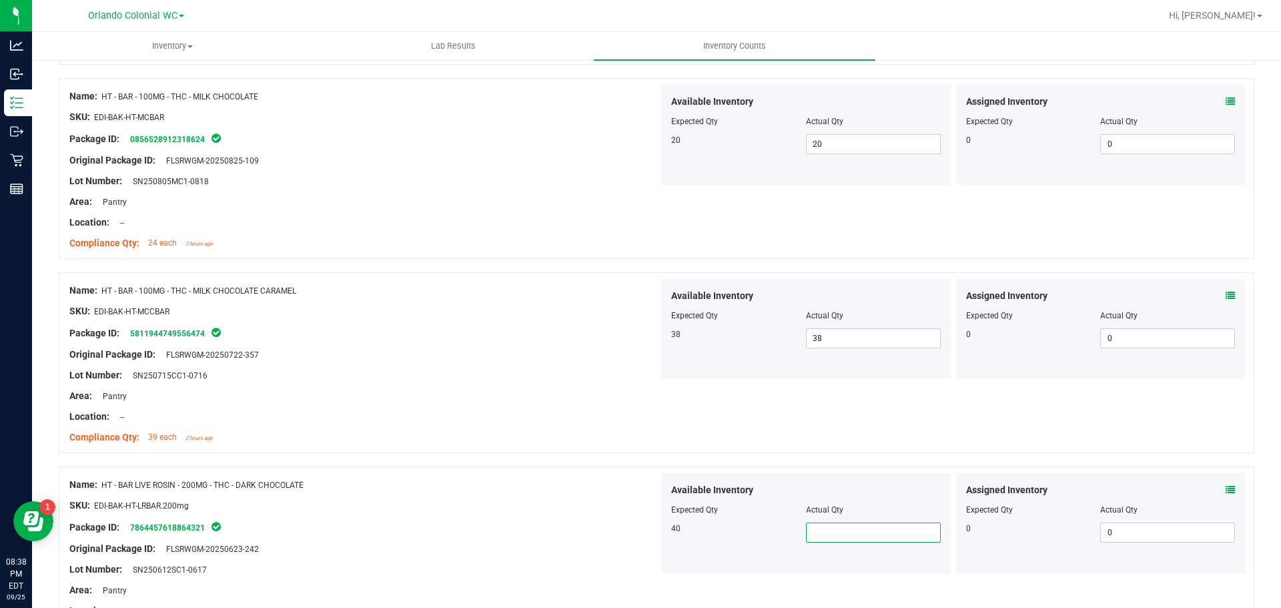
click at [824, 534] on span at bounding box center [873, 532] width 135 height 20
type input "40"
drag, startPoint x: 572, startPoint y: 512, endPoint x: 620, endPoint y: 510, distance: 47.4
click at [572, 511] on ng-container "SKU: EDI-BAK-HT-LRBAR.200mg" at bounding box center [363, 508] width 589 height 21
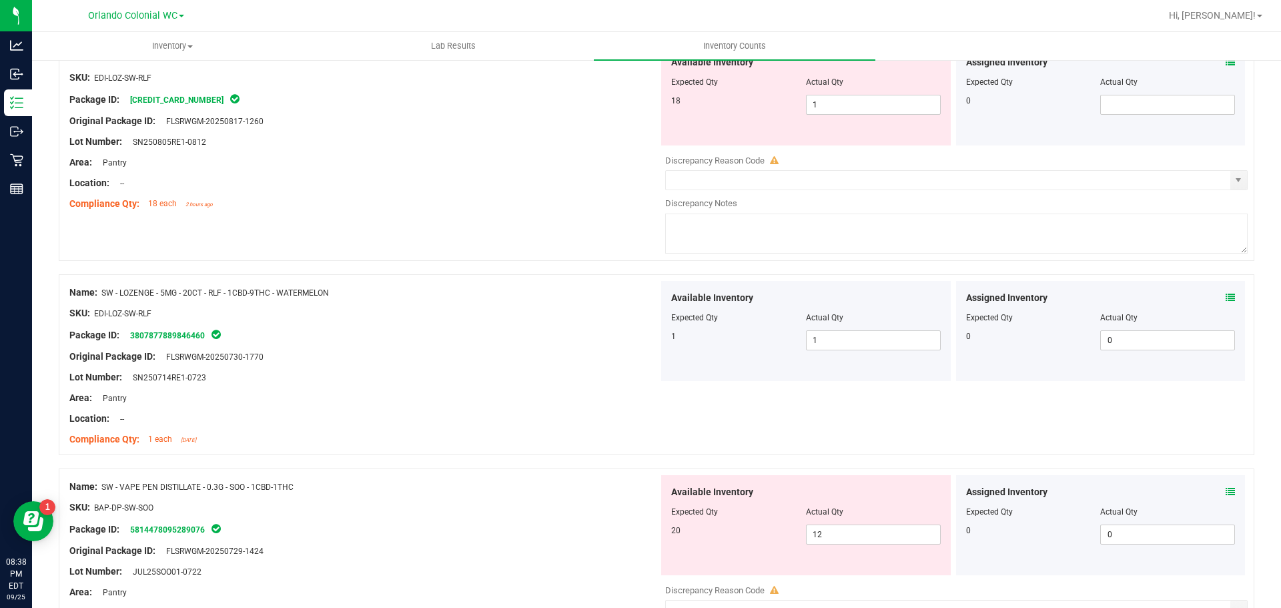
scroll to position [3660, 0]
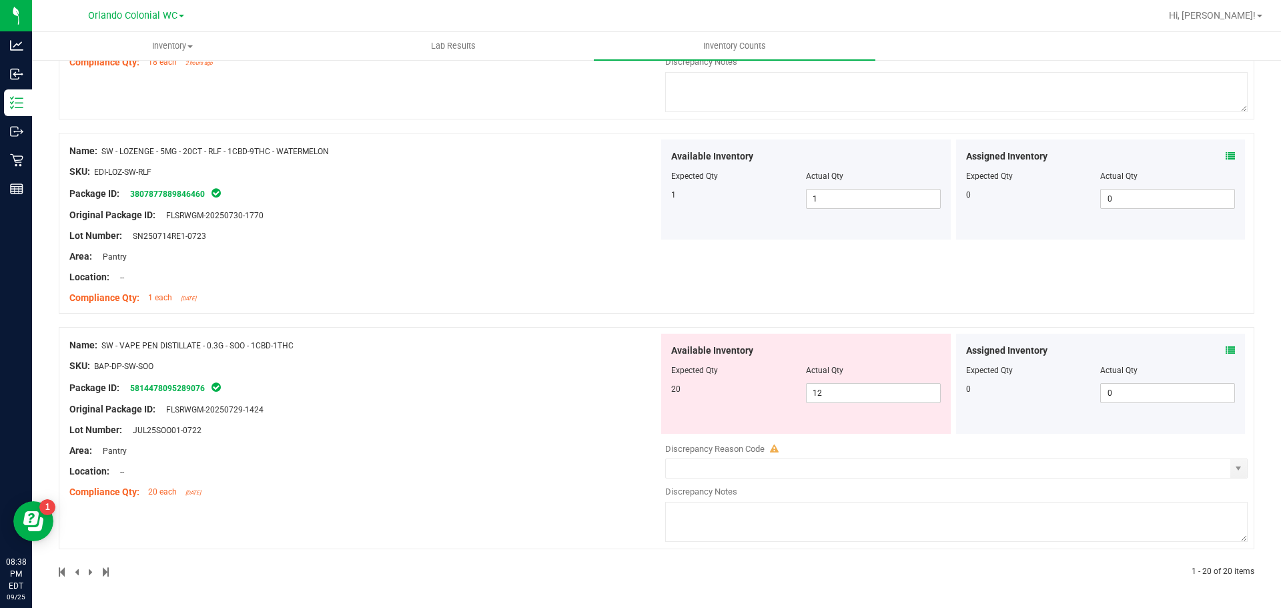
click at [1225, 350] on icon at bounding box center [1229, 350] width 9 height 9
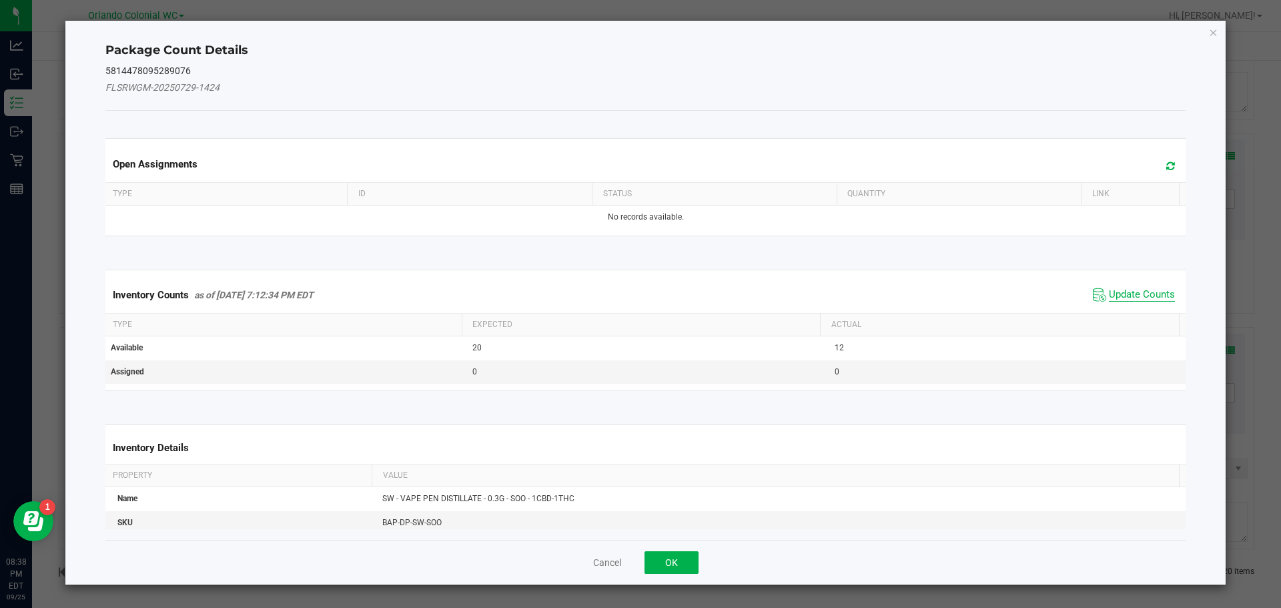
click at [1118, 290] on span "Update Counts" at bounding box center [1142, 294] width 66 height 13
click at [1139, 299] on span "Update Counts" at bounding box center [1142, 294] width 66 height 12
click at [1147, 312] on th "Actual" at bounding box center [999, 323] width 359 height 23
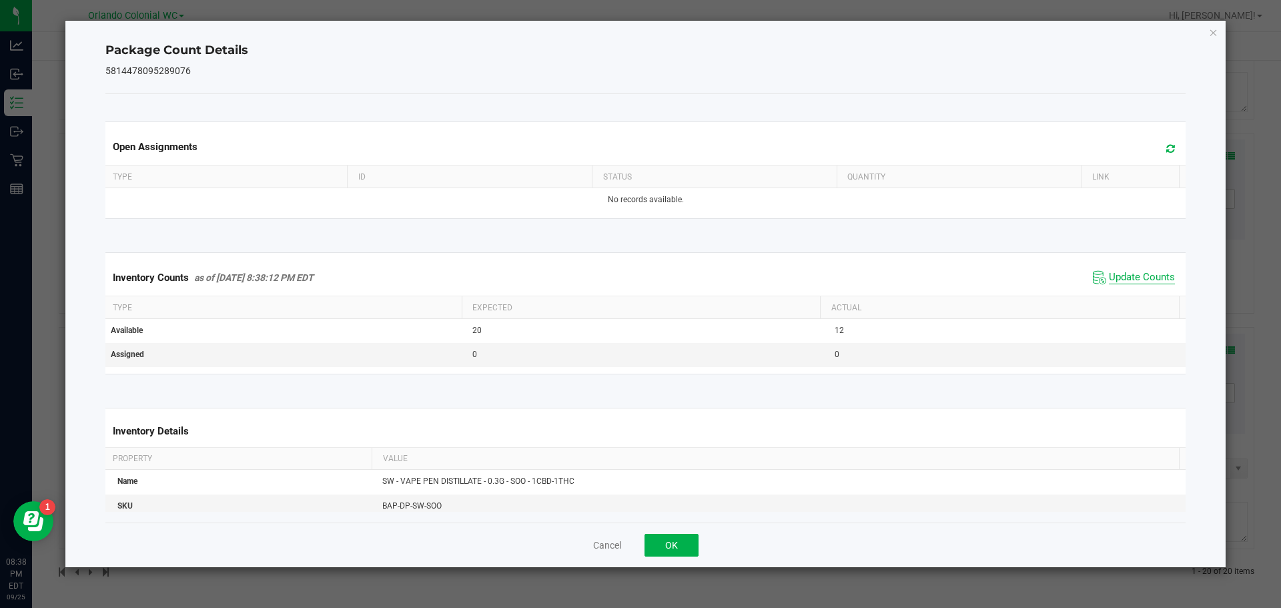
click at [1143, 279] on span "Update Counts" at bounding box center [1142, 277] width 66 height 13
click at [1217, 36] on icon "Close" at bounding box center [1213, 32] width 9 height 16
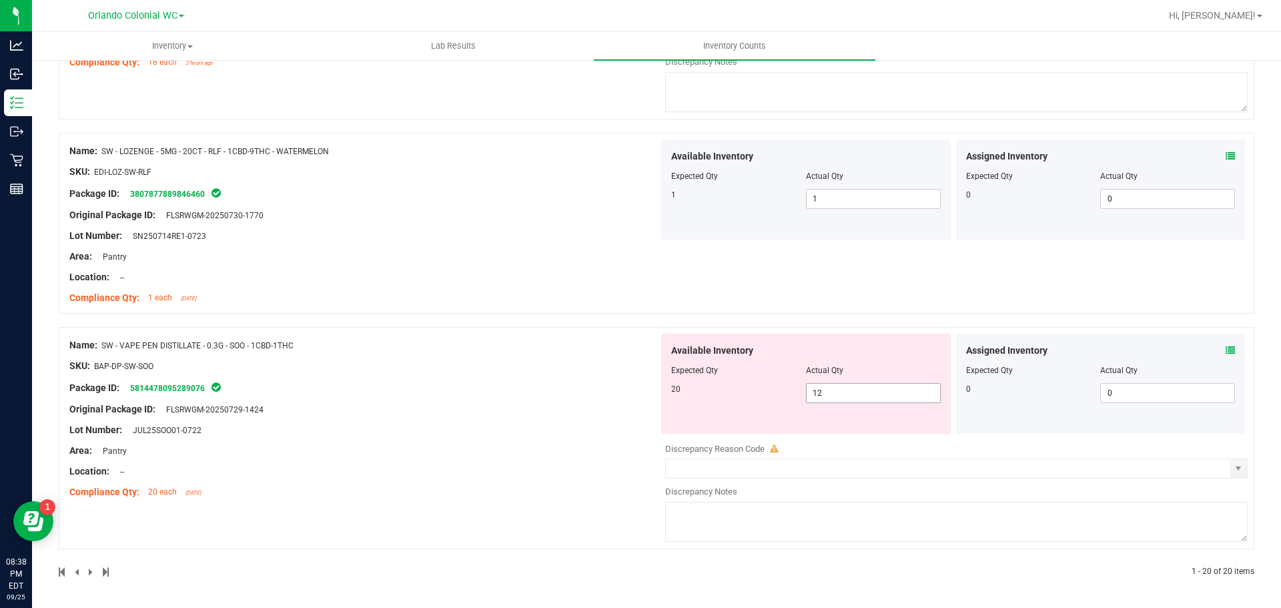
click at [859, 389] on span "12 12" at bounding box center [873, 393] width 135 height 20
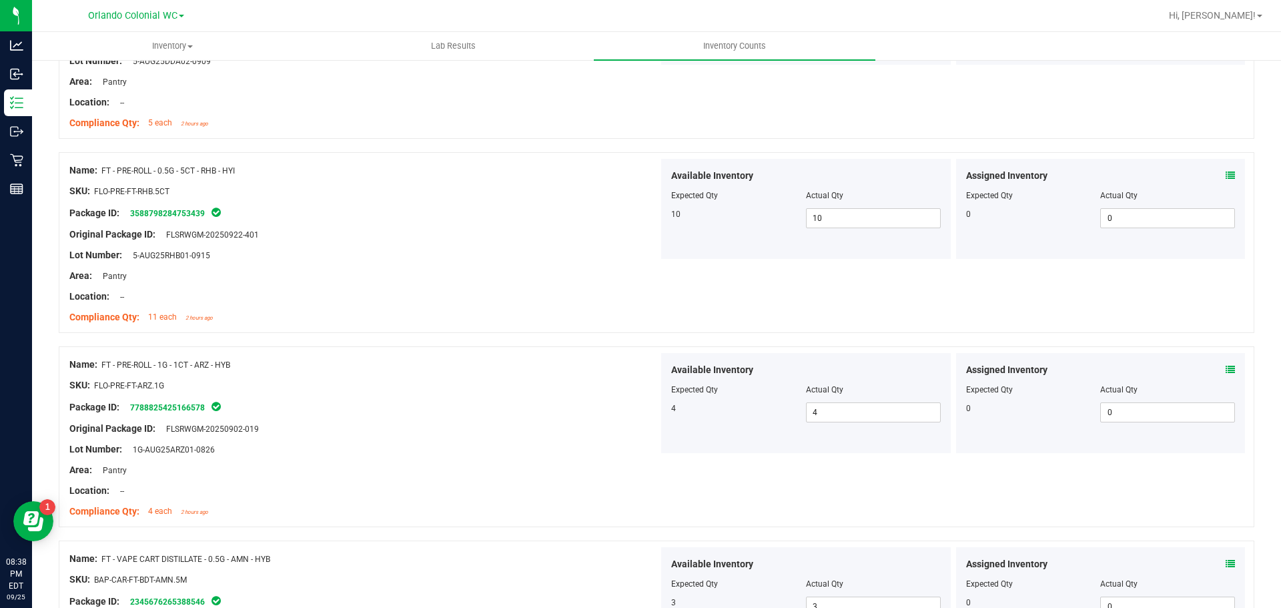
scroll to position [0, 0]
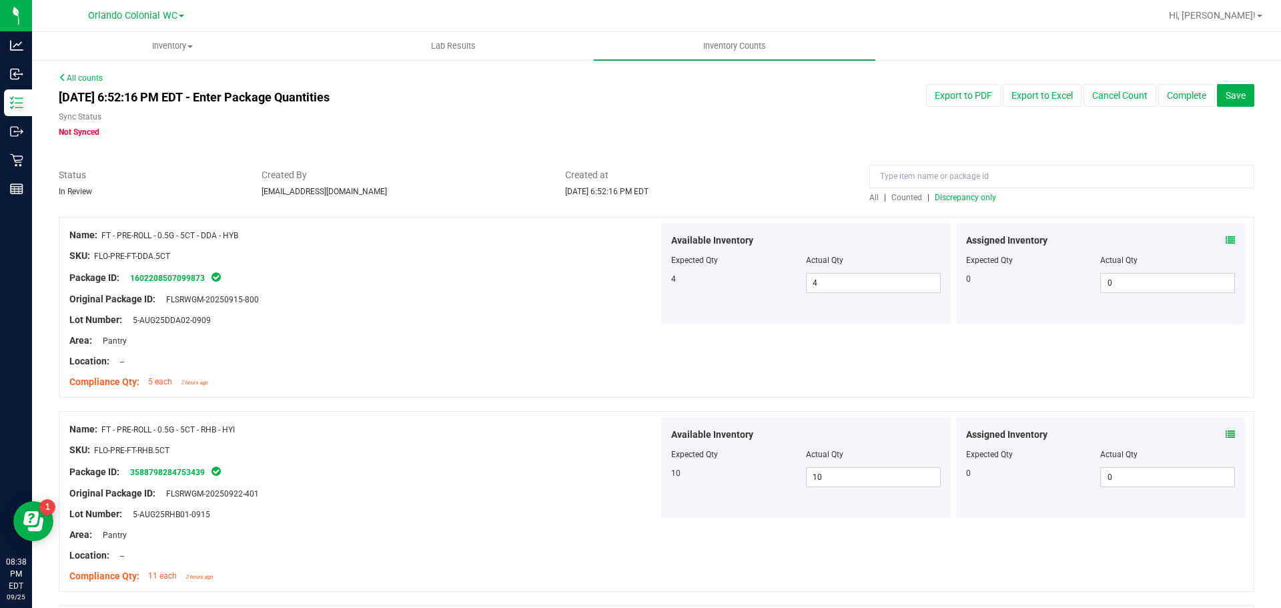
click at [947, 201] on span "Discrepancy only" at bounding box center [964, 197] width 61 height 9
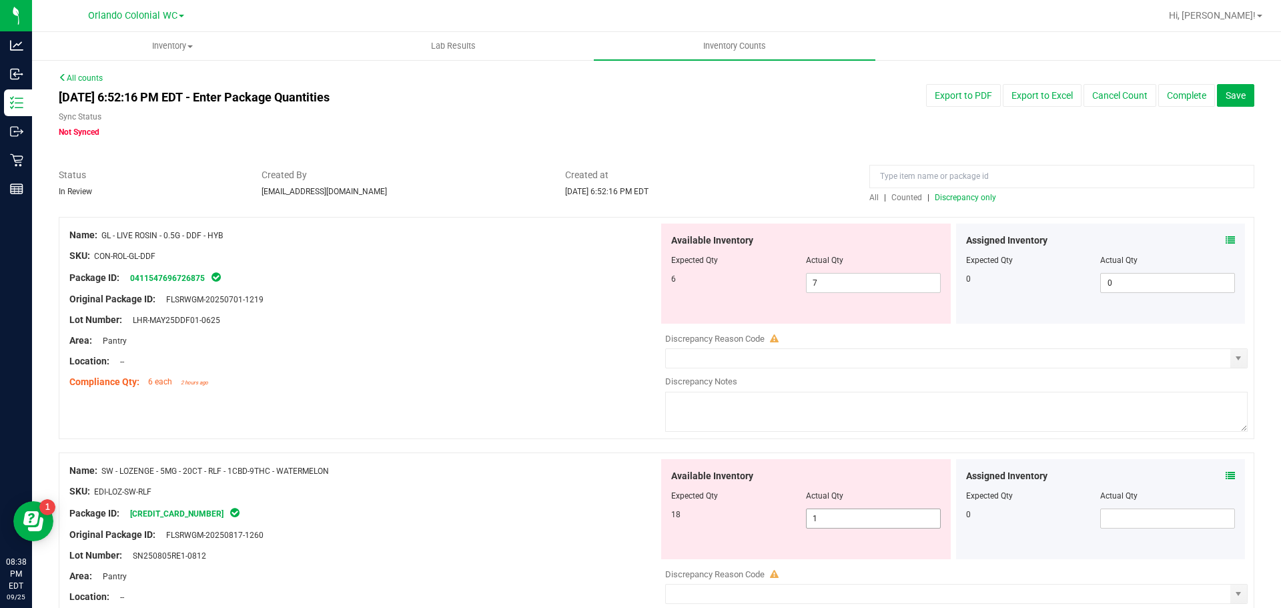
click at [819, 514] on span "1 1" at bounding box center [873, 518] width 135 height 20
type input "18"
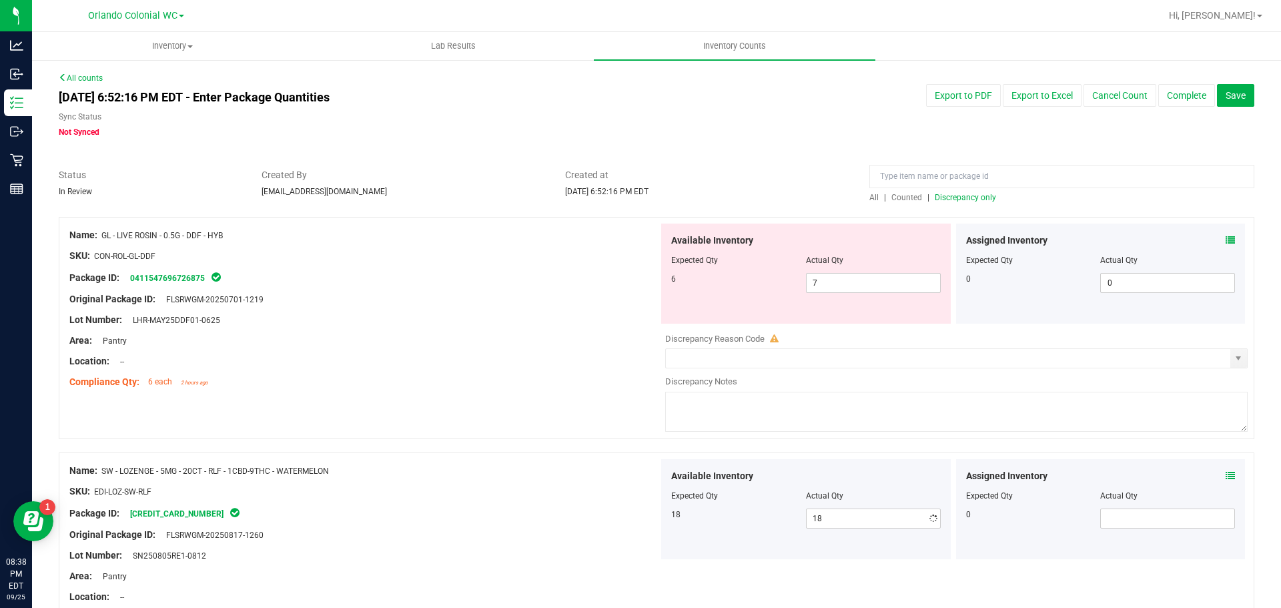
click at [541, 482] on div at bounding box center [363, 481] width 589 height 7
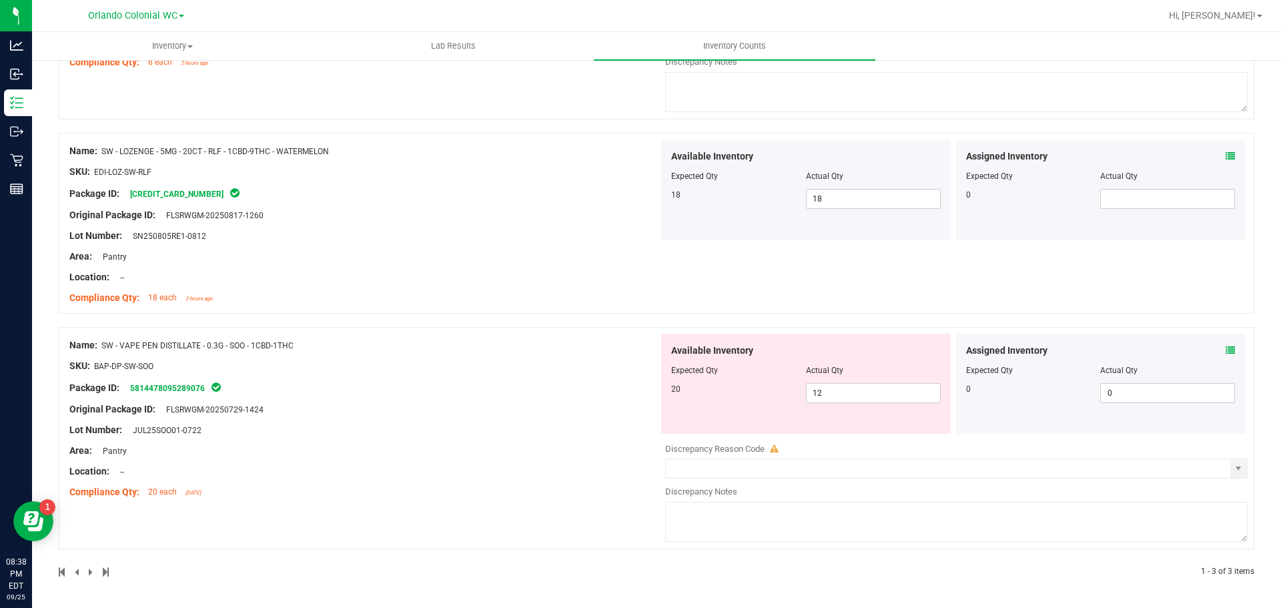
scroll to position [253, 0]
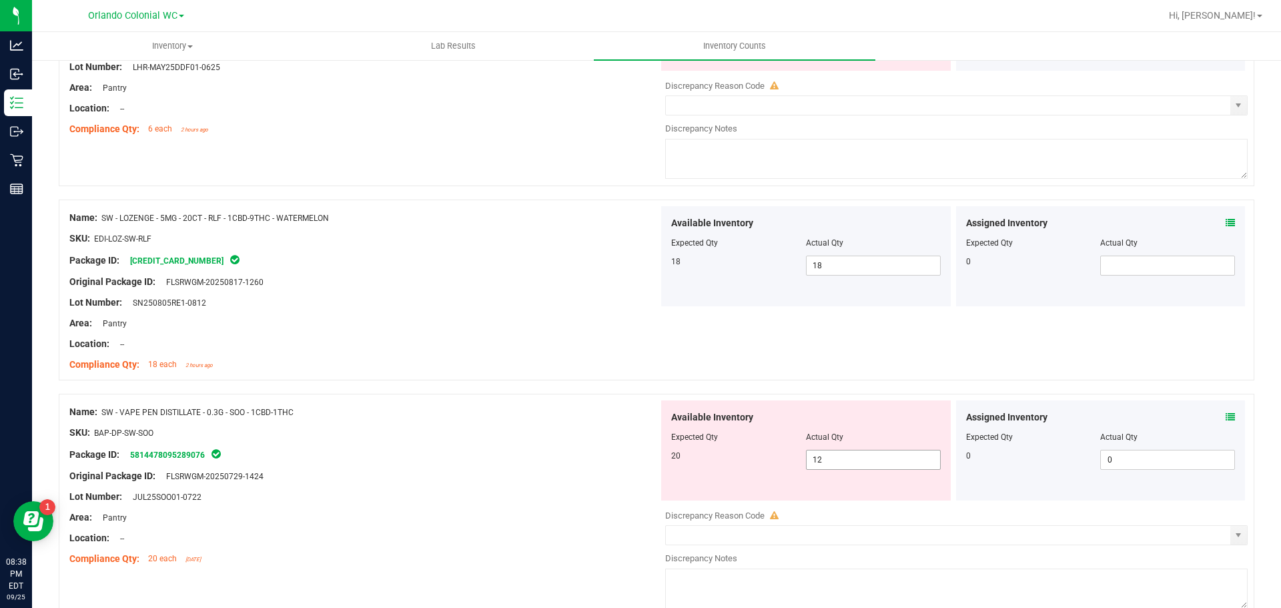
click at [835, 466] on span "12 12" at bounding box center [873, 460] width 135 height 20
type input "1"
click at [820, 462] on input "text" at bounding box center [872, 459] width 133 height 19
type input "20"
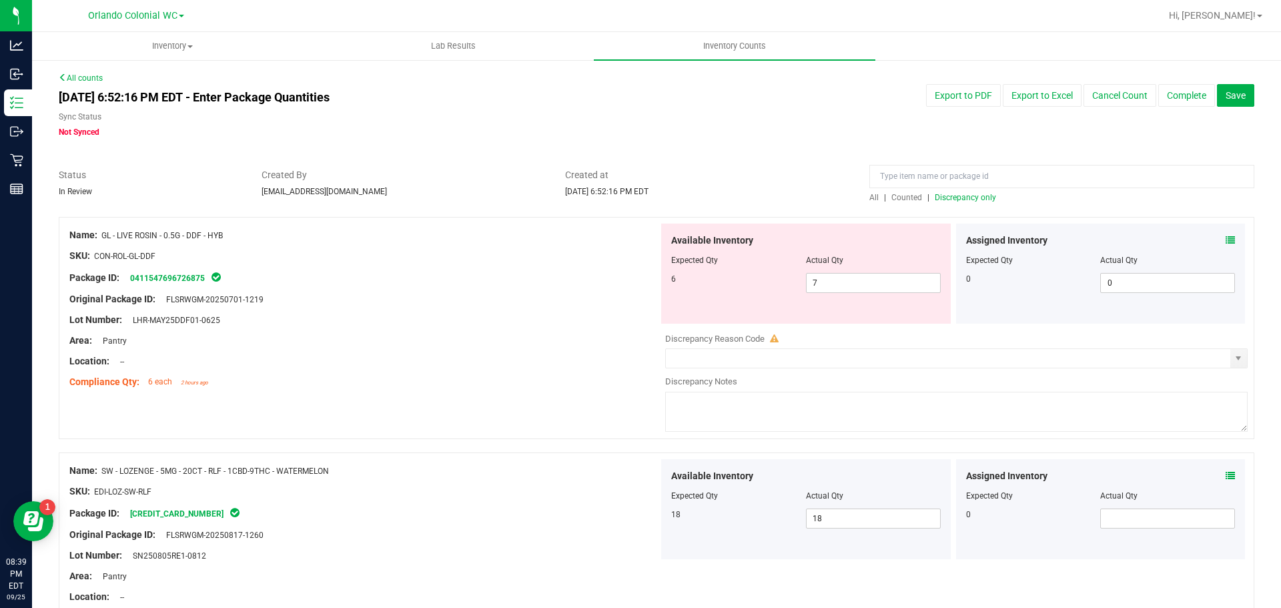
scroll to position [319, 0]
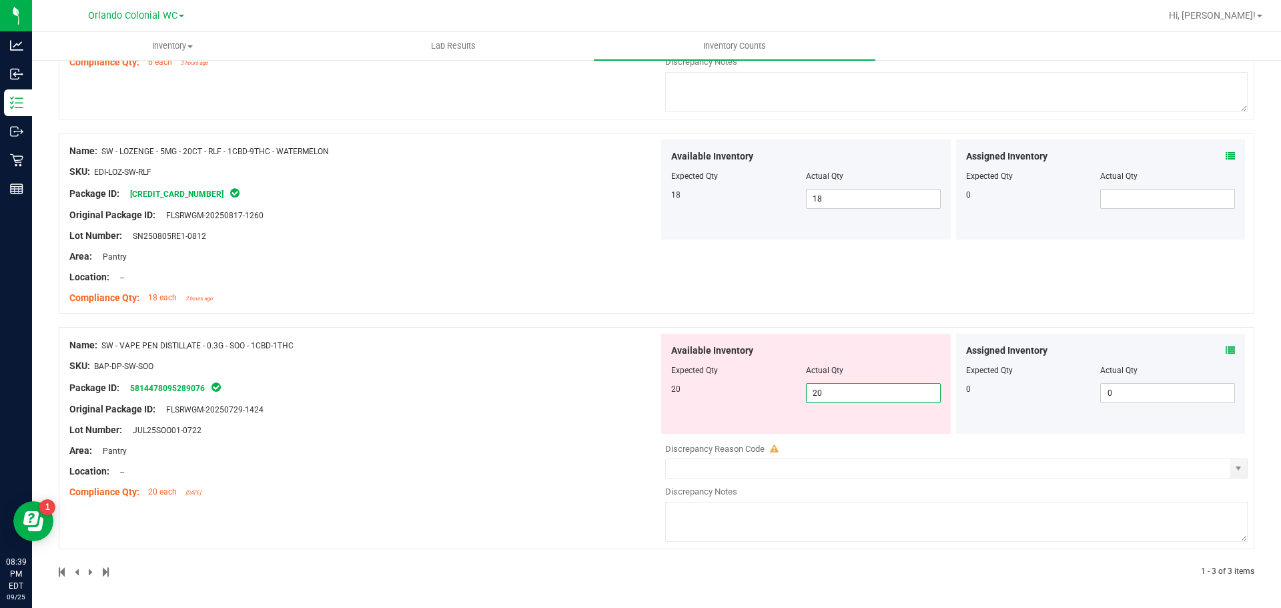
type input "20"
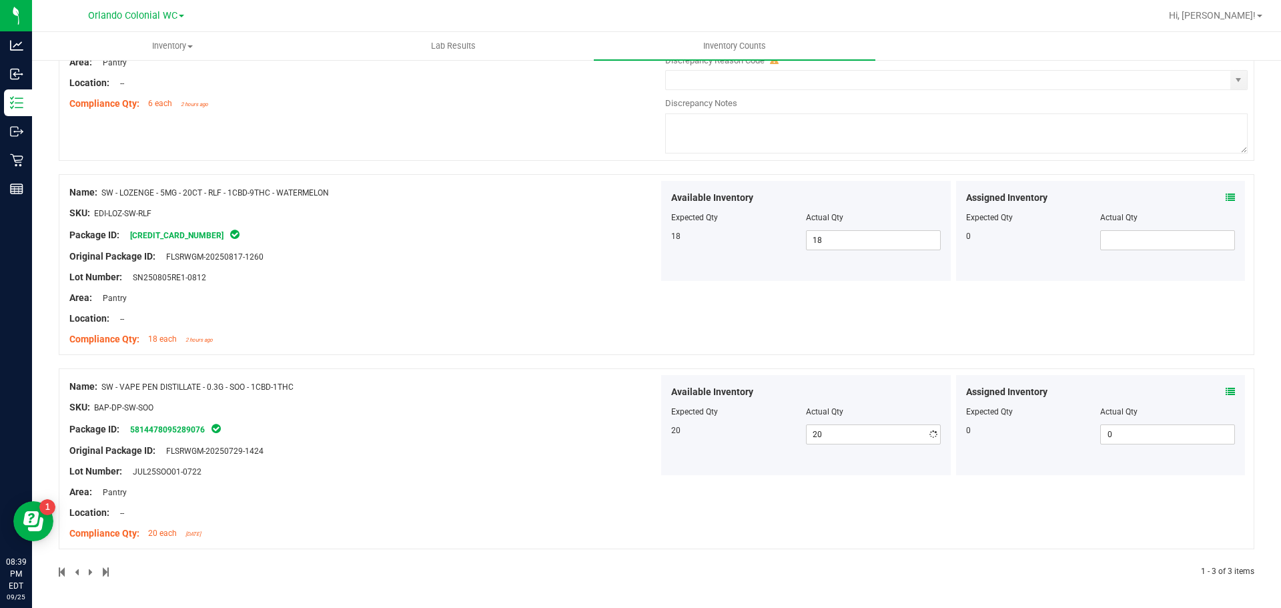
click at [622, 456] on div "Name: SW - VAPE PEN DISTILLATE - 0.3G - SOO - 1CBD-1THC SKU: BAP-DP-SW-SOO Pack…" at bounding box center [363, 460] width 589 height 170
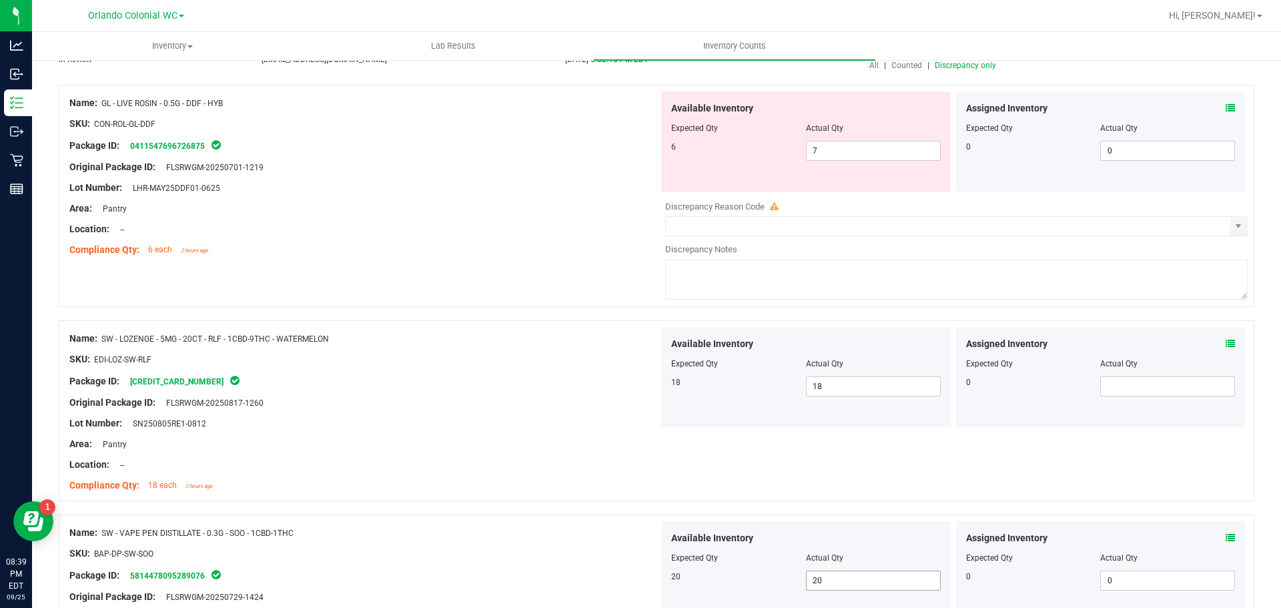
scroll to position [0, 0]
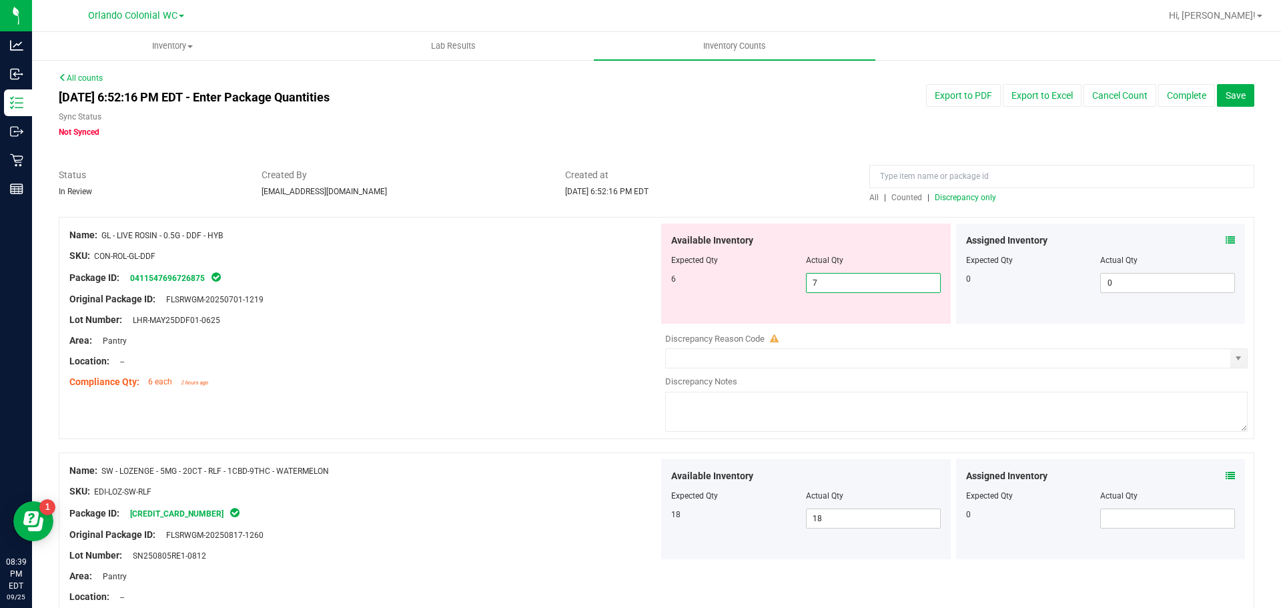
click at [838, 279] on span "7 7" at bounding box center [873, 283] width 135 height 20
type input "6"
click at [431, 293] on div "Original Package ID: FLSRWGM-20250701-1219" at bounding box center [363, 299] width 589 height 14
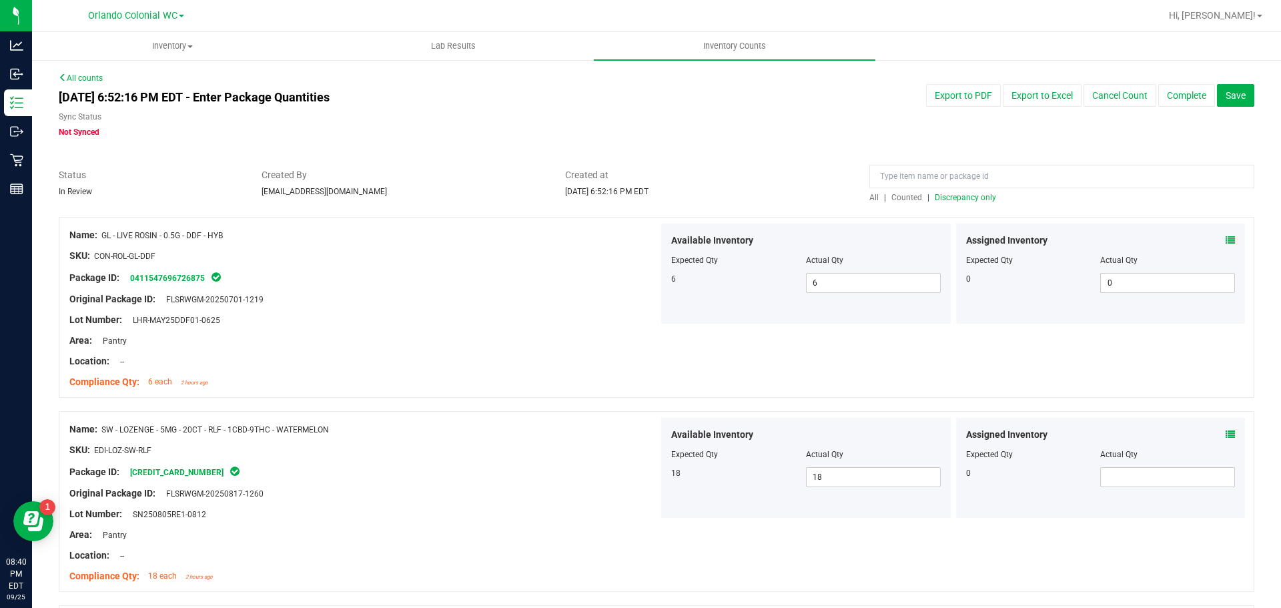
click at [966, 199] on span "Discrepancy only" at bounding box center [964, 197] width 61 height 9
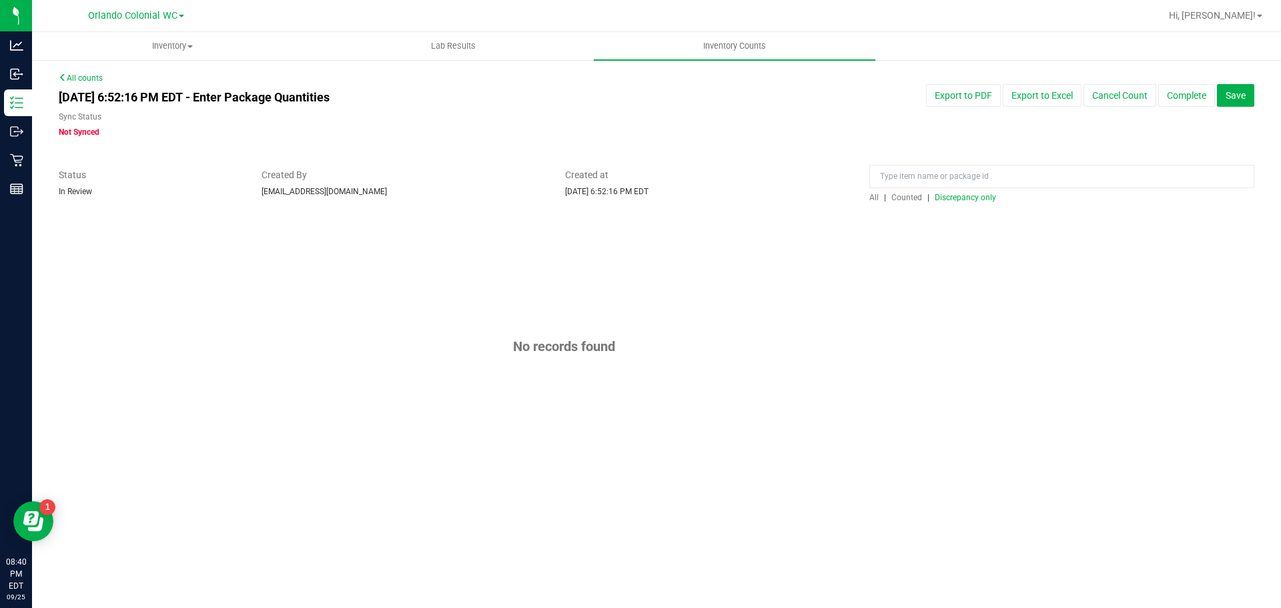
click at [916, 197] on span "Counted" at bounding box center [906, 197] width 31 height 9
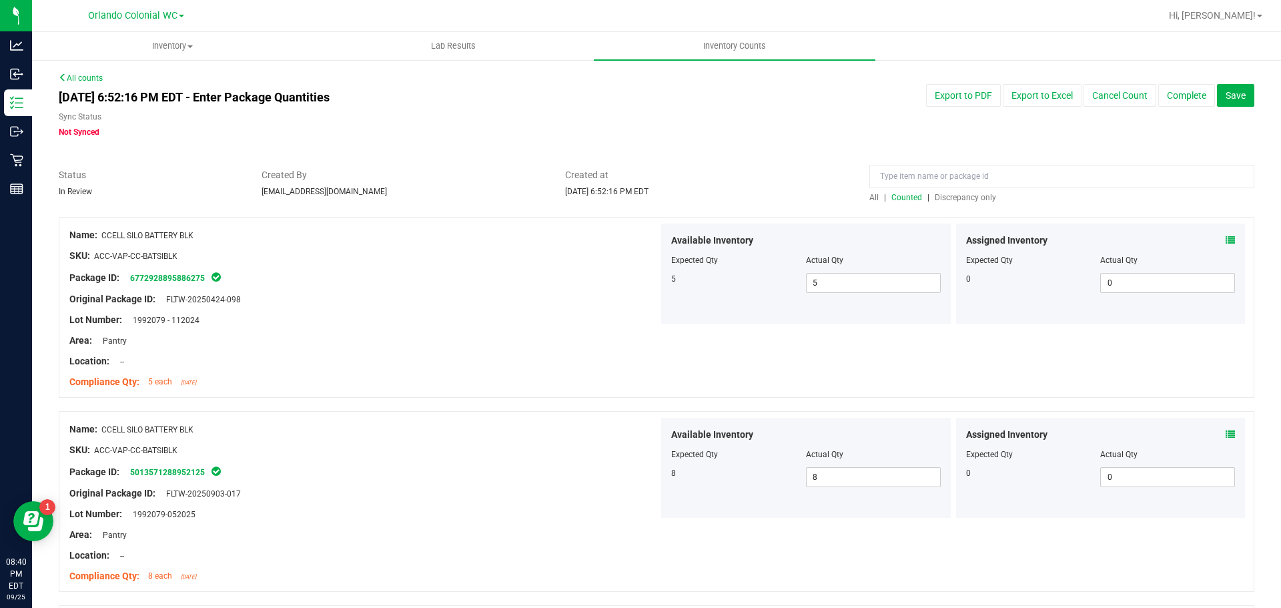
click at [956, 196] on span "Discrepancy only" at bounding box center [964, 197] width 61 height 9
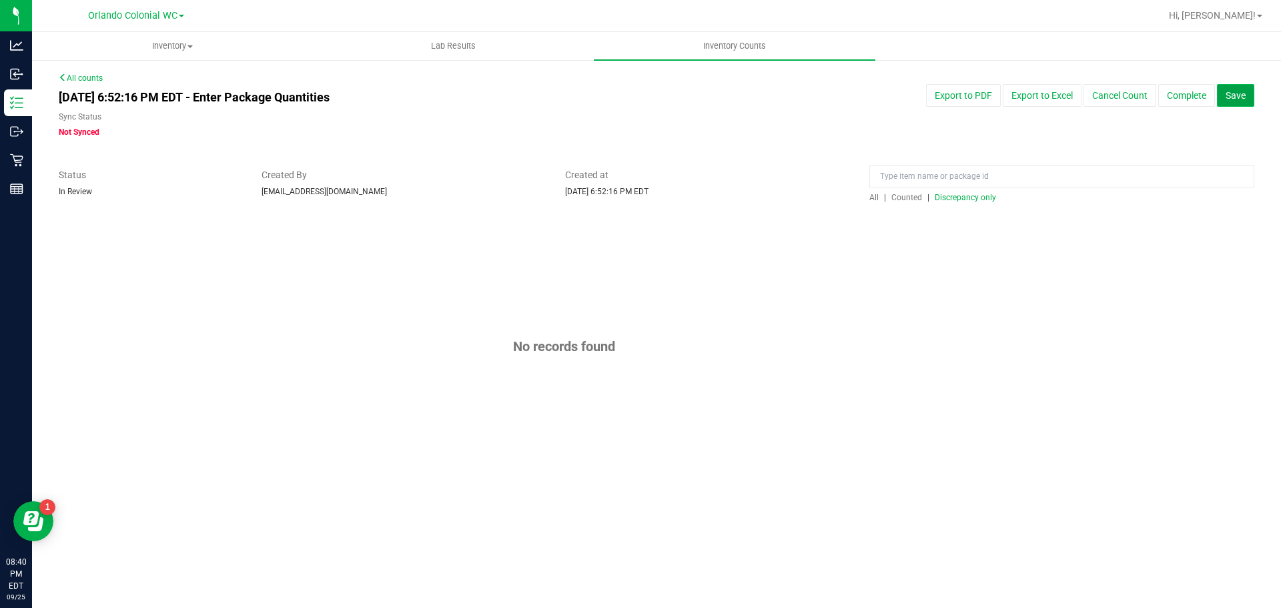
click at [1243, 95] on span "Save" at bounding box center [1235, 95] width 20 height 11
